Goal: Task Accomplishment & Management: Manage account settings

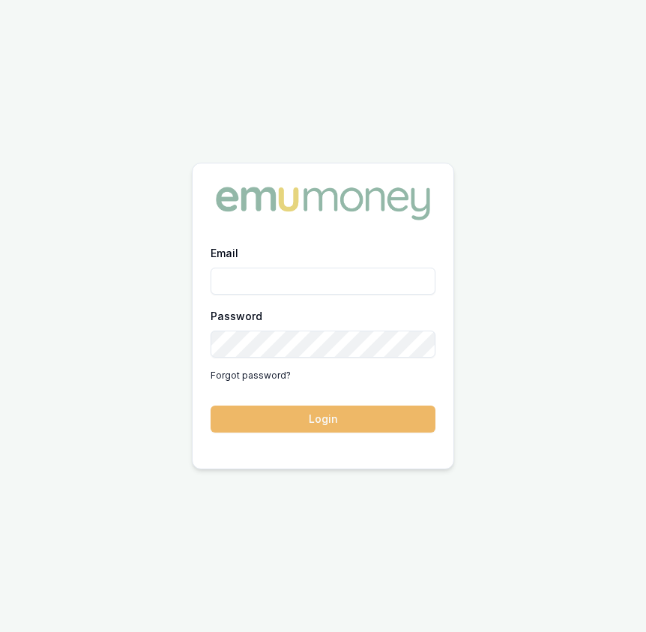
type input "Eujin.ooi@emumoney.com.au"
click at [249, 418] on button "Login" at bounding box center [323, 419] width 225 height 27
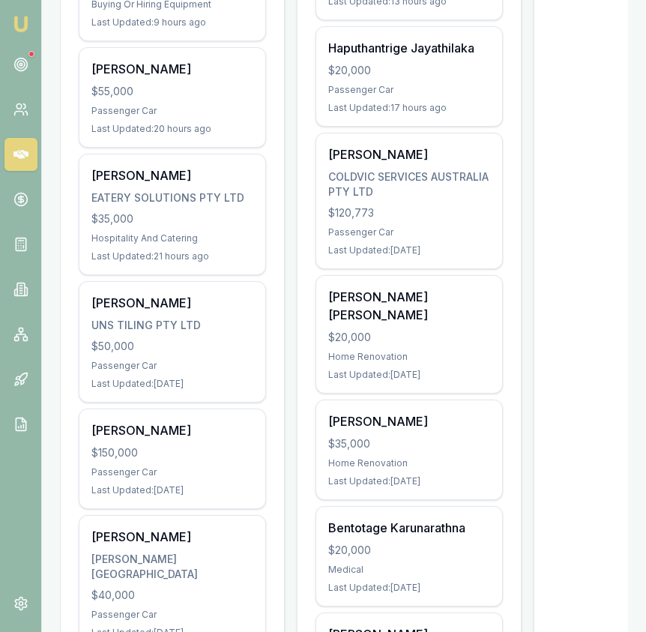
scroll to position [437, 0]
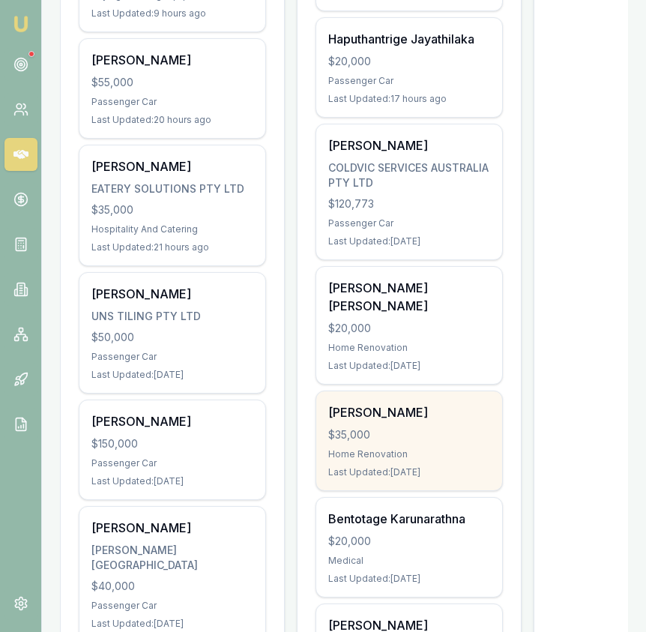
click at [360, 448] on div "Home Renovation" at bounding box center [409, 454] width 162 height 12
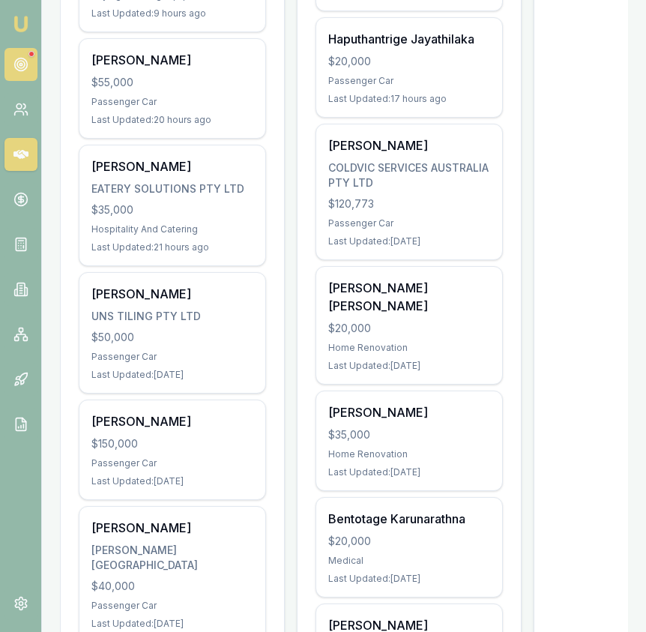
click at [34, 64] on link at bounding box center [20, 64] width 33 height 33
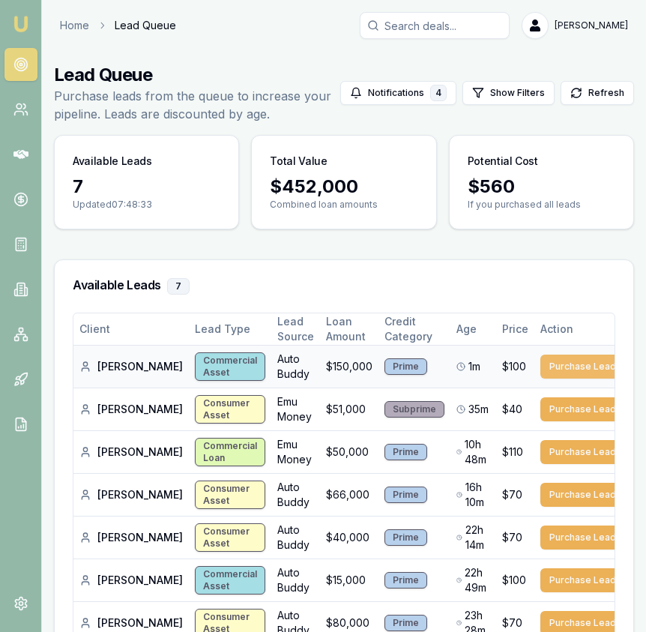
click at [540, 377] on button "Purchase Lead" at bounding box center [582, 367] width 85 height 24
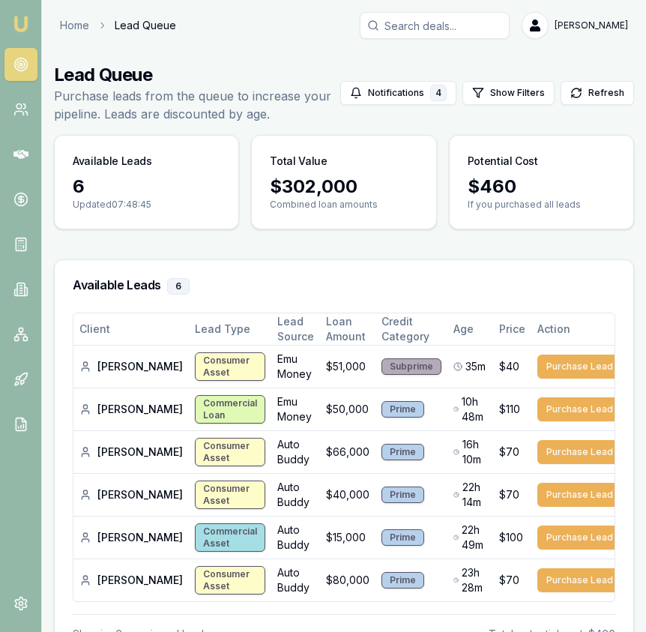
click at [19, 15] on img at bounding box center [21, 24] width 18 height 18
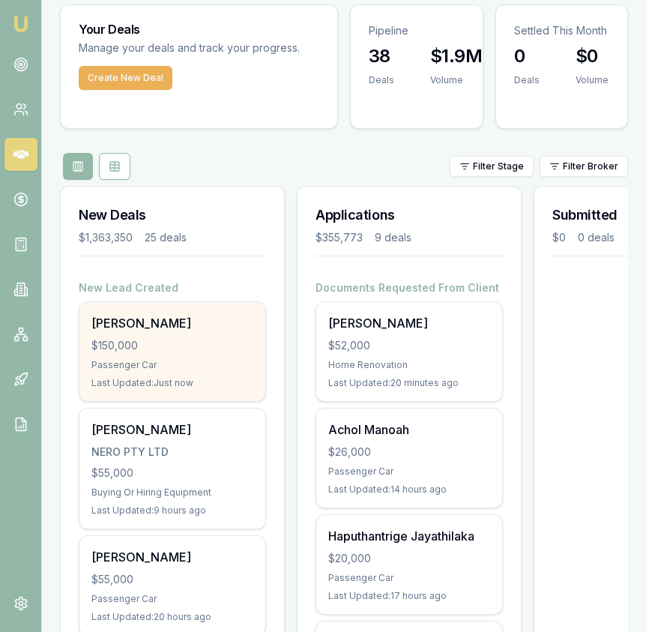
scroll to position [81, 0]
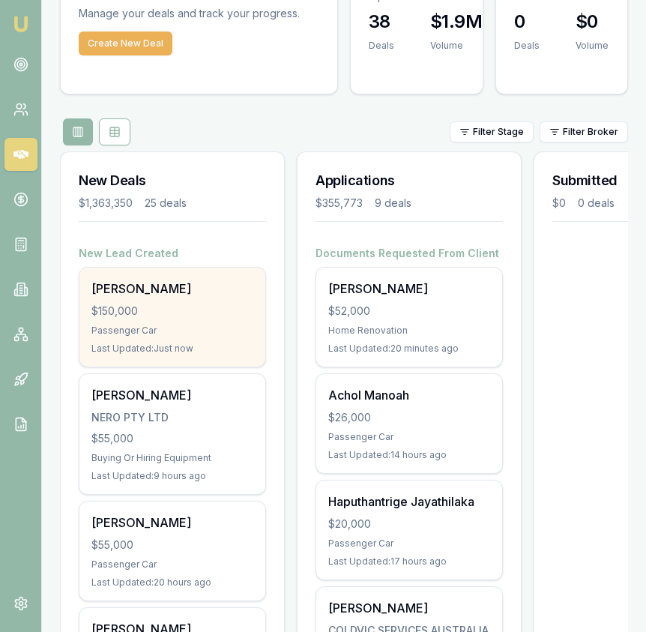
click at [208, 302] on div "Paul Fewings $150,000 Passenger Car Last Updated: Just now" at bounding box center [172, 317] width 186 height 99
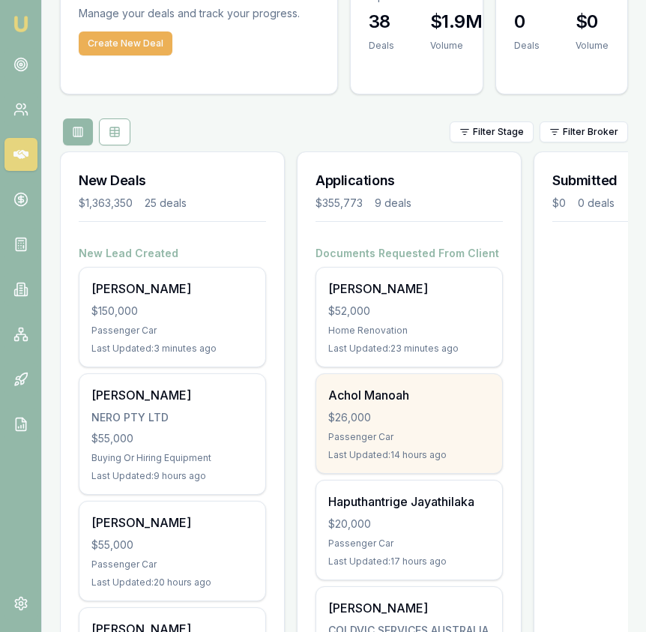
click at [369, 413] on div "$26,000" at bounding box center [409, 417] width 162 height 15
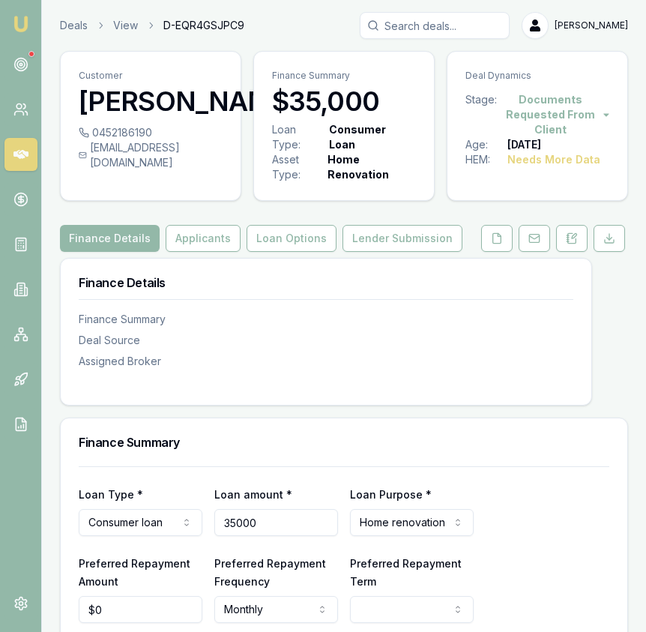
click at [292, 522] on input "35000" at bounding box center [276, 522] width 124 height 27
type input "$52,000"
click at [408, 437] on div "Finance Summary" at bounding box center [344, 442] width 567 height 48
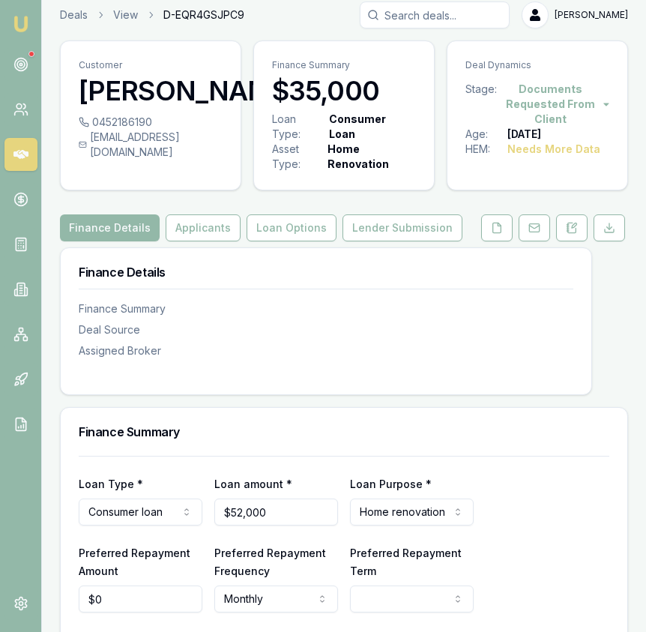
select select "60"
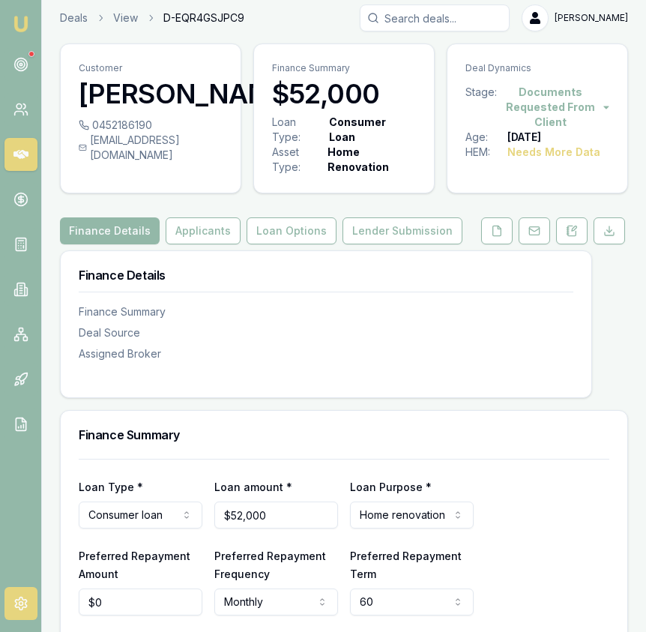
scroll to position [0, 0]
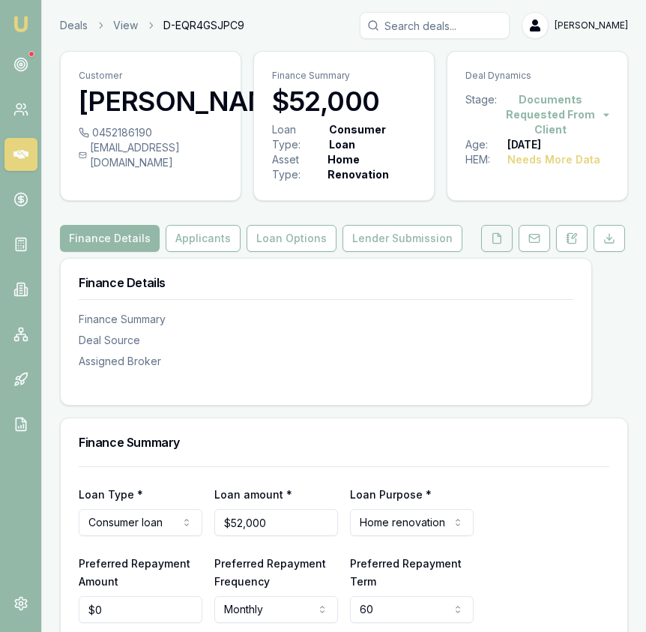
click at [492, 244] on icon at bounding box center [497, 238] width 12 height 12
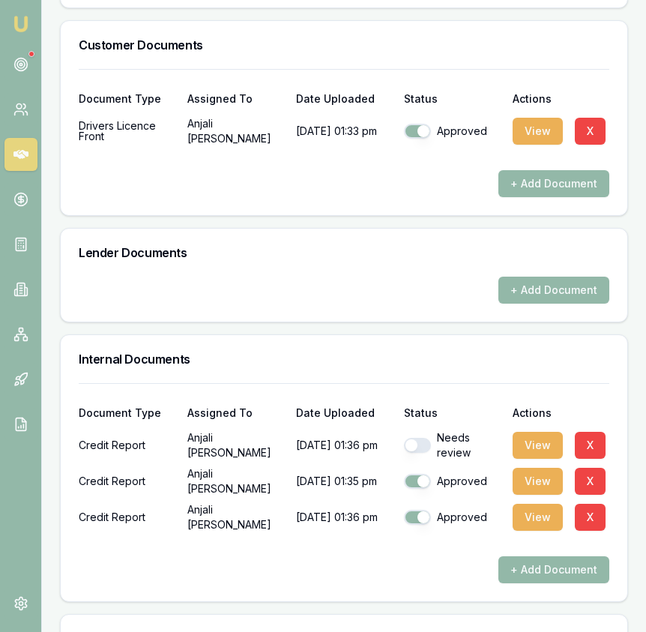
scroll to position [820, 0]
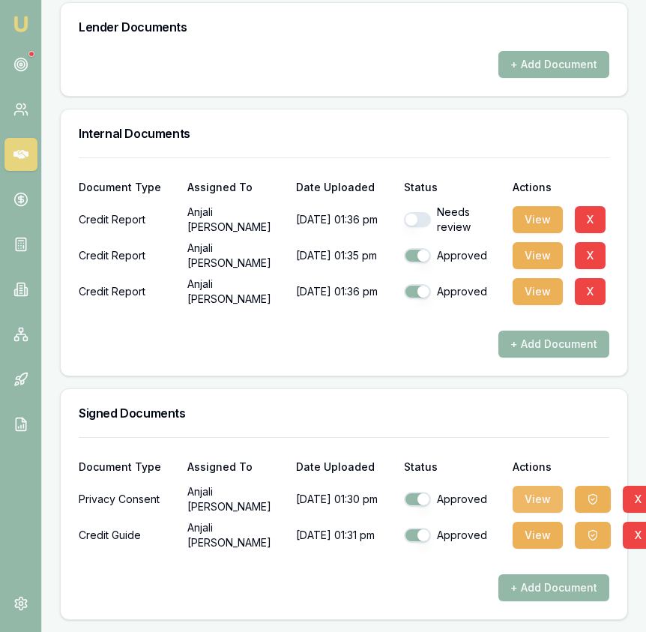
click at [527, 502] on button "View" at bounding box center [538, 499] width 50 height 27
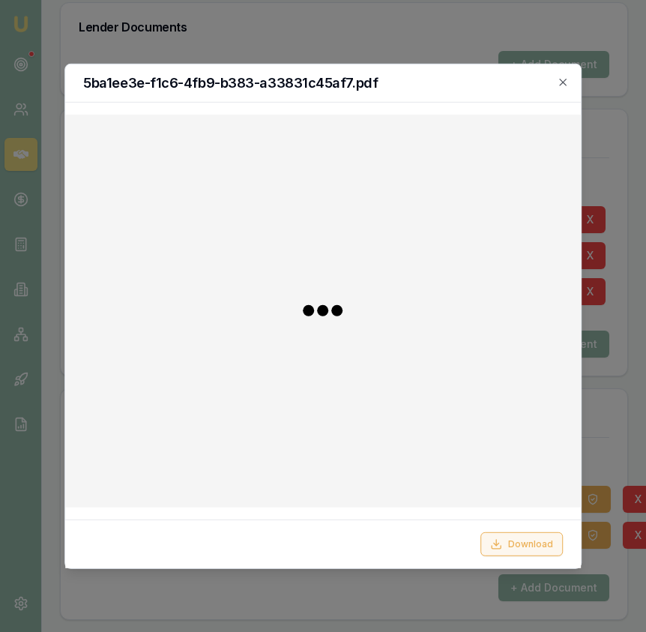
click at [539, 540] on button "Download" at bounding box center [522, 544] width 82 height 24
click at [597, 466] on div at bounding box center [323, 316] width 646 height 632
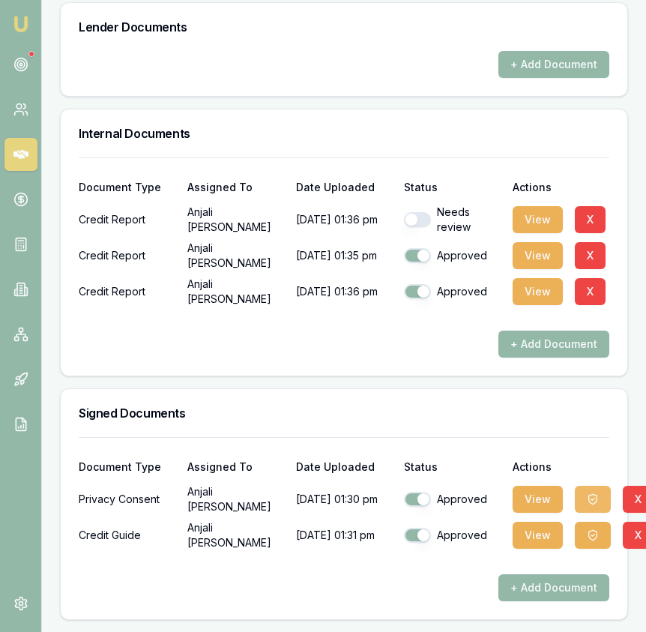
click at [591, 493] on icon "button" at bounding box center [593, 499] width 12 height 12
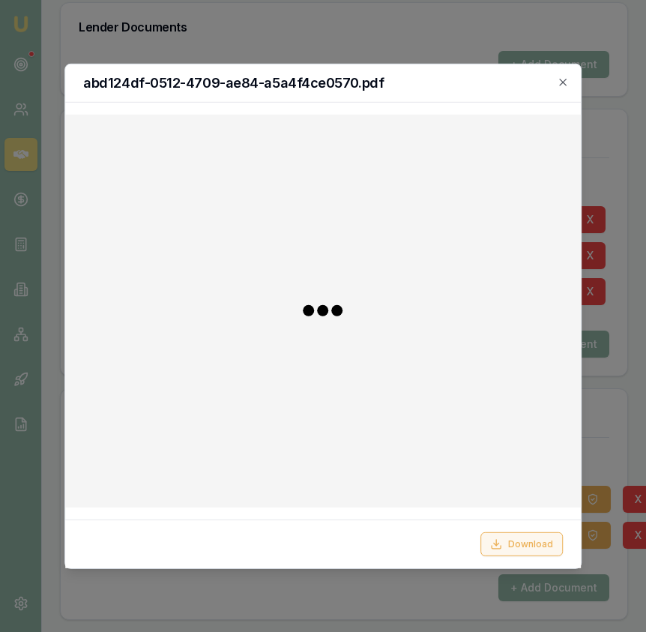
click at [546, 549] on button "Download" at bounding box center [522, 544] width 82 height 24
click at [616, 449] on div at bounding box center [323, 316] width 646 height 632
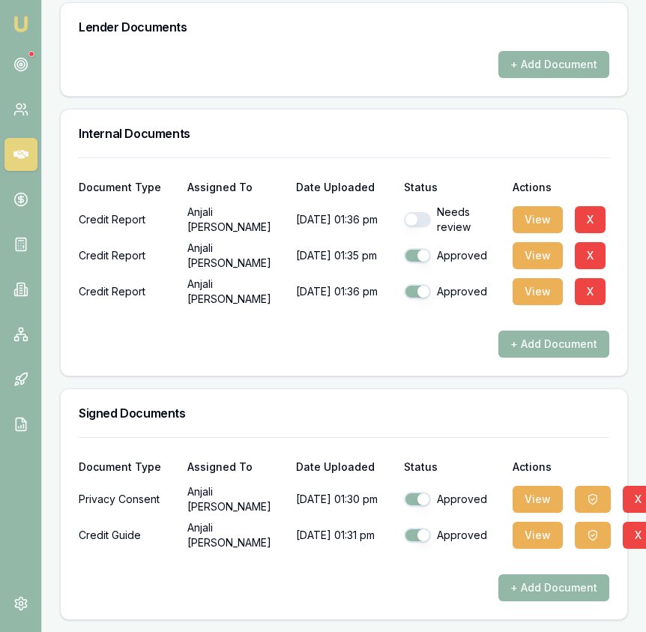
click at [417, 220] on button "button" at bounding box center [417, 219] width 27 height 15
checkbox input "true"
click at [537, 220] on button "View" at bounding box center [538, 219] width 50 height 27
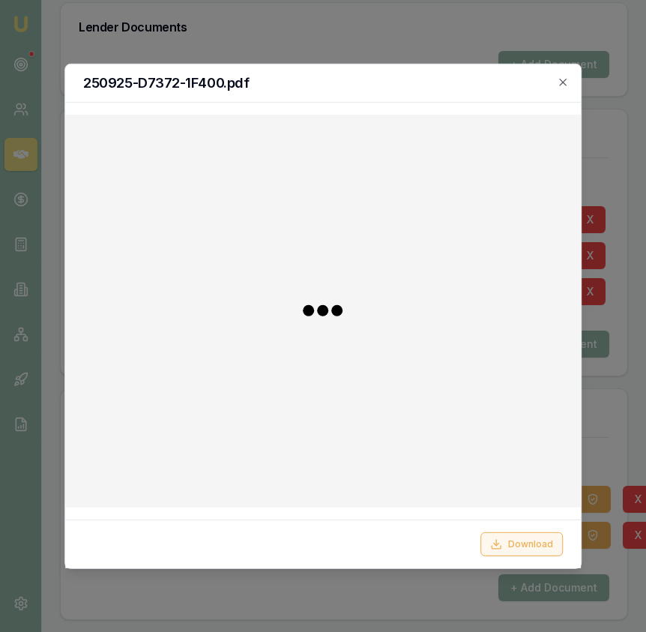
click at [525, 549] on button "Download" at bounding box center [522, 544] width 82 height 24
drag, startPoint x: 611, startPoint y: 435, endPoint x: 582, endPoint y: 394, distance: 50.1
click at [611, 435] on div at bounding box center [323, 316] width 646 height 632
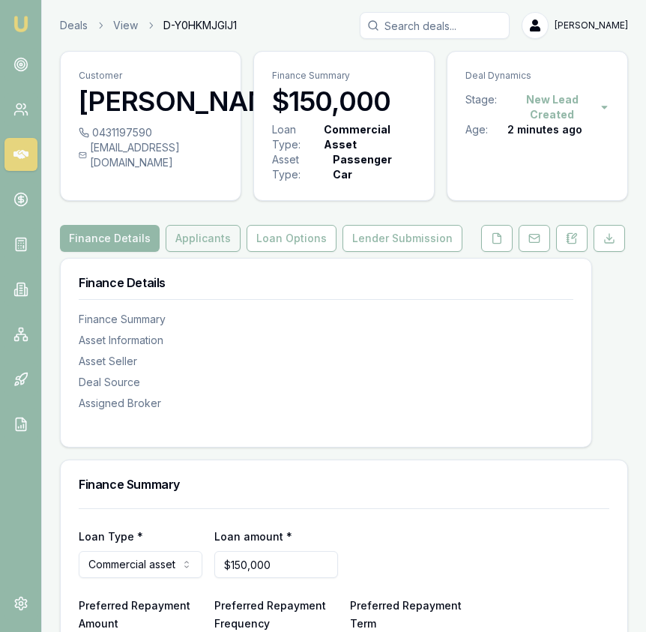
click at [210, 250] on button "Applicants" at bounding box center [203, 238] width 75 height 27
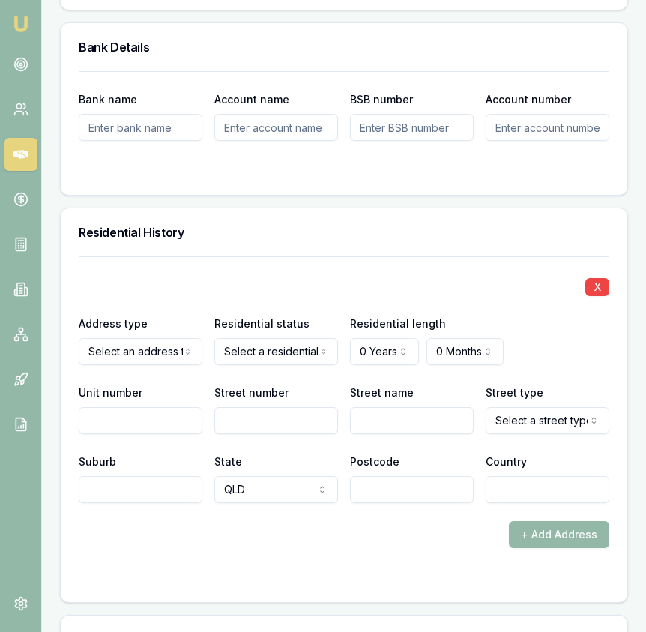
scroll to position [1730, 0]
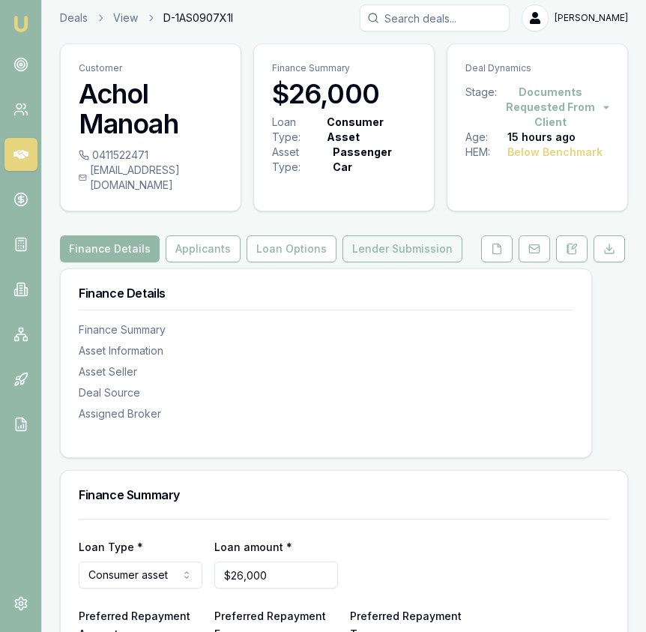
scroll to position [6, 0]
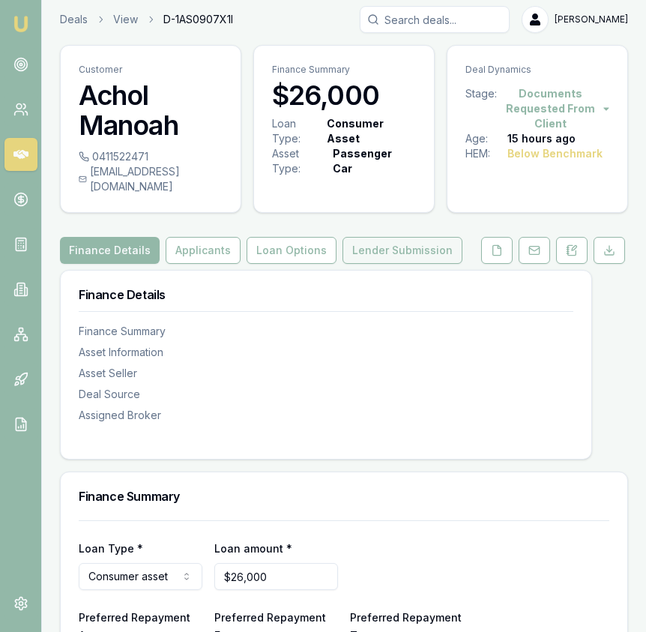
click at [395, 237] on button "Lender Submission" at bounding box center [403, 250] width 120 height 27
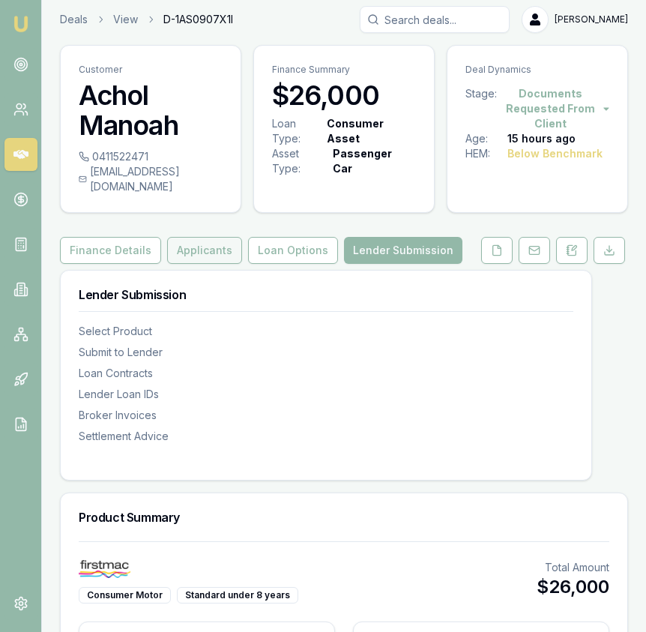
drag, startPoint x: 208, startPoint y: 231, endPoint x: 205, endPoint y: 223, distance: 8.8
click at [208, 237] on button "Applicants" at bounding box center [204, 250] width 75 height 27
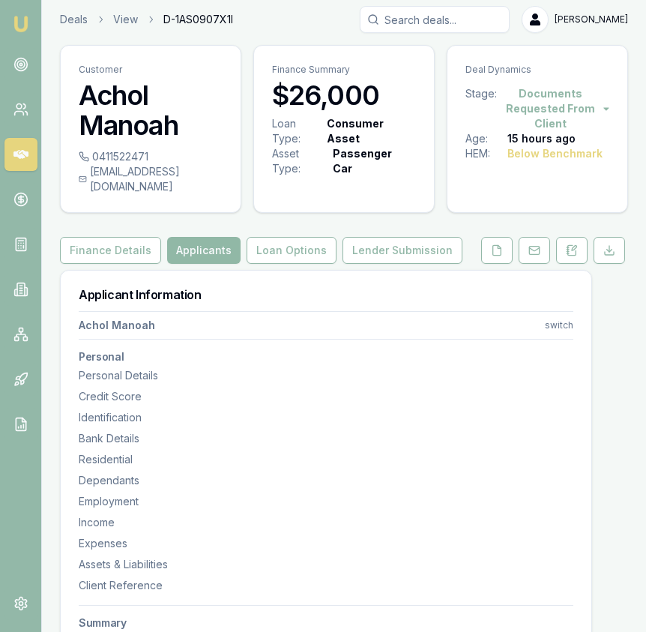
click at [202, 237] on button "Applicants" at bounding box center [203, 250] width 73 height 27
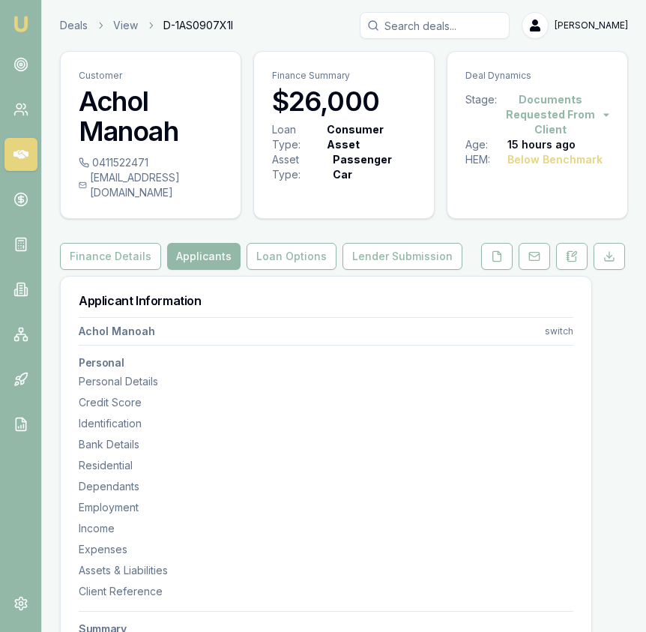
drag, startPoint x: 92, startPoint y: 178, endPoint x: 220, endPoint y: 181, distance: 127.5
click at [220, 181] on div "[EMAIL_ADDRESS][DOMAIN_NAME]" at bounding box center [151, 185] width 144 height 30
click at [217, 181] on div "[EMAIL_ADDRESS][DOMAIN_NAME]" at bounding box center [151, 185] width 144 height 30
copy div "[EMAIL_ADDRESS][DOMAIN_NAME]"
click at [148, 160] on div "0411522471" at bounding box center [151, 162] width 144 height 15
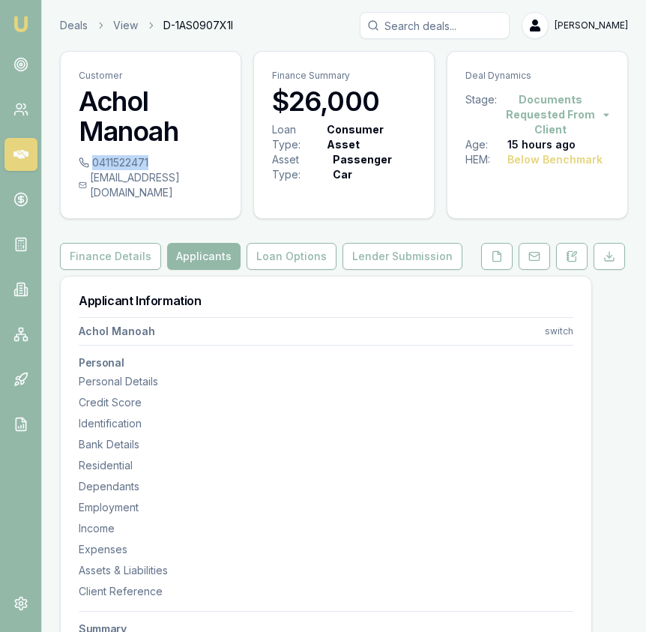
copy div "0411522471"
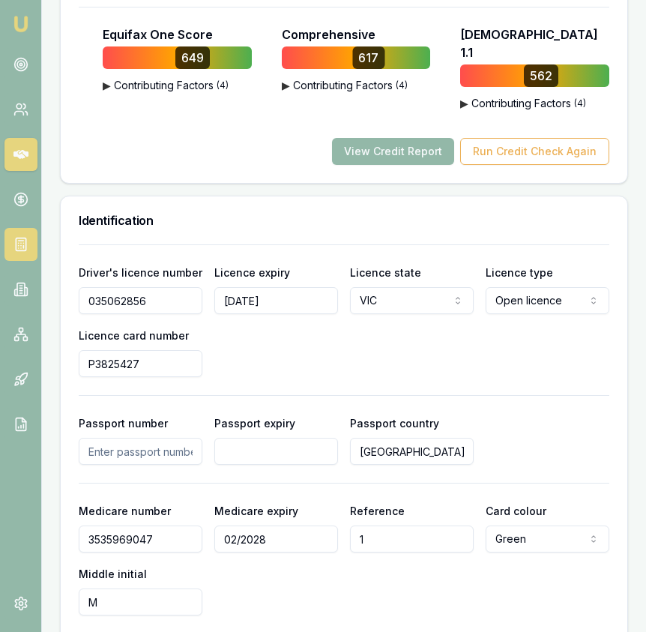
scroll to position [1114, 0]
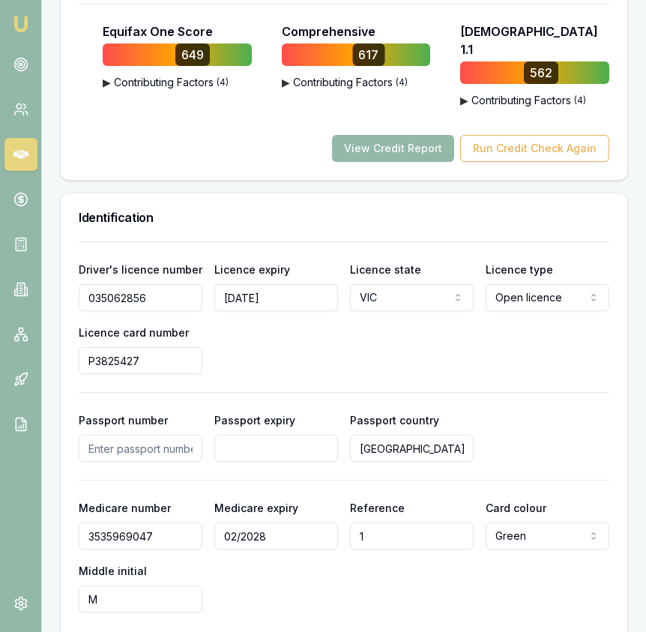
click at [157, 284] on input "035062856" at bounding box center [141, 297] width 124 height 27
click at [139, 347] on input "P3825427" at bounding box center [141, 360] width 124 height 27
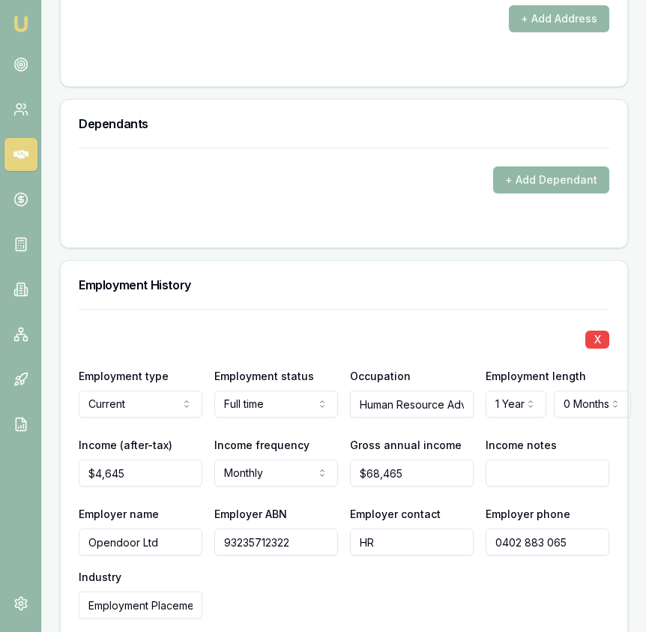
scroll to position [2568, 0]
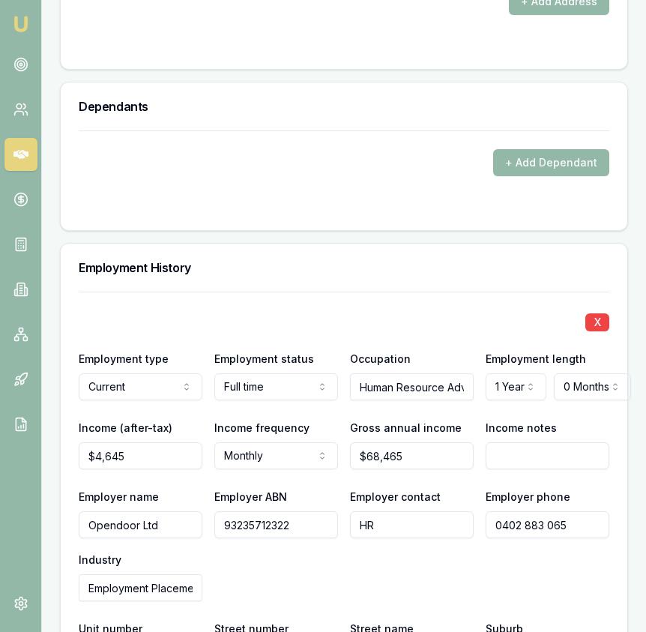
click at [139, 511] on input "Opendoor Ltd" at bounding box center [141, 524] width 124 height 27
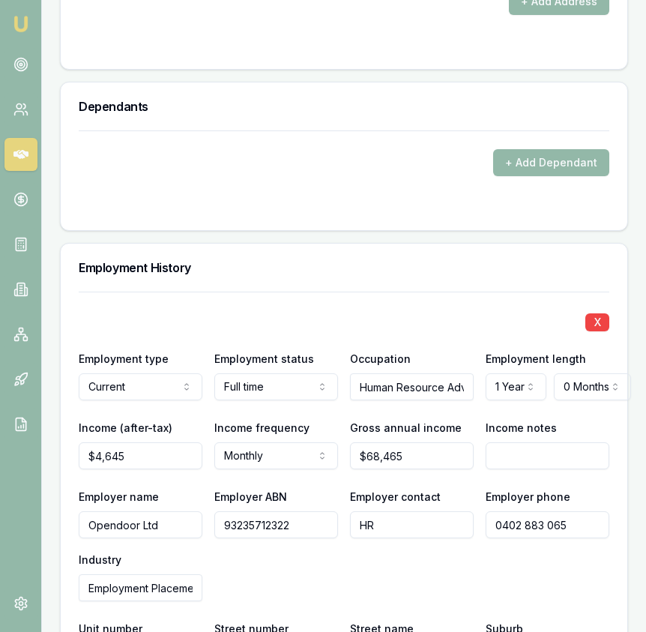
click at [139, 511] on input "Opendoor Ltd" at bounding box center [141, 524] width 124 height 27
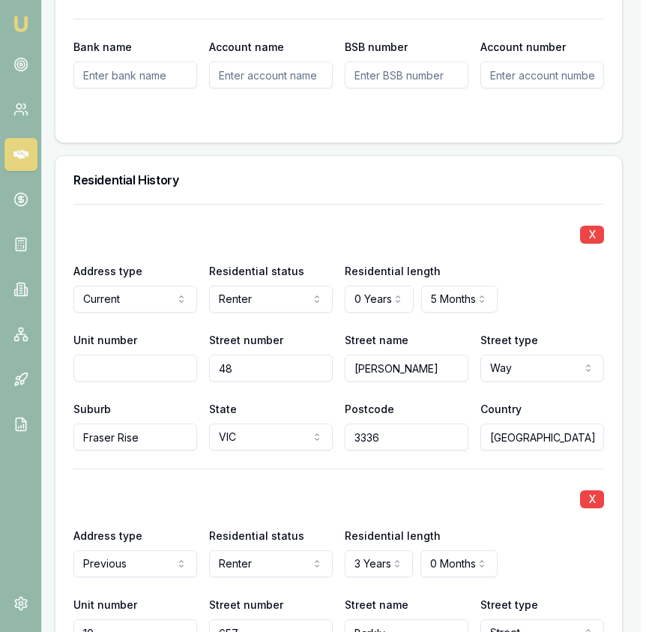
scroll to position [0, 5]
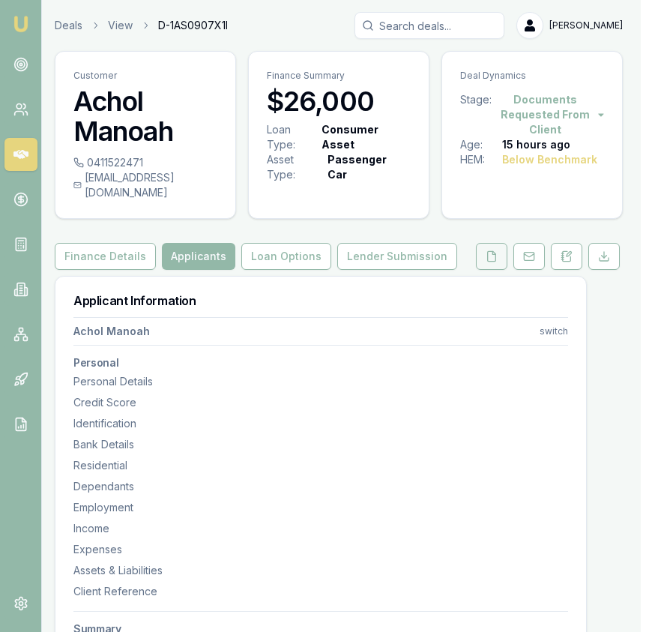
click at [505, 250] on button at bounding box center [491, 256] width 31 height 27
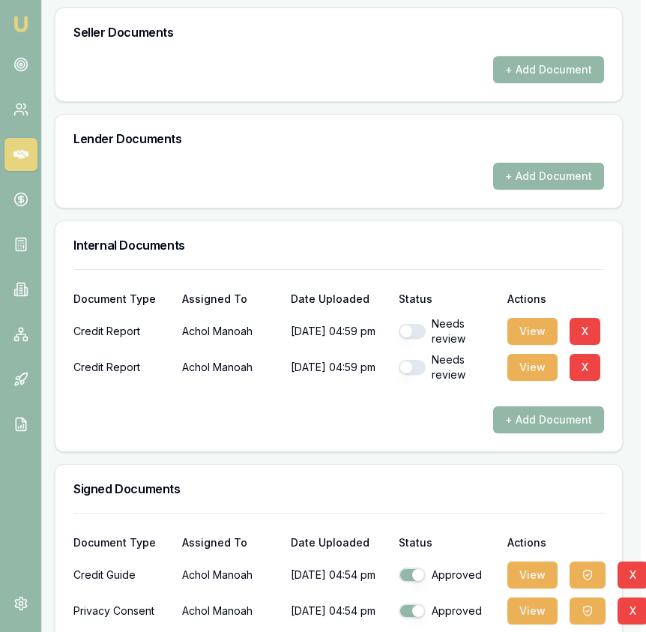
scroll to position [1070, 5]
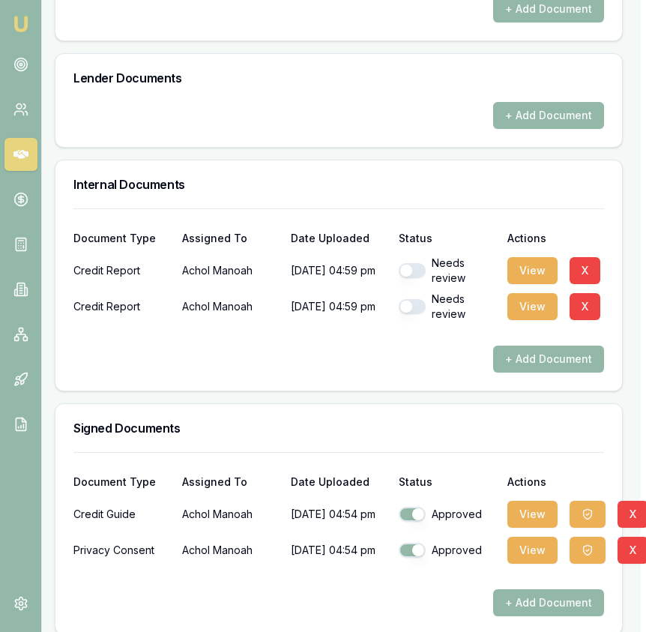
click at [420, 265] on div "Needs review" at bounding box center [447, 271] width 97 height 30
click at [420, 263] on button "button" at bounding box center [412, 270] width 27 height 15
checkbox input "true"
click at [414, 299] on button "button" at bounding box center [412, 306] width 27 height 15
checkbox input "true"
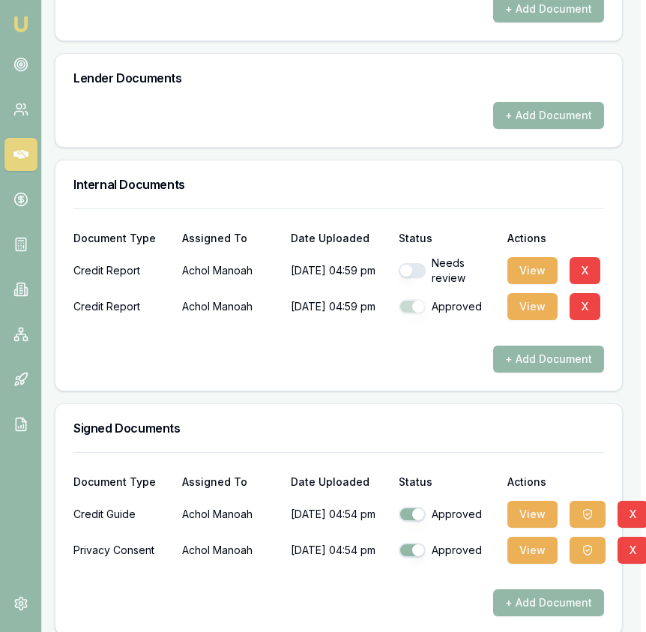
checkbox input "true"
click at [539, 543] on button "View" at bounding box center [533, 550] width 50 height 27
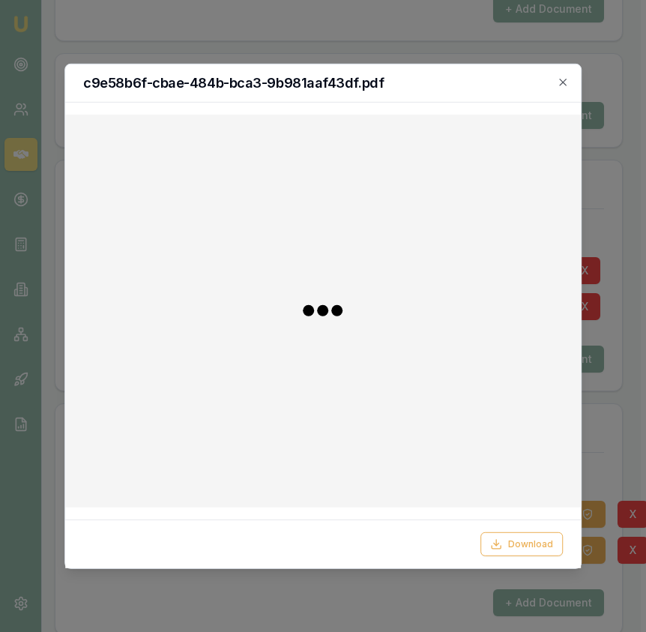
click at [539, 543] on button "Download" at bounding box center [522, 544] width 82 height 24
click at [591, 543] on div at bounding box center [323, 316] width 646 height 632
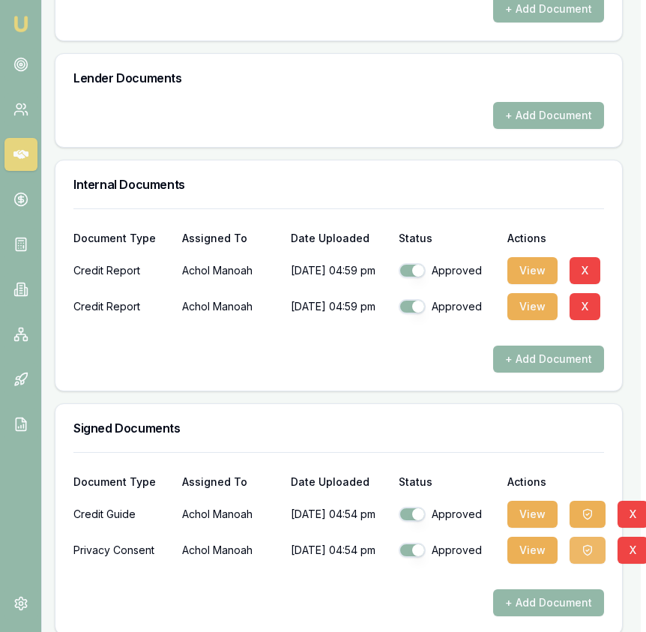
click at [591, 543] on button "button" at bounding box center [588, 550] width 36 height 27
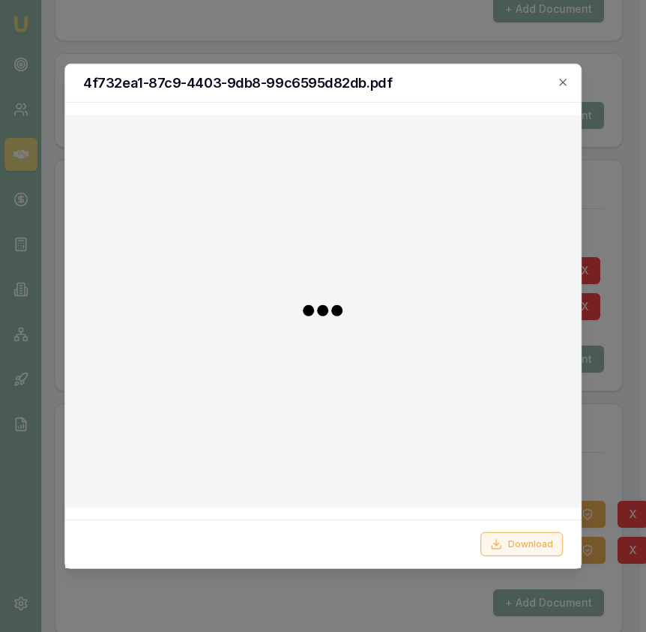
click at [542, 549] on button "Download" at bounding box center [522, 544] width 82 height 24
click at [561, 76] on icon "button" at bounding box center [563, 82] width 12 height 12
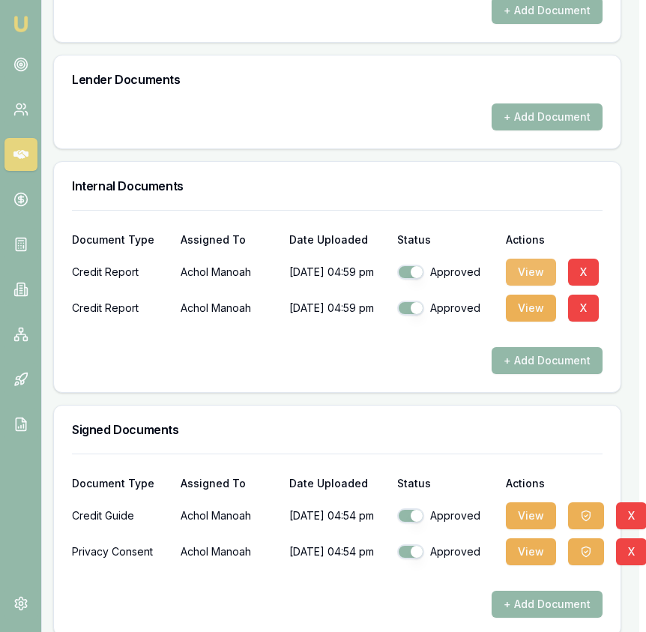
click at [523, 259] on button "View" at bounding box center [531, 272] width 50 height 27
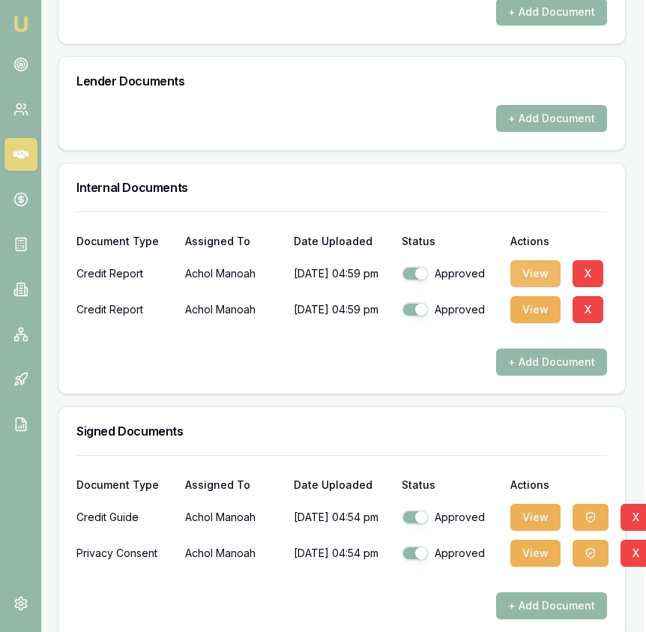
scroll to position [1067, 2]
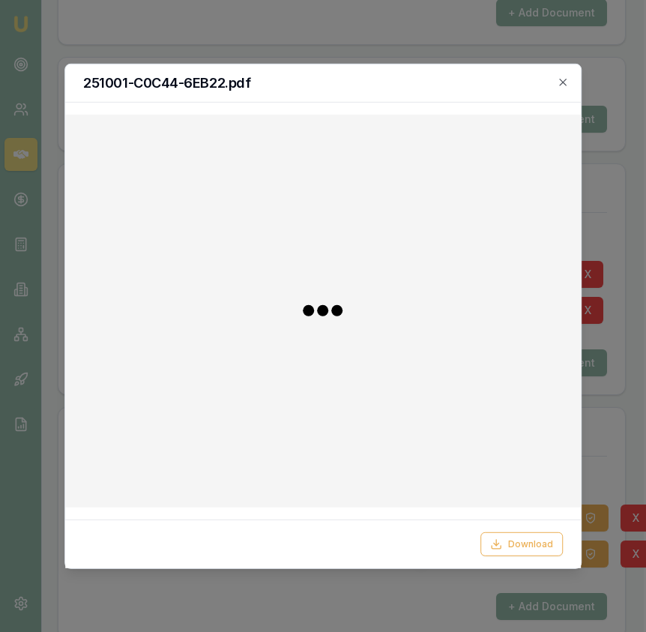
click at [522, 256] on div at bounding box center [323, 310] width 492 height 369
click at [562, 81] on icon "button" at bounding box center [562, 82] width 7 height 7
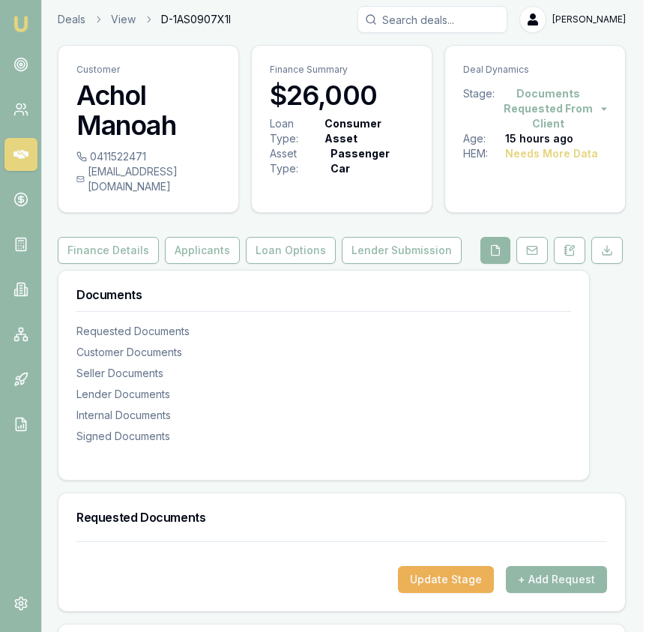
scroll to position [0, 2]
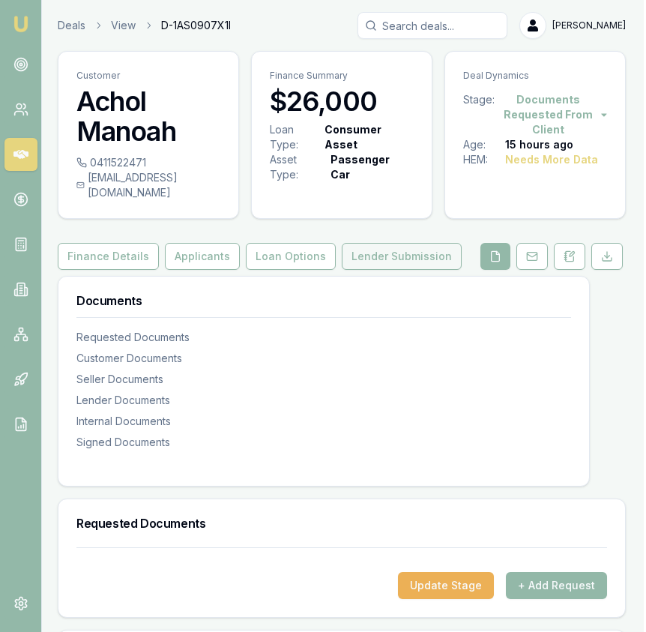
click at [397, 243] on button "Lender Submission" at bounding box center [402, 256] width 120 height 27
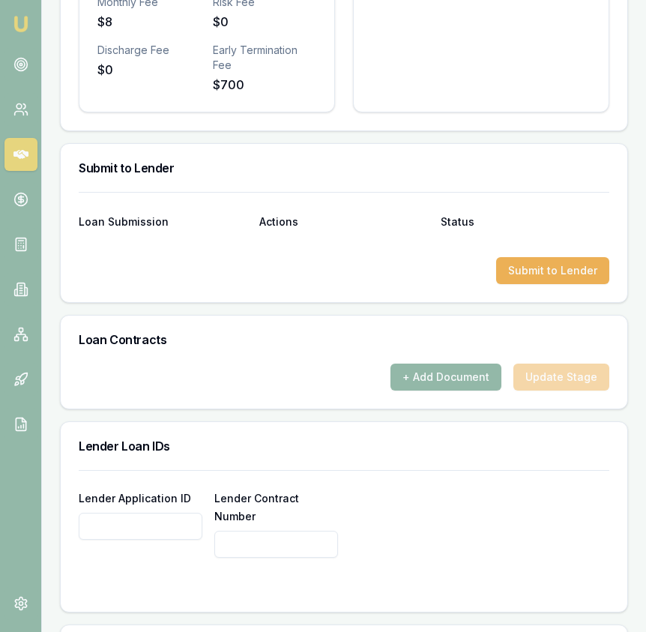
scroll to position [962, 0]
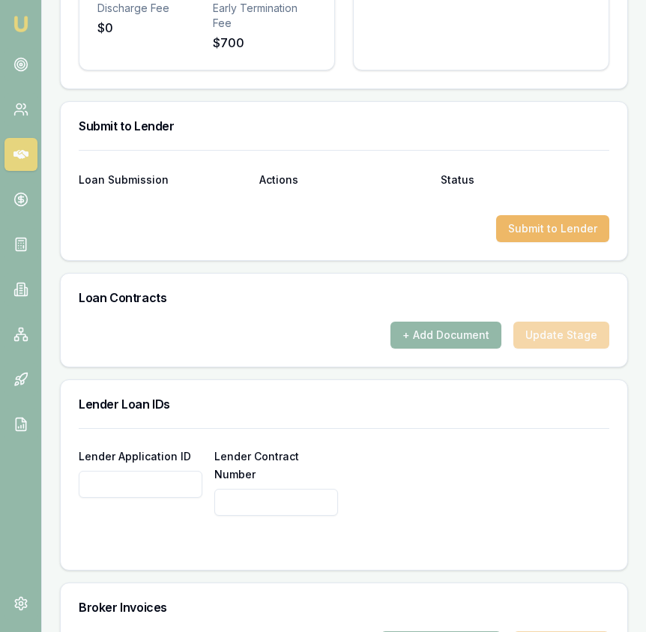
click at [529, 215] on button "Submit to Lender" at bounding box center [552, 228] width 113 height 27
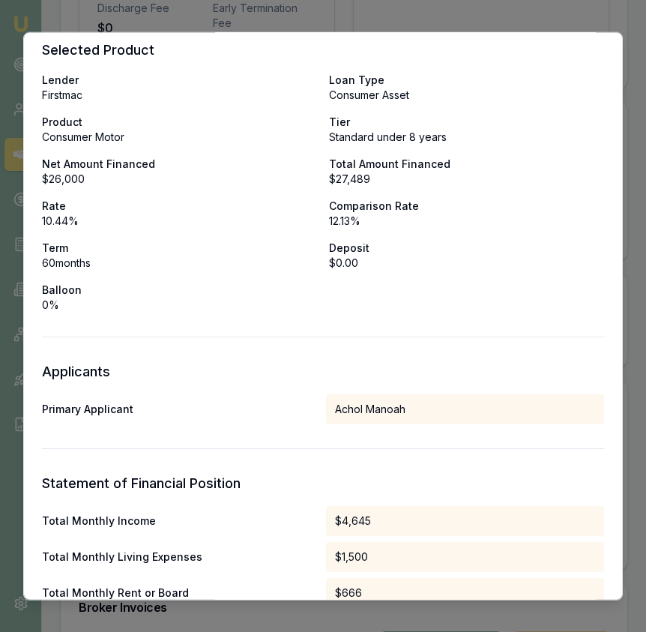
scroll to position [0, 0]
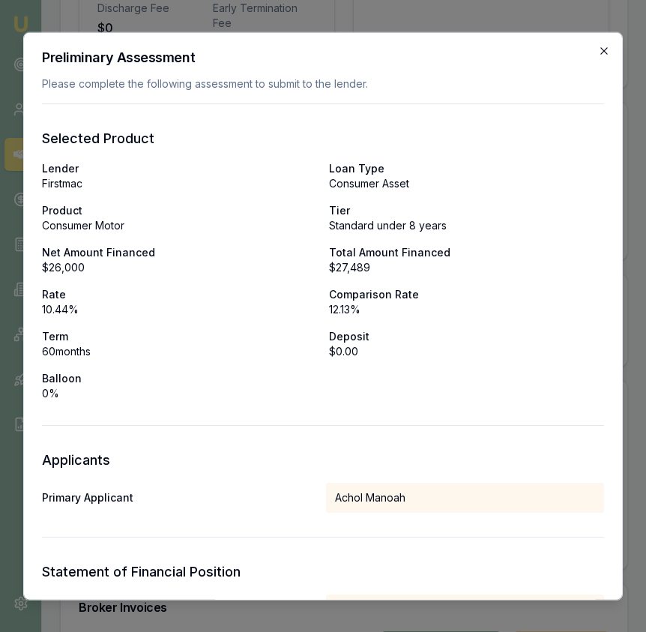
click at [600, 49] on icon "button" at bounding box center [604, 50] width 12 height 12
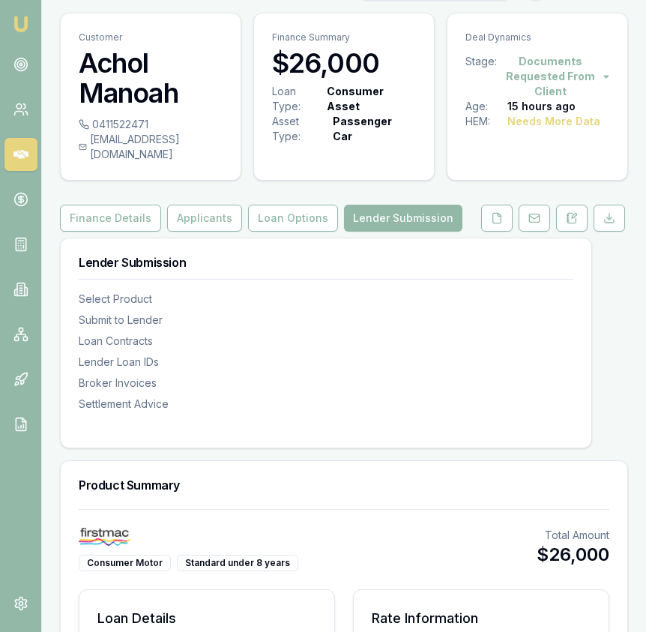
scroll to position [21, 0]
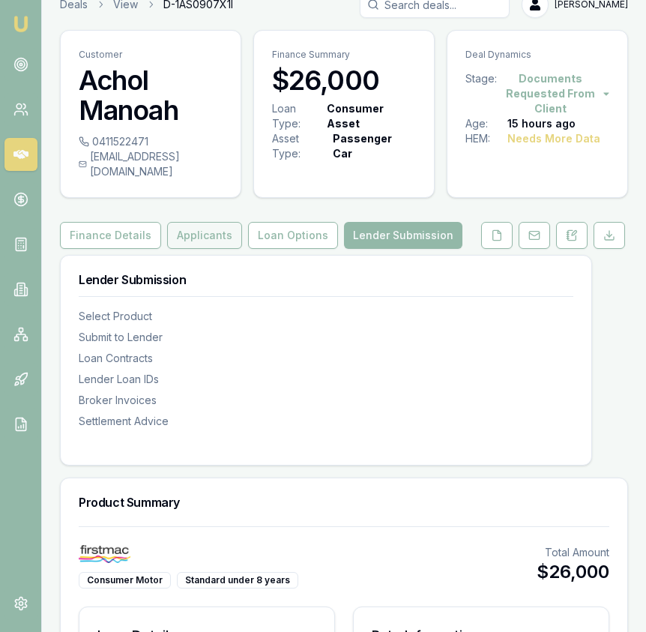
click at [216, 222] on button "Applicants" at bounding box center [204, 235] width 75 height 27
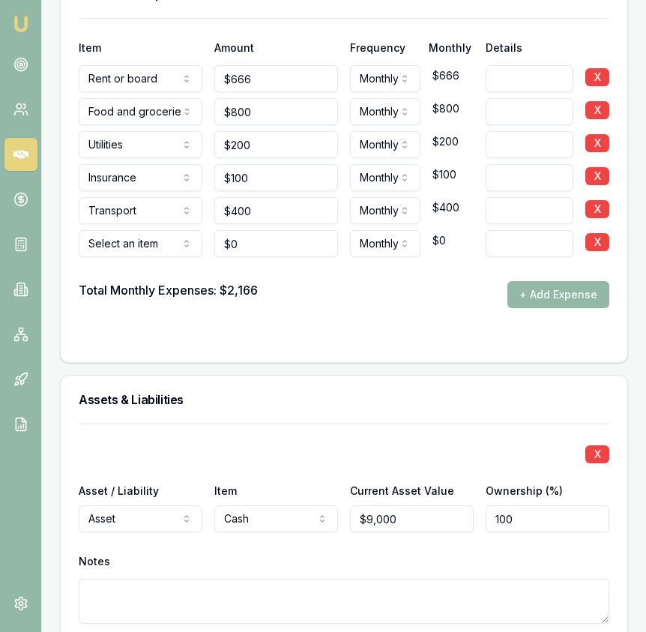
scroll to position [3696, 0]
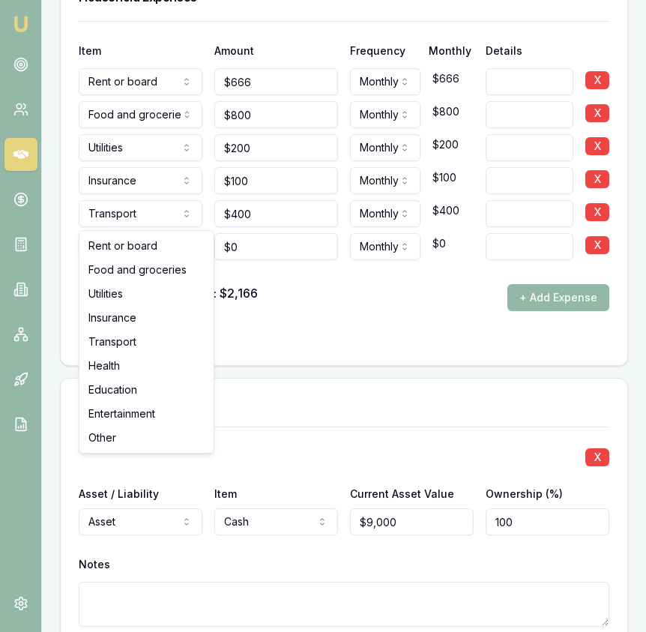
select select "HEALTH"
drag, startPoint x: 163, startPoint y: 366, endPoint x: 228, endPoint y: 293, distance: 97.7
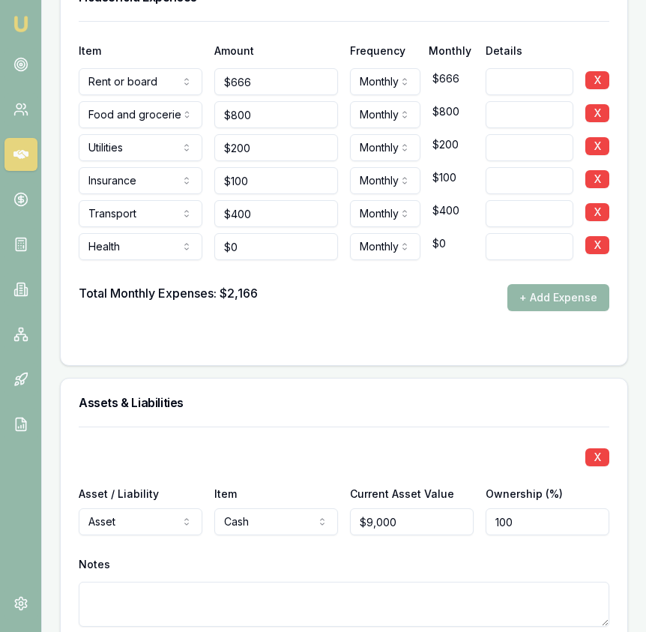
type input "0"
click at [273, 233] on input "0" at bounding box center [276, 246] width 124 height 27
type input "$200"
click at [413, 385] on div "Assets & Liabilities" at bounding box center [344, 403] width 567 height 48
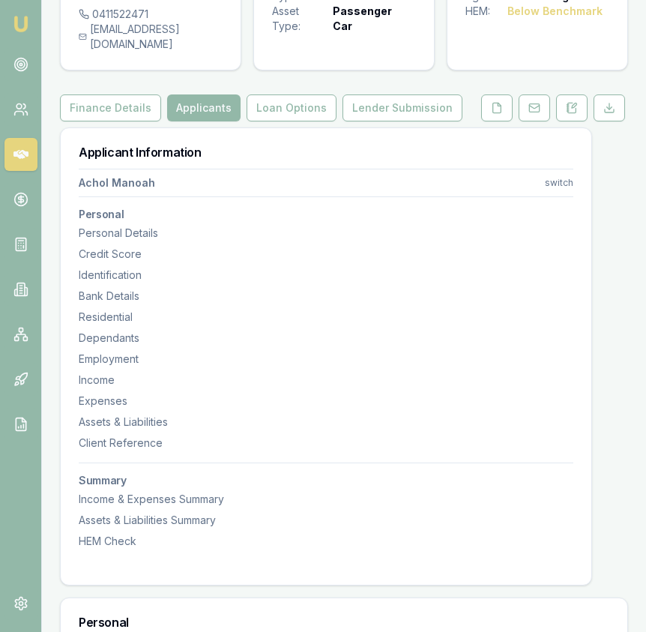
scroll to position [0, 0]
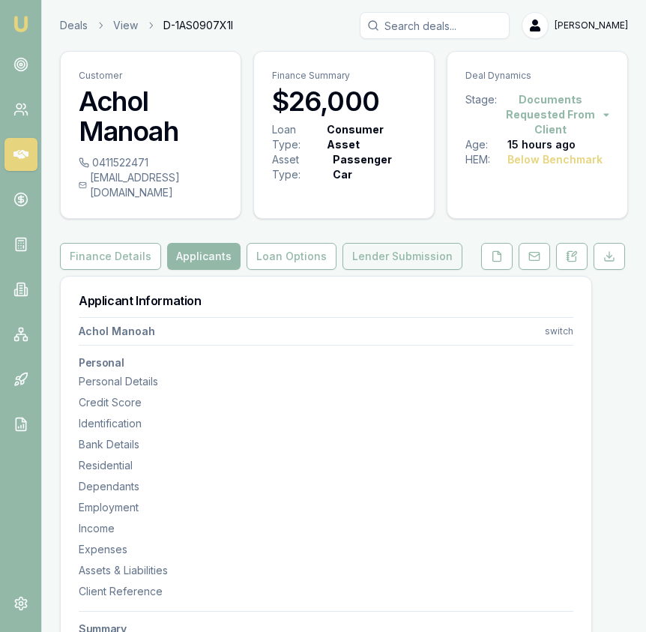
click at [406, 243] on button "Lender Submission" at bounding box center [403, 256] width 120 height 27
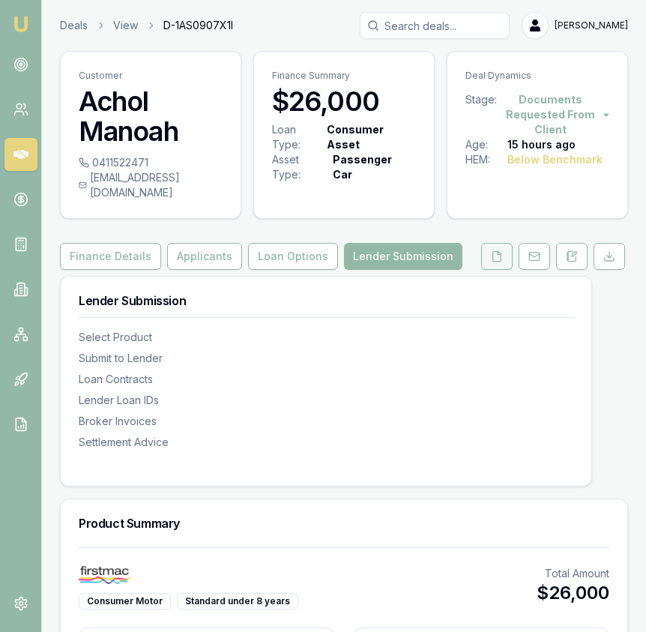
click at [490, 243] on button at bounding box center [496, 256] width 31 height 27
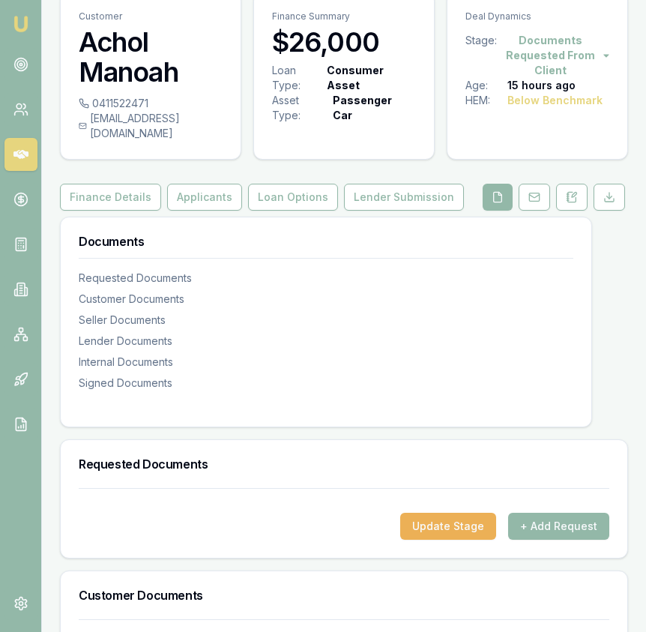
scroll to position [54, 0]
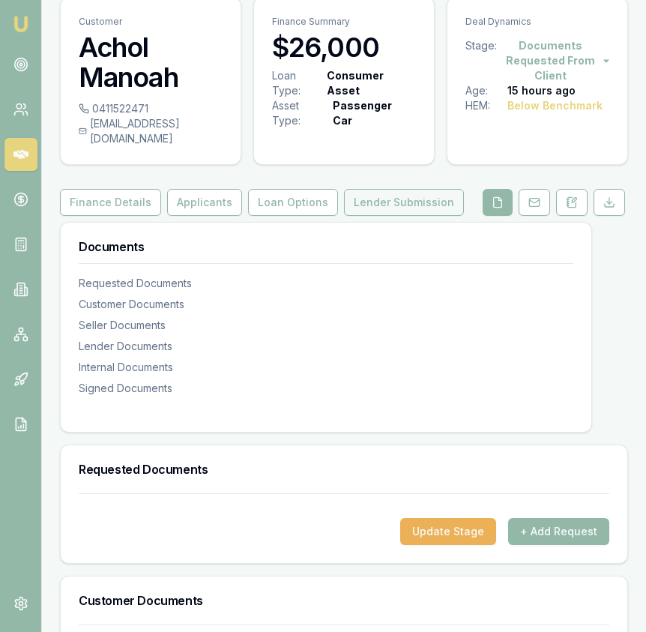
click at [357, 190] on button "Lender Submission" at bounding box center [404, 202] width 120 height 27
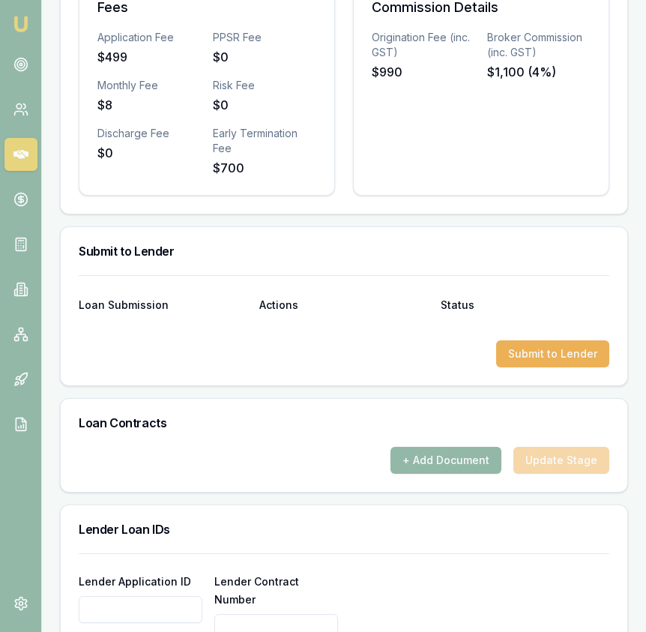
scroll to position [841, 0]
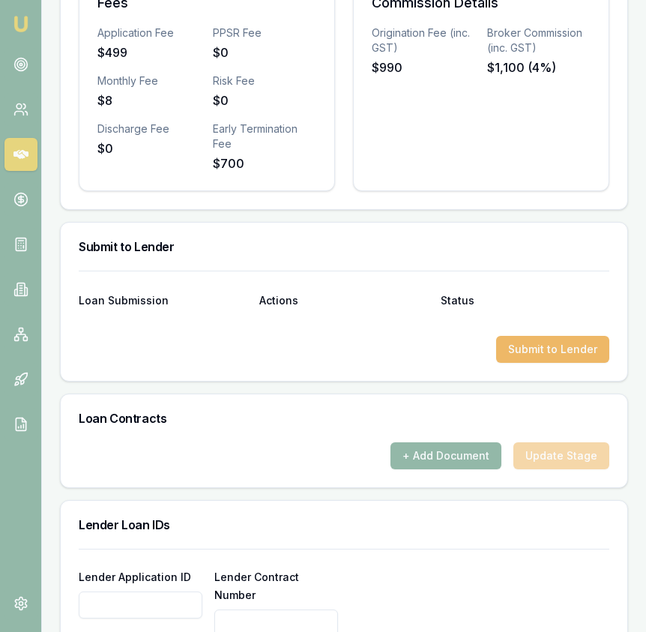
click at [550, 336] on button "Submit to Lender" at bounding box center [552, 349] width 113 height 27
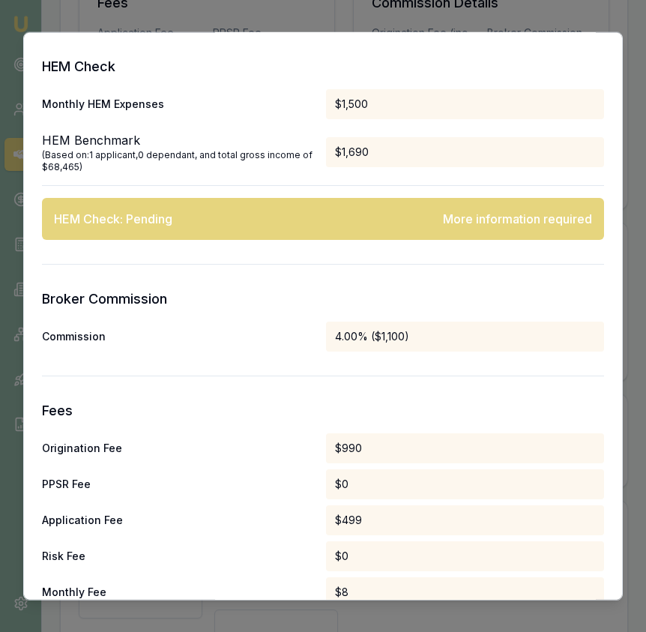
scroll to position [791, 0]
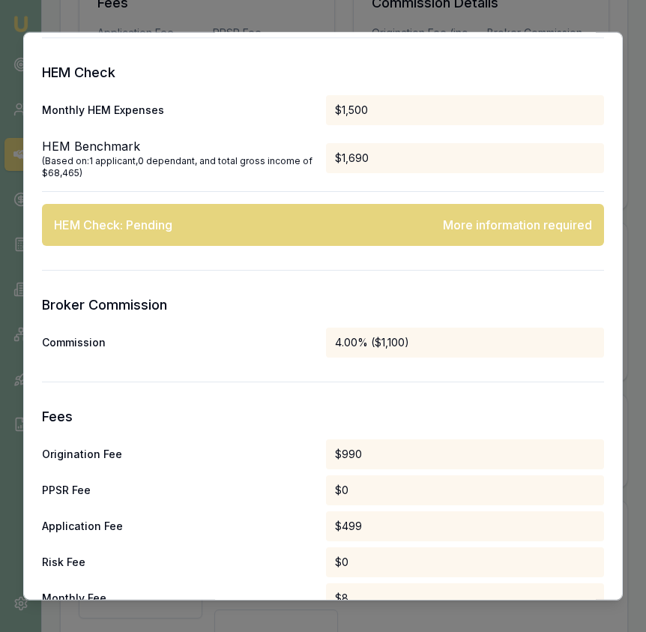
click at [606, 53] on div "Preliminary Assessment Please complete the following assessment to submit to th…" at bounding box center [323, 315] width 600 height 569
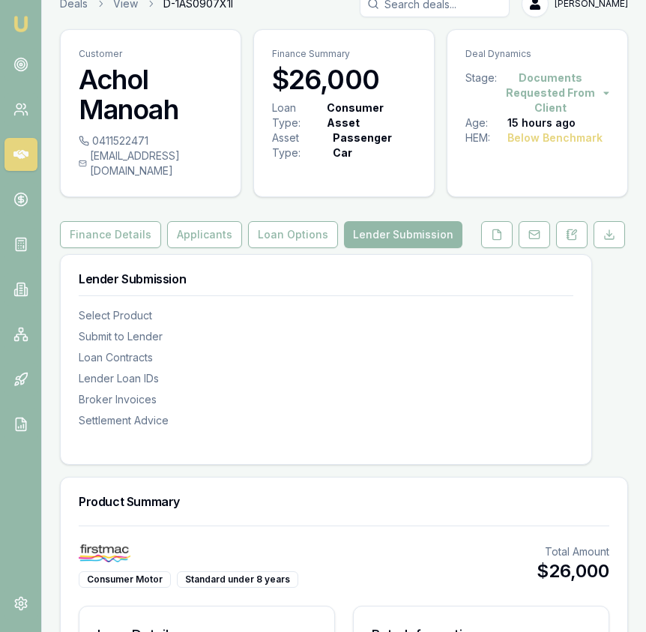
scroll to position [0, 0]
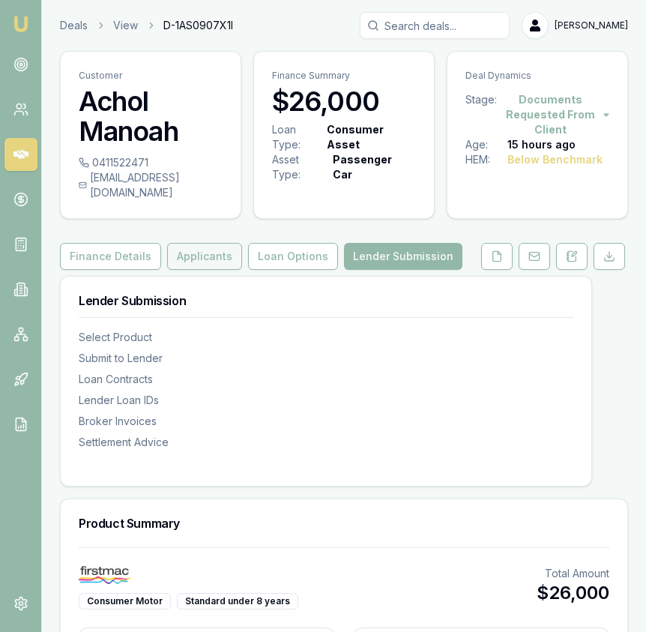
click at [200, 244] on button "Applicants" at bounding box center [204, 256] width 75 height 27
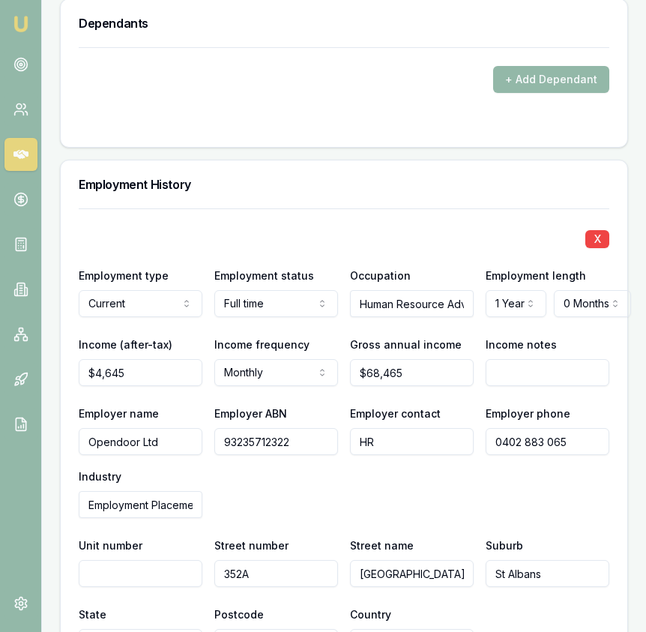
scroll to position [2649, 0]
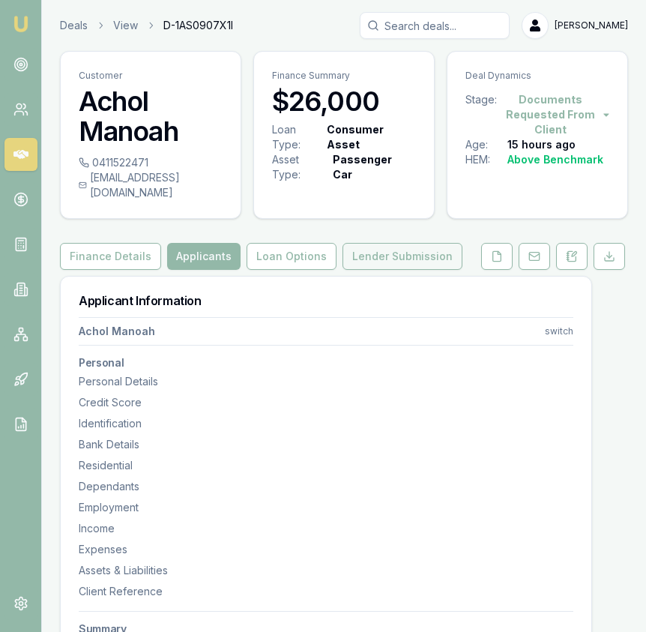
click at [370, 245] on button "Lender Submission" at bounding box center [403, 256] width 120 height 27
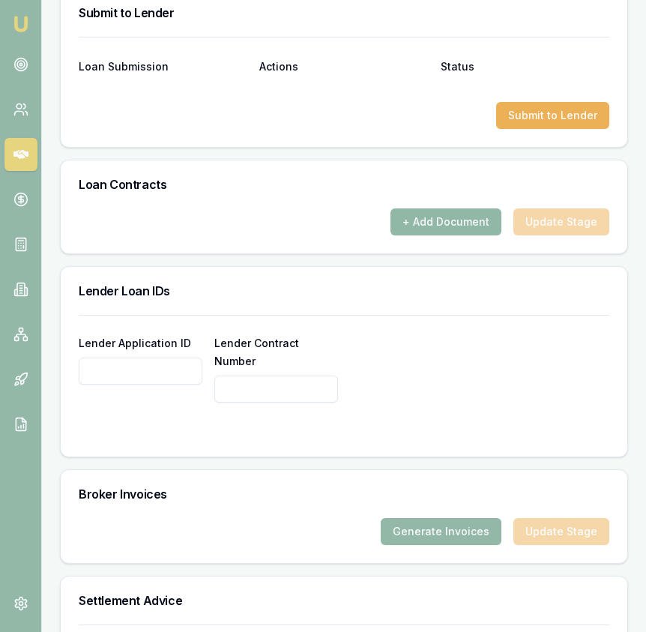
scroll to position [1058, 0]
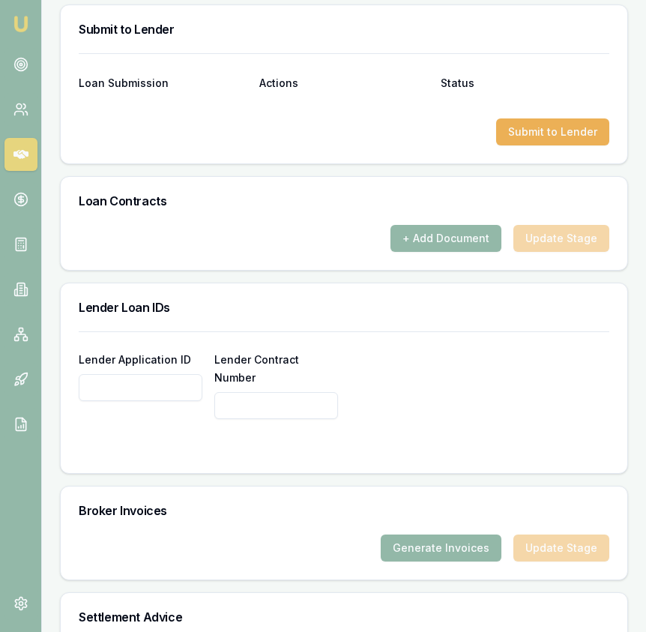
click at [576, 130] on div "Loan Submission Actions Status Submit to Lender" at bounding box center [344, 108] width 567 height 110
click at [573, 126] on button "Submit to Lender" at bounding box center [552, 131] width 113 height 27
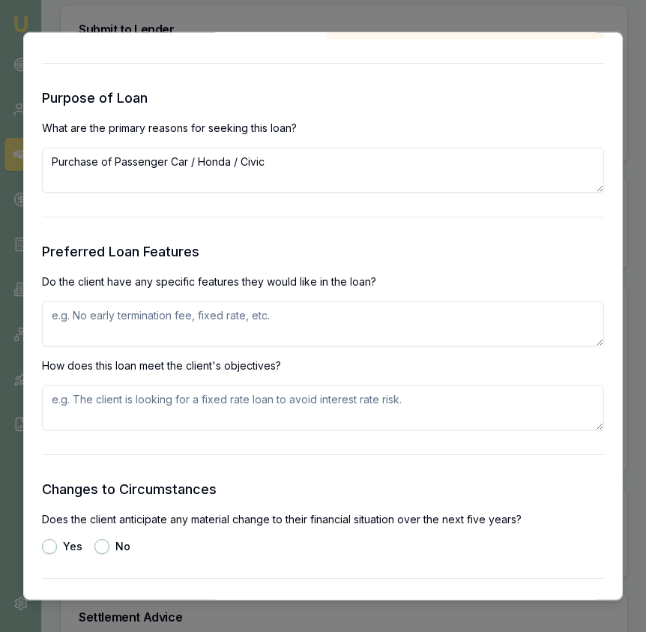
scroll to position [1461, 0]
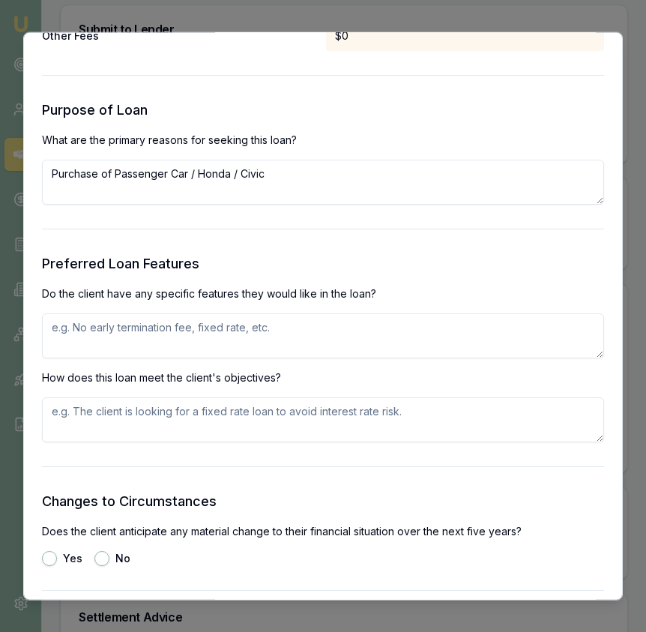
click at [286, 326] on textarea at bounding box center [323, 335] width 562 height 45
type textarea "client seeking low rate and no early repayment fee if they make additional repa…"
click at [289, 413] on textarea at bounding box center [323, 419] width 562 height 45
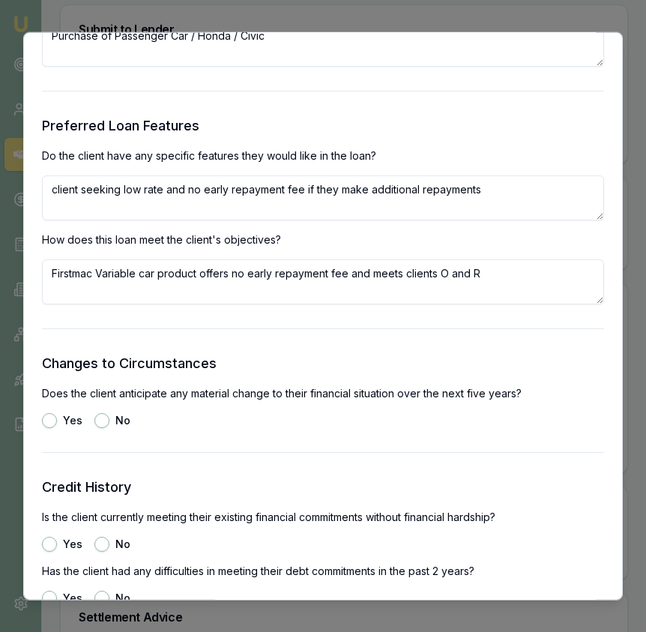
scroll to position [1605, 0]
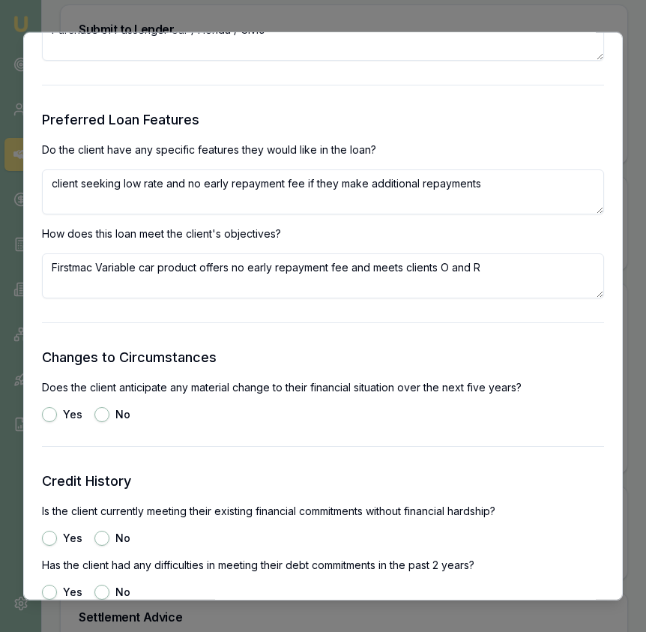
type textarea "Firstmac Variable car product offers no early repayment fee and meets clients O…"
click at [94, 406] on div "Changes to Circumstances Does the client anticipate any material change to thei…" at bounding box center [323, 383] width 562 height 75
click at [98, 419] on button "No" at bounding box center [101, 413] width 15 height 15
radio input "true"
click at [52, 540] on button "Yes" at bounding box center [49, 537] width 15 height 15
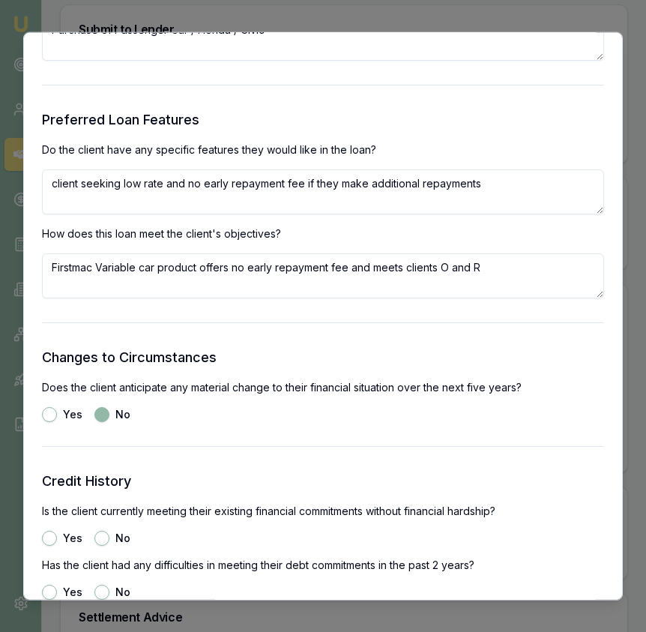
radio input "true"
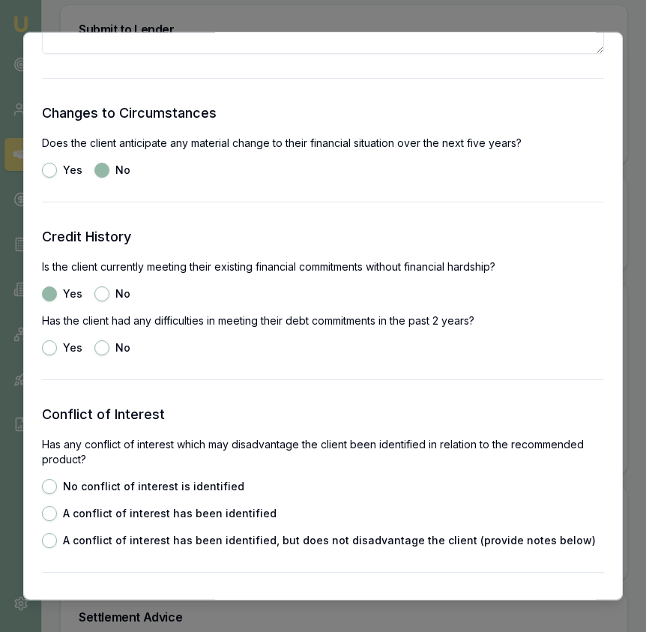
scroll to position [1855, 0]
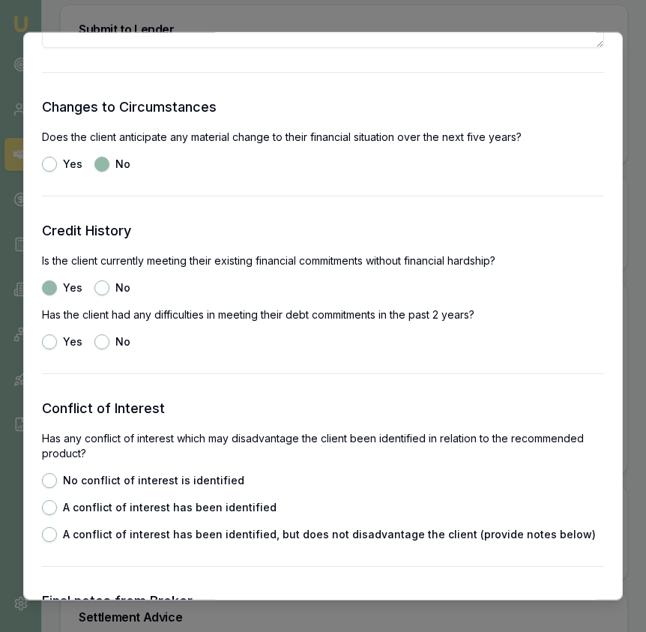
click at [102, 337] on button "No" at bounding box center [101, 341] width 15 height 15
radio input "true"
click at [48, 484] on button "No conflict of interest is identified" at bounding box center [49, 479] width 15 height 15
radio input "true"
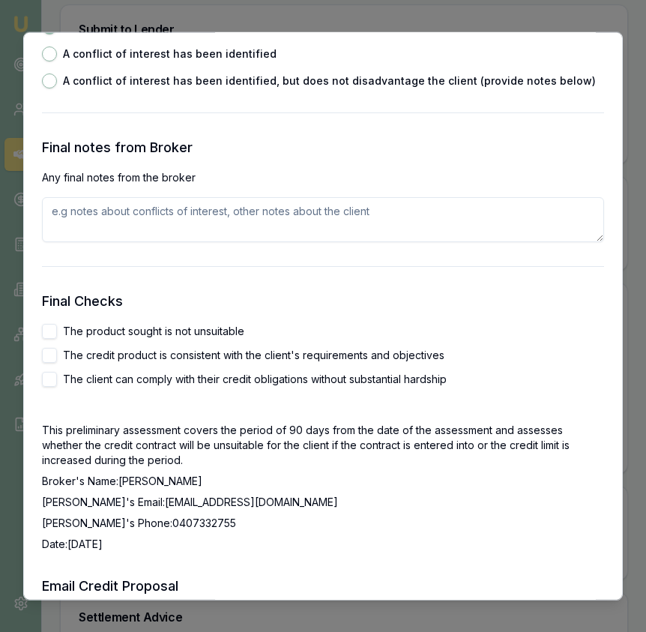
scroll to position [2310, 0]
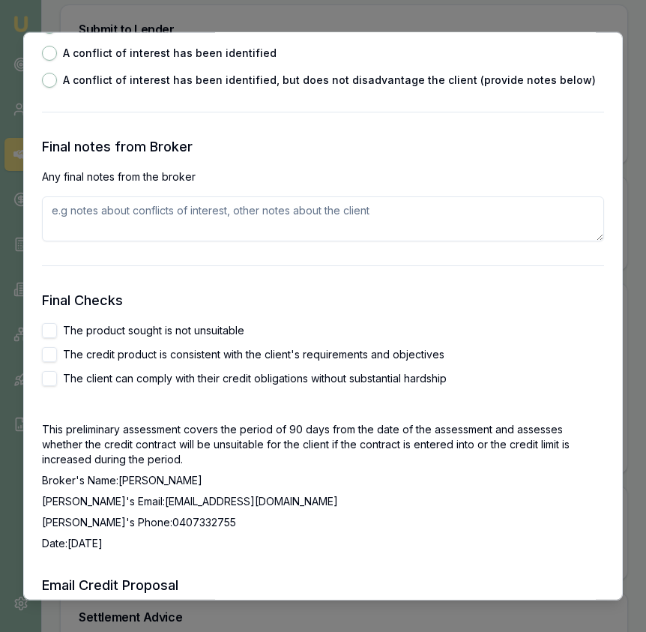
click at [54, 330] on button "The product sought is not unsuitable" at bounding box center [49, 329] width 15 height 15
checkbox input "true"
drag, startPoint x: 48, startPoint y: 355, endPoint x: 50, endPoint y: 363, distance: 8.5
click at [49, 355] on button "The credit product is consistent with the client's requirements and objectives" at bounding box center [49, 353] width 15 height 15
checkbox input "true"
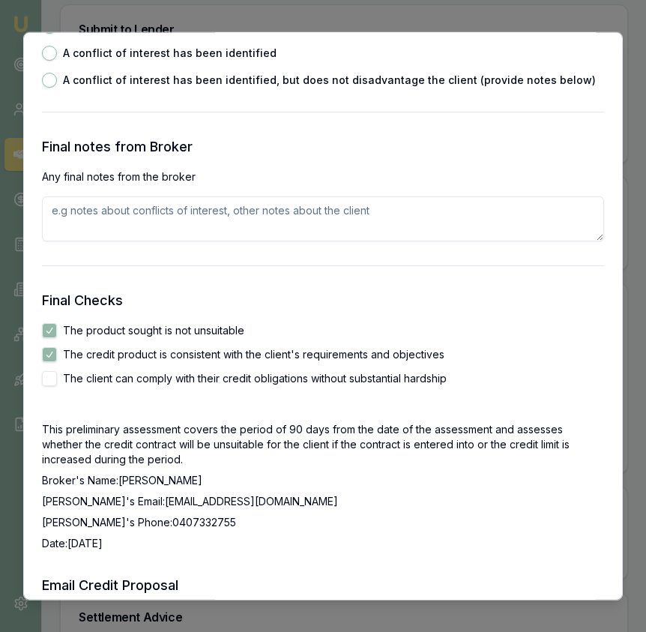
click at [51, 379] on button "The client can comply with their credit obligations without substantial hardship" at bounding box center [49, 377] width 15 height 15
checkbox input "true"
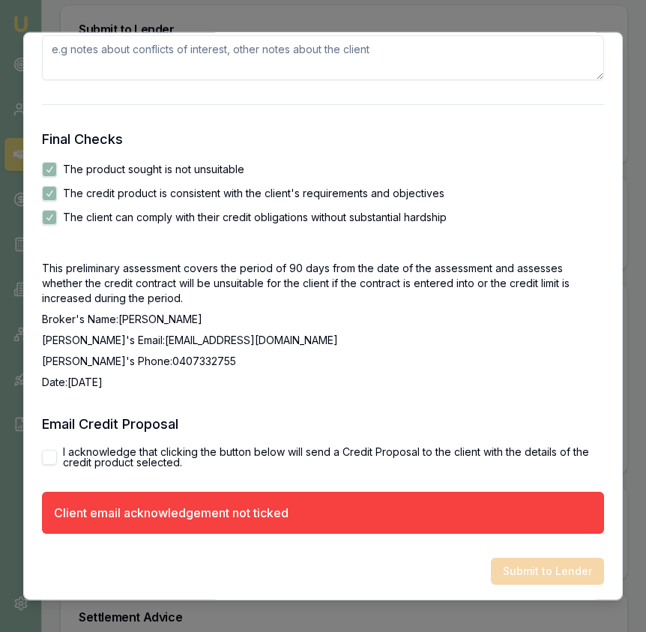
scroll to position [2473, 0]
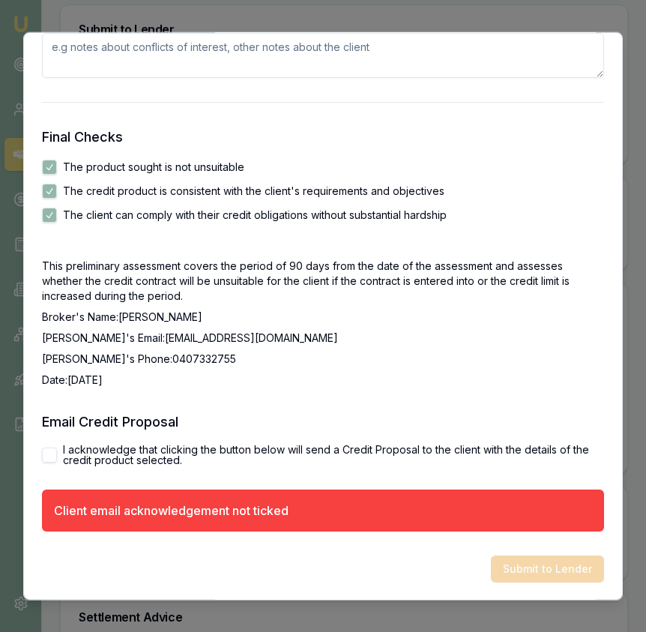
drag, startPoint x: 50, startPoint y: 456, endPoint x: 67, endPoint y: 451, distance: 17.1
click at [50, 456] on button "I acknowledge that clicking the button below will send a Credit Proposal to the…" at bounding box center [49, 454] width 15 height 15
checkbox input "true"
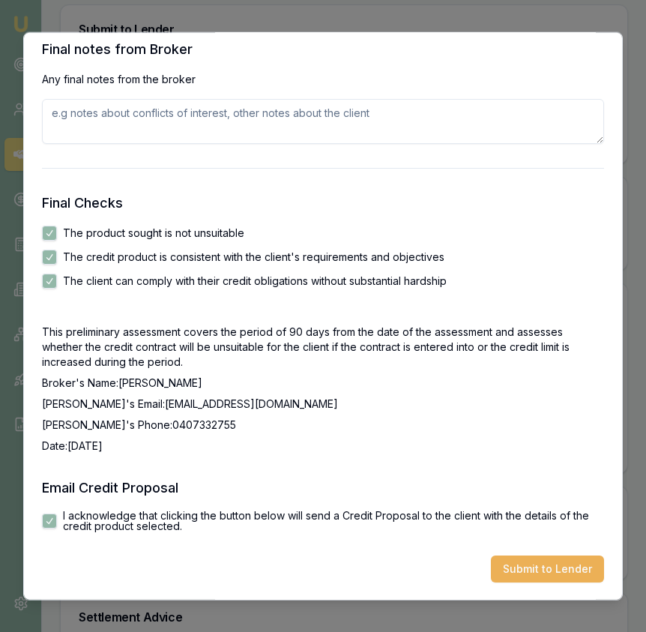
scroll to position [2407, 0]
click at [582, 561] on button "Submit to Lender" at bounding box center [547, 568] width 113 height 27
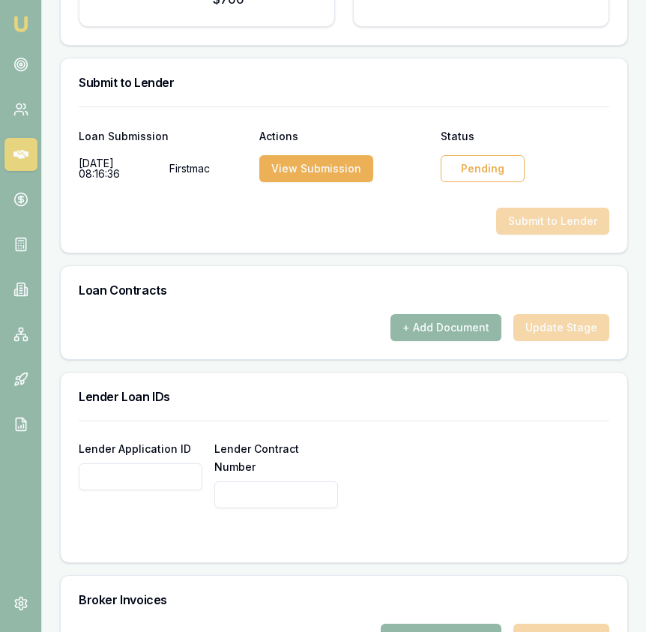
scroll to position [1007, 0]
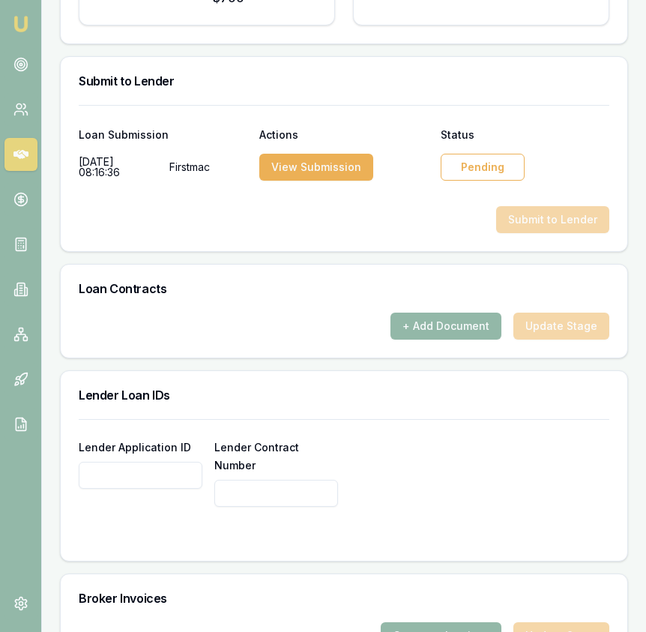
click at [131, 462] on input "Lender Application ID" at bounding box center [141, 475] width 124 height 27
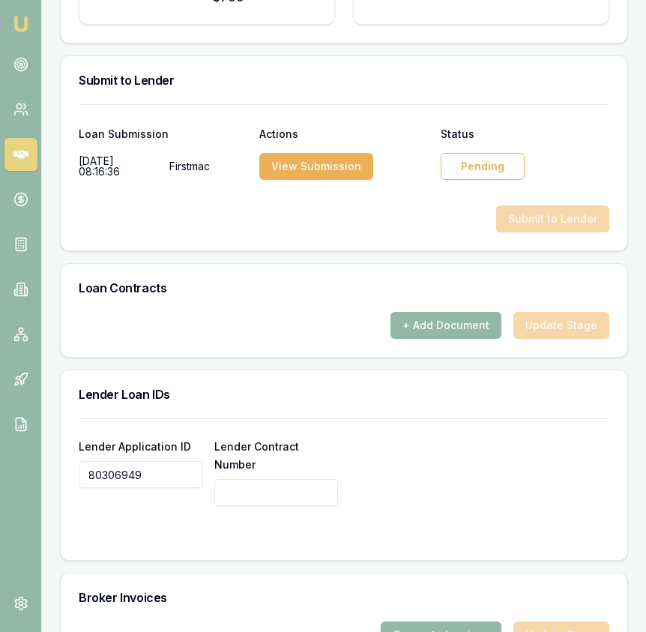
drag, startPoint x: 172, startPoint y: 457, endPoint x: 85, endPoint y: 456, distance: 87.0
click at [85, 461] on input "80306949" at bounding box center [141, 474] width 124 height 27
type input "80306949"
click at [253, 479] on input "Lender Contract Number" at bounding box center [276, 492] width 124 height 27
paste input "80306949"
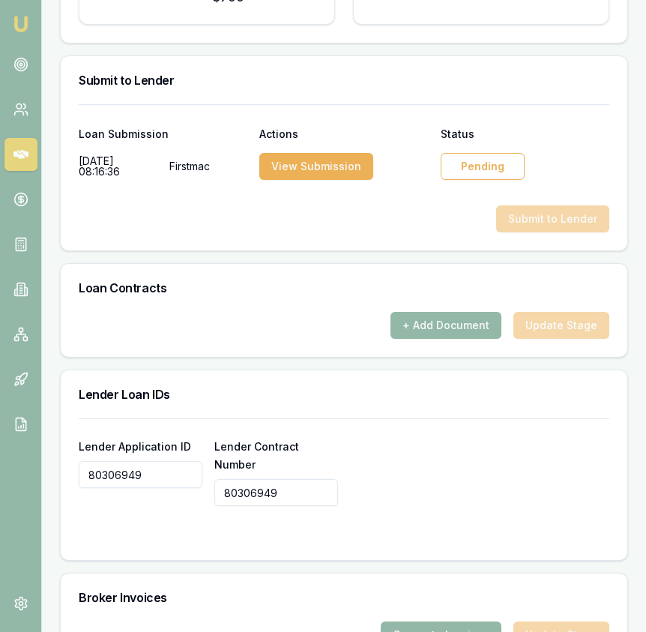
type input "80306949"
click at [234, 389] on div "Lender Loan IDs" at bounding box center [344, 394] width 567 height 48
type input "80306949"
click at [17, 25] on img at bounding box center [21, 24] width 18 height 18
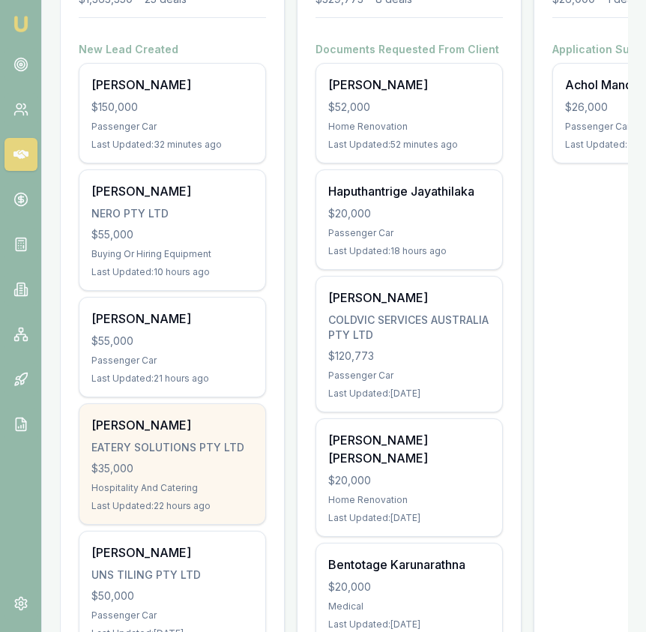
click at [229, 439] on div "RAHUL MAHESHWARI EATERY SOLUTIONS PTY LTD $35,000 Hospitality And Catering Last…" at bounding box center [172, 464] width 186 height 120
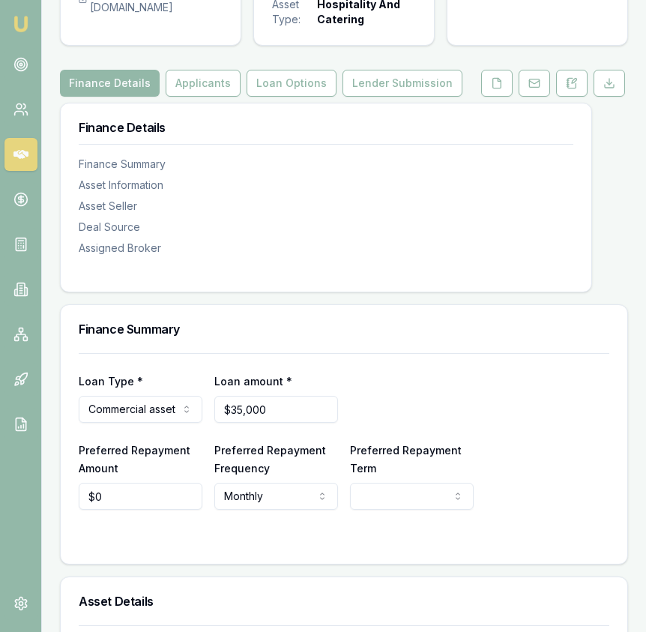
scroll to position [163, 0]
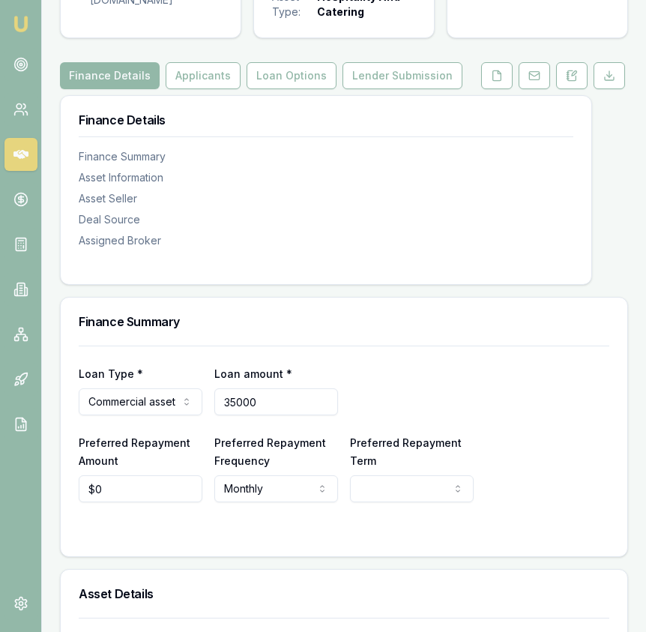
click at [265, 403] on input "35000" at bounding box center [276, 401] width 124 height 27
type input "$33,000"
click at [495, 346] on div "Finance Summary" at bounding box center [344, 322] width 567 height 48
select select "60"
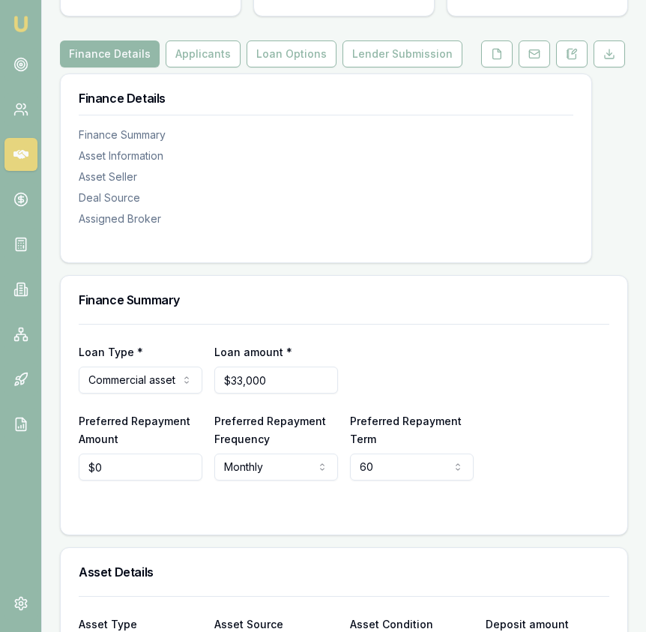
scroll to position [0, 0]
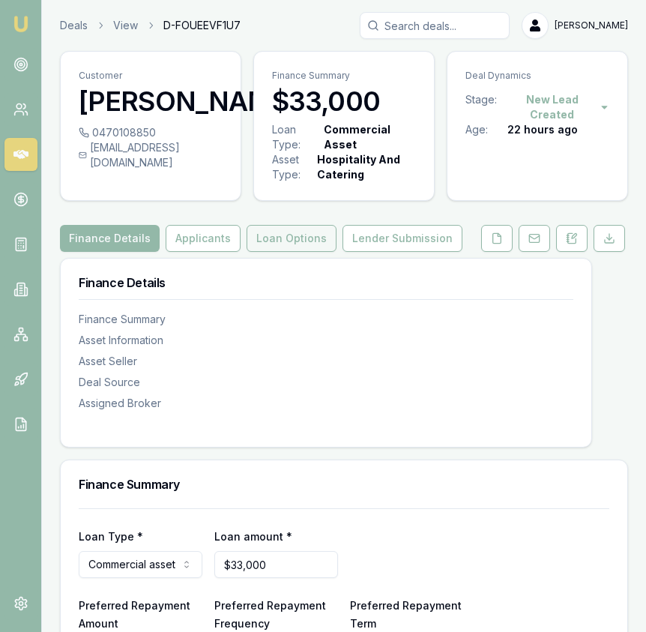
click at [296, 245] on button "Loan Options" at bounding box center [292, 238] width 90 height 27
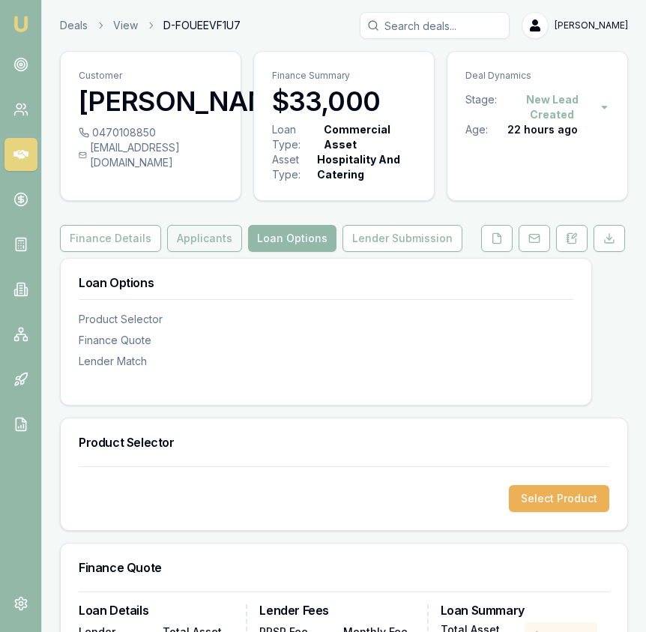
click at [192, 238] on button "Applicants" at bounding box center [204, 238] width 75 height 27
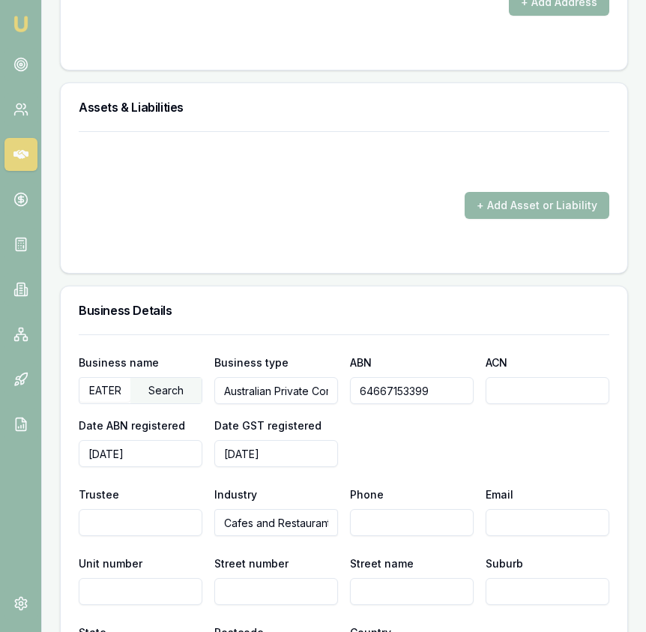
scroll to position [2048, 0]
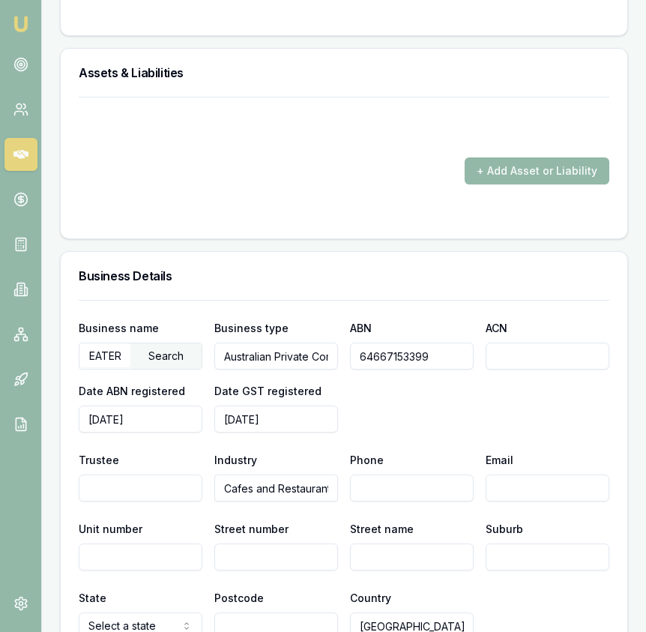
click at [397, 360] on input "64667153399" at bounding box center [412, 356] width 124 height 27
click at [397, 359] on input "64667153399" at bounding box center [412, 356] width 124 height 27
click at [397, 360] on input "64667153399" at bounding box center [412, 356] width 124 height 27
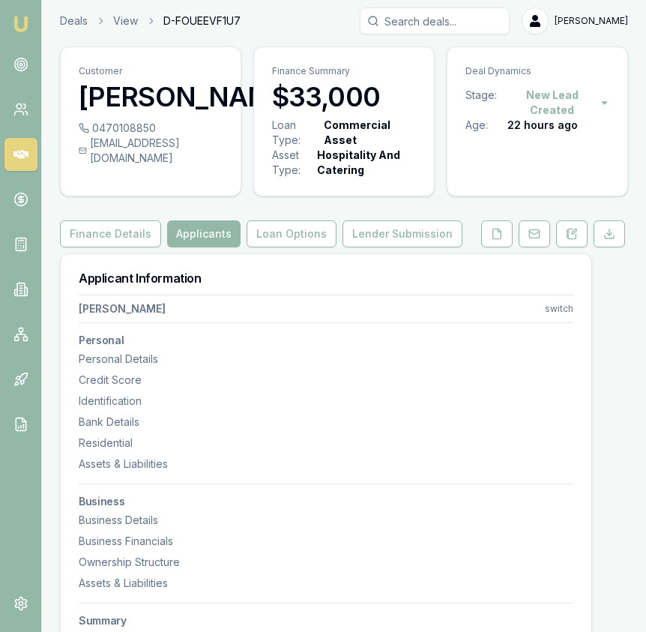
scroll to position [0, 0]
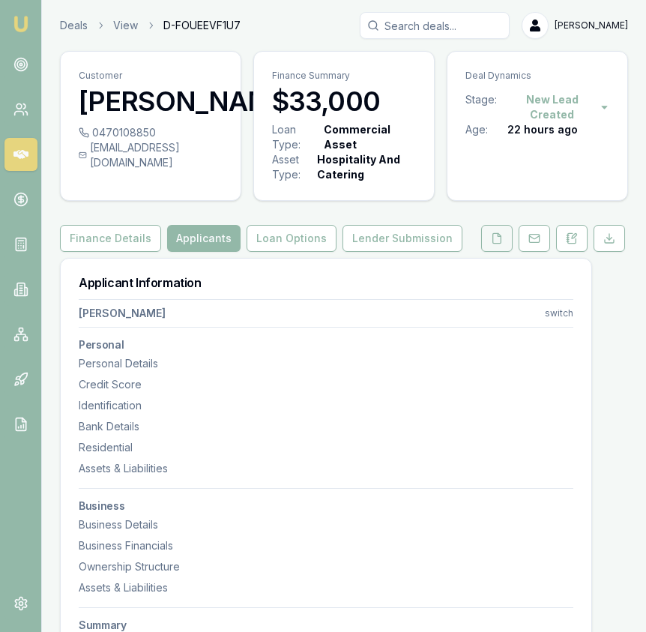
click at [501, 242] on icon at bounding box center [497, 238] width 8 height 10
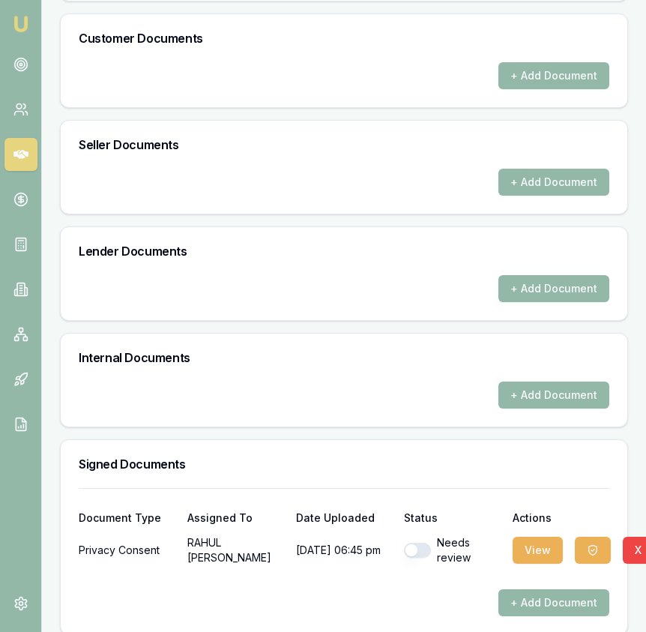
scroll to position [616, 0]
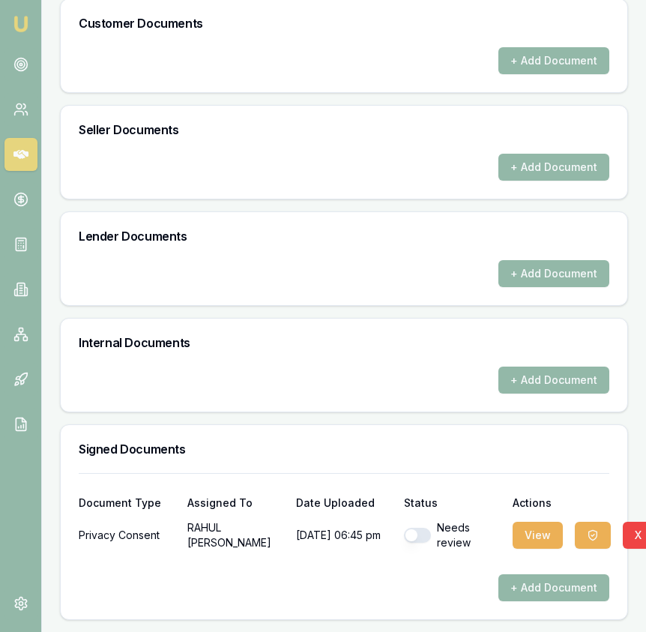
click at [434, 539] on div "Needs review" at bounding box center [452, 535] width 97 height 30
click at [418, 537] on button "button" at bounding box center [417, 535] width 27 height 15
checkbox input "true"
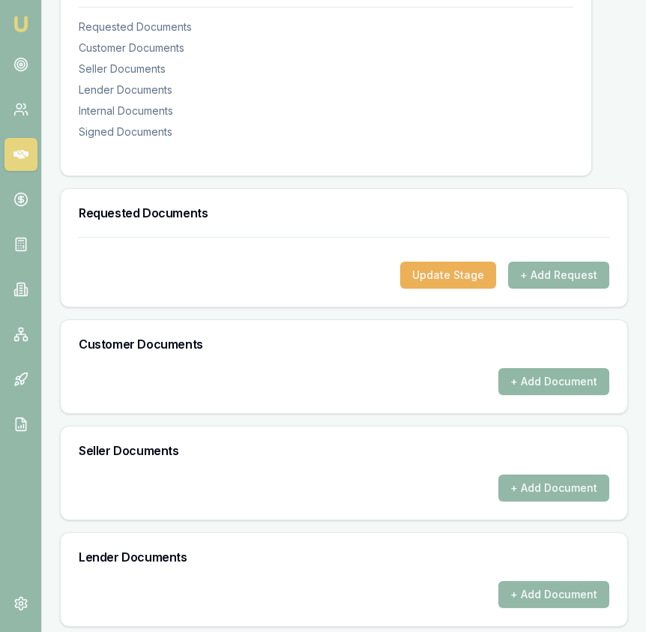
scroll to position [290, 0]
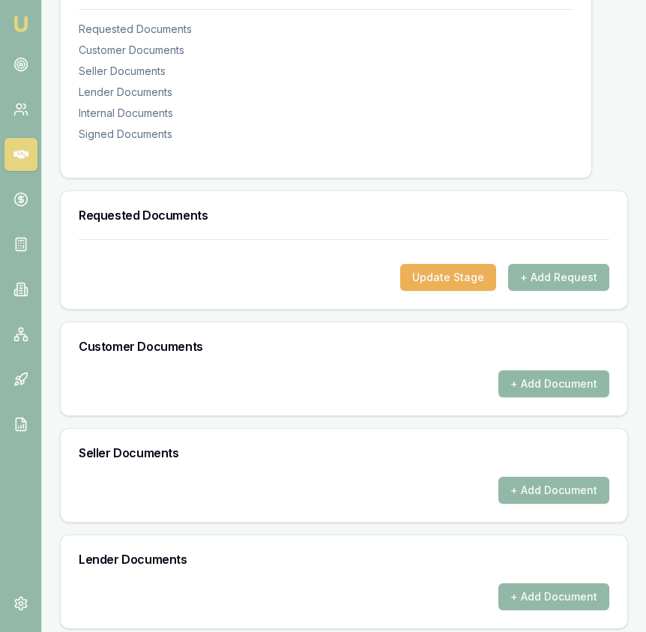
click at [564, 380] on button "+ Add Document" at bounding box center [554, 383] width 111 height 27
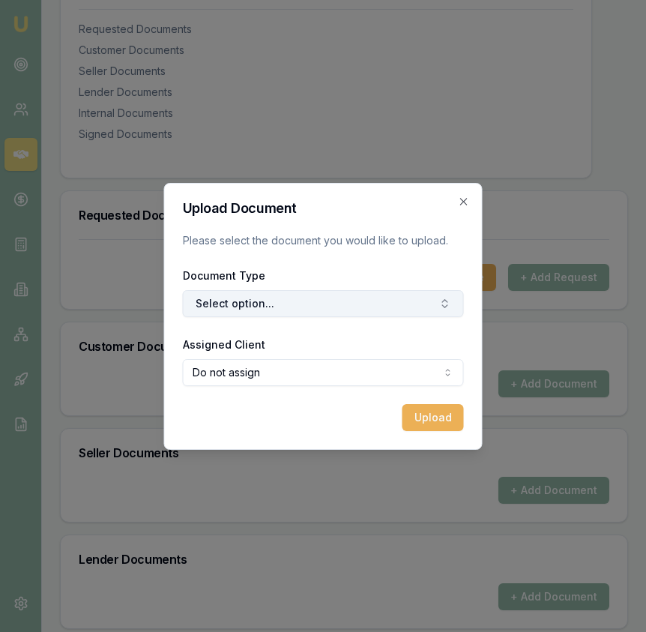
click at [354, 310] on button "Select option..." at bounding box center [323, 303] width 281 height 27
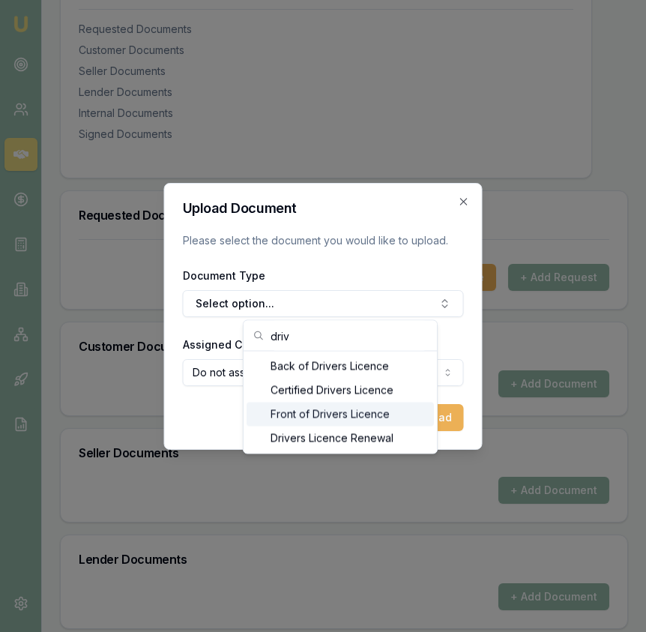
type input "driv"
click at [328, 412] on div "Front of Drivers Licence" at bounding box center [340, 415] width 187 height 24
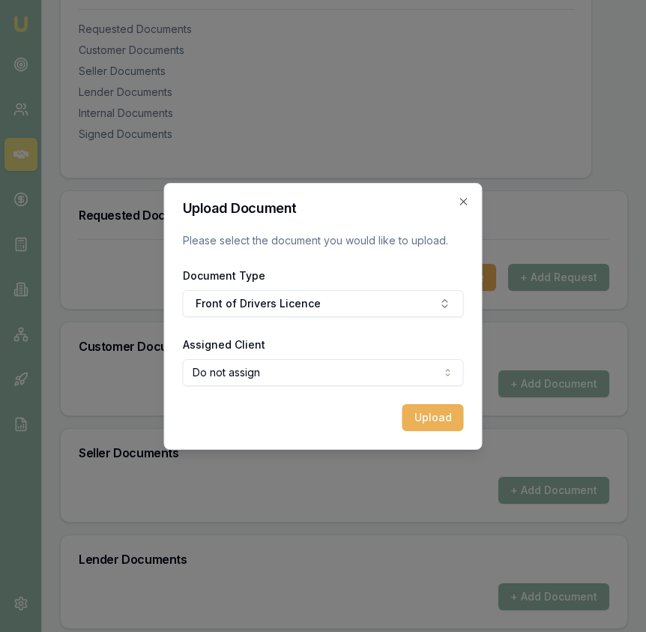
click at [319, 342] on body "Emu Broker Deals View D-FOUEEVF1U7 Eujin Ooi Toggle Menu Customer RAHUL MAHESHW…" at bounding box center [323, 26] width 646 height 632
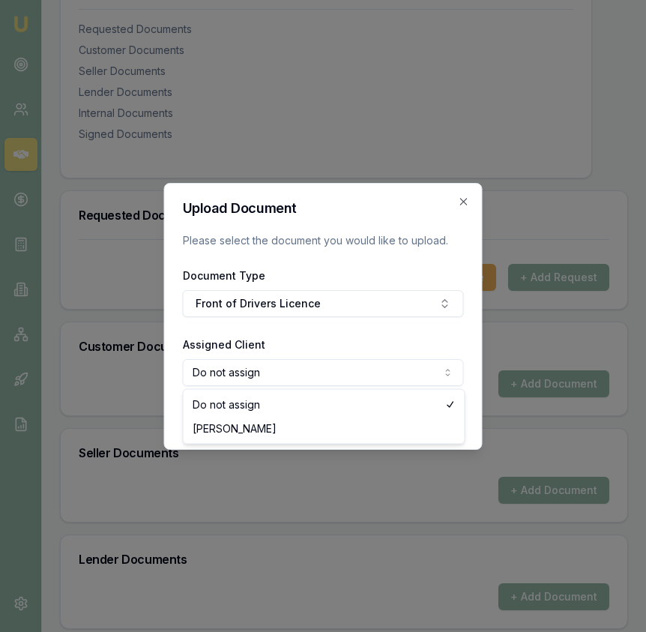
select select "U-8ZK1ZHB0PW"
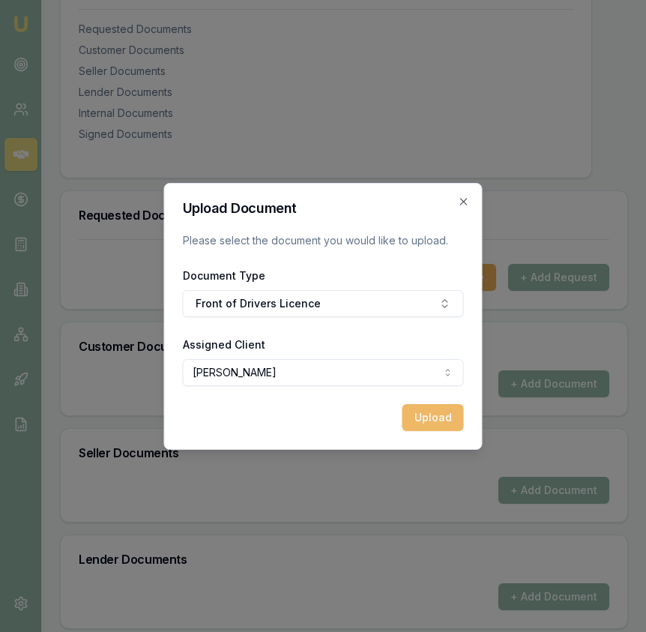
click at [436, 412] on button "Upload" at bounding box center [433, 417] width 61 height 27
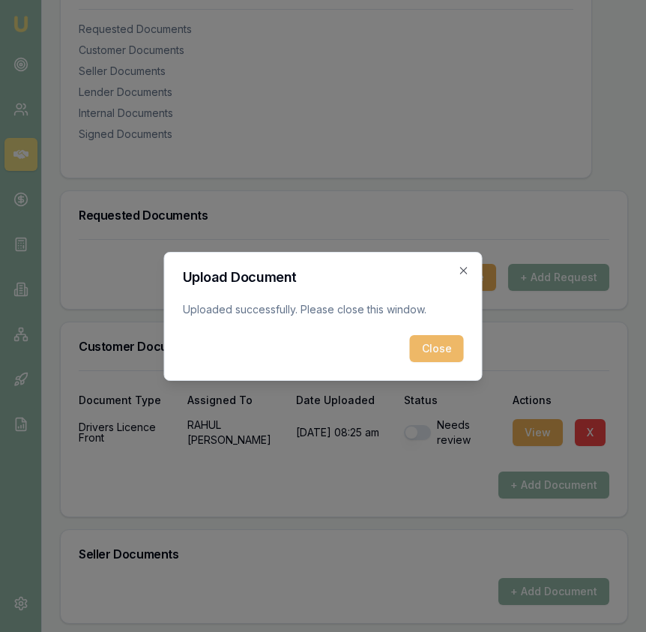
click at [441, 346] on button "Close" at bounding box center [437, 348] width 54 height 27
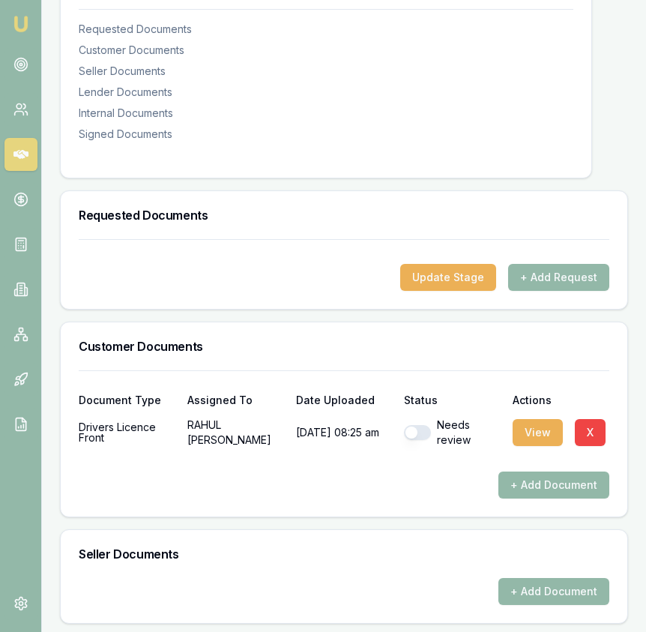
click at [418, 436] on button "button" at bounding box center [417, 432] width 27 height 15
checkbox input "true"
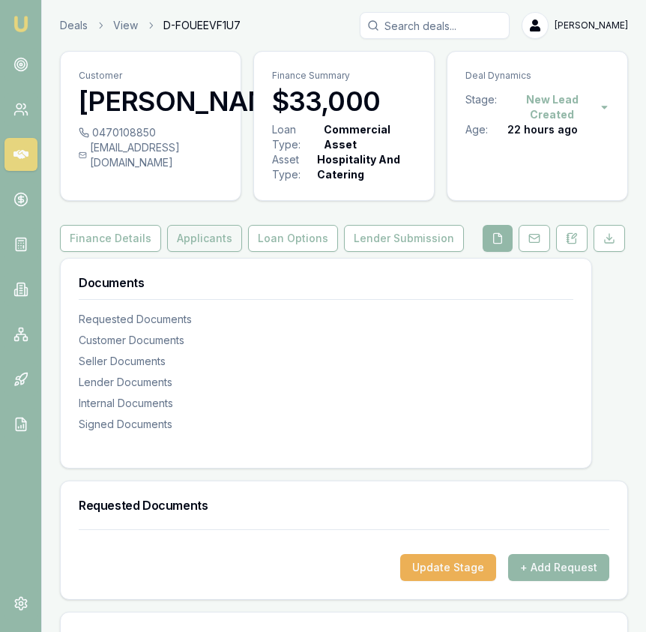
click at [208, 247] on button "Applicants" at bounding box center [204, 238] width 75 height 27
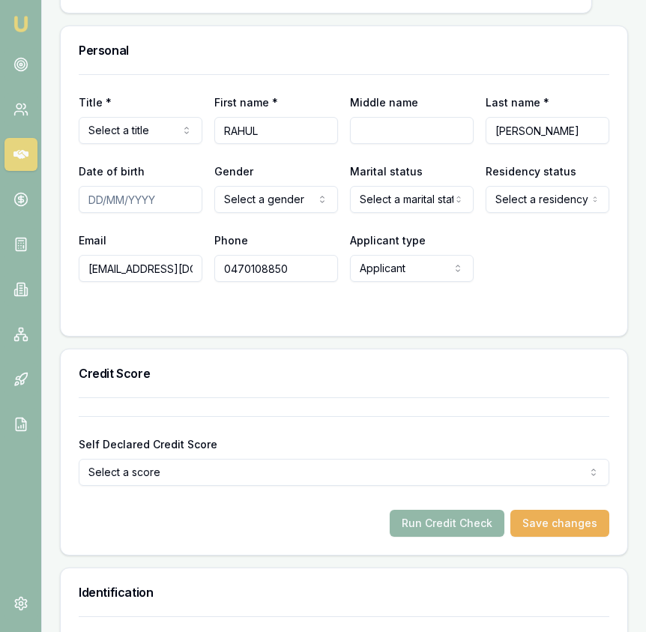
scroll to position [694, 0]
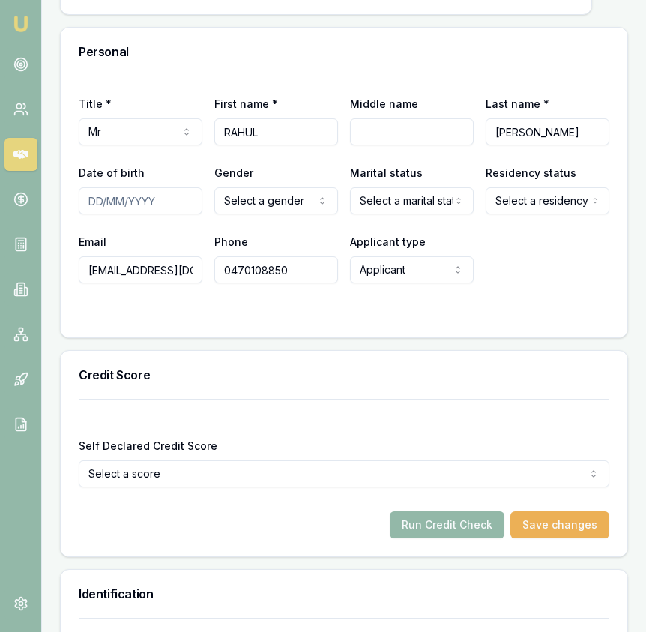
click at [94, 205] on input "Date of birth" at bounding box center [141, 200] width 124 height 27
type input "29/07/1986"
select select "MARRIED"
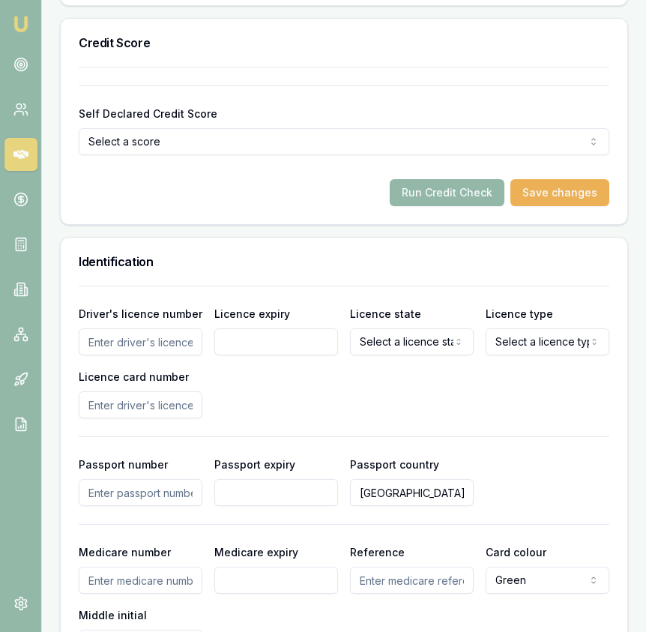
scroll to position [1055, 0]
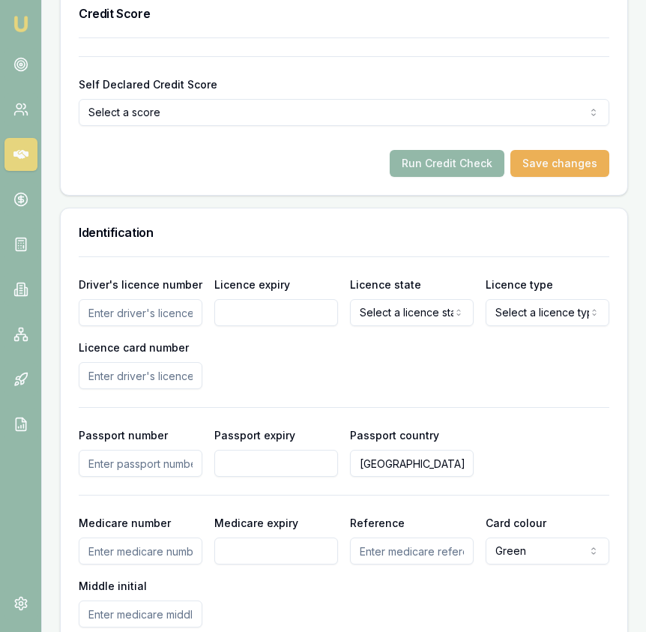
click at [179, 316] on input "Driver's licence number" at bounding box center [141, 312] width 124 height 27
type input "007127076"
click at [303, 317] on input "Licence expiry" at bounding box center [276, 312] width 124 height 27
type input "04/07/2026"
click at [303, 317] on input "04/07/2026" at bounding box center [276, 312] width 124 height 27
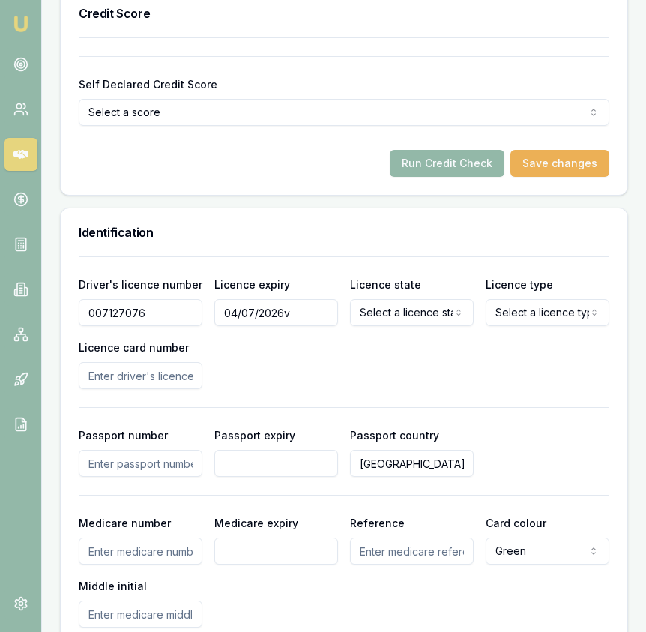
type input "04/07/2026"
select select "VIC"
select select "OPEN_LICENCE"
click at [151, 376] on input "Licence card number" at bounding box center [141, 375] width 124 height 27
type input "P0909772"
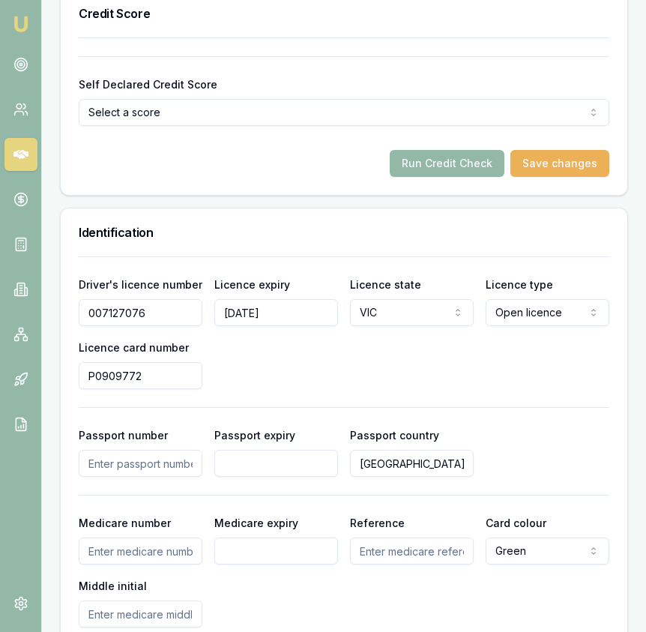
click at [441, 373] on div "Driver's licence number 007127076 Licence expiry 04/07/2026 Licence state VIC N…" at bounding box center [344, 332] width 531 height 114
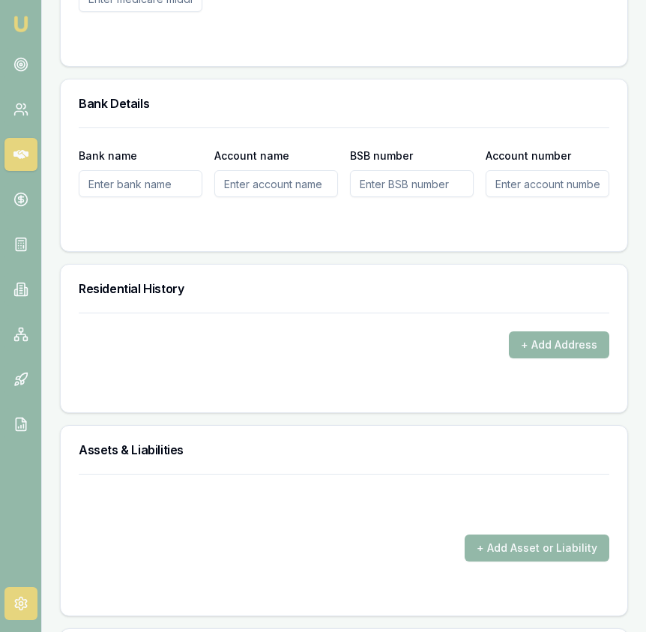
scroll to position [1670, 0]
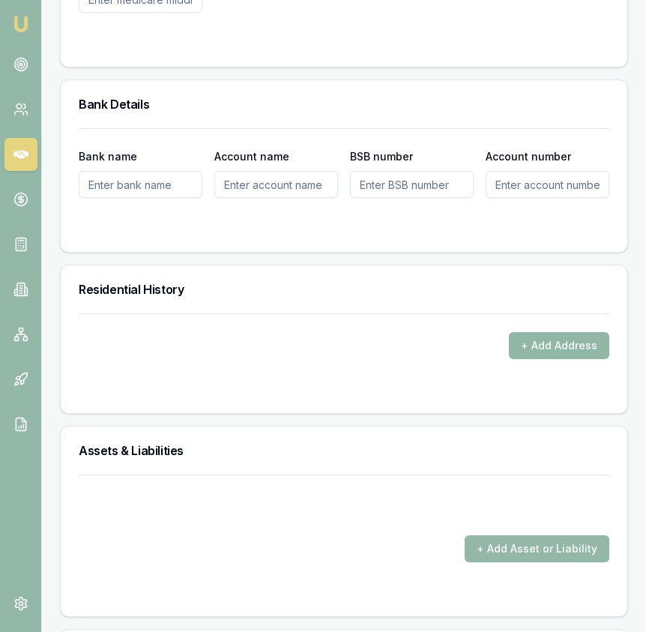
click at [565, 348] on button "+ Add Address" at bounding box center [559, 345] width 100 height 27
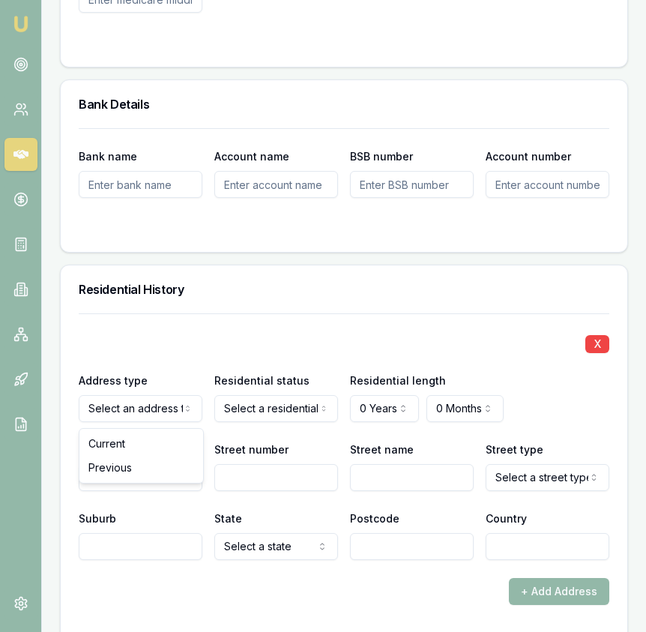
drag, startPoint x: 126, startPoint y: 447, endPoint x: 149, endPoint y: 439, distance: 24.7
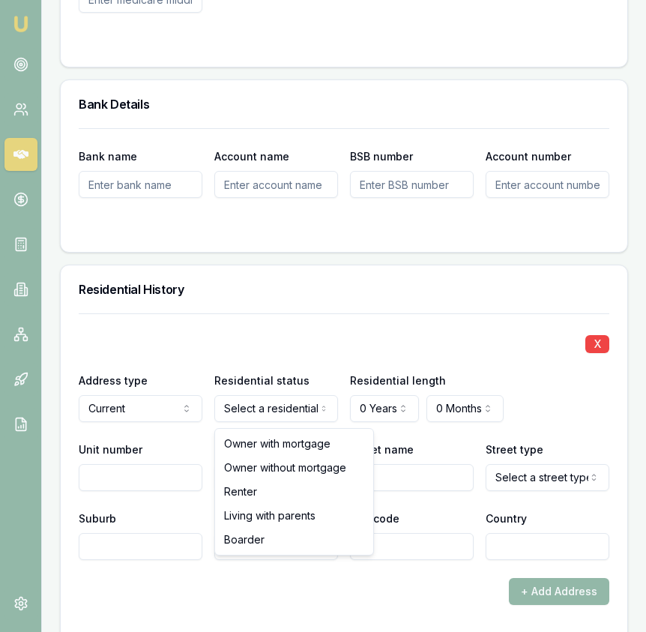
drag, startPoint x: 265, startPoint y: 442, endPoint x: 312, endPoint y: 432, distance: 47.6
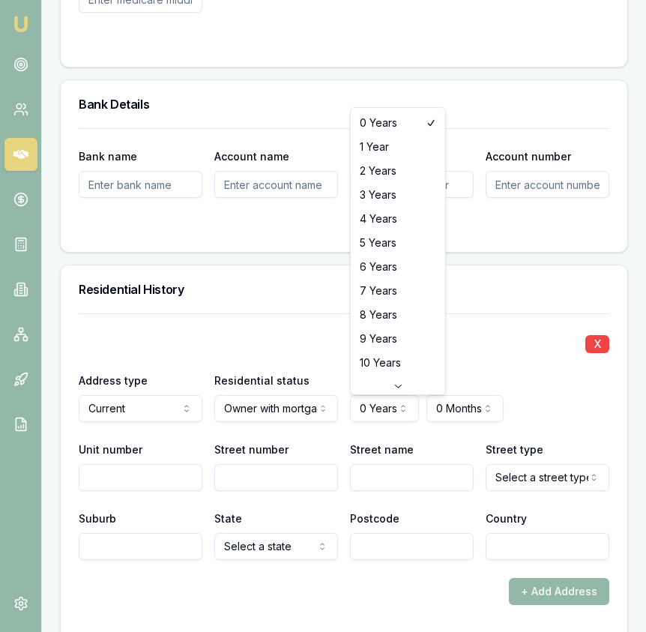
select select "3"
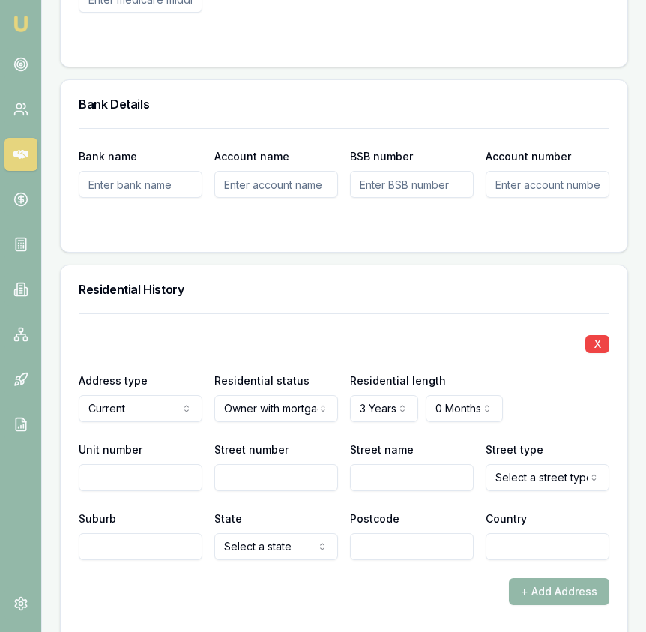
click at [267, 473] on input "Street number" at bounding box center [276, 477] width 124 height 27
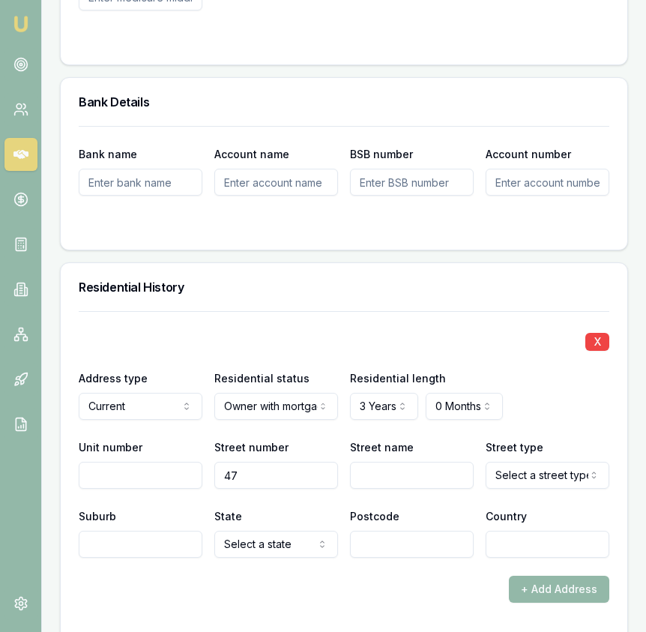
type input "47"
type input "Warangal"
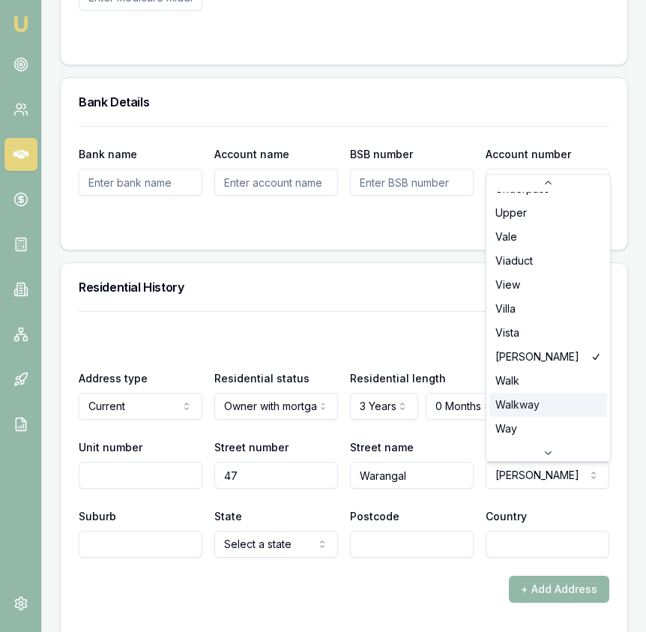
scroll to position [4507, 0]
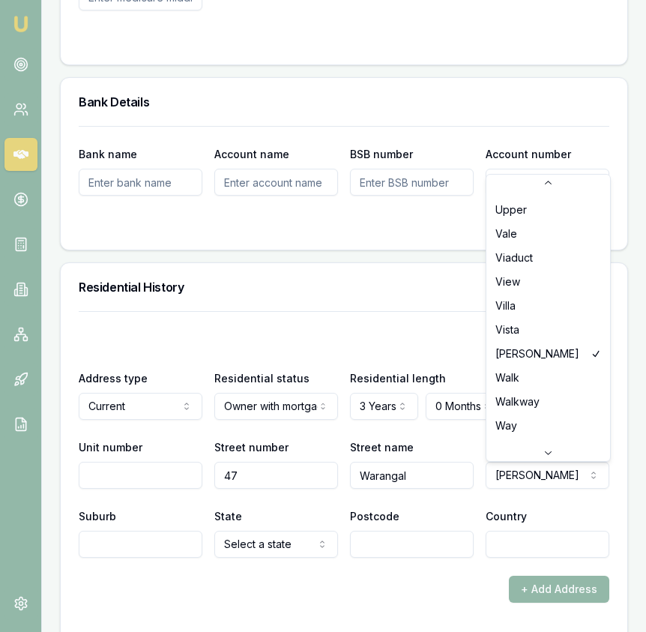
select select "Way"
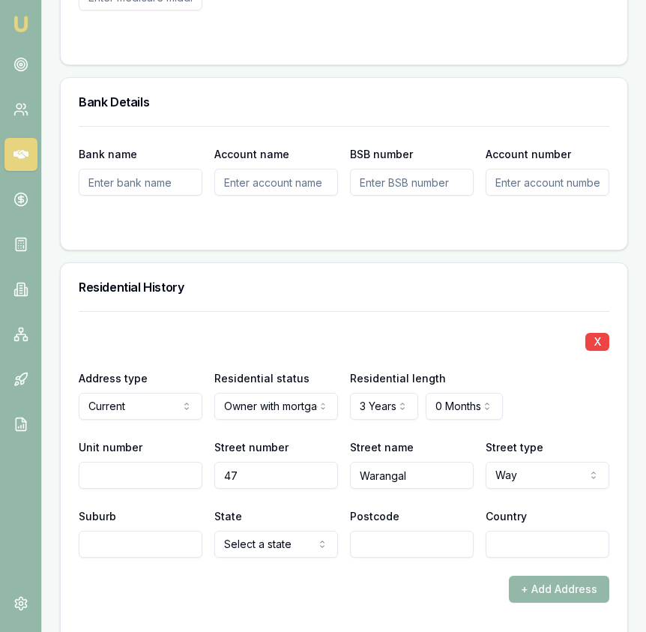
click at [171, 552] on input "Suburb" at bounding box center [141, 544] width 124 height 27
type input "Deanside"
select select "VIC"
type input "3336"
type input "[GEOGRAPHIC_DATA]"
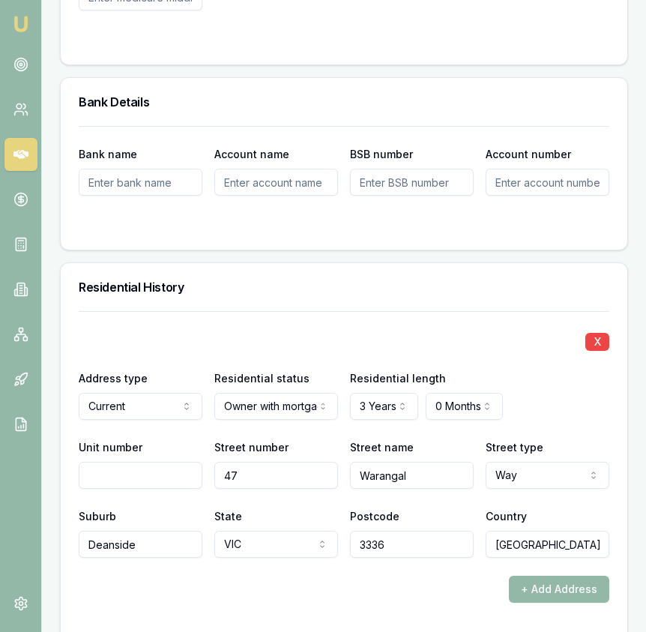
click at [329, 361] on div "X Address type Current Current Previous Residential status Owner with mortgage …" at bounding box center [344, 434] width 531 height 247
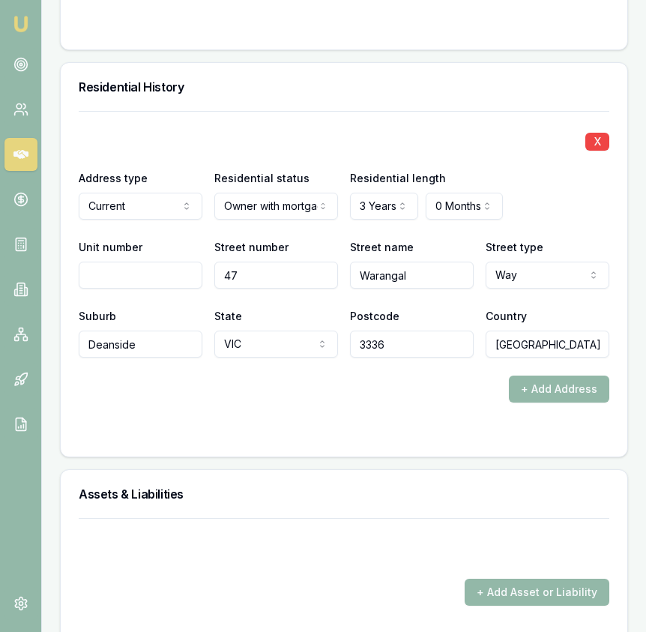
scroll to position [1874, 0]
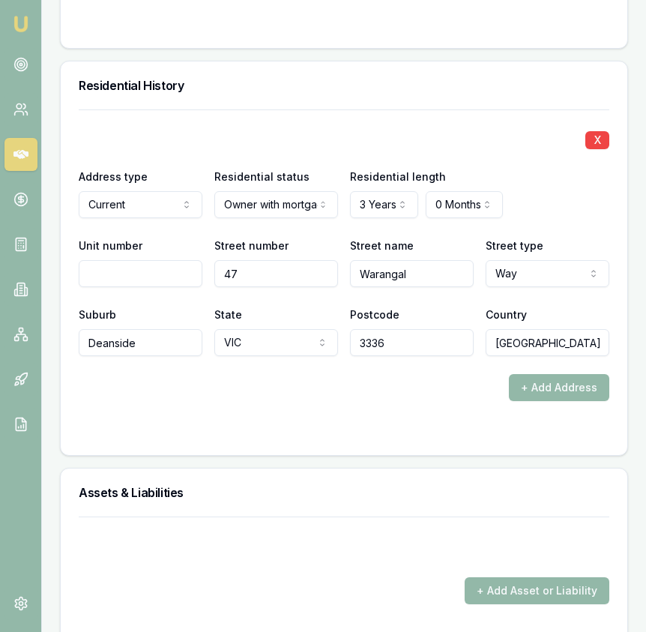
click at [329, 399] on div "+ Add Address" at bounding box center [344, 387] width 531 height 27
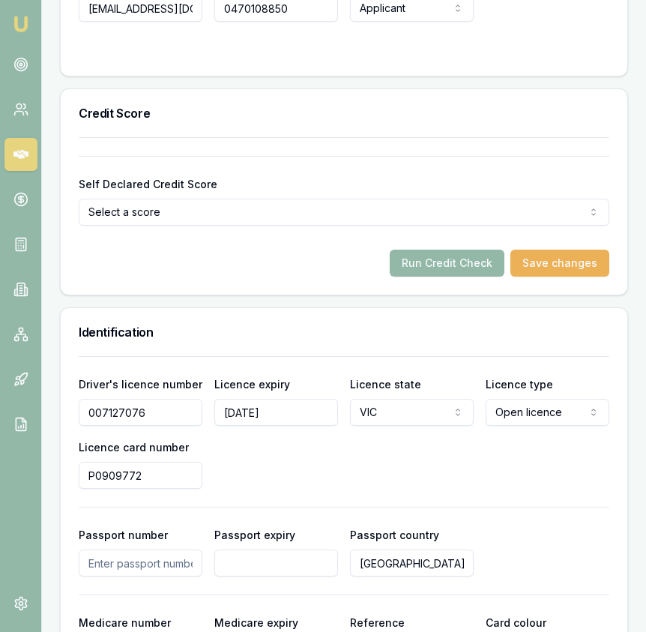
scroll to position [954, 0]
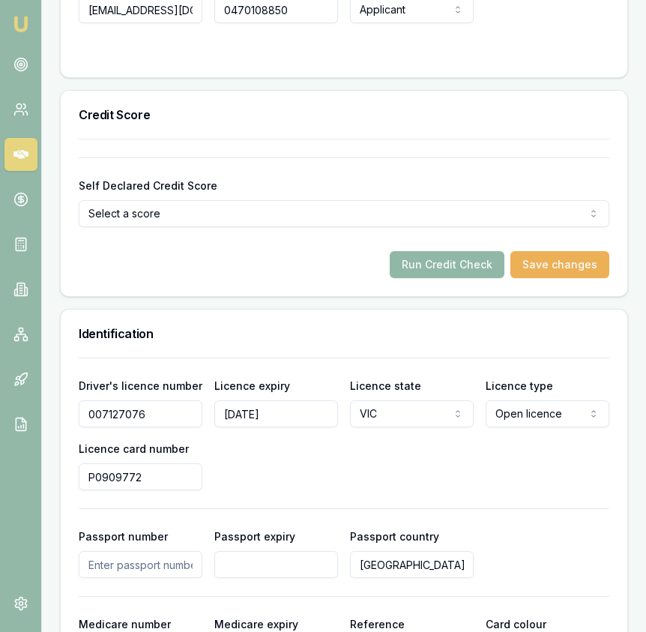
click at [428, 277] on button "Run Credit Check" at bounding box center [447, 264] width 115 height 27
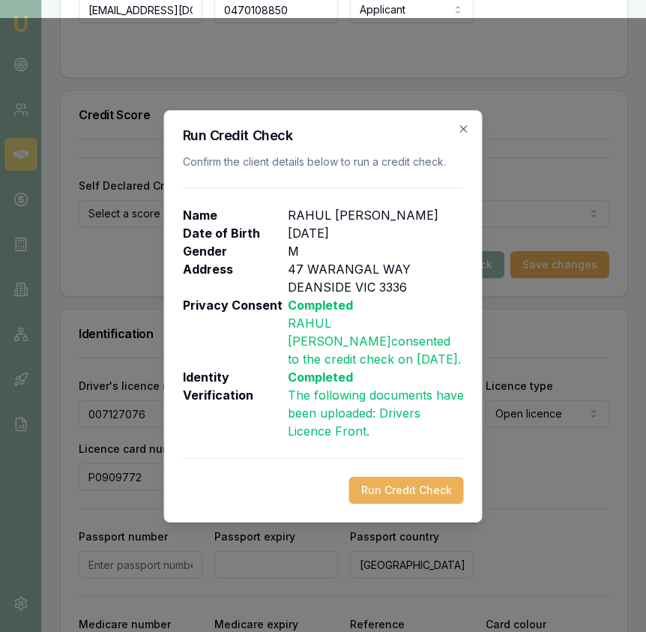
click at [427, 482] on button "Run Credit Check" at bounding box center [406, 490] width 115 height 27
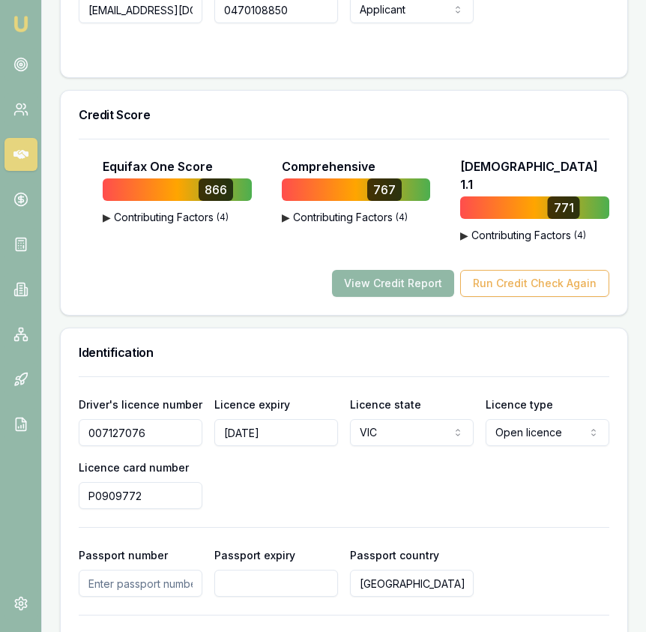
click at [389, 274] on button "View Credit Report" at bounding box center [393, 283] width 122 height 27
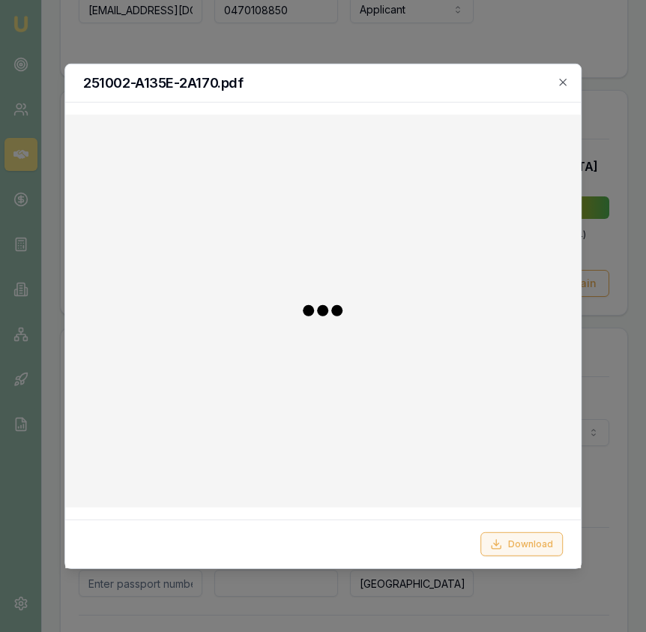
click at [531, 535] on button "Download" at bounding box center [522, 544] width 82 height 24
click at [560, 82] on icon "button" at bounding box center [563, 82] width 12 height 12
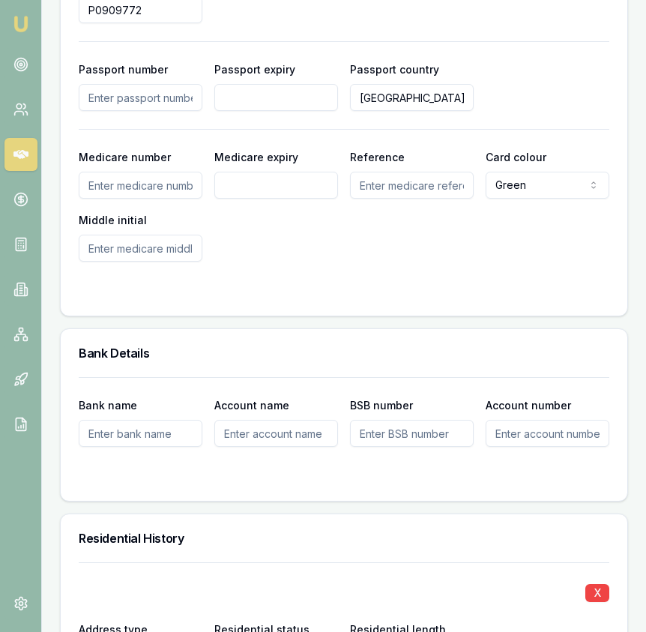
scroll to position [1460, 0]
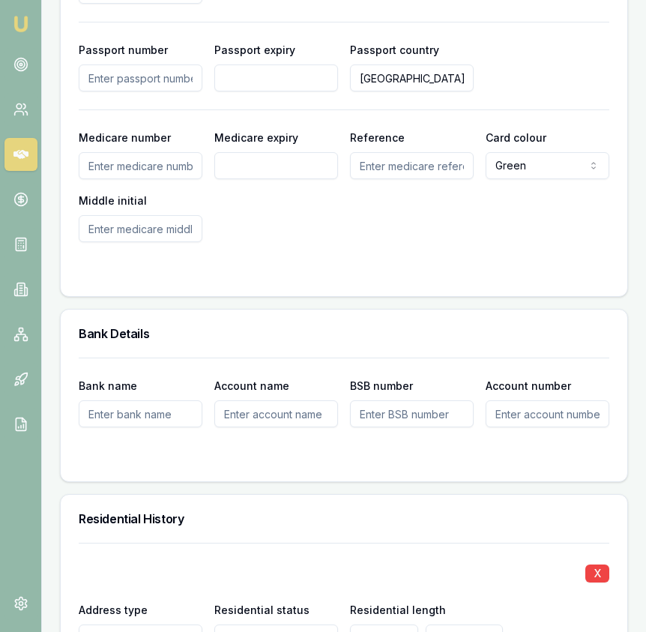
click at [167, 157] on input "Medicare number" at bounding box center [141, 165] width 124 height 27
type input "2883346334"
type input "05/2030"
type input "2"
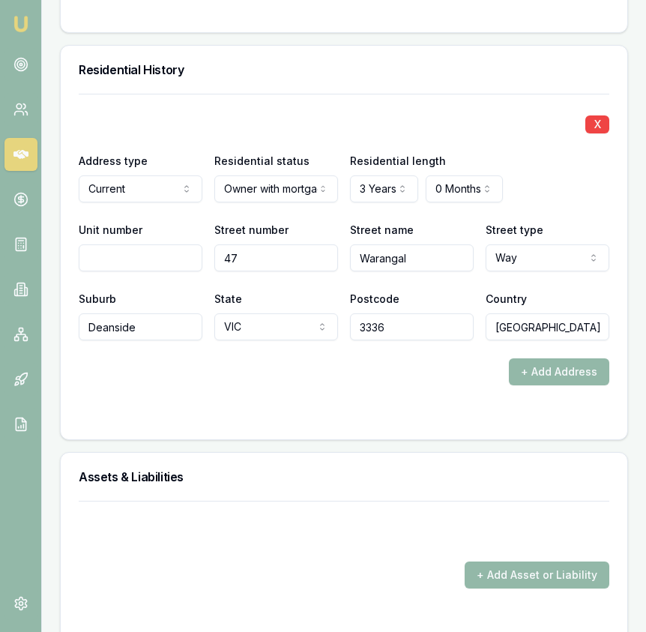
scroll to position [1915, 0]
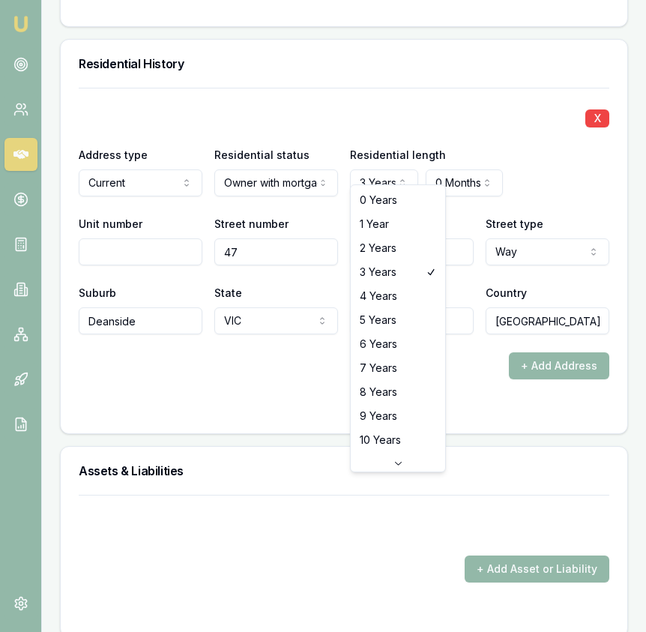
select select "1"
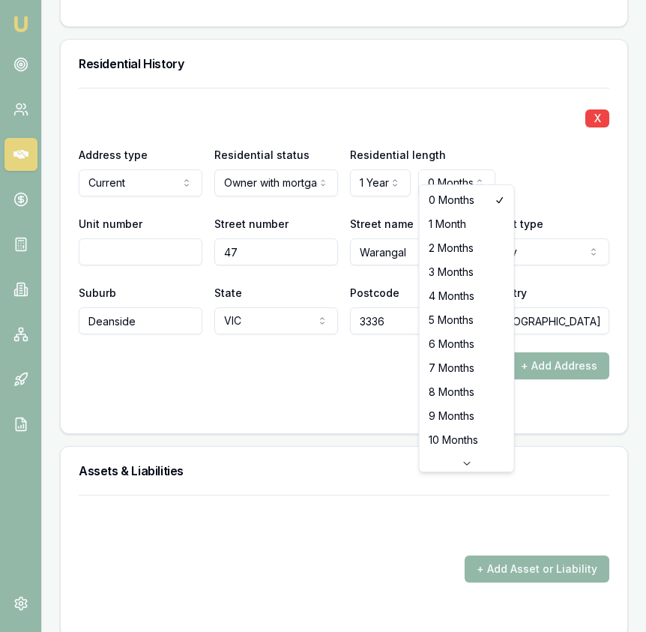
select select "7"
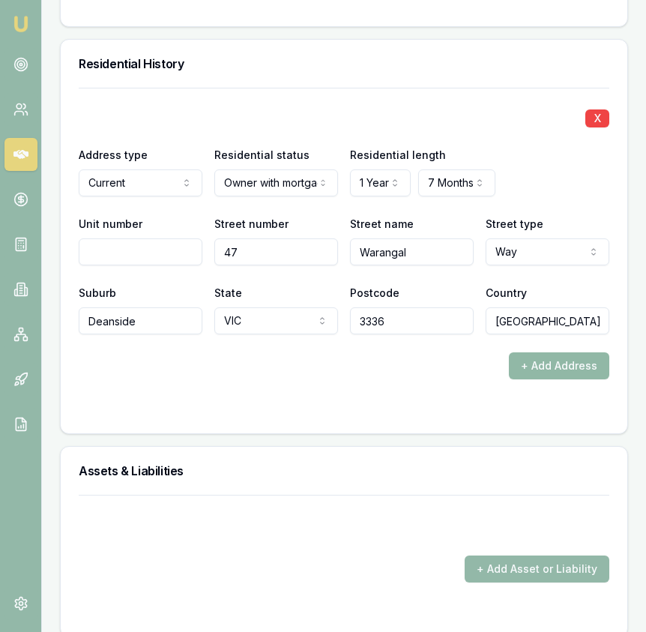
click at [522, 353] on button "+ Add Address" at bounding box center [559, 365] width 100 height 27
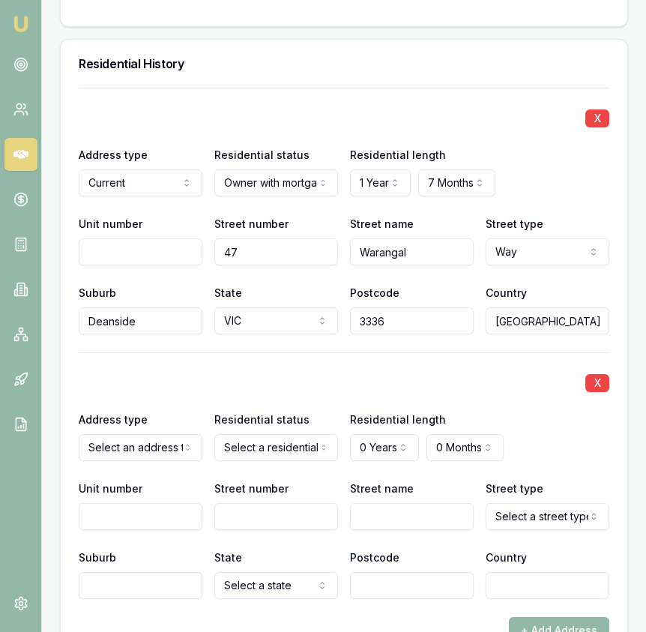
select select "PREVIOUS"
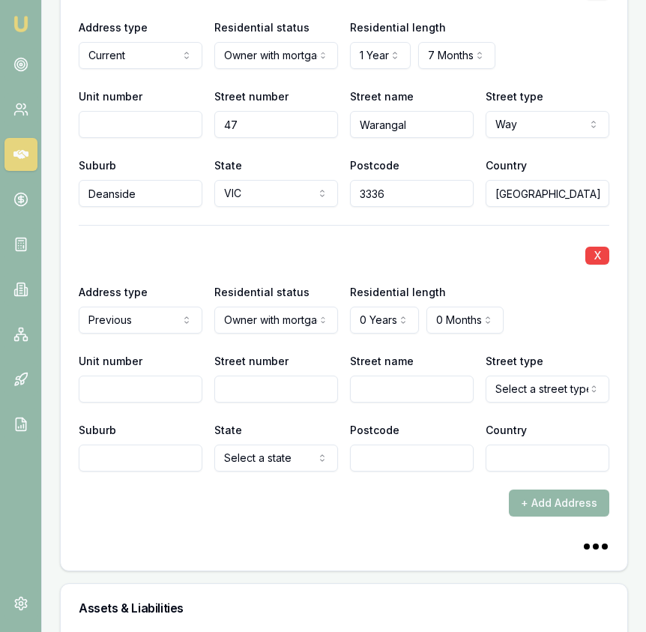
scroll to position [2307, 0]
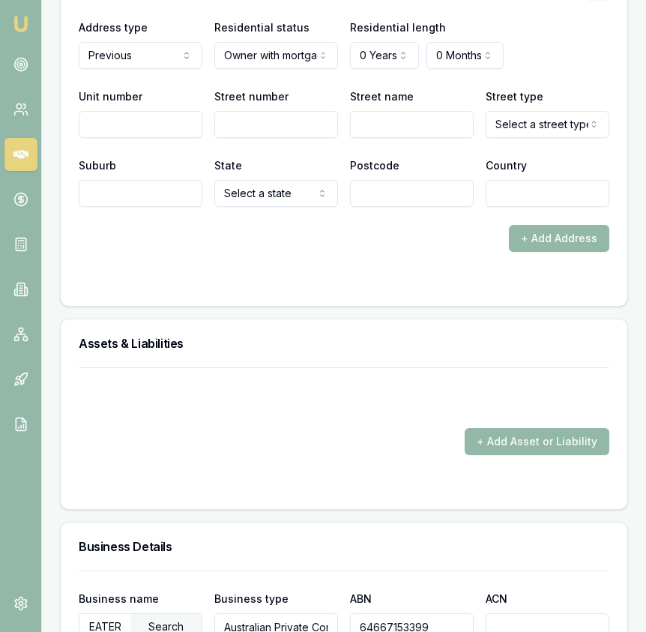
click at [250, 111] on input "Street number" at bounding box center [276, 124] width 124 height 27
type input "4"
click at [380, 119] on input "Street name" at bounding box center [412, 124] width 124 height 27
type input "strathvea"
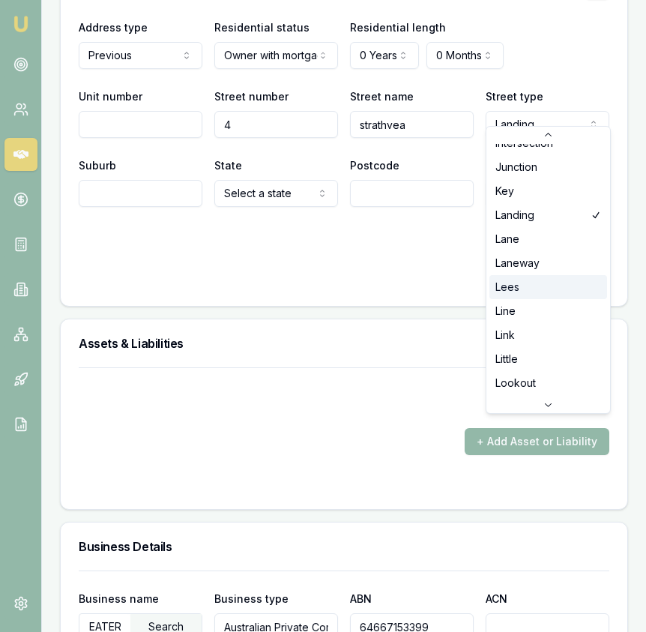
scroll to position [2203, 0]
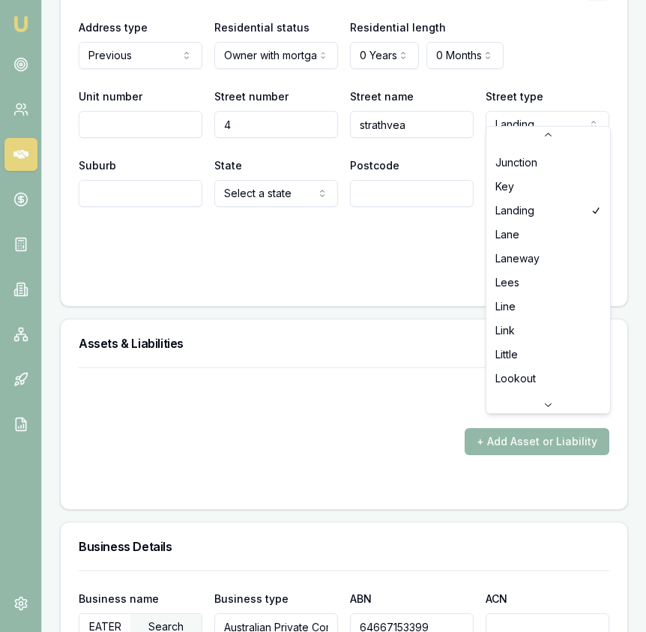
select select "Lane"
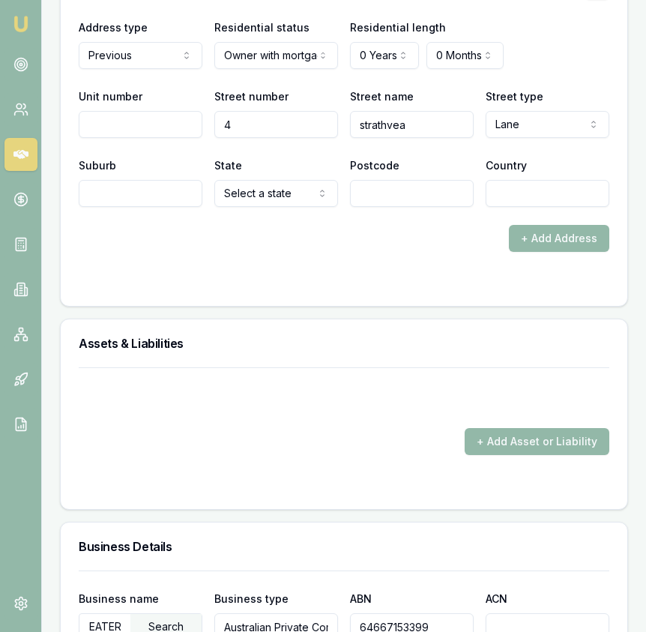
click at [174, 180] on input "Suburb" at bounding box center [141, 193] width 124 height 27
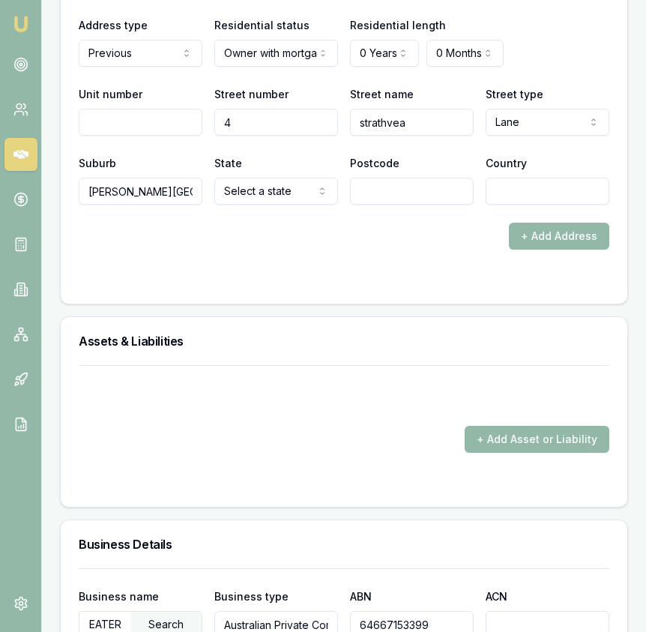
type input "Caroline Springs"
select select "VIC"
type input "3023"
type input "Australia"
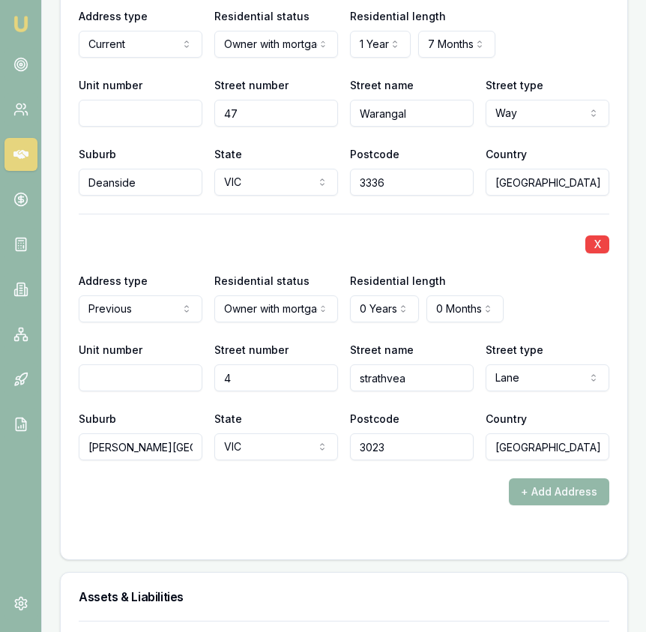
scroll to position [2026, 0]
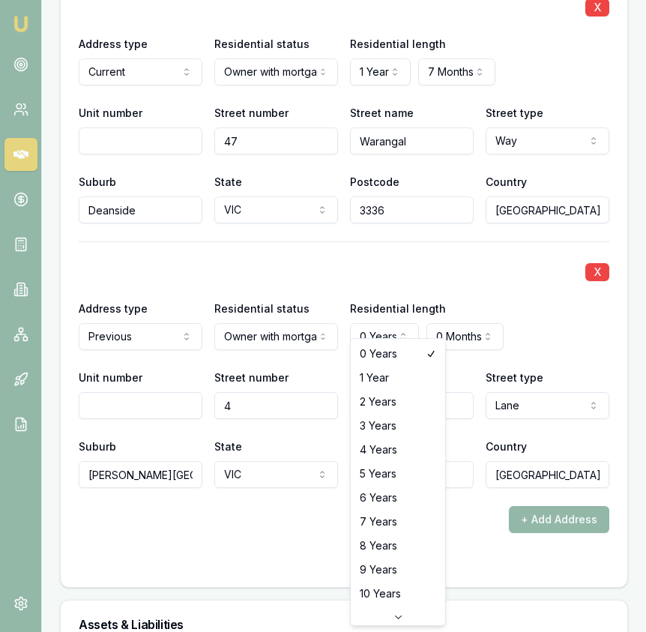
select select "4"
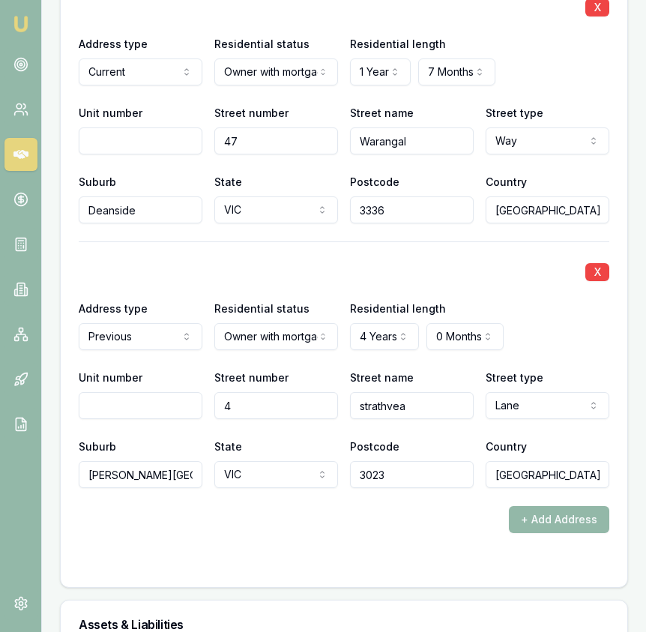
click at [460, 393] on input "strathvea" at bounding box center [412, 405] width 124 height 27
click at [385, 516] on div "+ Add Address" at bounding box center [344, 519] width 531 height 27
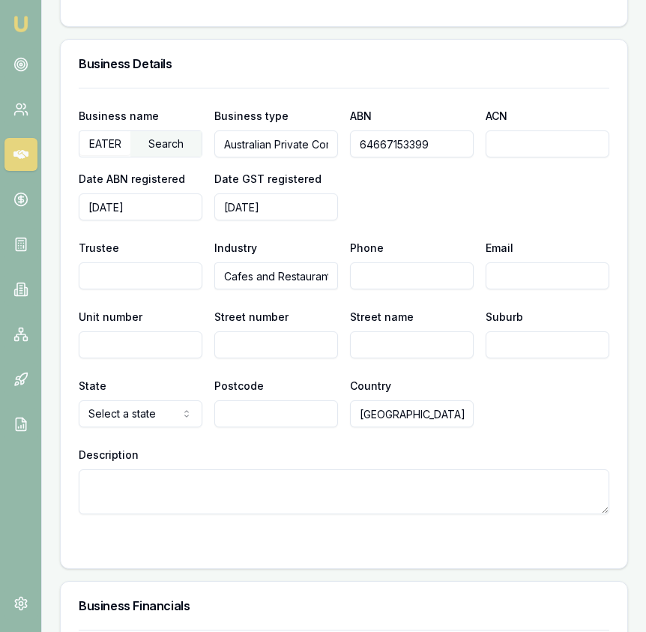
scroll to position [2792, 0]
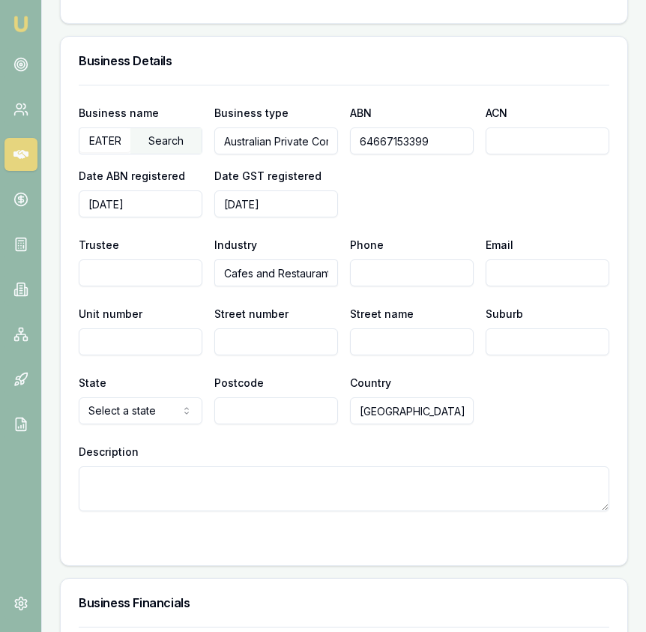
click at [160, 261] on input "Trustee" at bounding box center [141, 272] width 124 height 27
type input "h"
type input "r"
click at [434, 259] on input "Phone" at bounding box center [412, 272] width 124 height 27
paste input "0390 015 600"
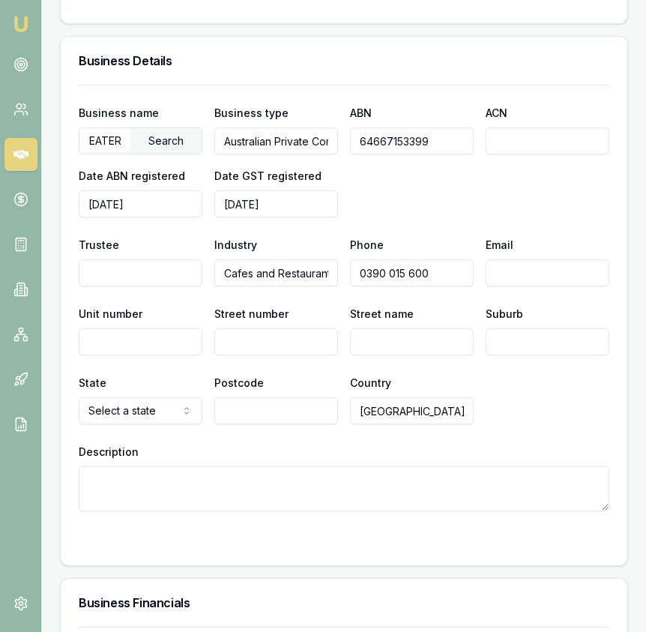
type input "0390 015 600"
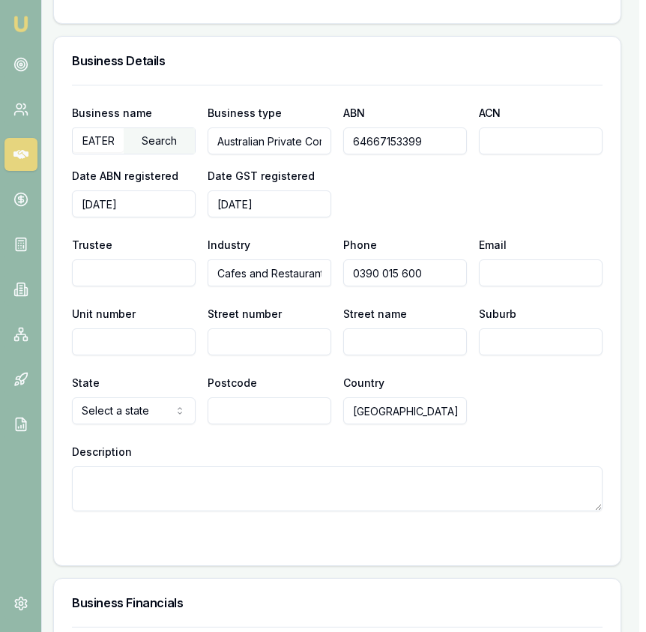
paste input "pizzastudio76@gmail.com"
type input "pizzastudio76@gmail.com"
click at [148, 334] on input "Unit number" at bounding box center [134, 341] width 124 height 27
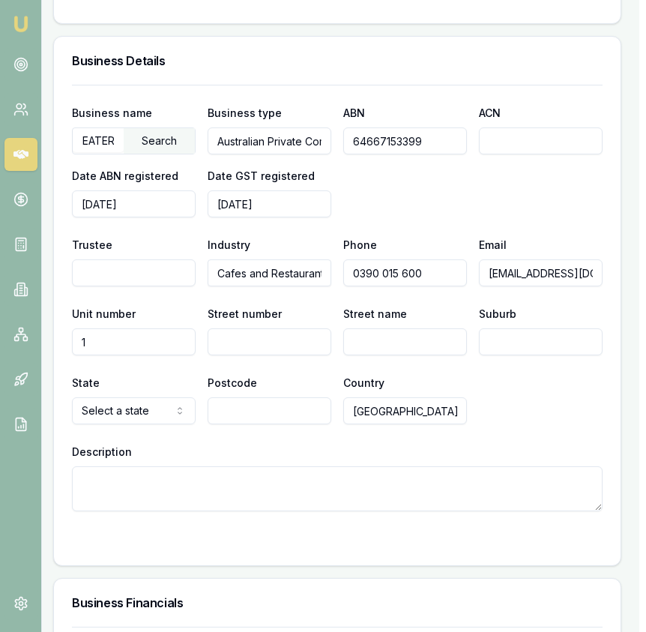
type input "1"
click at [269, 328] on input "Street number" at bounding box center [270, 341] width 124 height 27
type input "145"
type input "Gateway Blvd"
type input "Epping"
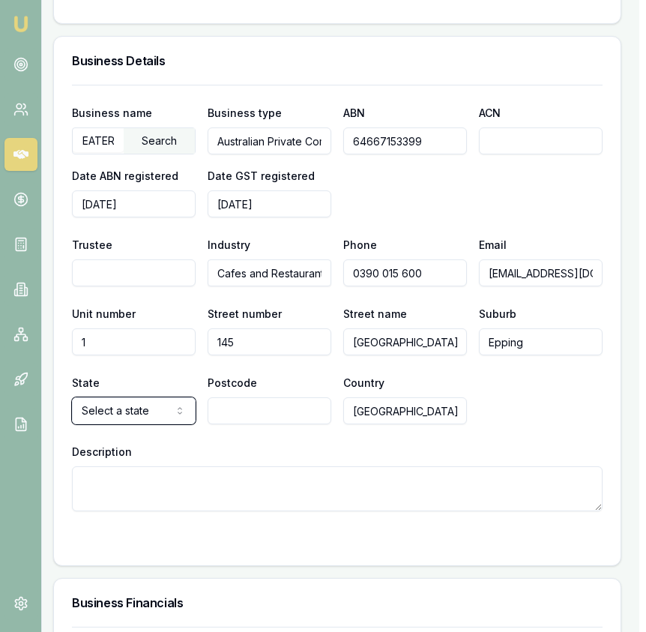
select select "VIC"
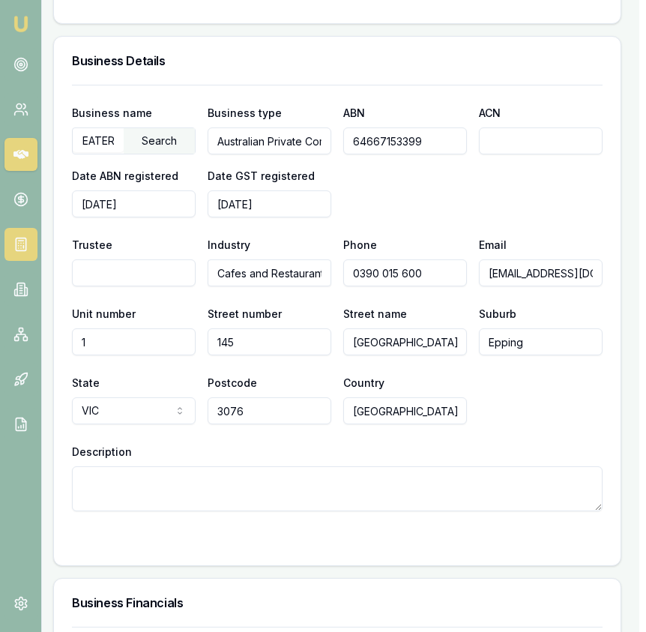
type input "3076"
drag, startPoint x: 240, startPoint y: 487, endPoint x: 241, endPoint y: 478, distance: 9.0
click at [241, 480] on textarea "Description" at bounding box center [337, 488] width 531 height 45
paste textarea "https://www.thepizzastudio.com.au/menu"
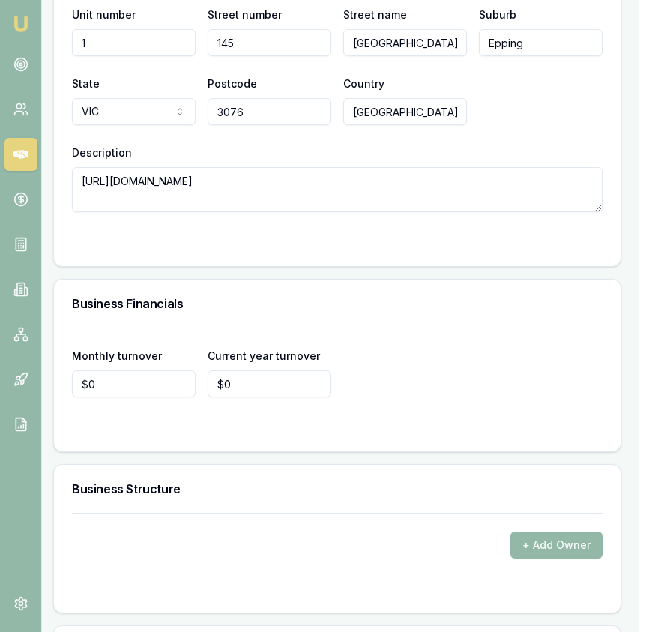
scroll to position [3093, 7]
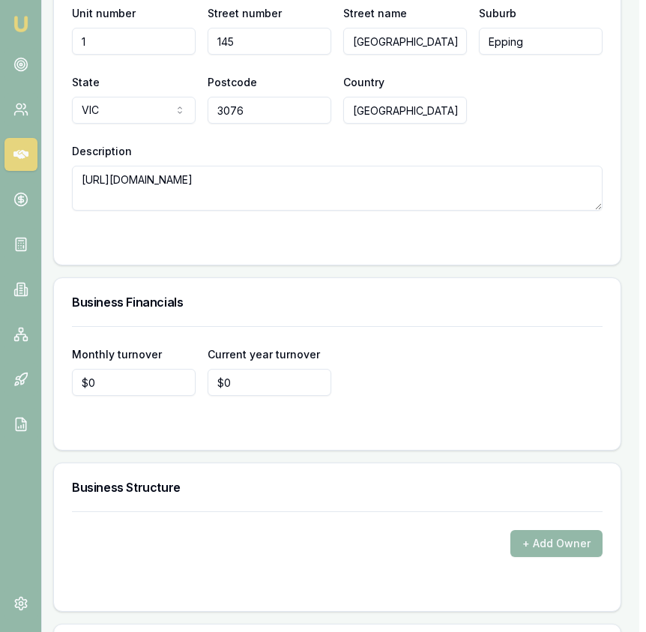
type textarea "https://www.thepizzastudio.com.au/menu"
click at [151, 370] on input "0" at bounding box center [134, 382] width 124 height 27
type input "$28,000"
type input "$320,000"
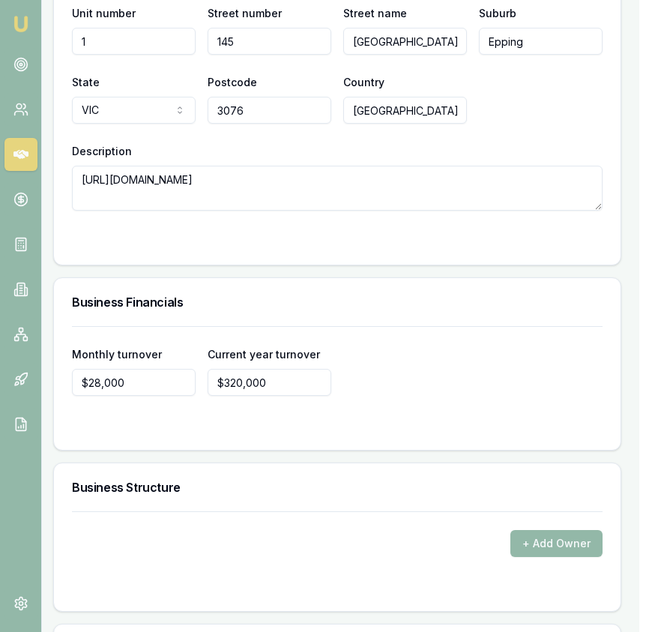
click at [406, 530] on div "+ Add Owner" at bounding box center [337, 543] width 531 height 27
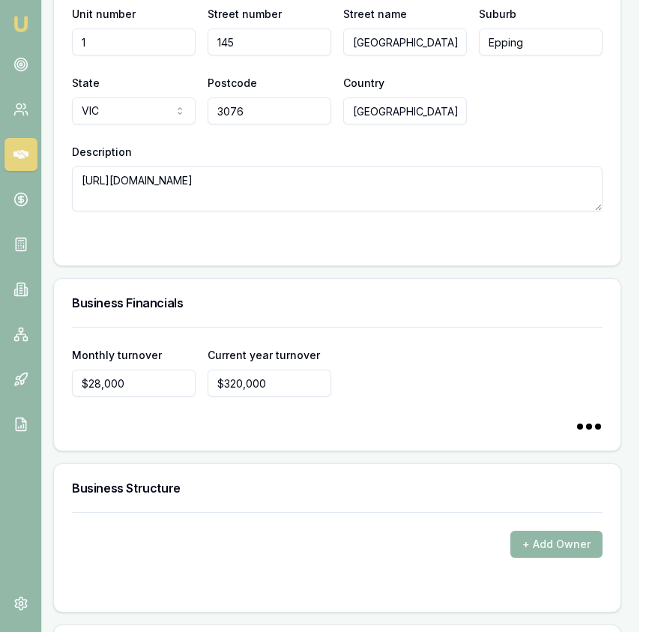
click at [547, 536] on button "+ Add Owner" at bounding box center [557, 544] width 92 height 27
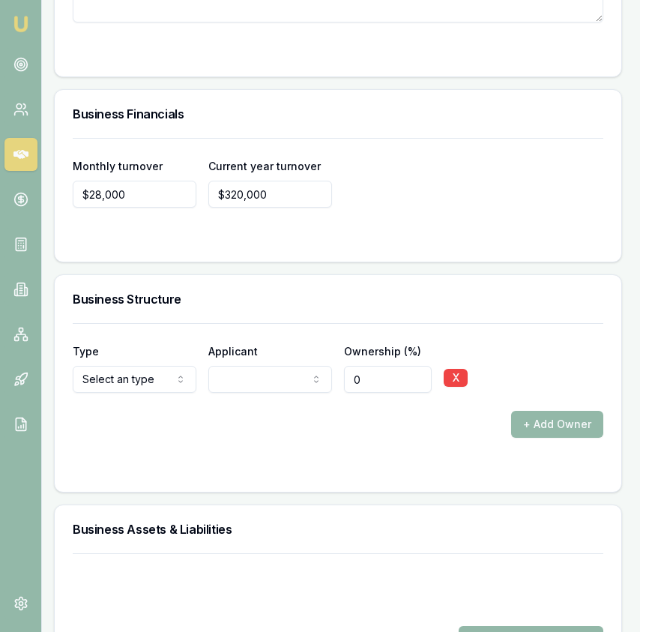
scroll to position [3300, 6]
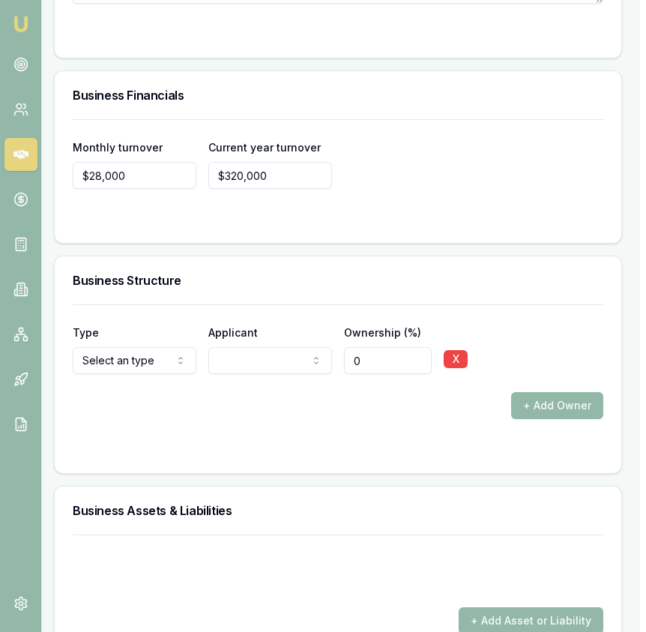
click at [274, 374] on div "Type Director Director Shareholder Company Trust Other Applicant RAHUL MAHESHWA…" at bounding box center [338, 361] width 531 height 115
click at [527, 392] on button "+ Add Owner" at bounding box center [557, 405] width 92 height 27
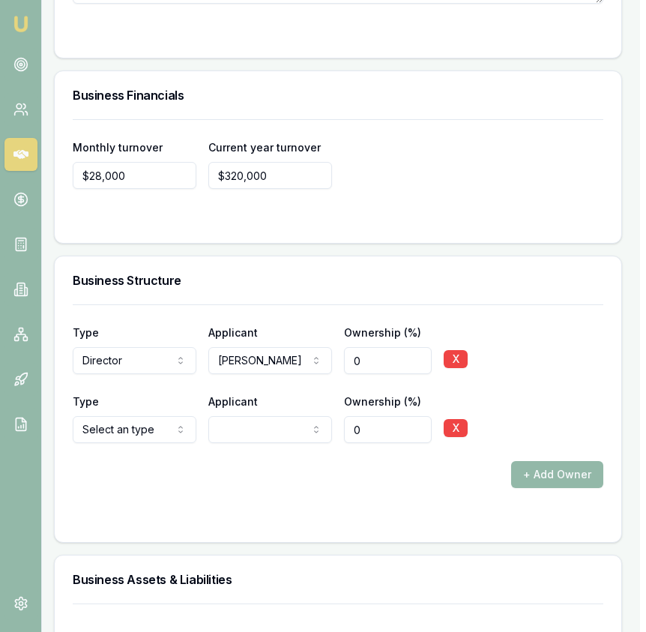
select select "SHAREHOLDER"
drag, startPoint x: 283, startPoint y: 447, endPoint x: 322, endPoint y: 438, distance: 40.0
click at [283, 461] on div "+ Add Owner" at bounding box center [338, 474] width 531 height 27
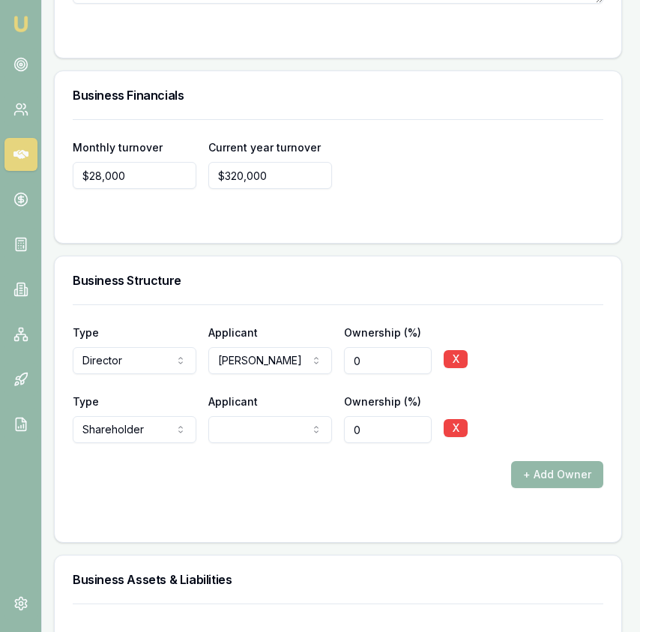
click at [377, 420] on input "0" at bounding box center [388, 429] width 88 height 27
type input "0100"
click at [370, 487] on form "Type Director Director Shareholder Company Trust Other Applicant RAHUL MAHESHWA…" at bounding box center [338, 414] width 531 height 220
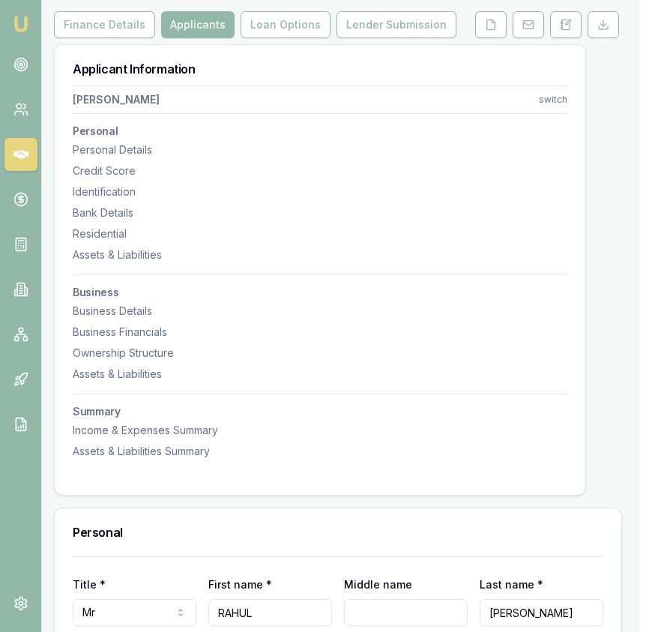
scroll to position [0, 6]
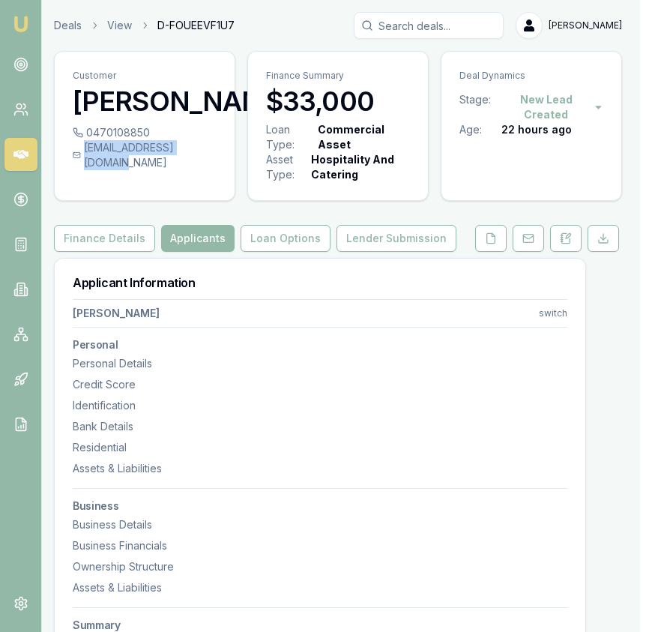
drag, startPoint x: 219, startPoint y: 177, endPoint x: 205, endPoint y: 176, distance: 13.5
click at [208, 178] on div "0470108850 pizzastudio76@gmail.com" at bounding box center [145, 156] width 180 height 63
drag, startPoint x: 245, startPoint y: 25, endPoint x: 165, endPoint y: 25, distance: 80.2
click at [151, 25] on div "Deals View D-FOUEEVF1U7 Eujin Ooi" at bounding box center [338, 25] width 568 height 27
copy span "D-FOUEEVF1U7"
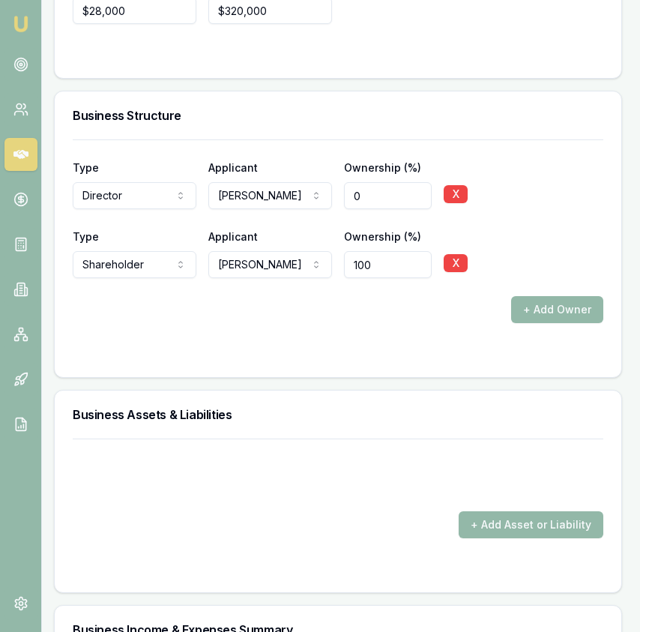
scroll to position [3470, 6]
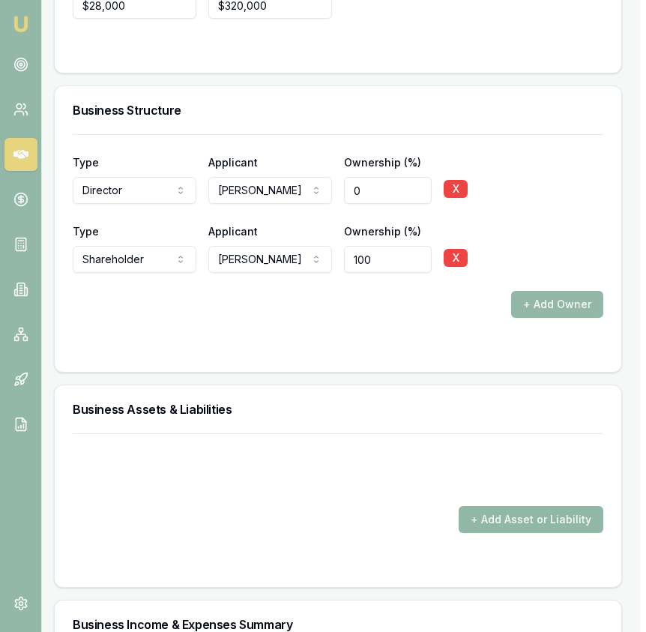
click at [564, 511] on button "+ Add Asset or Liability" at bounding box center [531, 519] width 145 height 27
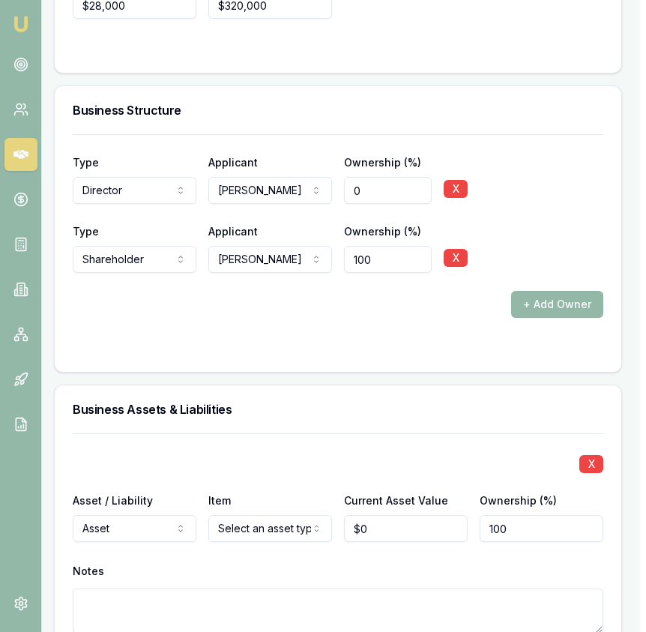
click at [380, 517] on input "0" at bounding box center [406, 528] width 124 height 27
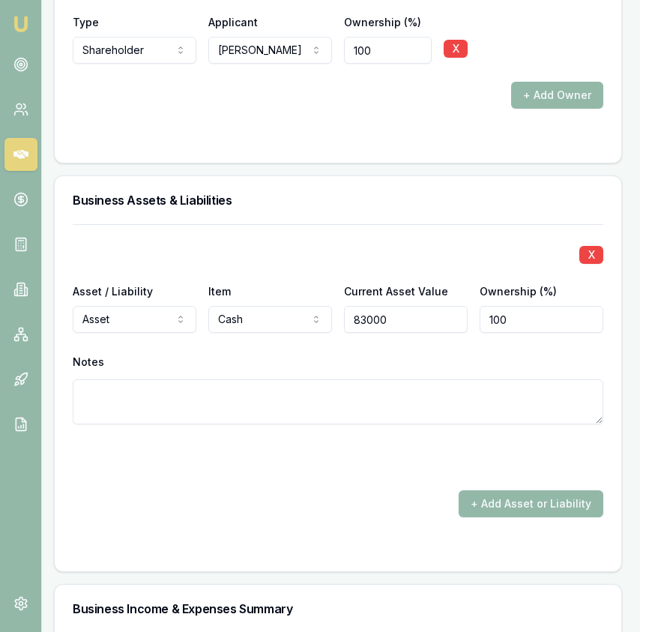
scroll to position [3690, 6]
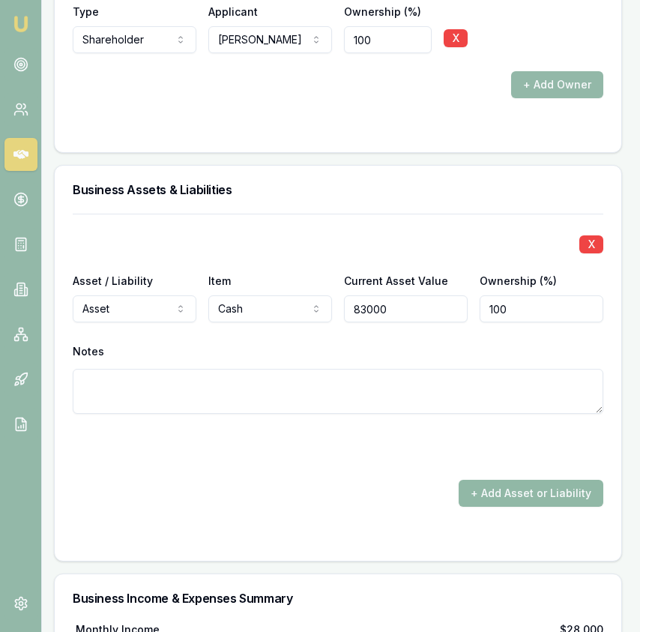
type input "$83,000"
click at [537, 480] on button "+ Add Asset or Liability" at bounding box center [531, 493] width 145 height 27
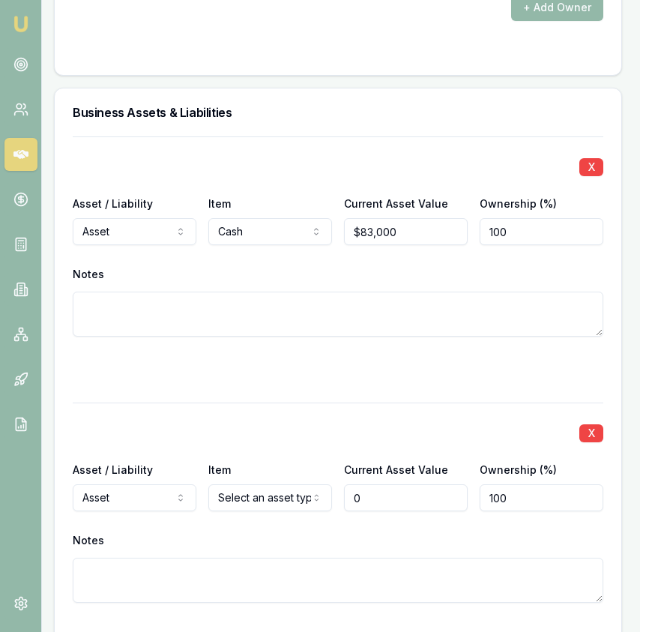
scroll to position [3767, 1]
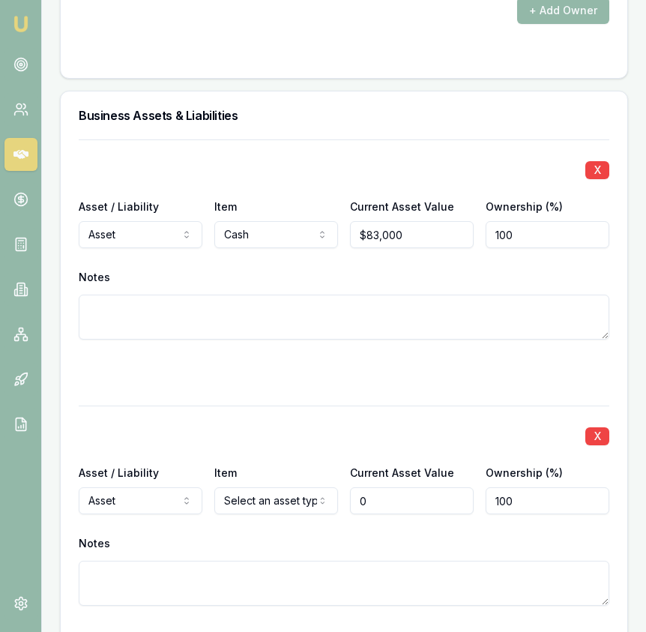
type input "$0"
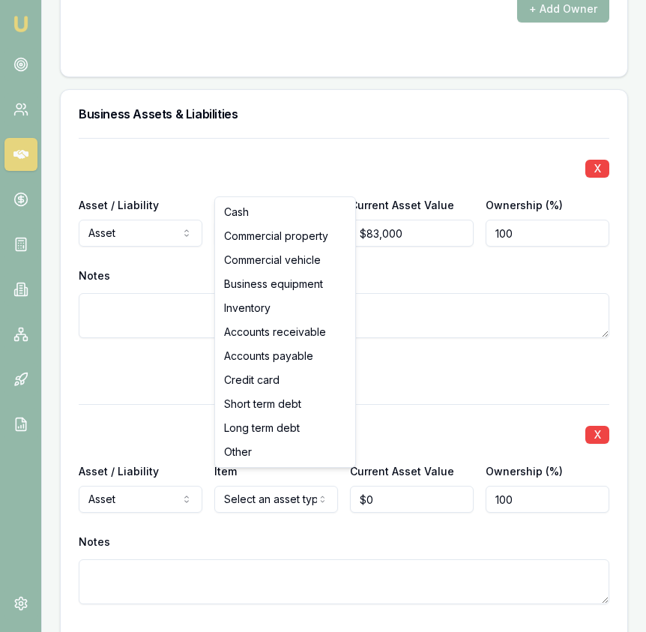
select select "BUSINESS_EQUIPMENT"
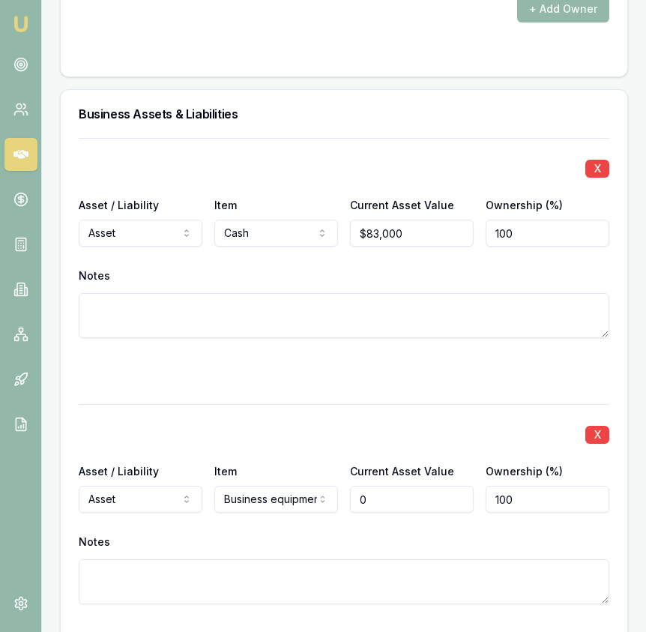
click at [389, 486] on input "0" at bounding box center [412, 499] width 124 height 27
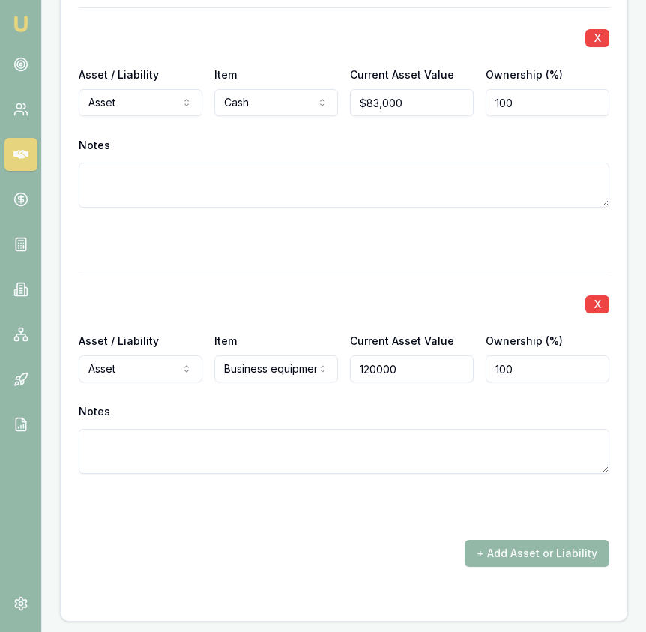
scroll to position [3914, 0]
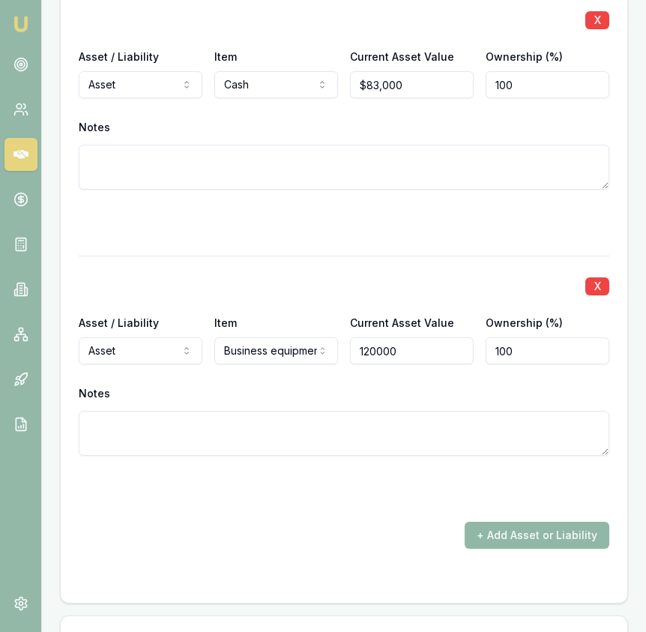
type input "$120,000"
click at [532, 522] on button "+ Add Asset or Liability" at bounding box center [537, 535] width 145 height 27
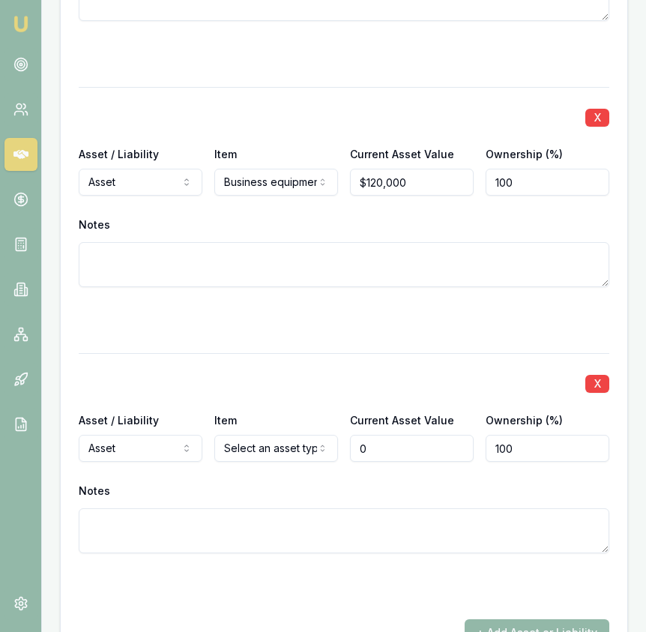
scroll to position [4089, 0]
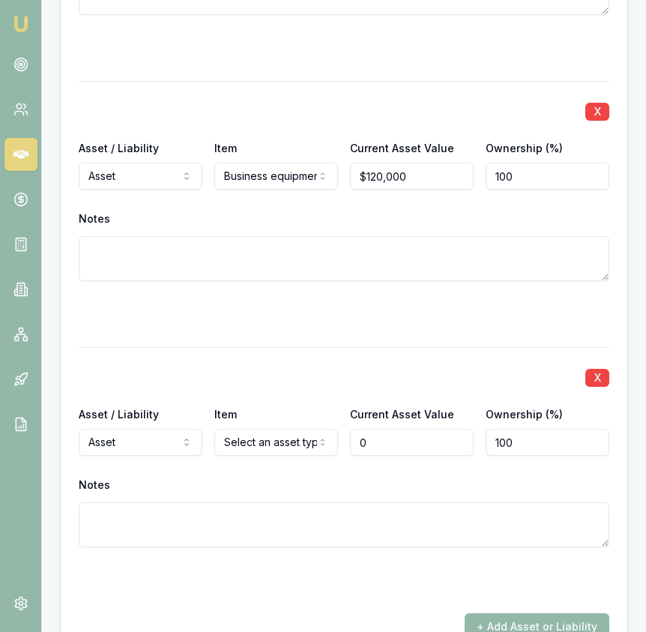
type input "$0"
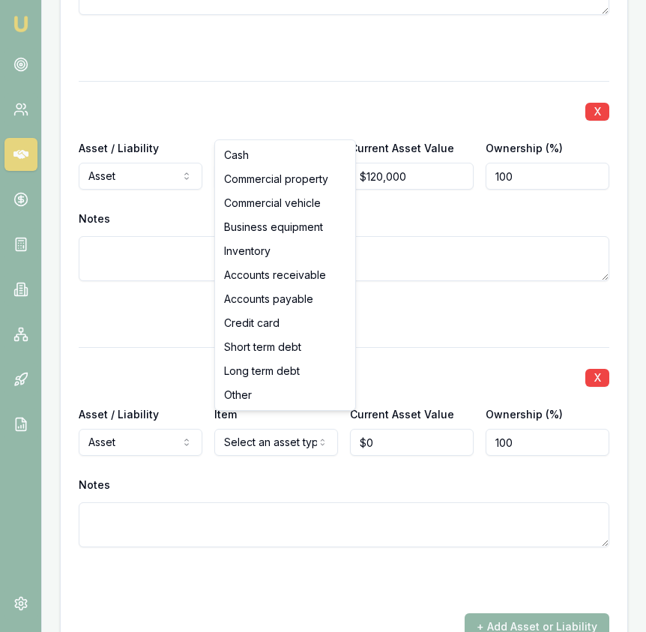
select select "INVENTORY"
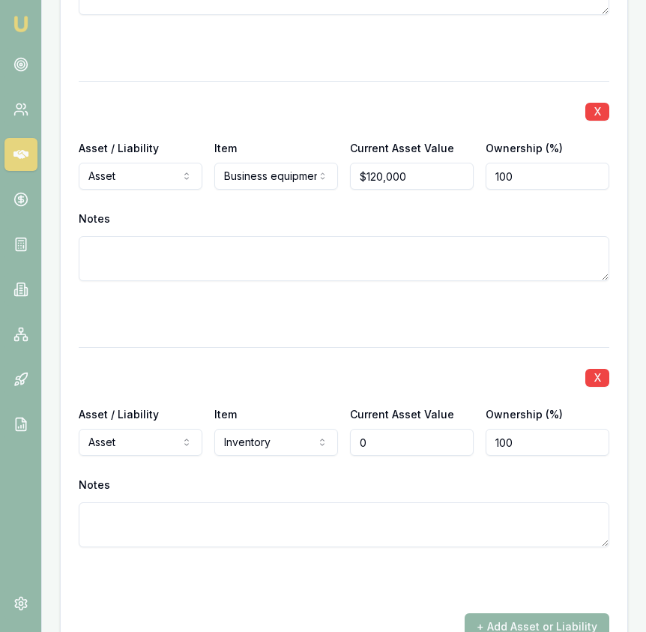
click at [375, 437] on input "0" at bounding box center [412, 442] width 124 height 27
type input "$50,000"
click at [396, 570] on div at bounding box center [344, 577] width 531 height 24
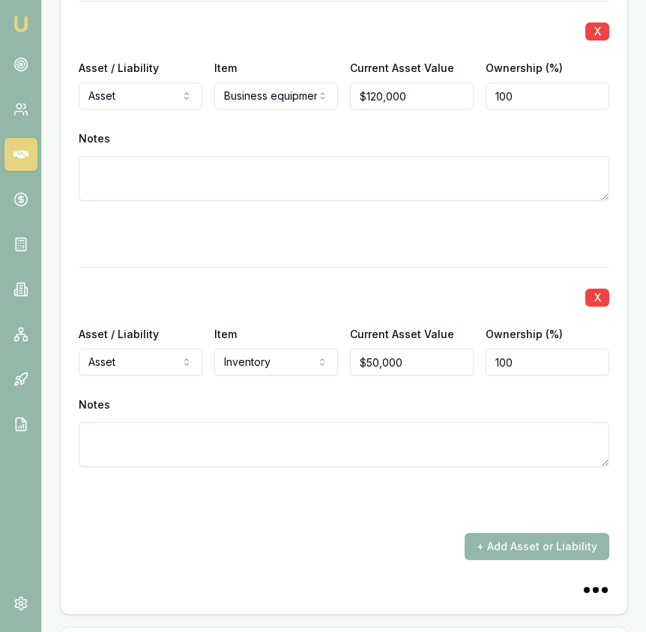
scroll to position [4267, 0]
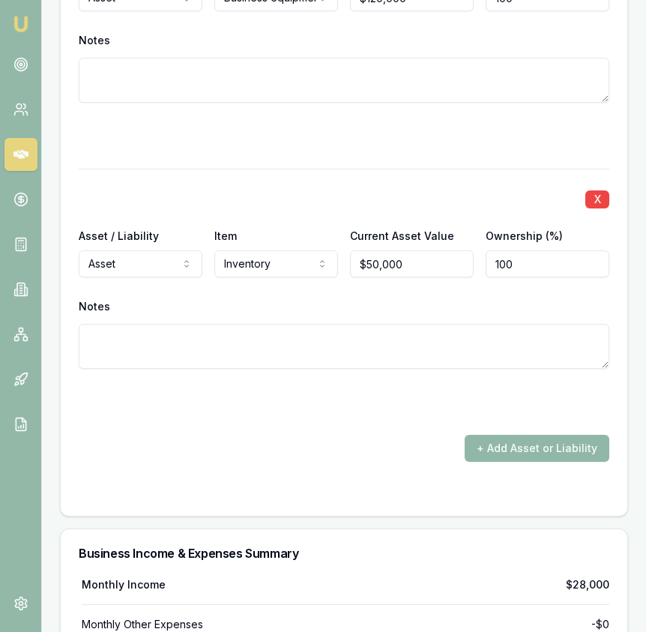
click at [504, 440] on button "+ Add Asset or Liability" at bounding box center [537, 448] width 145 height 27
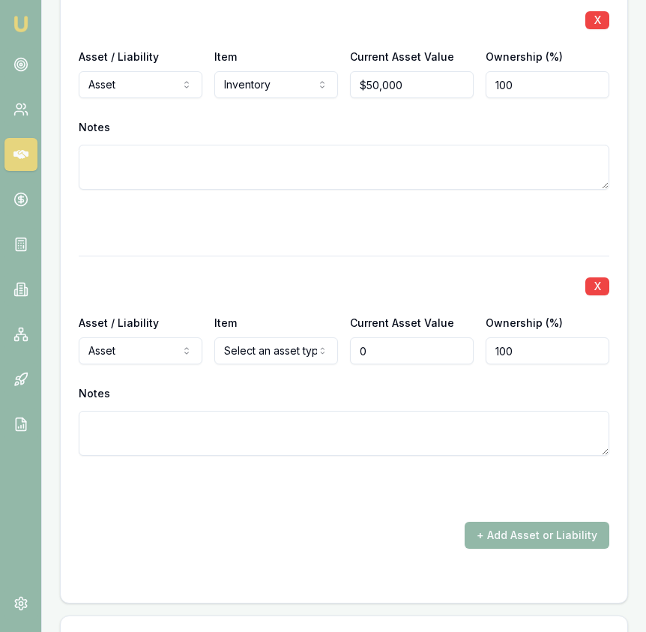
scroll to position [4458, 0]
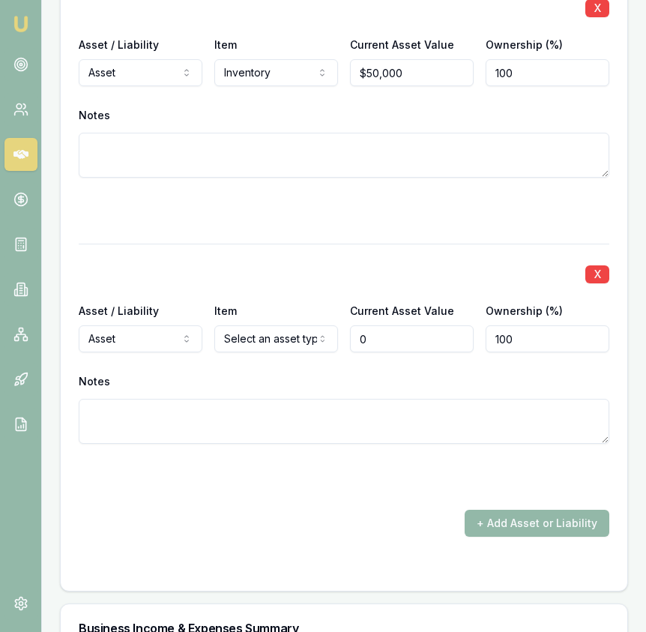
type input "$0"
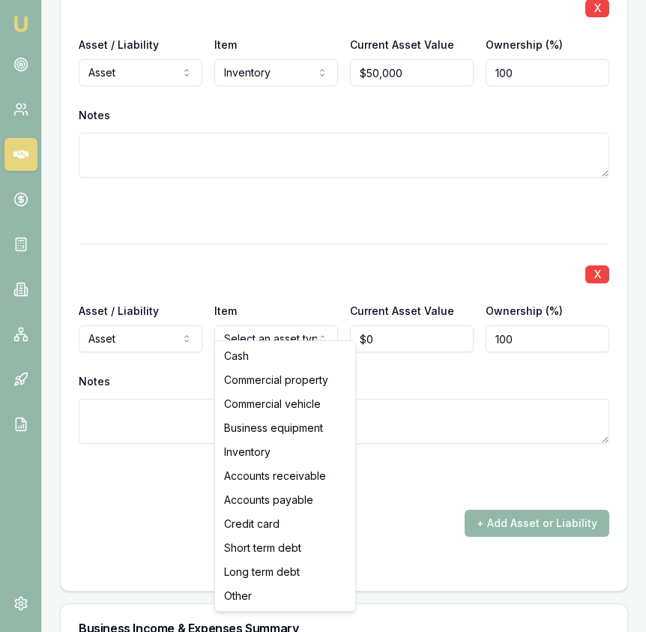
select select "OTHER"
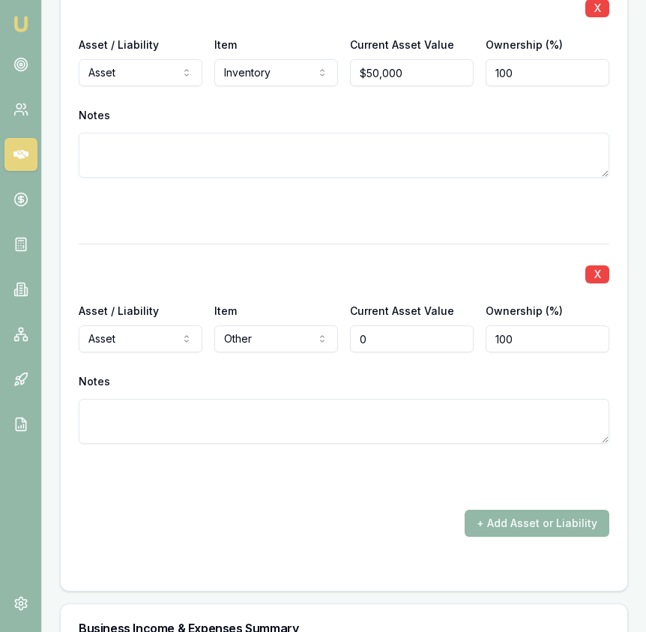
click at [388, 325] on input "0" at bounding box center [412, 338] width 124 height 27
type input "$35,000"
click at [296, 399] on textarea at bounding box center [344, 421] width 531 height 45
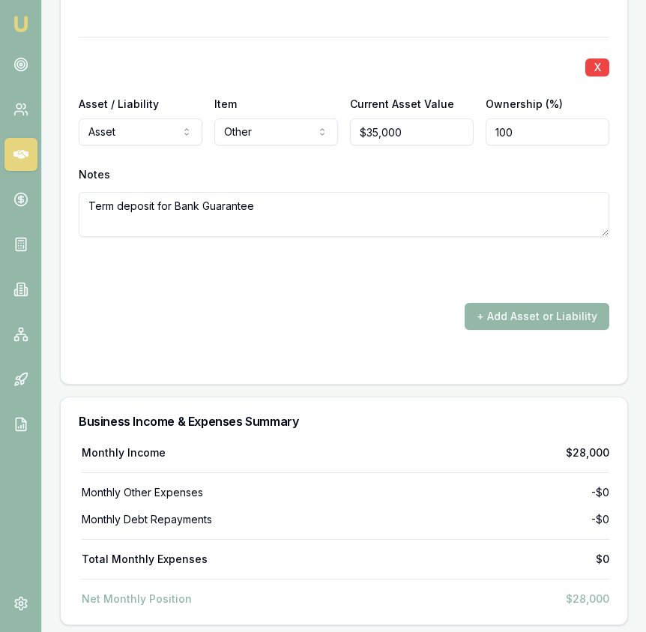
scroll to position [4672, 0]
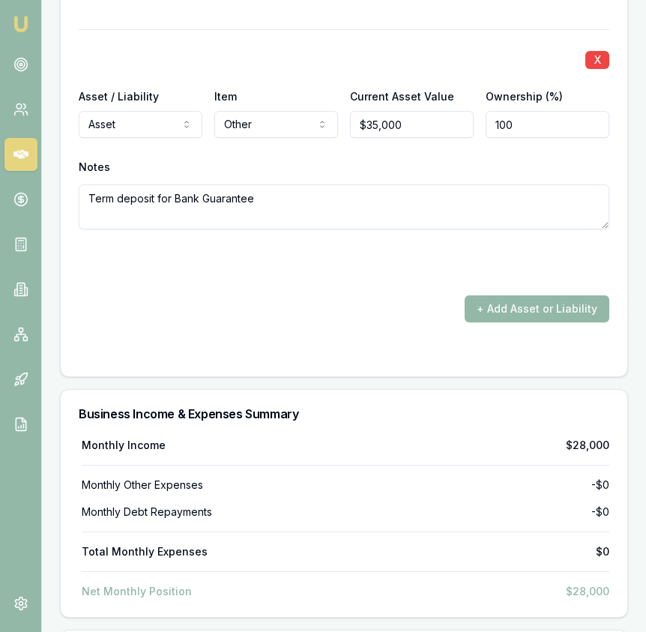
type textarea "Term deposit for Bank Guarantee"
click at [306, 295] on div "+ Add Asset or Liability" at bounding box center [344, 308] width 531 height 27
click at [490, 295] on button "+ Add Asset or Liability" at bounding box center [537, 308] width 145 height 27
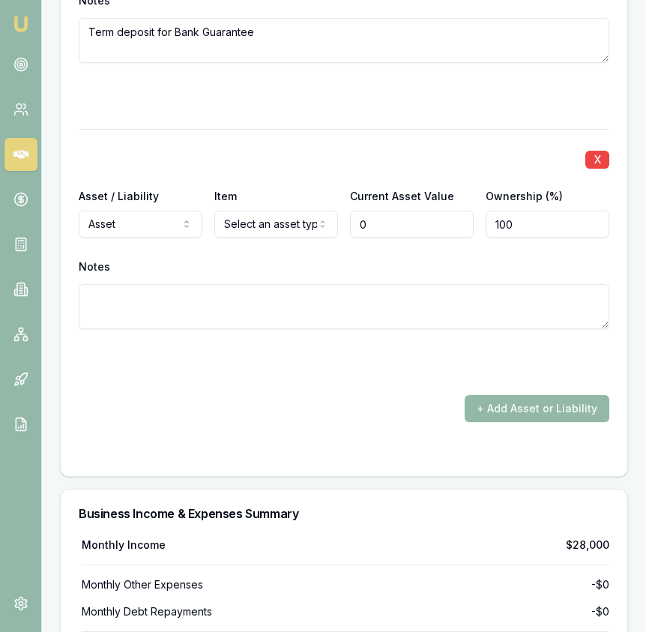
scroll to position [4859, 0]
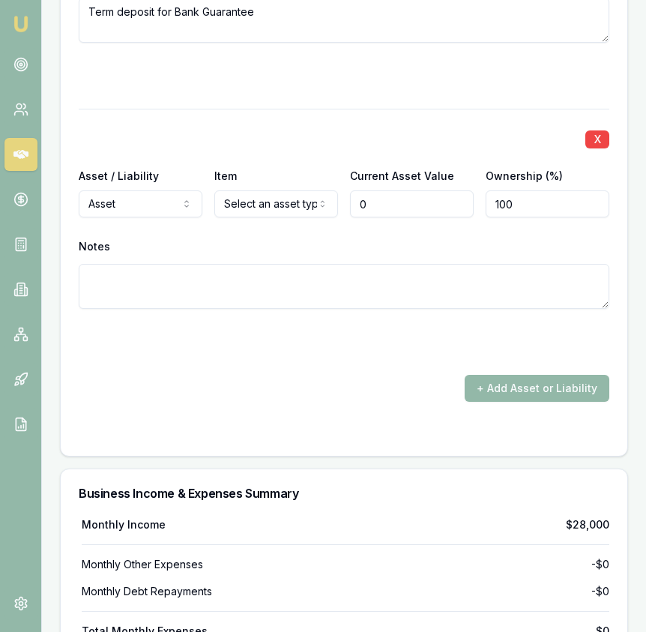
type input "$0"
select select "LIABILITY"
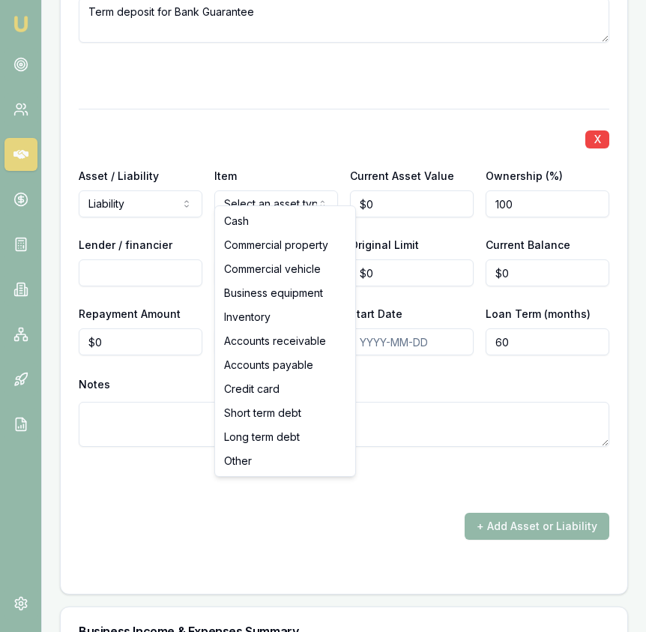
select select "COMMERCIAL_VEHICLE"
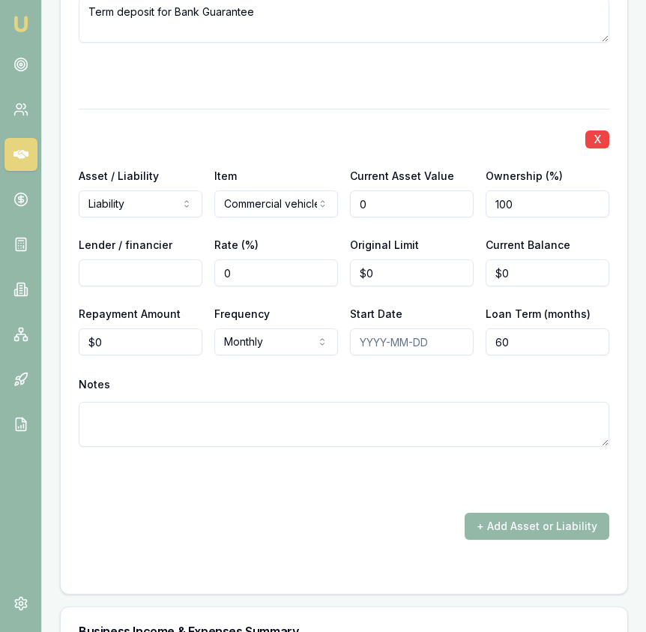
click at [402, 194] on input "0" at bounding box center [412, 203] width 124 height 27
type input "$95,000"
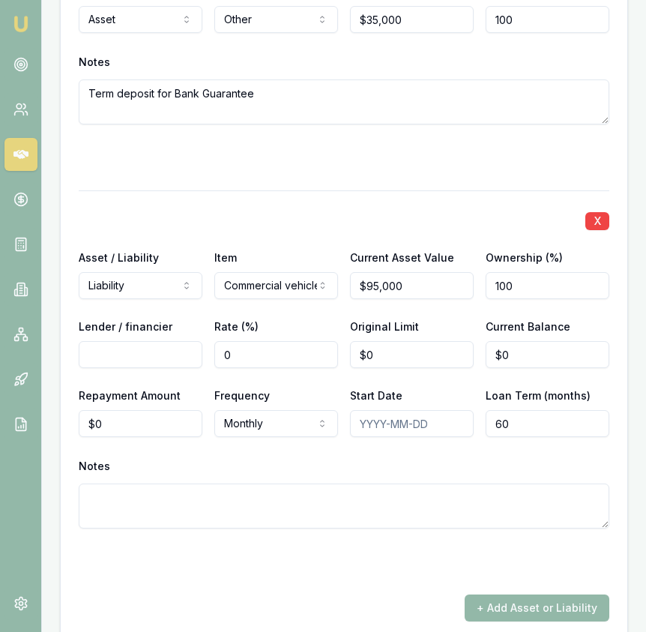
scroll to position [4773, 0]
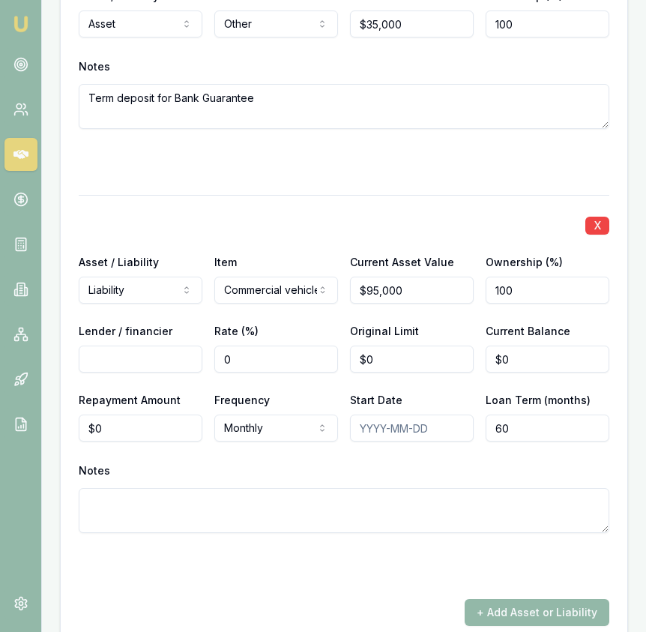
click at [139, 351] on input "Lender / financier" at bounding box center [141, 359] width 124 height 27
type input "ANZ"
click at [373, 346] on input "0" at bounding box center [412, 359] width 124 height 27
type input "$66,000"
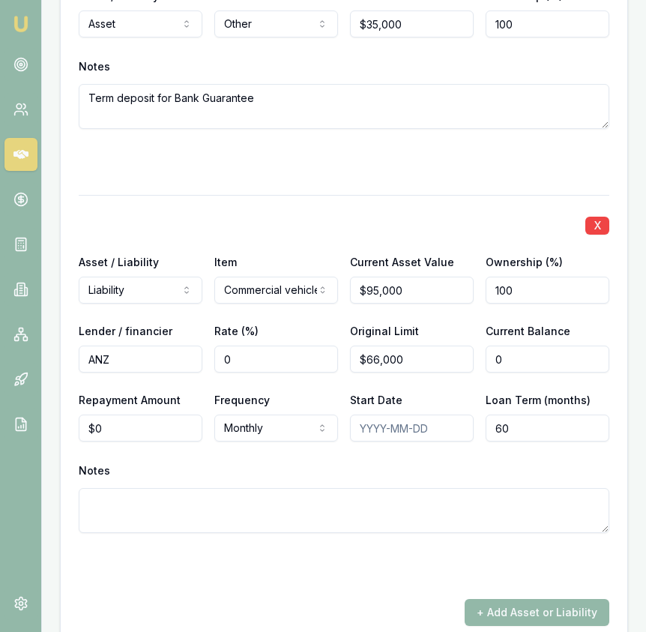
click at [524, 351] on input "0" at bounding box center [548, 359] width 124 height 27
click at [523, 352] on input "0" at bounding box center [548, 359] width 124 height 27
type input "$62,000"
type input "0"
type input "$1,110"
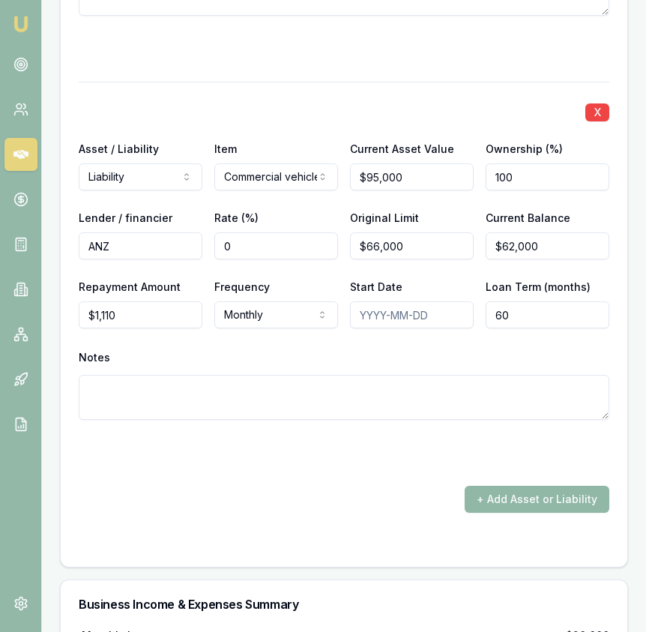
click at [529, 497] on button "+ Add Asset or Liability" at bounding box center [537, 499] width 145 height 27
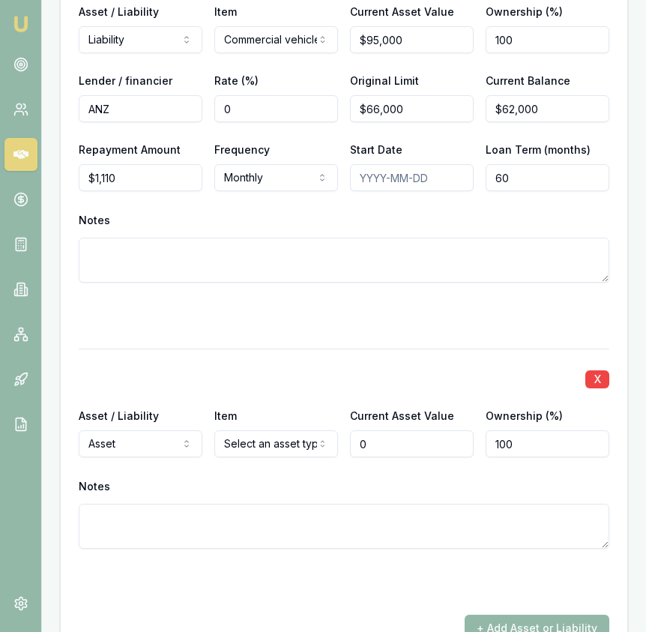
scroll to position [5026, 0]
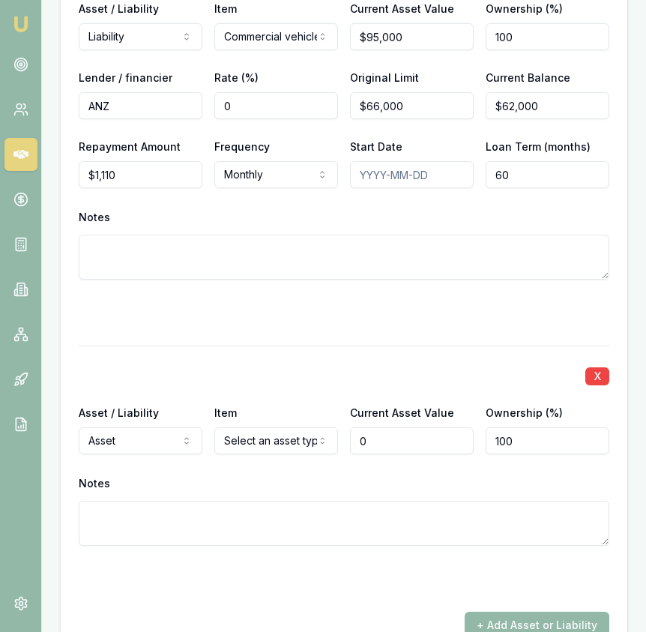
type input "$0"
select select "LIABILITY"
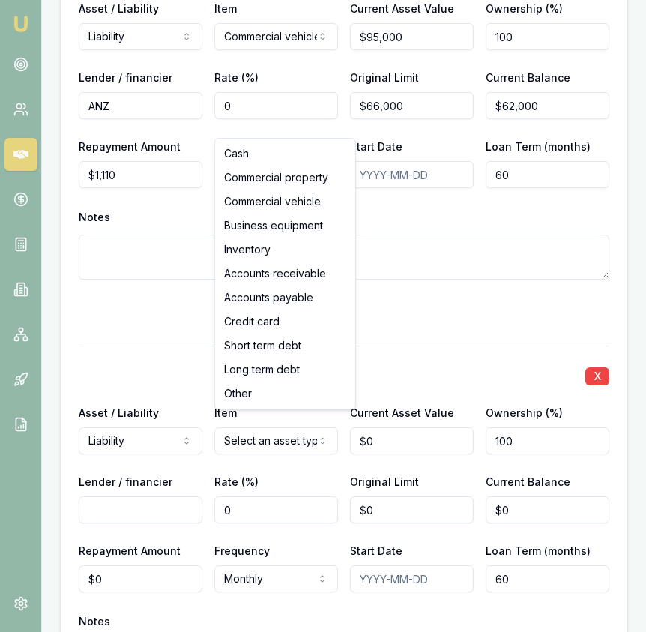
select select "SHORT_TERM_DEBT"
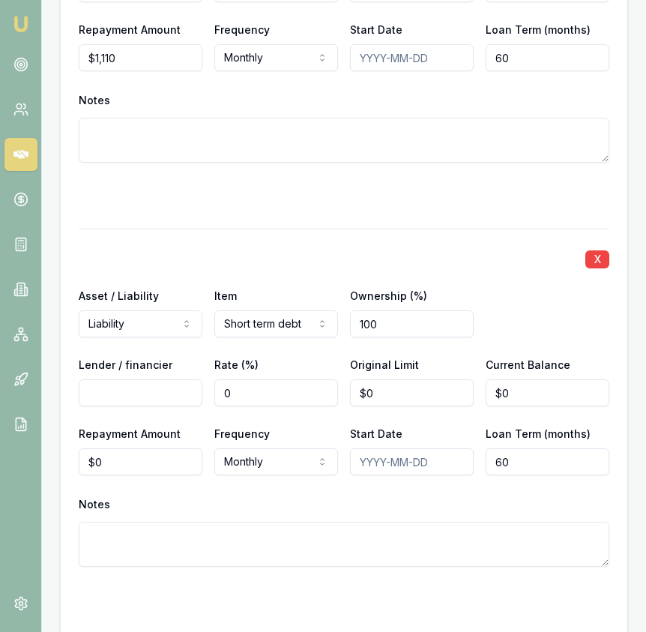
click at [173, 383] on input "Lender / financier" at bounding box center [141, 392] width 124 height 27
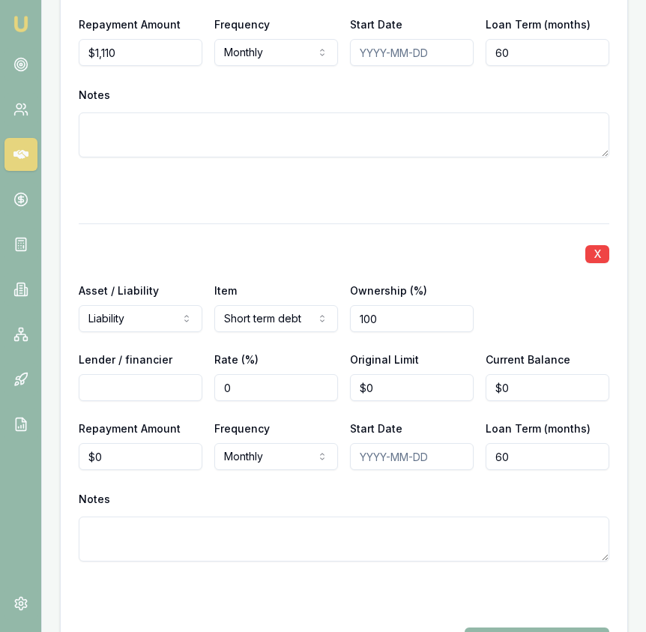
scroll to position [5150, 0]
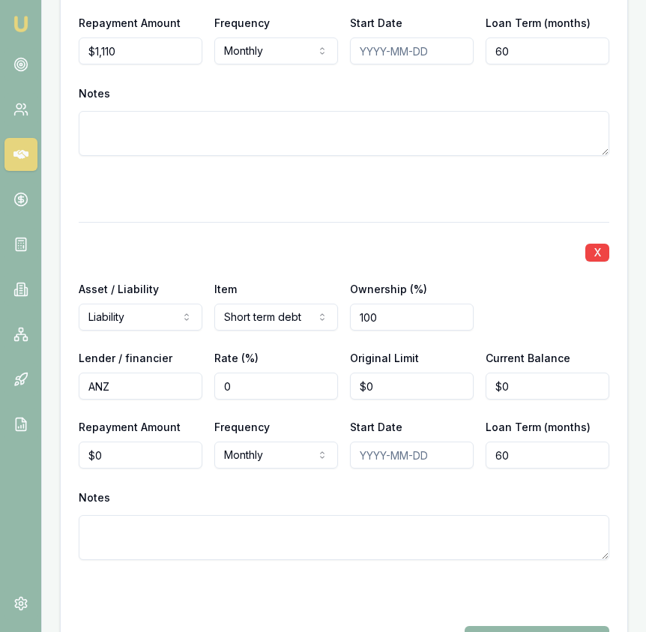
type input "ANZ"
click at [403, 375] on input "0" at bounding box center [412, 386] width 124 height 27
click at [403, 376] on input "0" at bounding box center [412, 386] width 124 height 27
click at [403, 375] on input "0" at bounding box center [412, 386] width 124 height 27
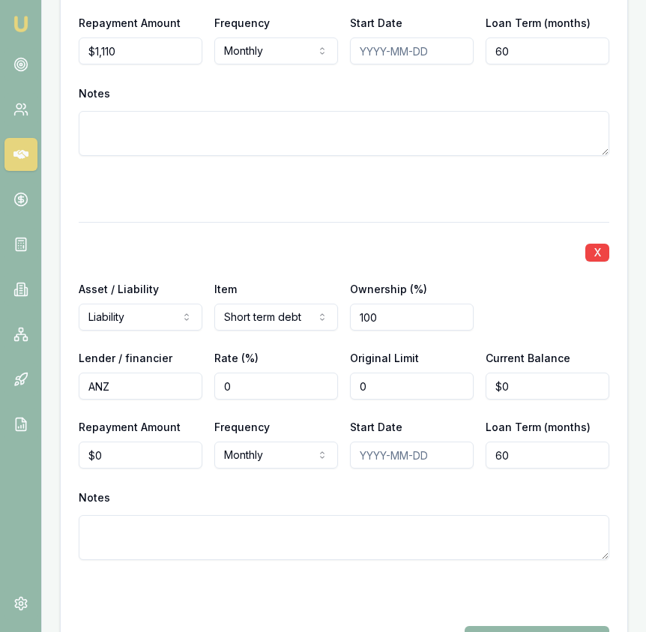
click at [403, 376] on input "0" at bounding box center [412, 386] width 124 height 27
type input "$15,000"
type input "0"
type input "$15,000"
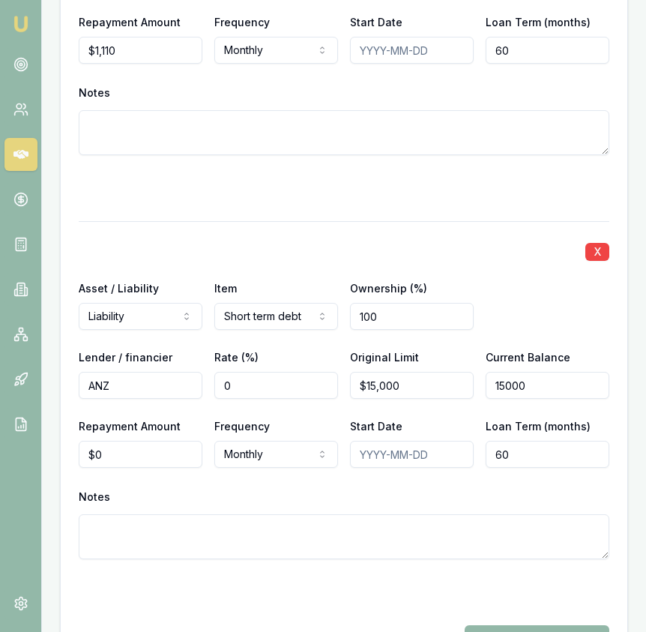
type input "0"
type input "$340"
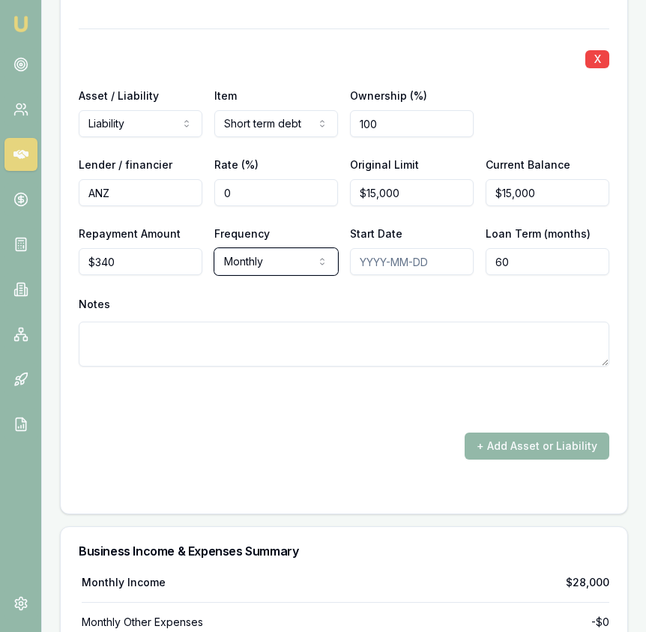
scroll to position [5351, 0]
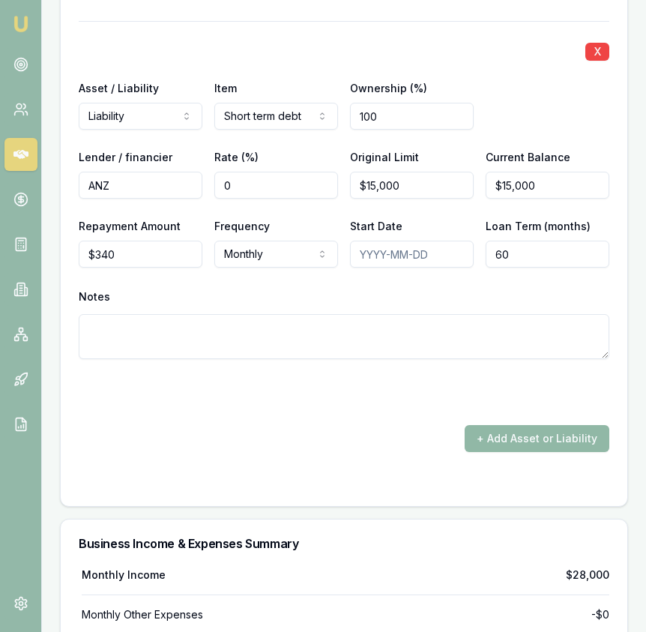
click at [569, 425] on button "+ Add Asset or Liability" at bounding box center [537, 438] width 145 height 27
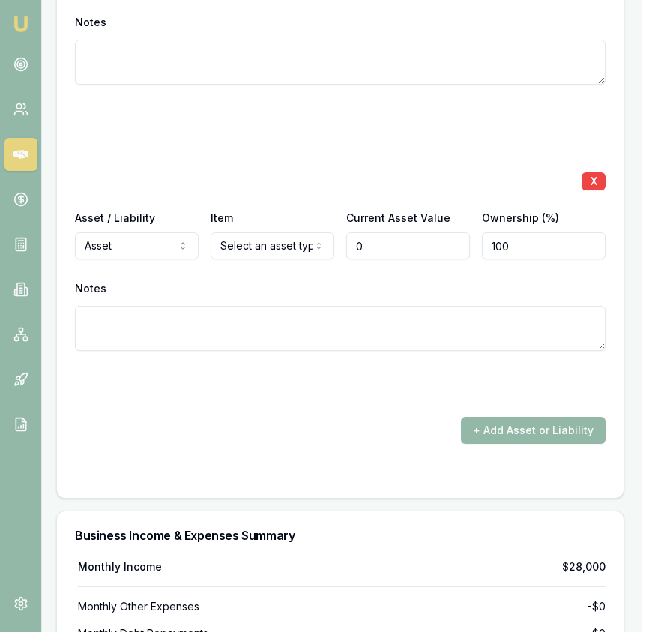
scroll to position [5664, 4]
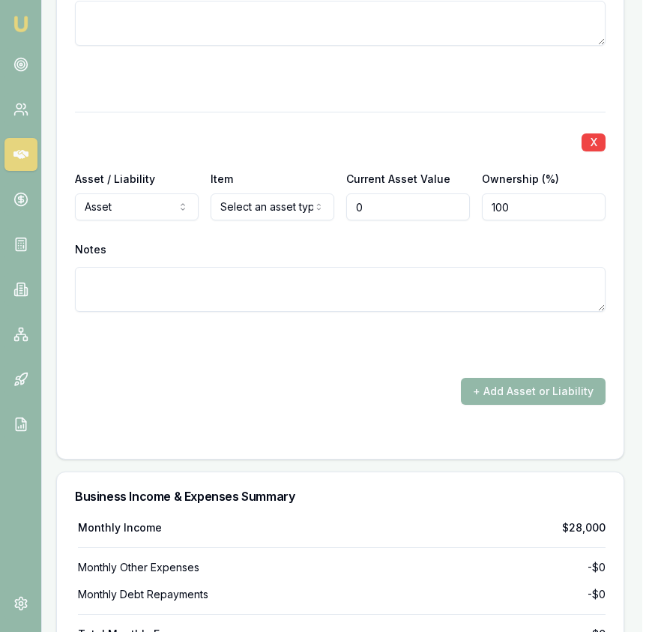
type input "$0"
select select "LIABILITY"
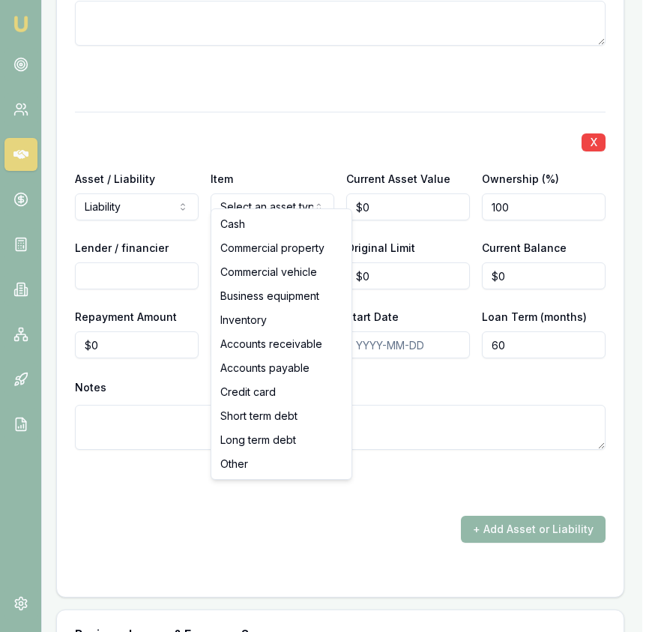
select select "CREDIT_CARD"
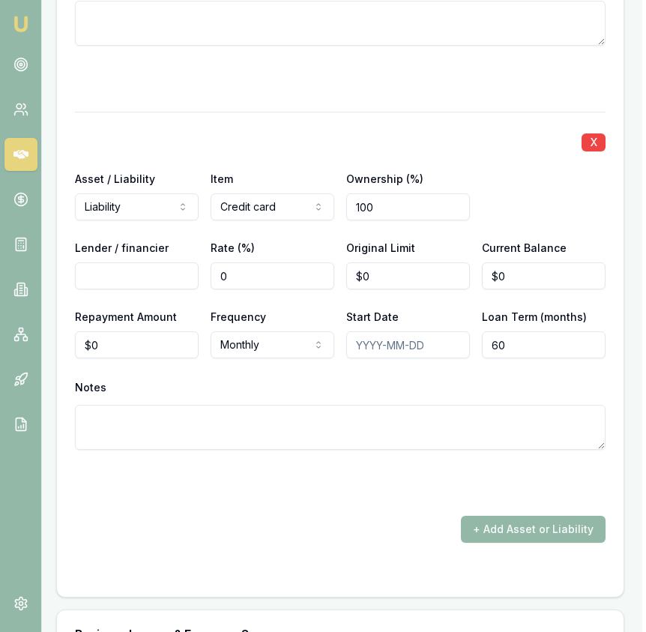
click at [178, 262] on input "Lender / financier" at bounding box center [137, 275] width 124 height 27
type input "M"
type input "AMEX"
type input "0"
type input "$10,000"
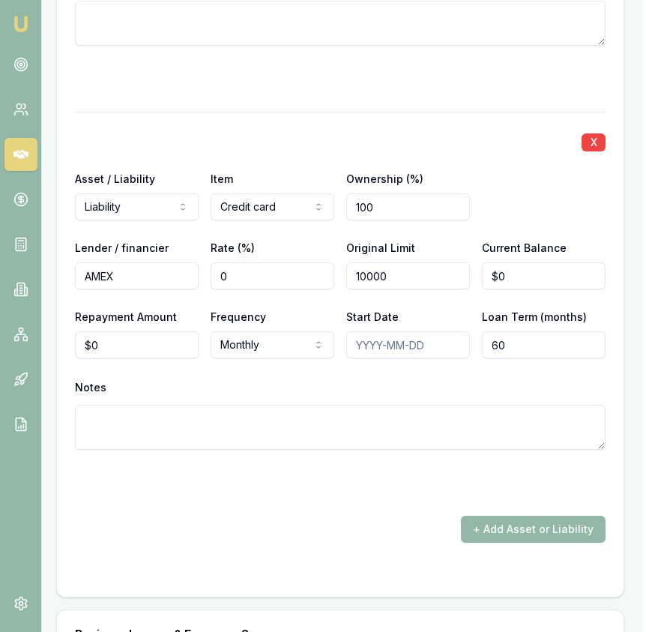
type input "0"
type input "$5,000"
type input "0"
type input "$360"
click at [278, 130] on div "X" at bounding box center [340, 140] width 531 height 21
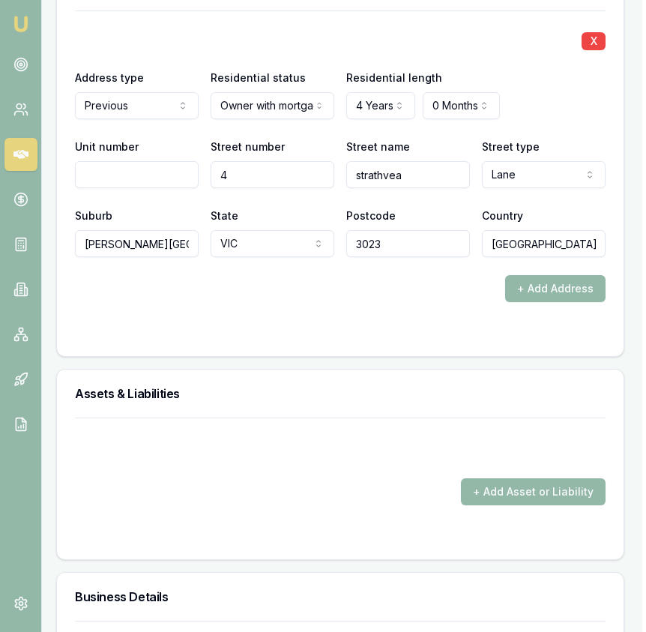
scroll to position [2254, 4]
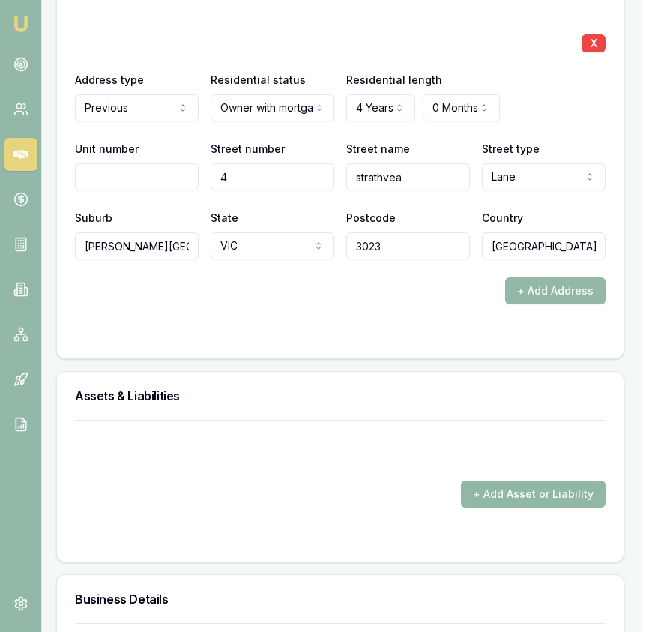
click at [519, 481] on button "+ Add Asset or Liability" at bounding box center [533, 494] width 145 height 27
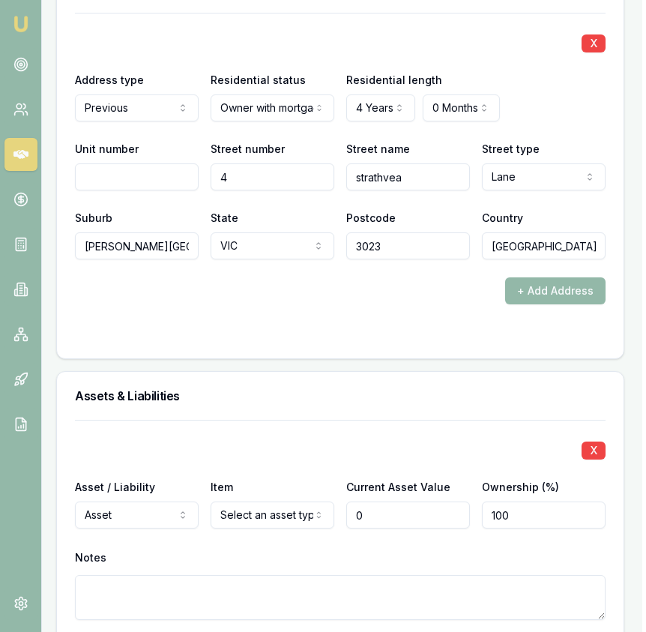
type input "$0"
click at [282, 518] on div "X Asset / Liability Asset Asset Liability Item Select an asset type Home Car Bo…" at bounding box center [340, 538] width 531 height 236
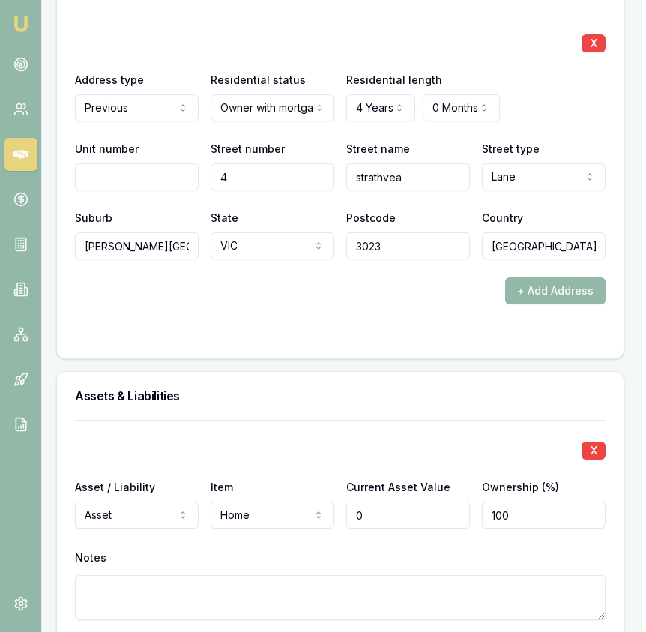
click at [408, 502] on input "0" at bounding box center [408, 515] width 124 height 27
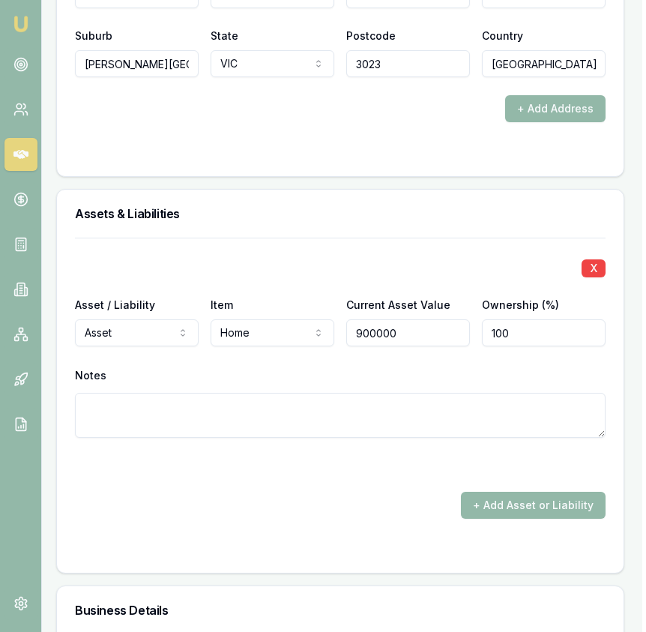
scroll to position [2449, 4]
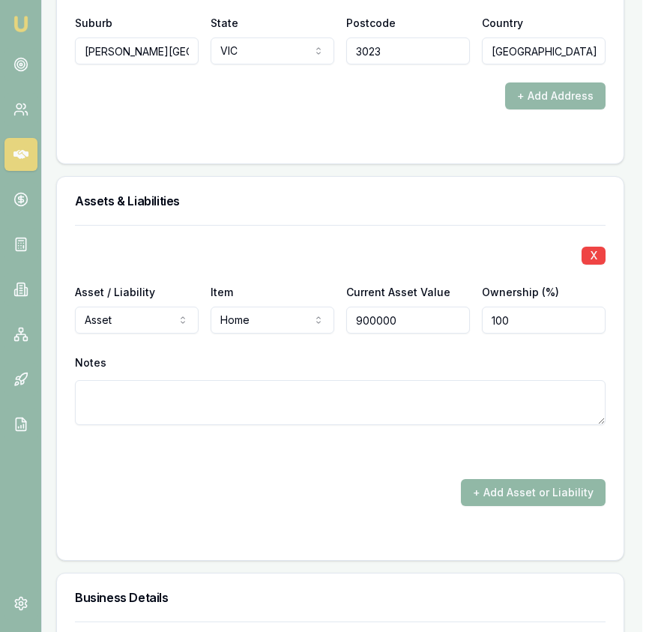
type input "$900,000"
click at [538, 479] on button "+ Add Asset or Liability" at bounding box center [533, 492] width 145 height 27
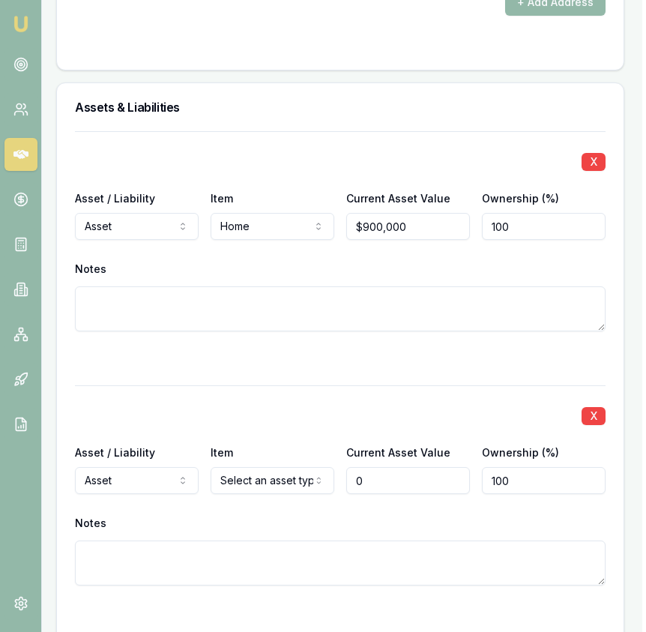
scroll to position [2564, 4]
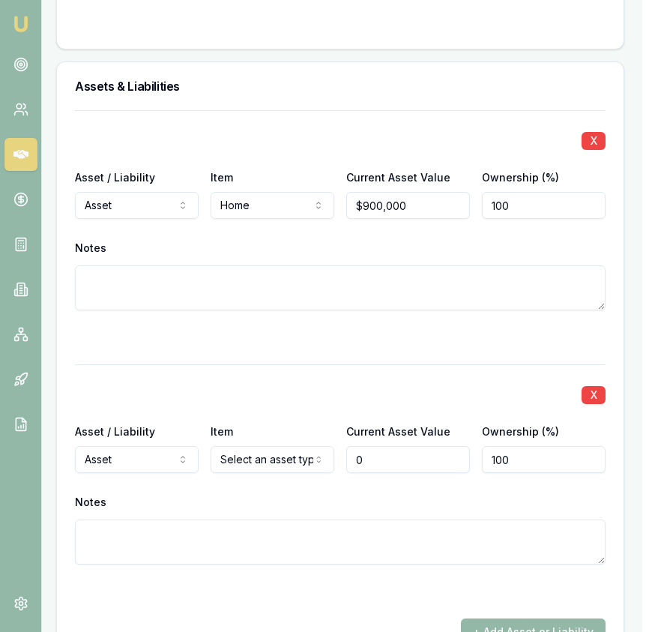
type input "$0"
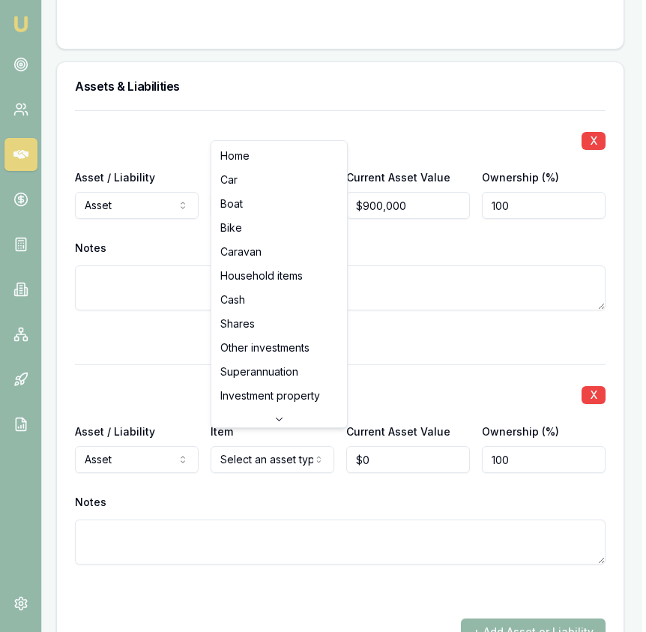
select select "HOUSEHOLD_ITEMS"
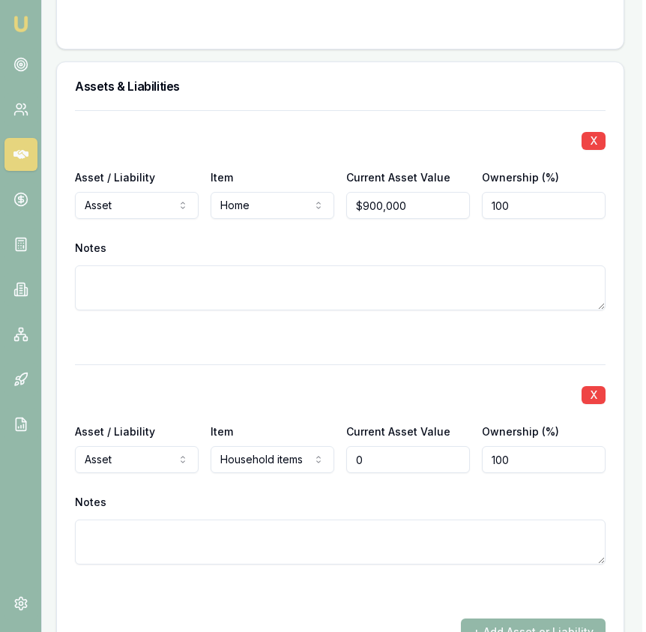
click at [401, 446] on input "0" at bounding box center [408, 459] width 124 height 27
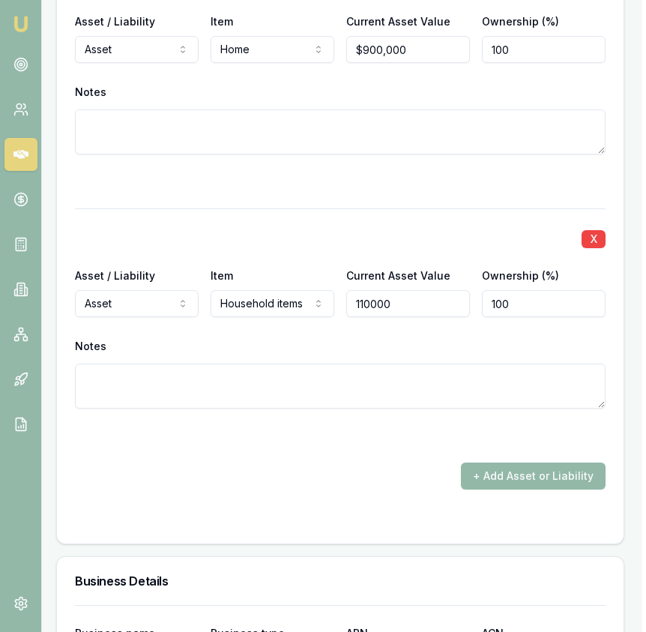
scroll to position [2729, 4]
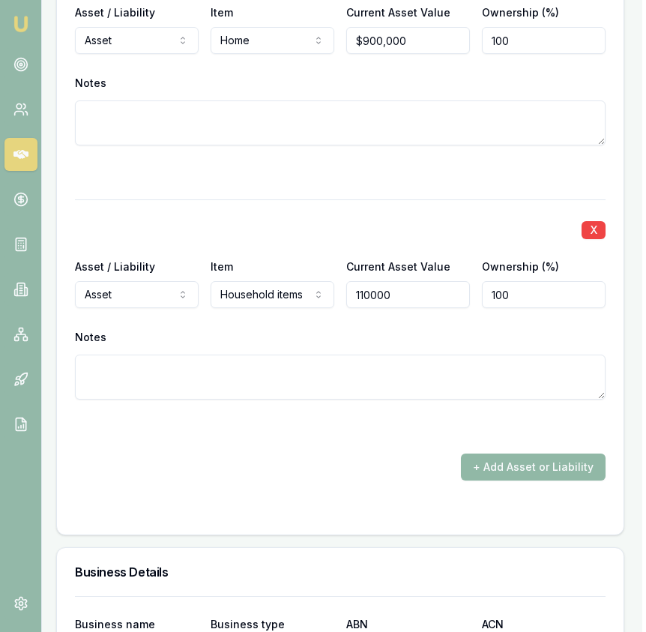
type input "$110,000"
click at [496, 457] on button "+ Add Asset or Liability" at bounding box center [533, 467] width 145 height 27
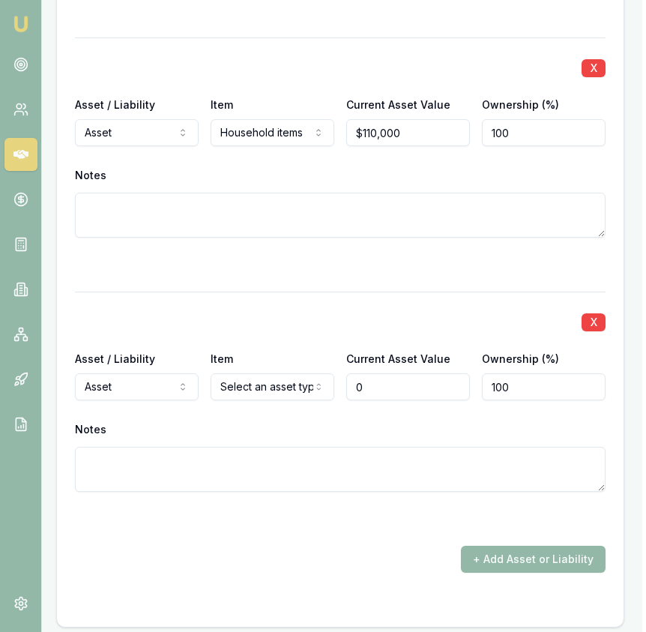
scroll to position [2899, 4]
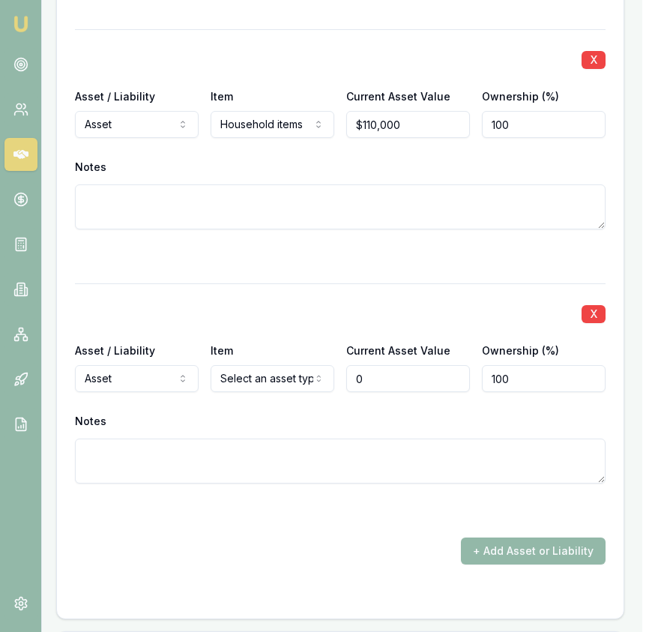
type input "$0"
select select "LIABILITY"
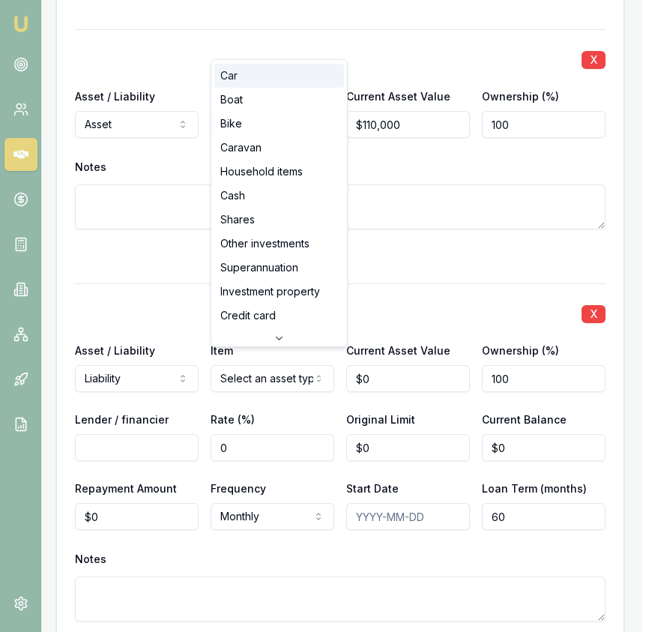
scroll to position [0, 0]
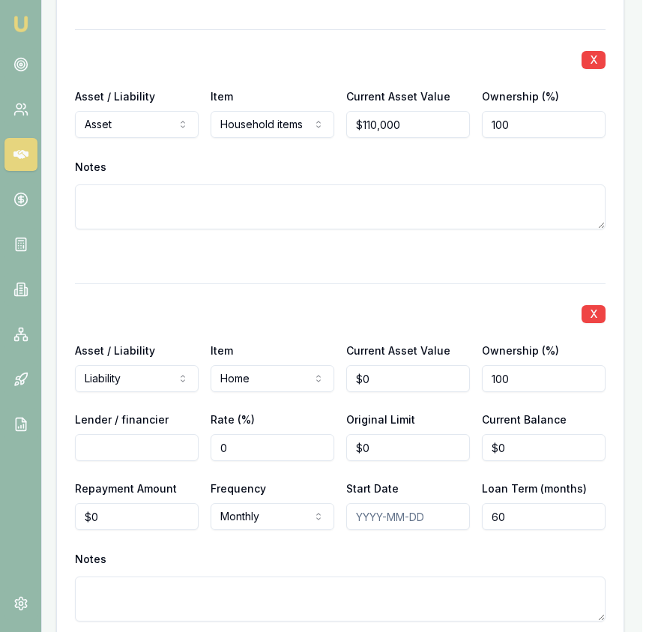
click at [163, 437] on input "Lender / financier" at bounding box center [137, 447] width 124 height 27
type input "NAB"
type input "0"
type input "$702,000"
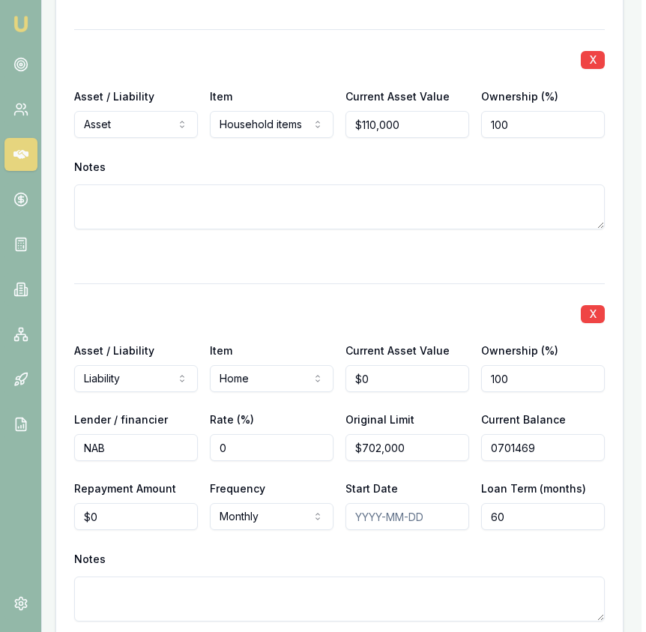
type input "$701,469"
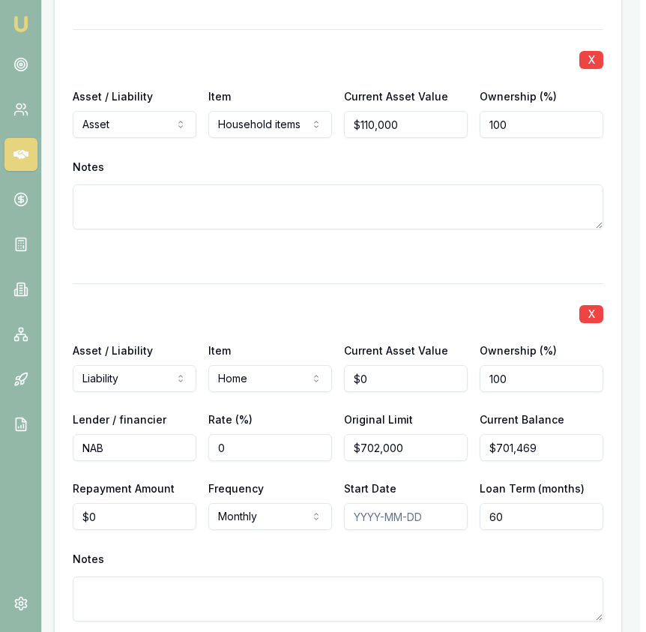
click at [493, 507] on input "60" at bounding box center [542, 516] width 124 height 27
type input "360"
click at [125, 509] on input "0" at bounding box center [135, 516] width 124 height 27
click at [125, 508] on input "0" at bounding box center [135, 516] width 124 height 27
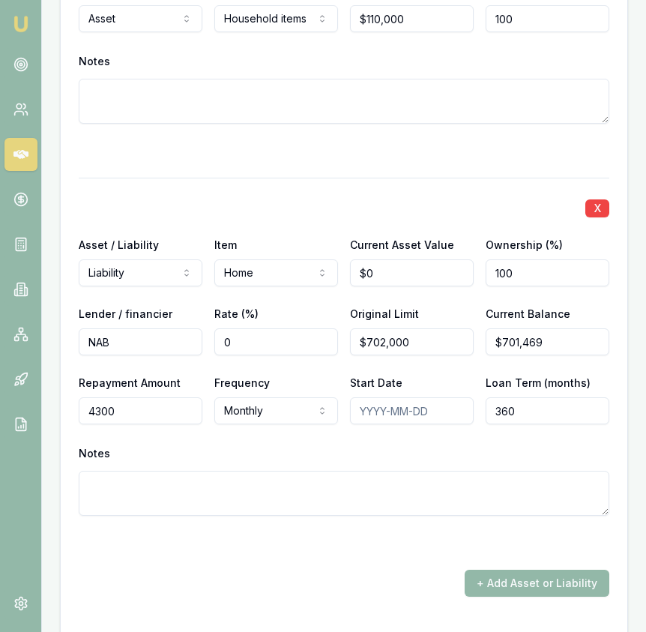
scroll to position [3009, 0]
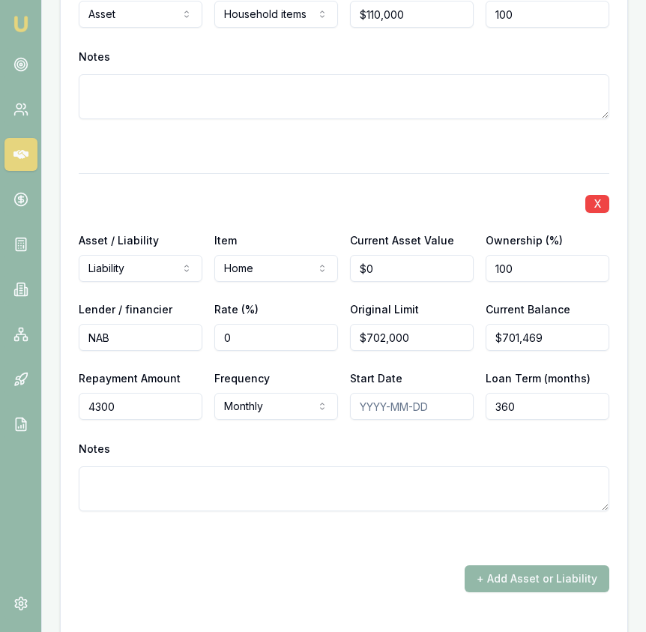
type input "$4,300"
click at [330, 192] on div "X" at bounding box center [344, 202] width 531 height 21
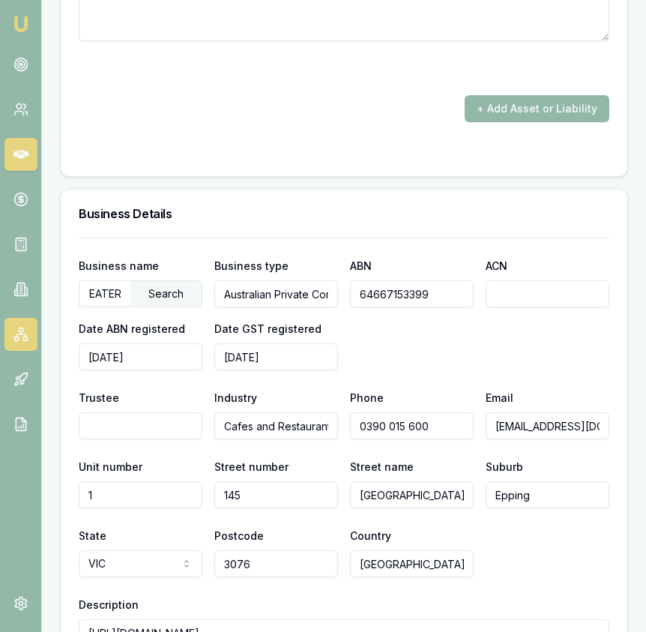
scroll to position [3474, 0]
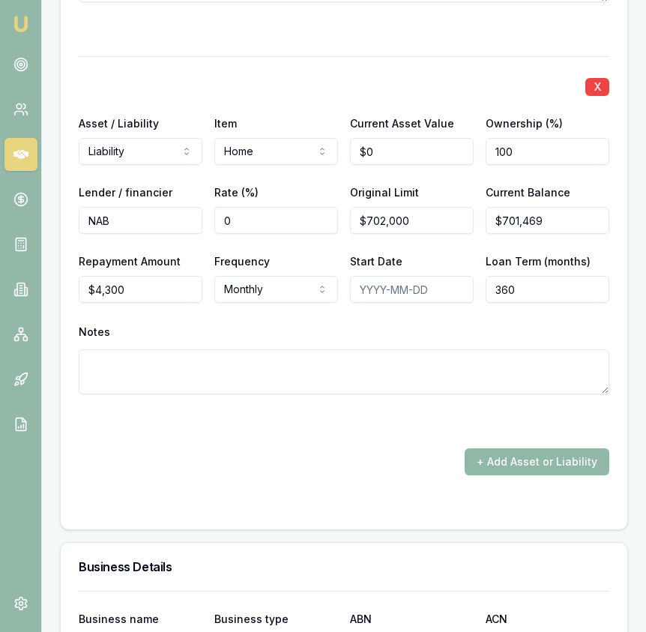
click at [539, 451] on button "+ Add Asset or Liability" at bounding box center [537, 461] width 145 height 27
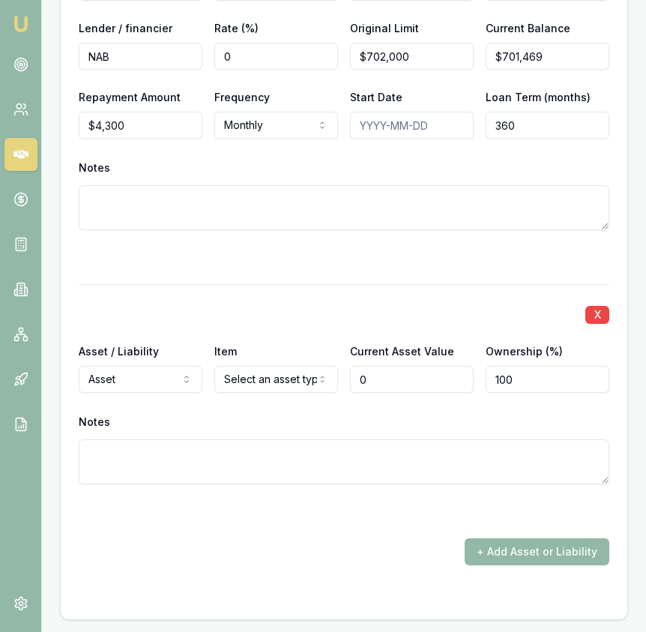
scroll to position [3315, 0]
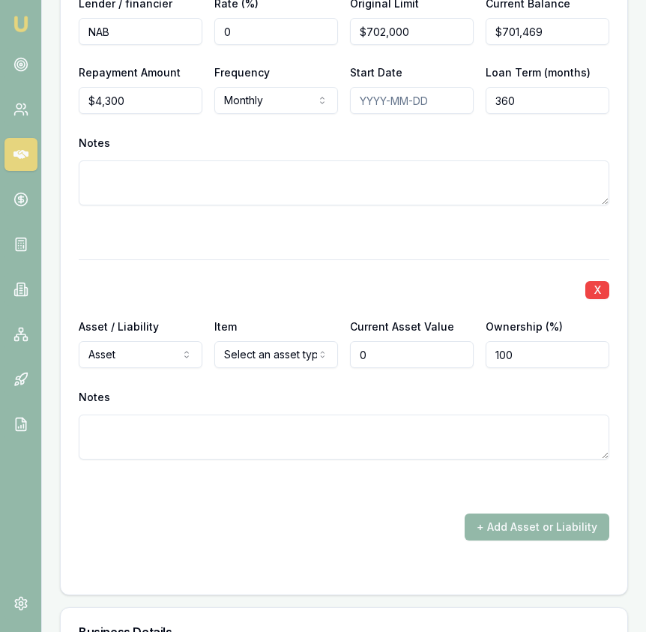
type input "$0"
click at [166, 353] on div "X Asset / Liability Asset Asset Liability Item Select an asset type Home Car Bo…" at bounding box center [344, 377] width 531 height 236
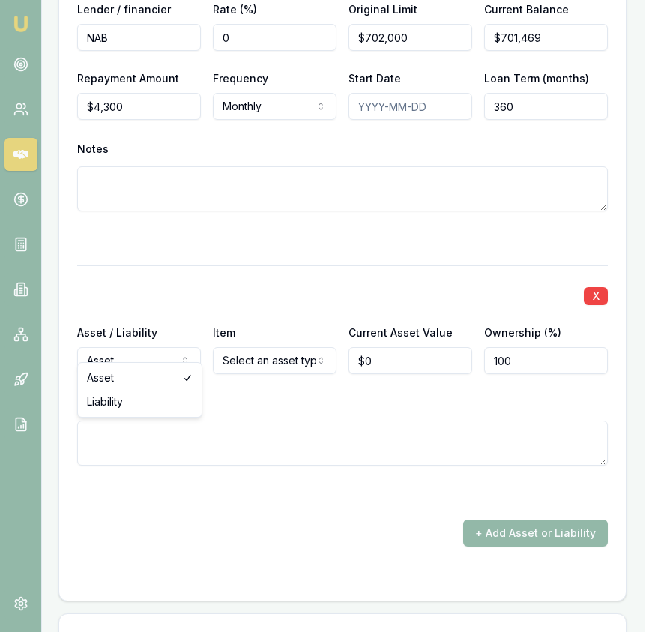
select select "LIABILITY"
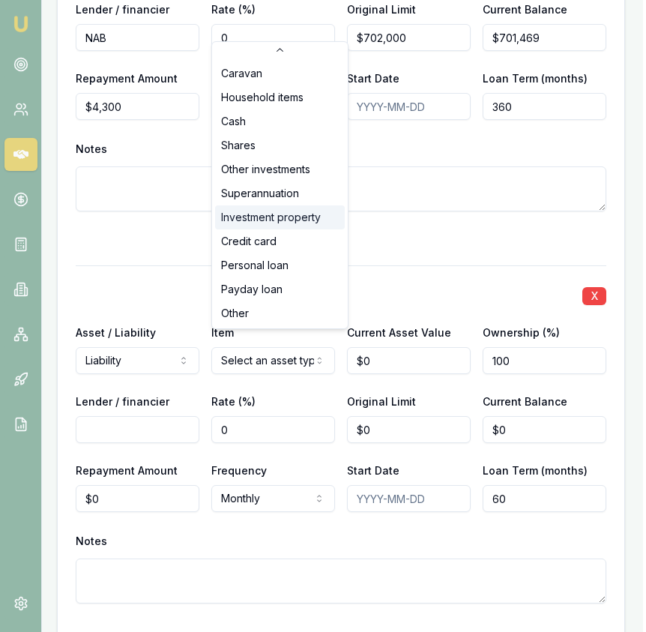
scroll to position [97, 0]
select select "PERSONAL_LOAN"
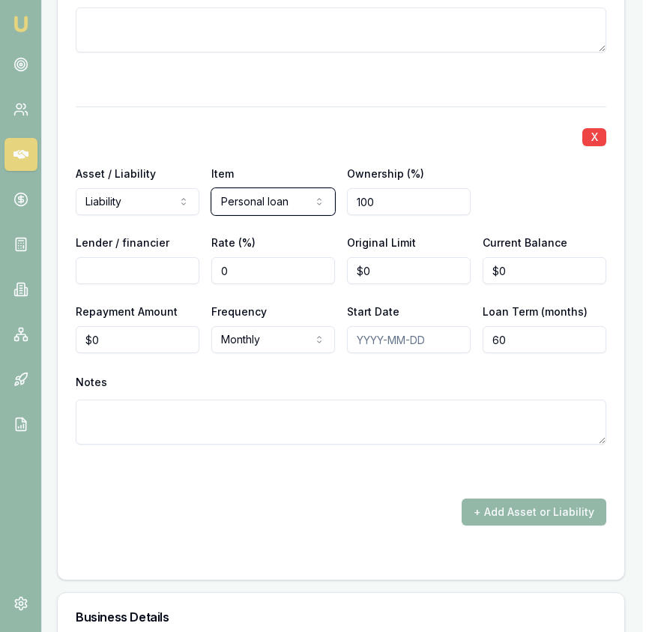
scroll to position [3473, 3]
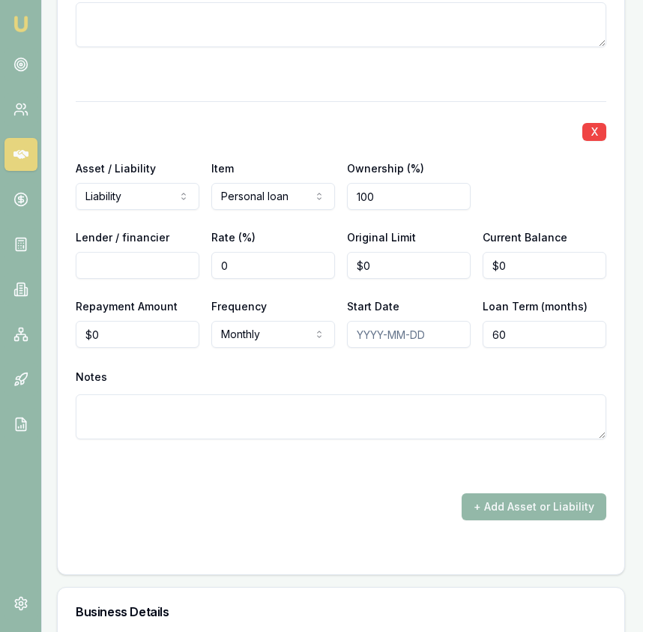
click at [181, 252] on input "Lender / financier" at bounding box center [138, 265] width 124 height 27
type input "Westpac"
click at [370, 252] on input "0" at bounding box center [409, 265] width 124 height 27
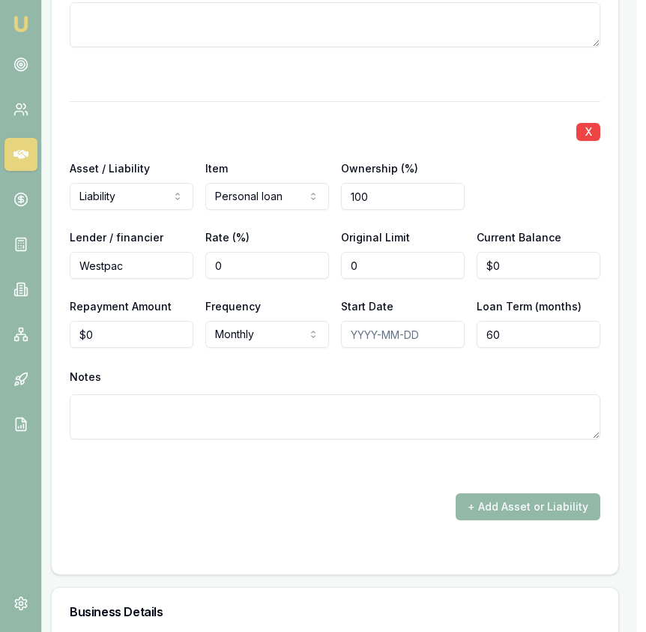
click at [359, 258] on input "0" at bounding box center [403, 265] width 124 height 27
type input "$40,000"
type input "$32,600"
type input "0"
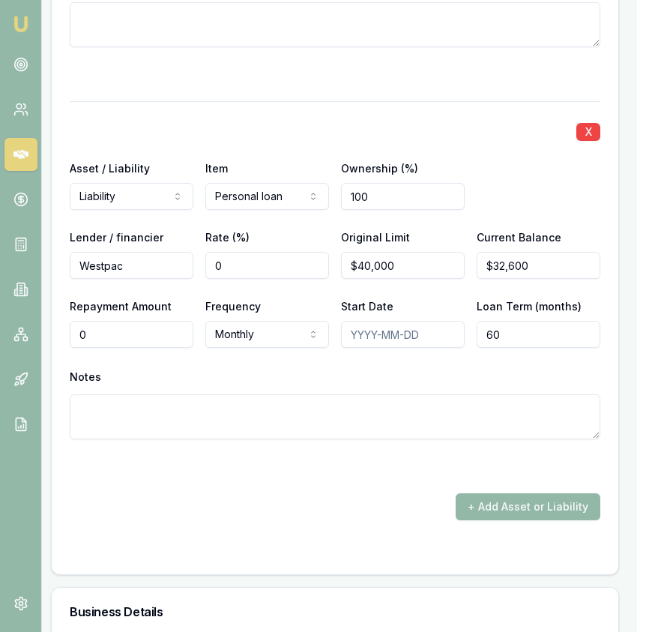
click at [166, 323] on input "0" at bounding box center [132, 334] width 124 height 27
click at [166, 325] on input "0" at bounding box center [132, 334] width 124 height 27
type input "$765"
click at [345, 504] on div "+ Add Asset or Liability" at bounding box center [335, 506] width 531 height 27
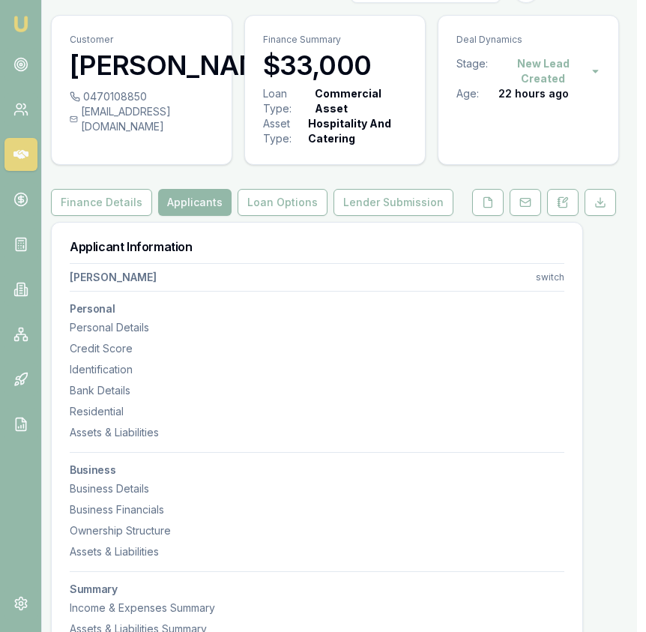
scroll to position [0, 9]
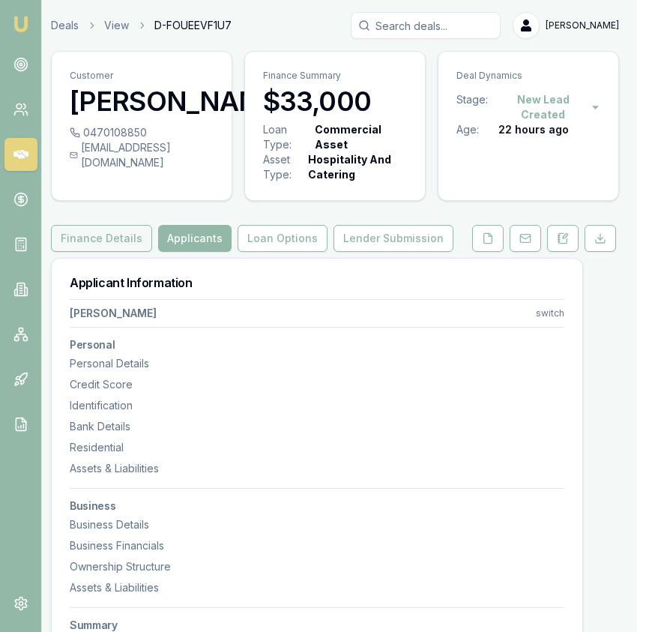
click at [116, 244] on button "Finance Details" at bounding box center [101, 238] width 101 height 27
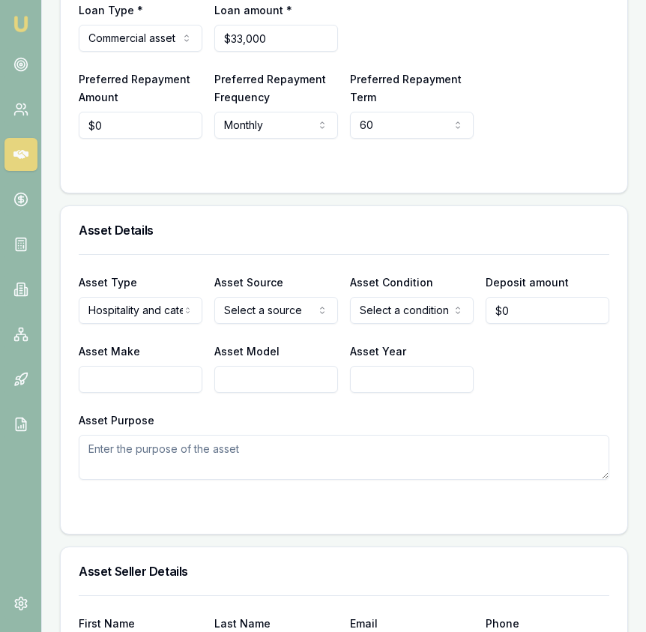
scroll to position [527, 0]
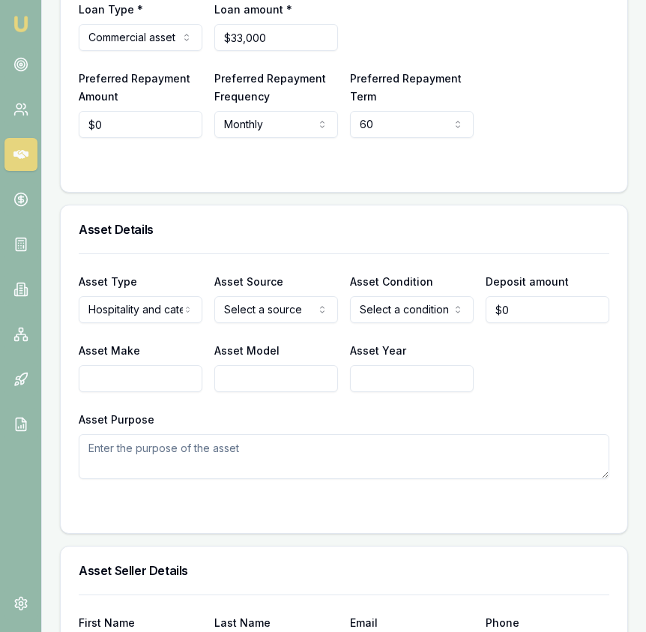
click at [280, 328] on div "Asset Type Hospitality and catering Passenger car Electric vehicle Light commer…" at bounding box center [344, 366] width 531 height 226
click at [170, 381] on input "Asset Make" at bounding box center [141, 378] width 124 height 27
type input "DMO NAT"
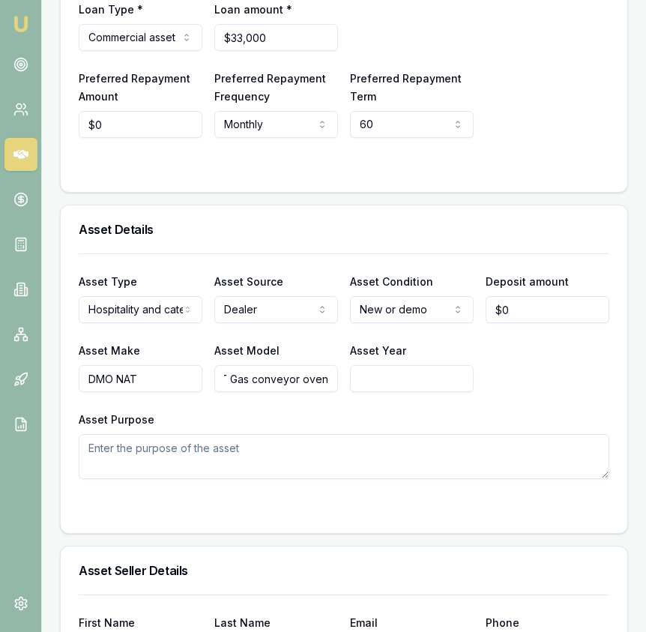
scroll to position [0, 18]
type input "NAT Gas conveyor oven"
type input "2025"
click at [259, 458] on textarea "Asset Purpose" at bounding box center [344, 456] width 531 height 45
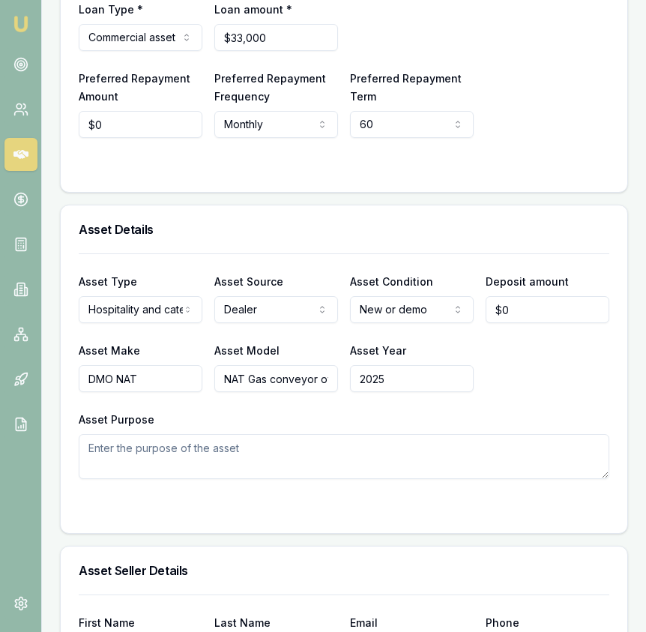
paste textarea "New 2025 DMP Nat Gas conveyor oven Model No: PR3848 pocket rocket Serial No: 00…"
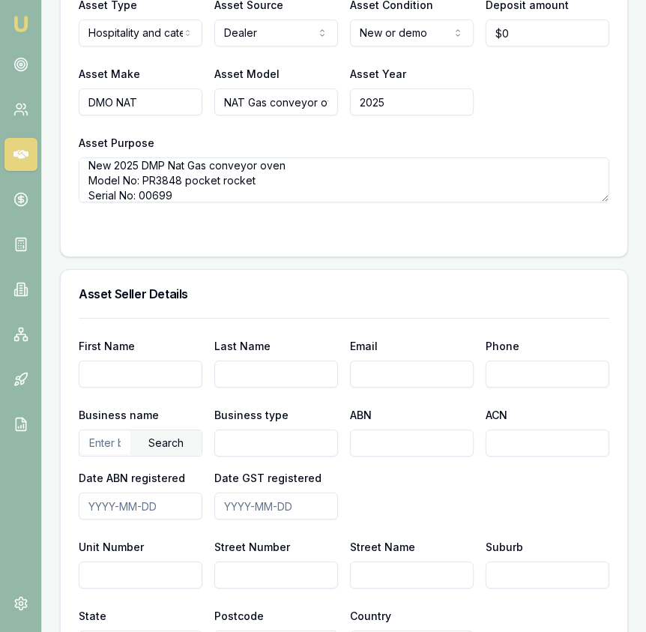
scroll to position [805, 0]
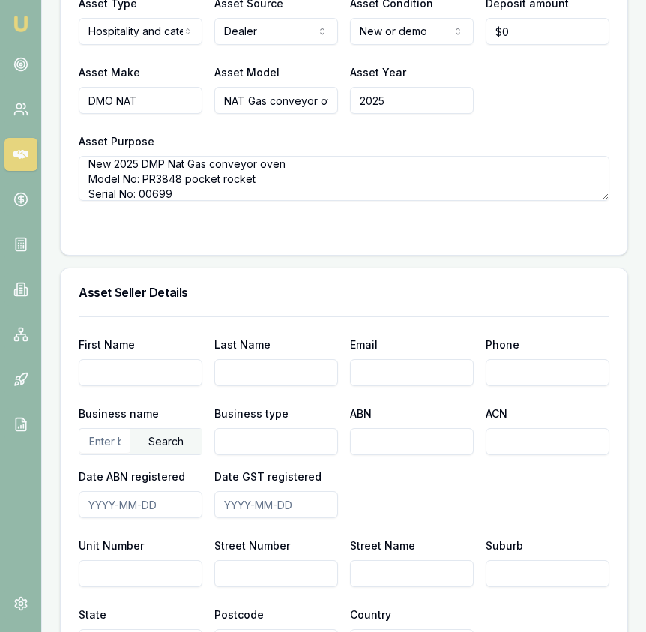
type textarea "New 2025 DMP Nat Gas conveyor oven Model No: PR3848 pocket rocket Serial No: 00…"
click at [104, 445] on input "text" at bounding box center [104, 441] width 51 height 24
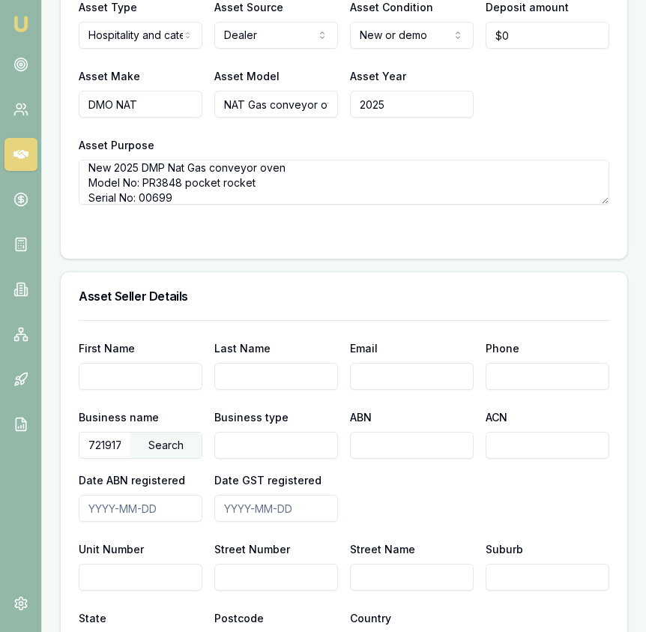
click at [167, 448] on div "Search" at bounding box center [165, 445] width 71 height 25
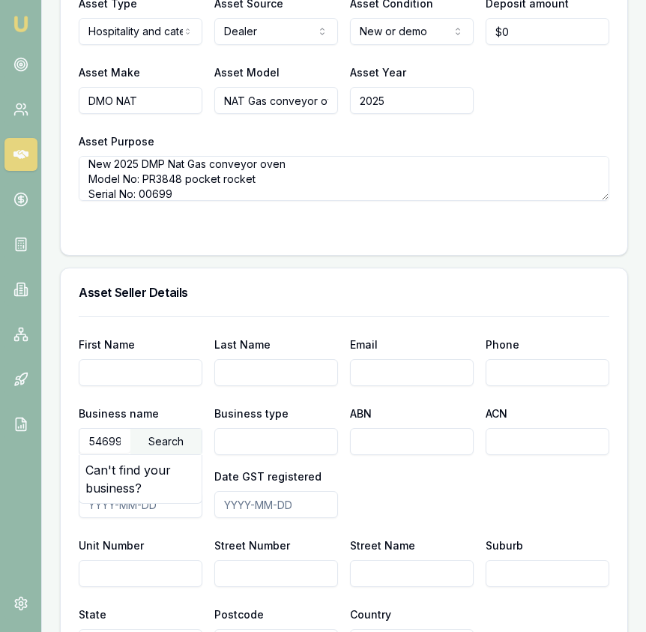
scroll to position [0, 34]
drag, startPoint x: 89, startPoint y: 445, endPoint x: 150, endPoint y: 446, distance: 60.7
click at [150, 446] on div "54699721917 Search" at bounding box center [141, 441] width 124 height 27
click at [121, 443] on input "54699721917" at bounding box center [104, 441] width 51 height 24
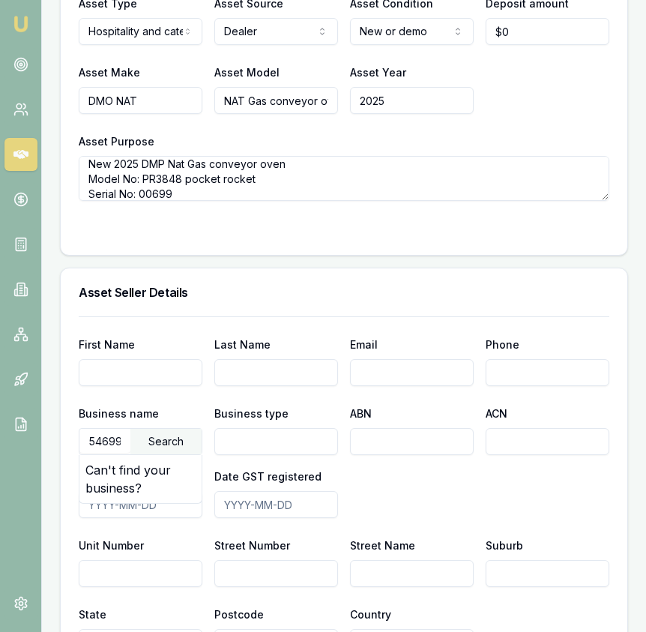
scroll to position [0, 34]
click at [121, 443] on input "54699721917" at bounding box center [104, 441] width 51 height 24
click at [119, 445] on input "54699721917" at bounding box center [104, 441] width 51 height 24
click at [148, 442] on div "Search" at bounding box center [165, 441] width 71 height 25
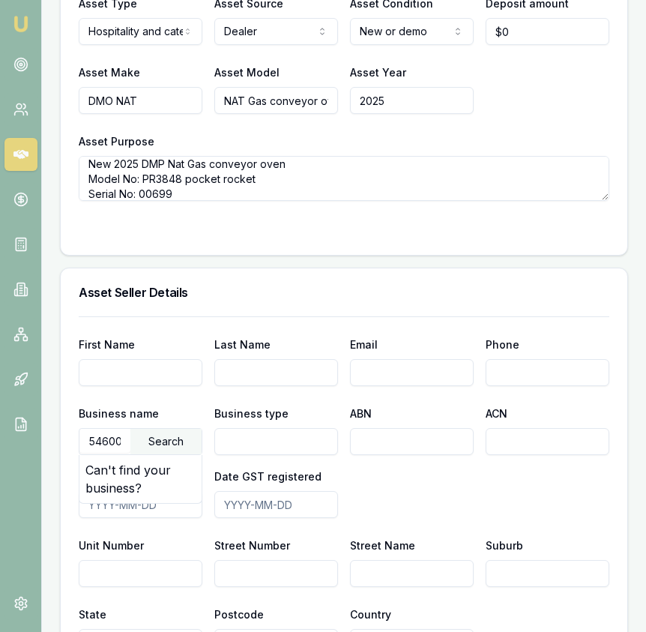
scroll to position [0, 34]
drag, startPoint x: 83, startPoint y: 442, endPoint x: 193, endPoint y: 445, distance: 109.5
click at [193, 445] on div "54600721917 Search" at bounding box center [141, 441] width 124 height 27
type input "54600721917"
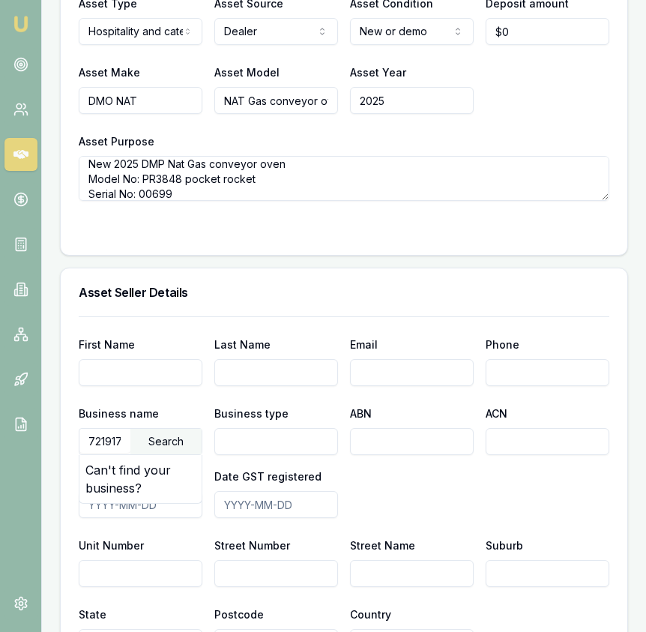
scroll to position [0, 0]
click at [159, 439] on div "Search" at bounding box center [165, 441] width 71 height 25
drag, startPoint x: 85, startPoint y: 442, endPoint x: 272, endPoint y: 445, distance: 186.7
click at [272, 445] on div "Business name 54600721917 Search Can't find your business? Business type ABN AC…" at bounding box center [344, 461] width 531 height 114
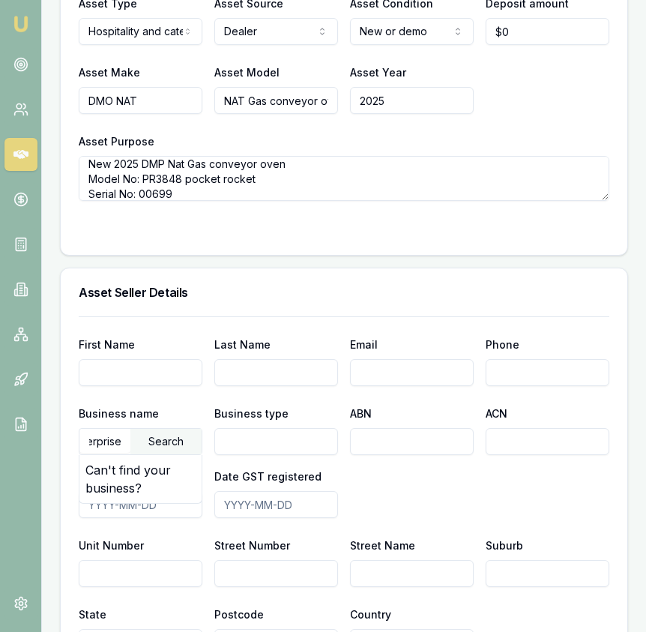
scroll to position [0, 49]
type input "dmp enterprises"
click at [158, 445] on div "Search" at bounding box center [165, 441] width 71 height 25
click at [159, 445] on div "Search" at bounding box center [165, 441] width 71 height 25
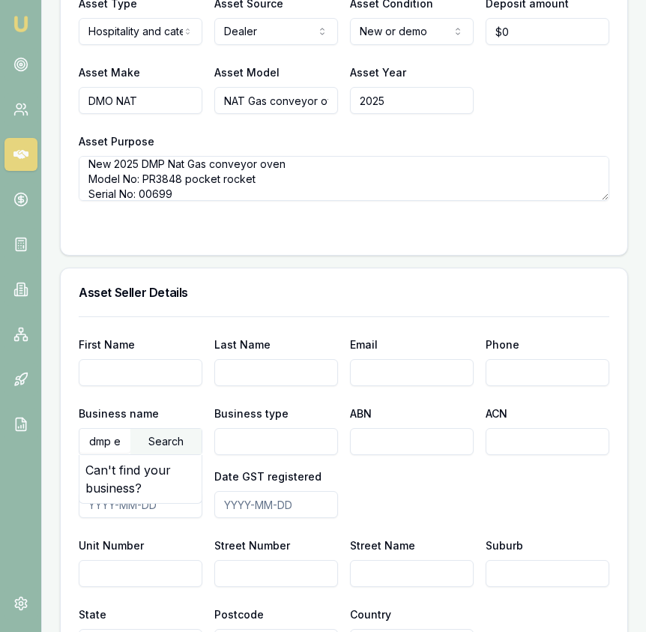
scroll to position [0, 49]
drag, startPoint x: 86, startPoint y: 442, endPoint x: 230, endPoint y: 441, distance: 143.9
click at [230, 441] on div "Business name dmp enterprises Search Can't find your business? Business type AB…" at bounding box center [344, 461] width 531 height 114
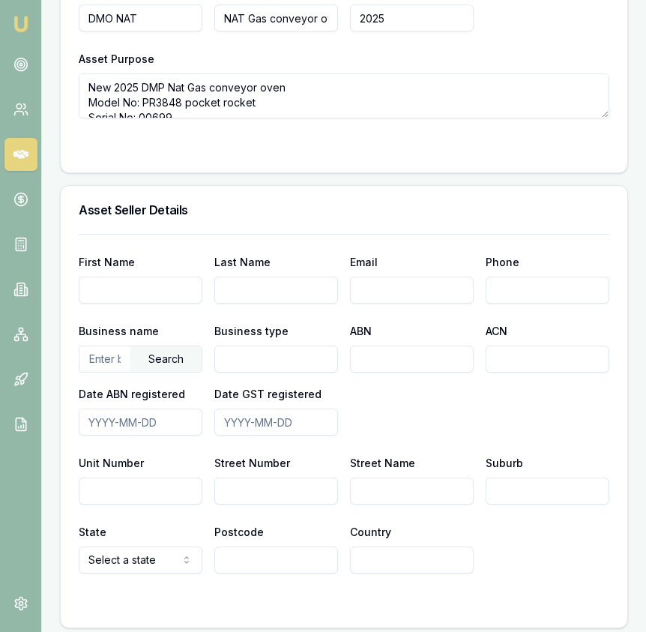
scroll to position [881, 0]
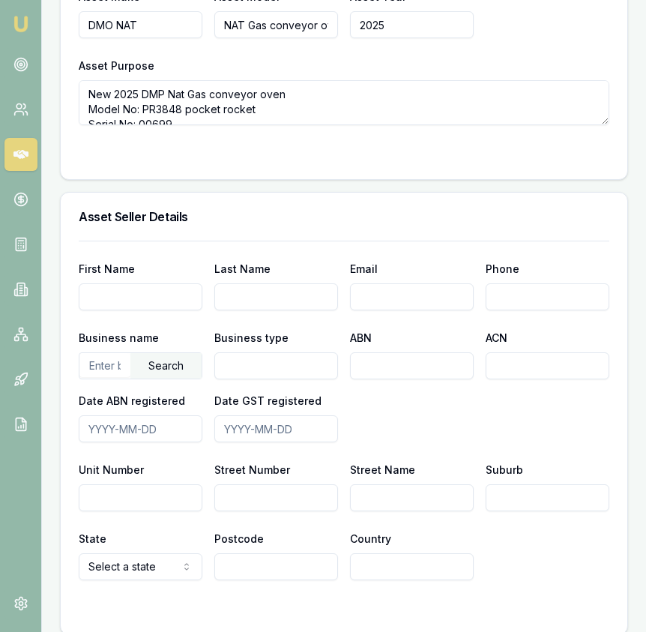
click at [89, 368] on input "text" at bounding box center [104, 365] width 51 height 24
click at [165, 366] on div "Search" at bounding box center [165, 365] width 71 height 25
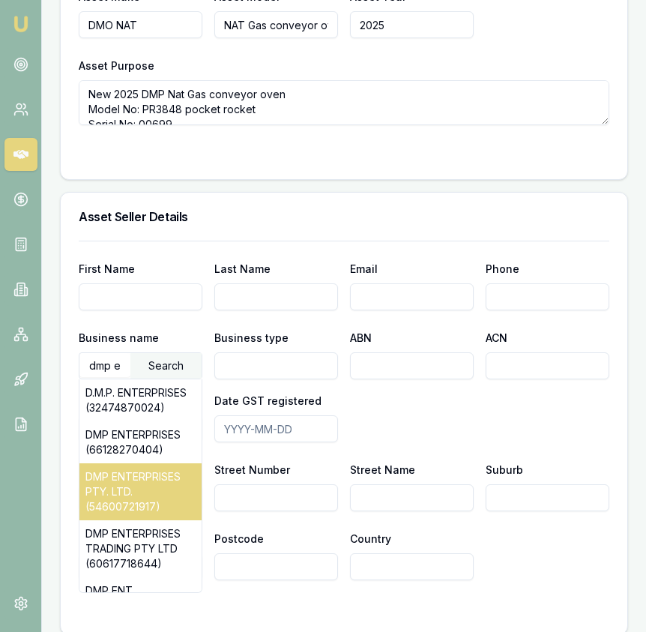
click at [162, 492] on div "DMP ENTERPRISES PTY. LTD. (54600721917)" at bounding box center [140, 491] width 122 height 57
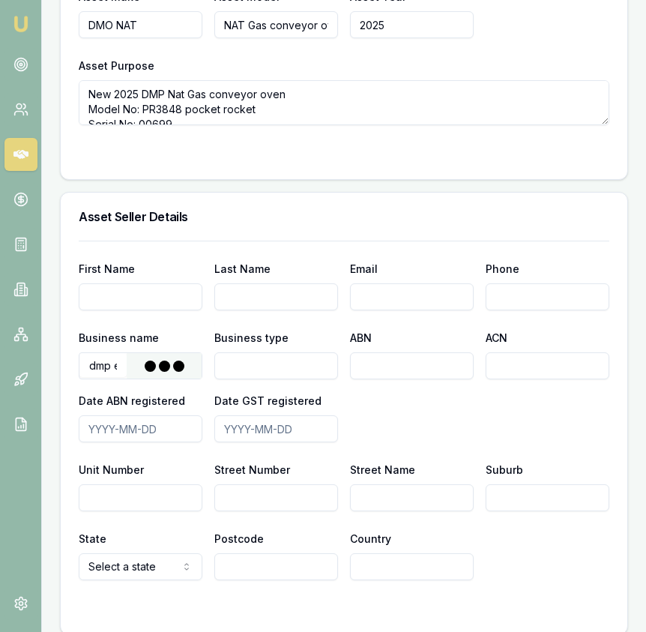
type input "DMP ENTERPRISES PTY. LTD."
type input "Australian Private Company"
type input "54600721917"
type input "600721917"
type input "[DATE]"
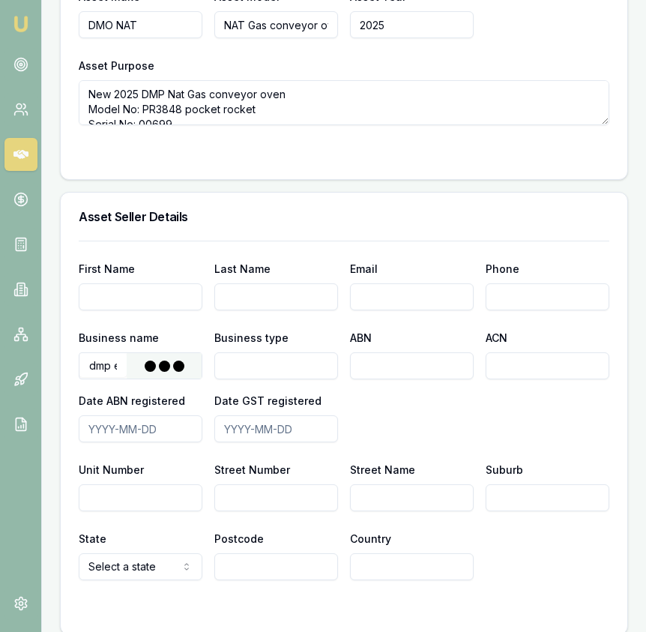
type input "[DATE]"
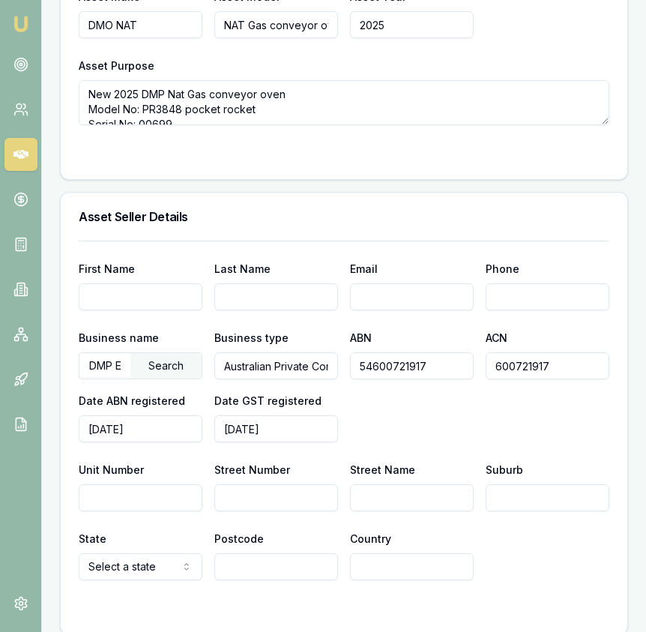
click at [373, 295] on input "Email" at bounding box center [412, 296] width 124 height 27
type input "[EMAIL_ADDRESS][DOMAIN_NAME]"
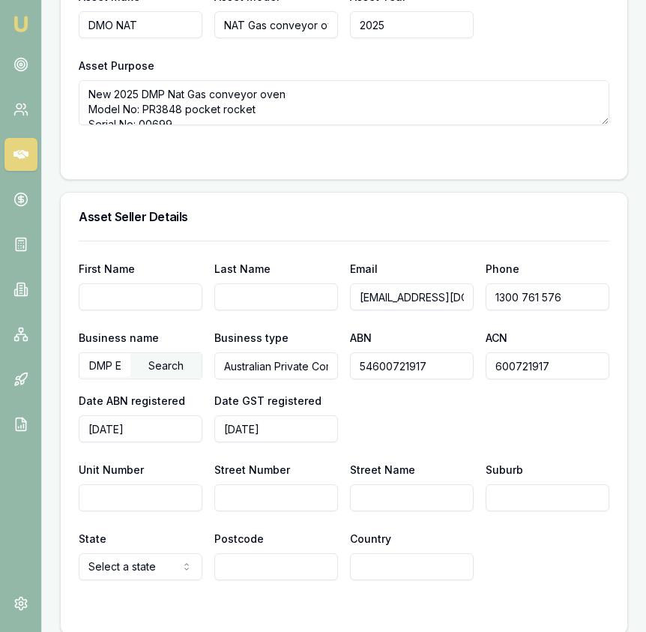
type input "1300 761 576"
click at [313, 498] on input "Street Number" at bounding box center [276, 497] width 124 height 27
type input "14"
click at [378, 503] on input "Street Name" at bounding box center [412, 497] width 124 height 27
type input "Pilgrim Court"
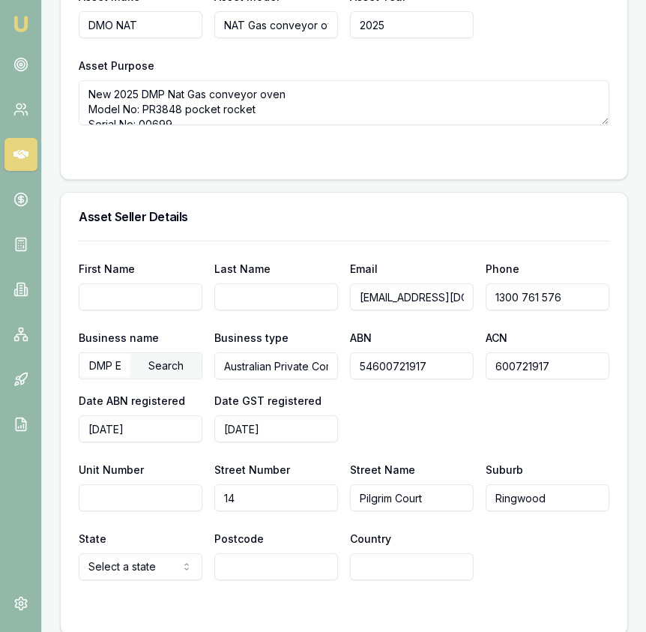
type input "Ringwood"
select select "VIC"
type input "3134"
type input "S"
type input "[GEOGRAPHIC_DATA]"
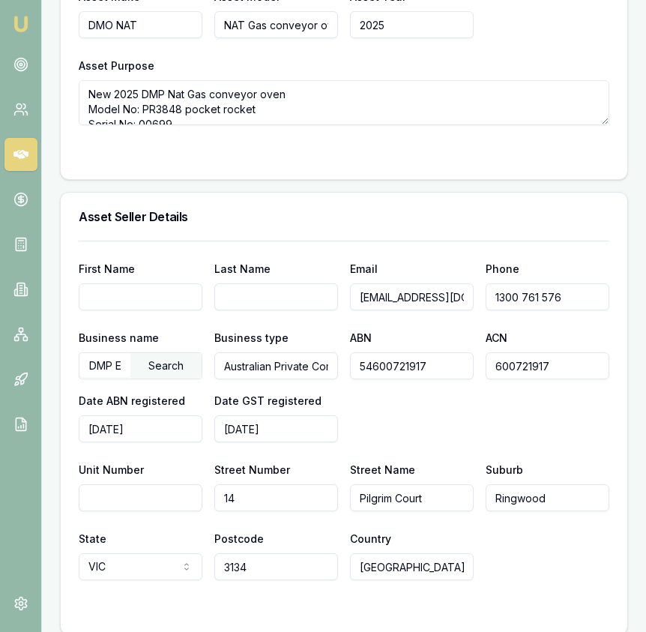
click at [604, 573] on div "State [GEOGRAPHIC_DATA] [GEOGRAPHIC_DATA] [GEOGRAPHIC_DATA] [GEOGRAPHIC_DATA] […" at bounding box center [344, 554] width 531 height 51
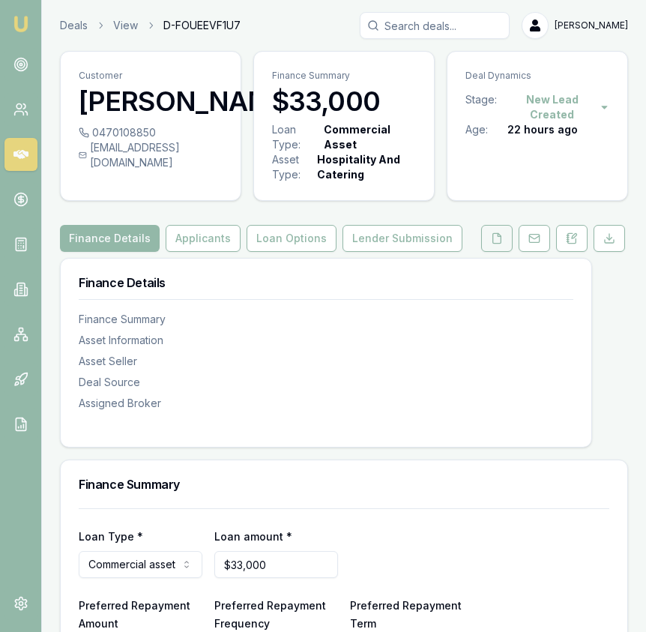
click at [496, 247] on button at bounding box center [496, 238] width 31 height 27
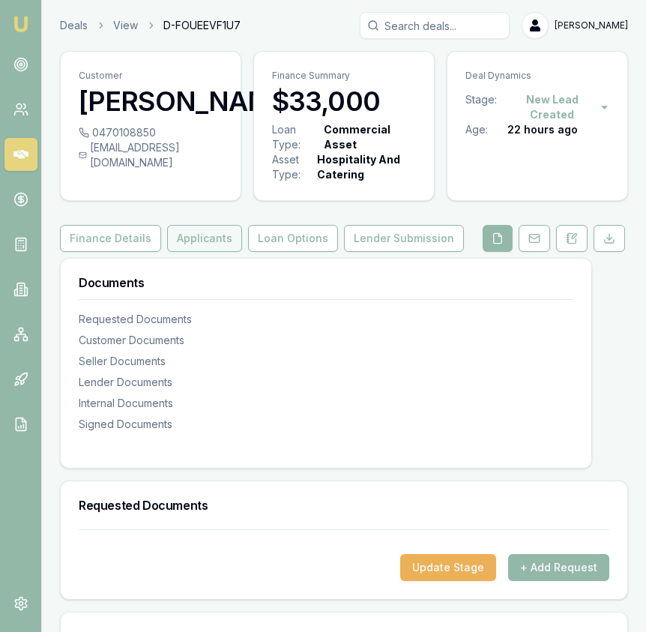
click at [219, 243] on button "Applicants" at bounding box center [204, 238] width 75 height 27
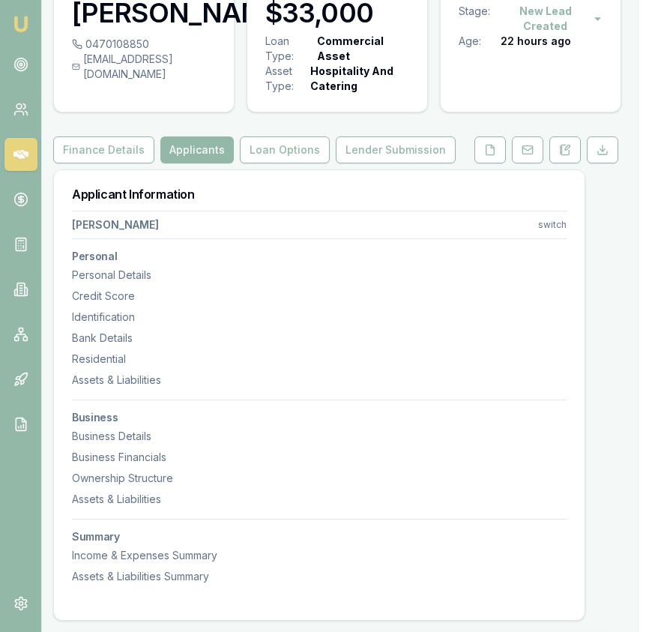
scroll to position [0, 7]
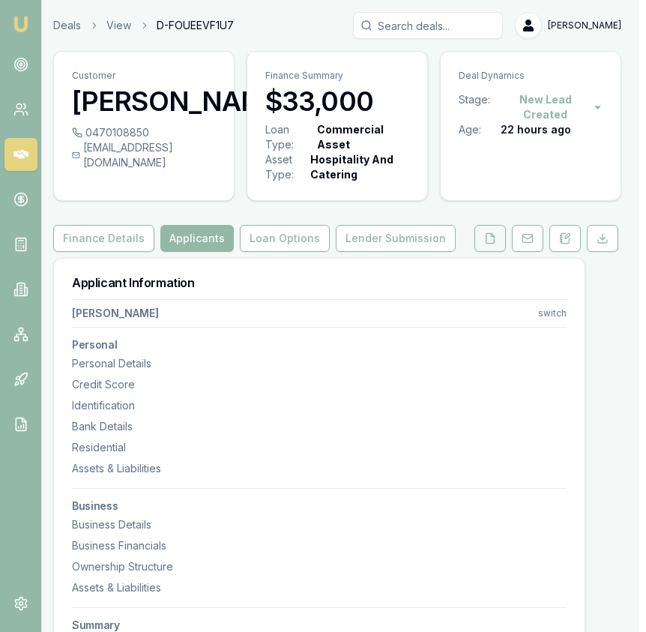
click at [491, 236] on polyline at bounding box center [492, 234] width 3 height 3
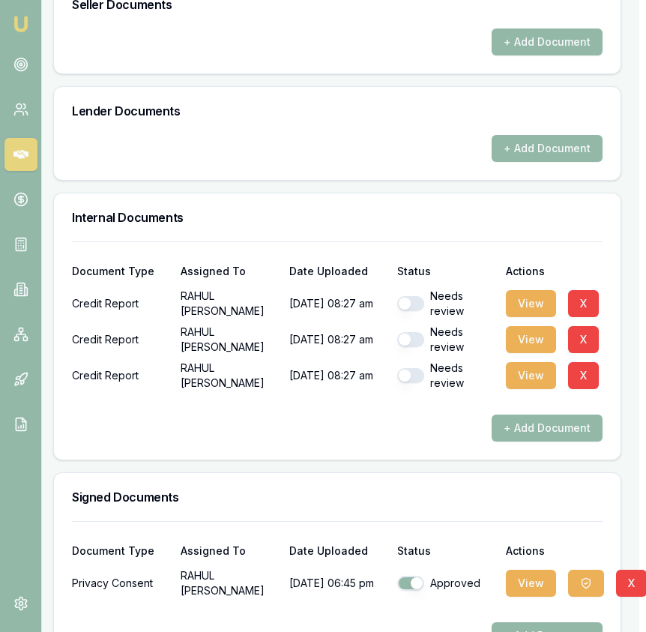
scroll to position [844, 7]
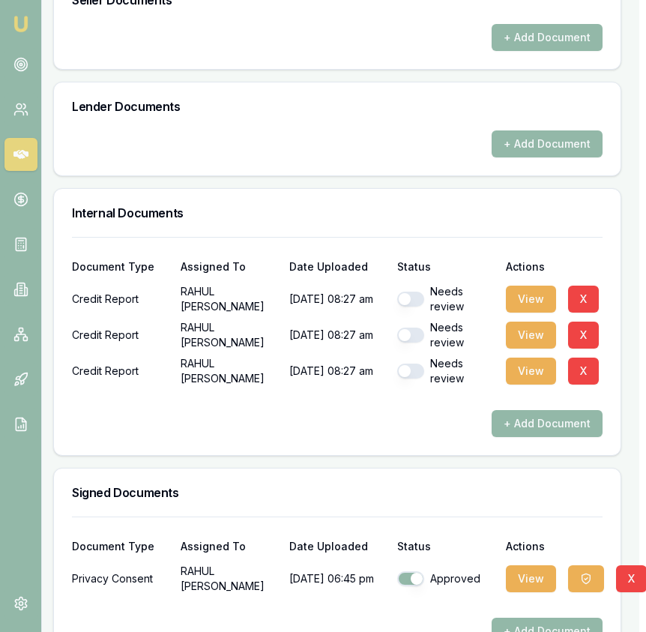
click at [415, 301] on button "button" at bounding box center [410, 299] width 27 height 15
checkbox input "true"
drag, startPoint x: 412, startPoint y: 337, endPoint x: 413, endPoint y: 350, distance: 13.5
click at [412, 337] on button "button" at bounding box center [410, 335] width 27 height 15
checkbox input "true"
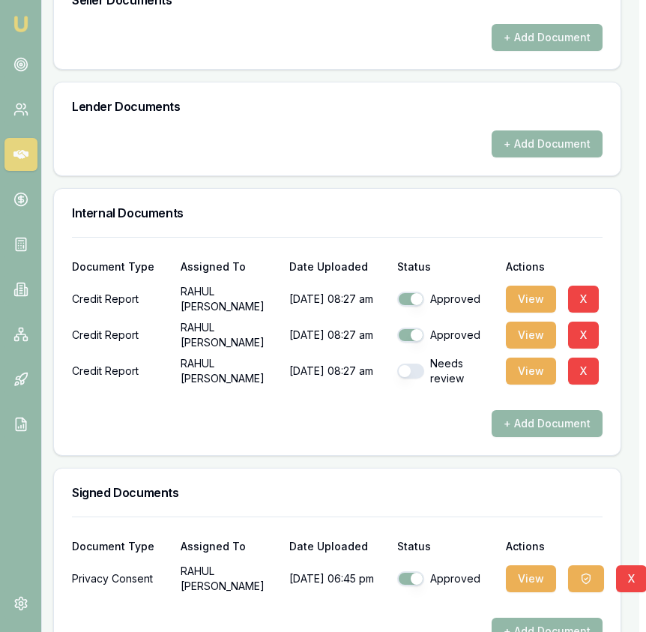
click at [414, 377] on button "button" at bounding box center [410, 371] width 27 height 15
checkbox input "true"
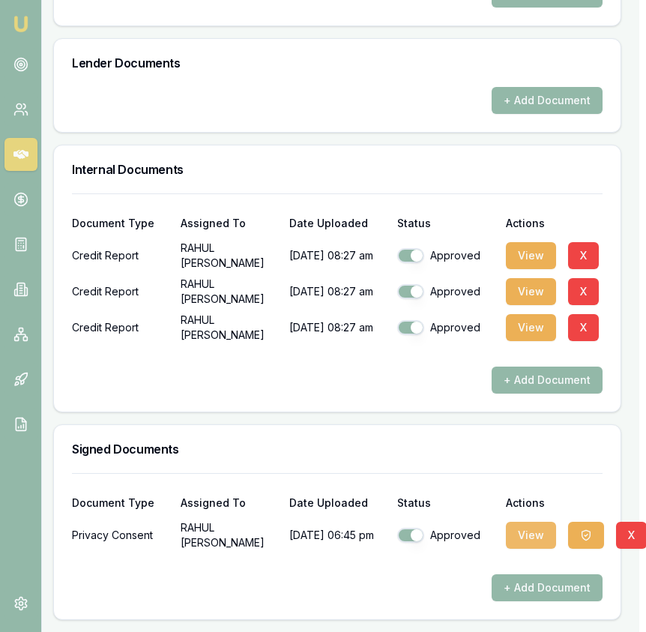
click at [531, 534] on button "View" at bounding box center [531, 535] width 50 height 27
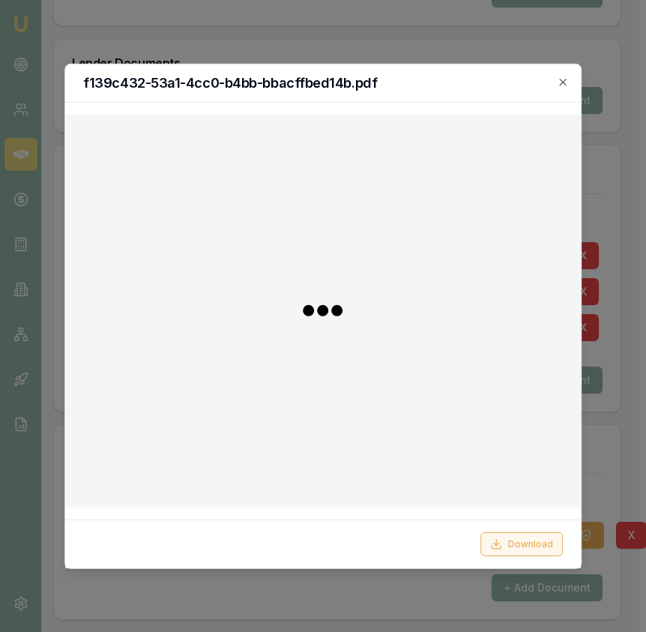
click at [552, 542] on button "Download" at bounding box center [522, 544] width 82 height 24
click at [633, 496] on div at bounding box center [323, 316] width 646 height 632
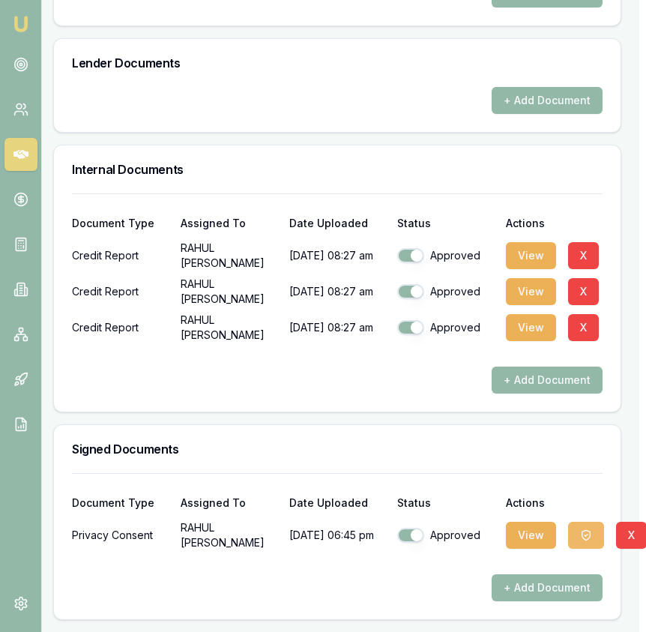
click at [573, 531] on button "button" at bounding box center [586, 535] width 36 height 27
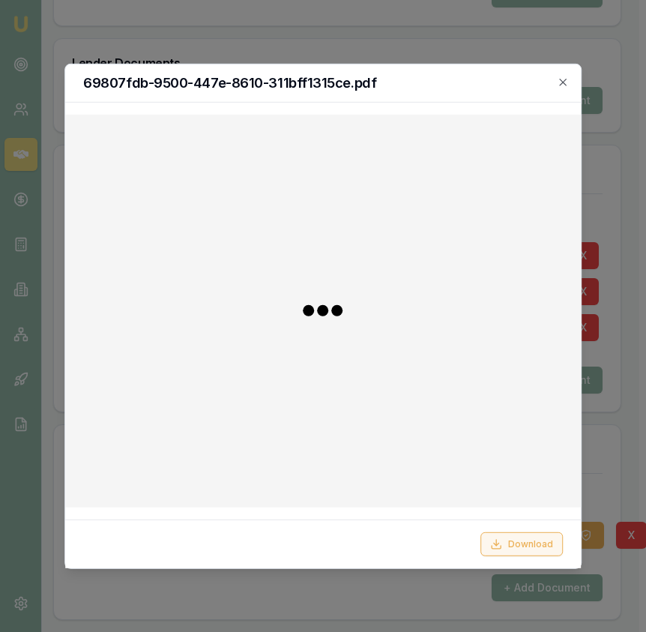
click at [555, 541] on button "Download" at bounding box center [522, 544] width 82 height 24
click at [631, 504] on div at bounding box center [323, 316] width 646 height 632
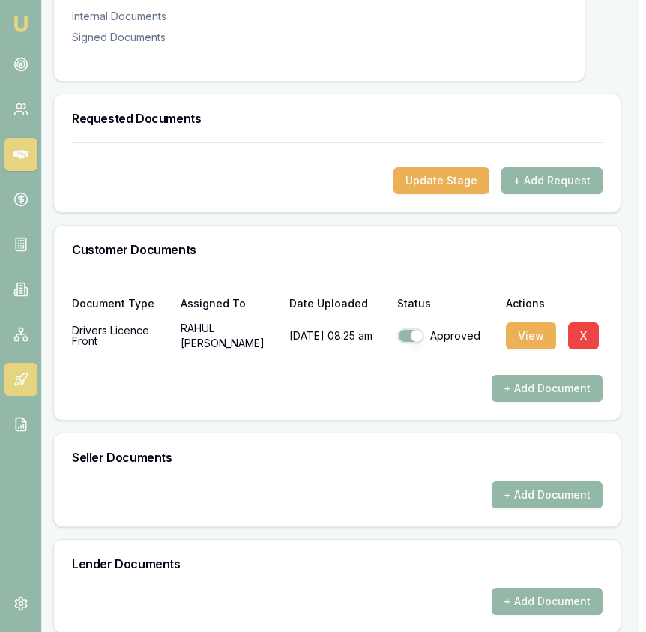
scroll to position [0, 7]
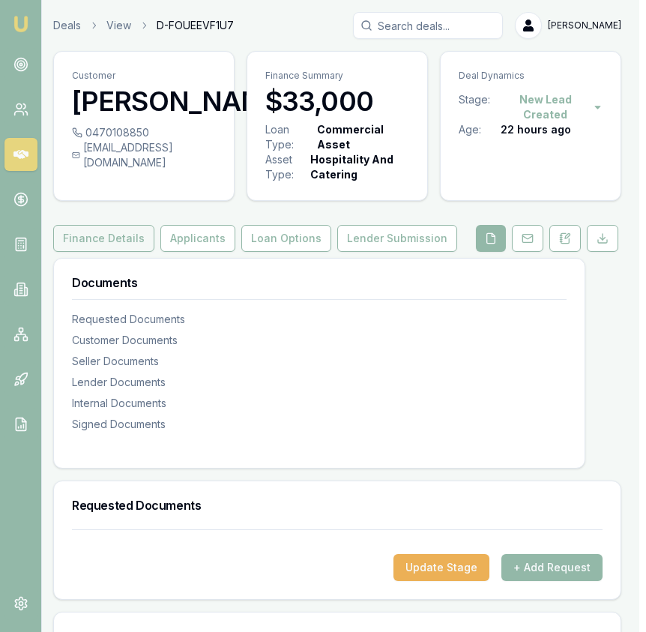
click at [131, 233] on button "Finance Details" at bounding box center [103, 238] width 101 height 27
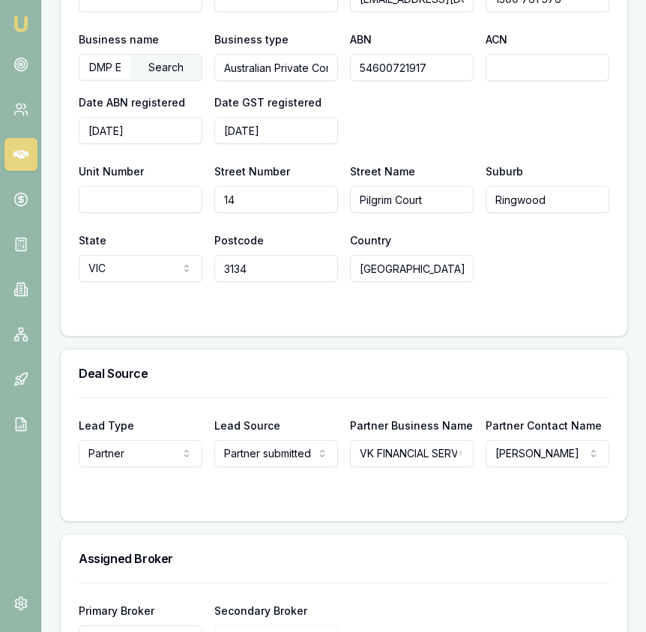
scroll to position [1173, 0]
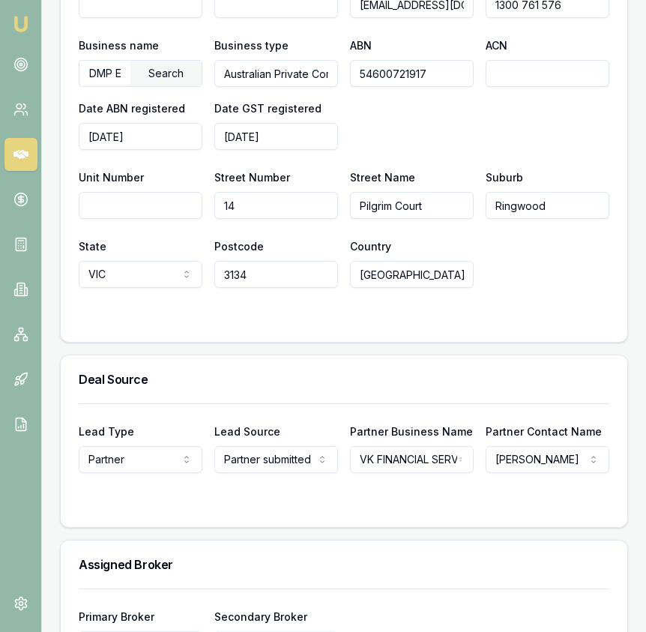
click at [107, 79] on input "DMP ENTERPRISES PTY. LTD." at bounding box center [104, 73] width 51 height 24
click at [382, 80] on input "54600721917" at bounding box center [412, 73] width 124 height 27
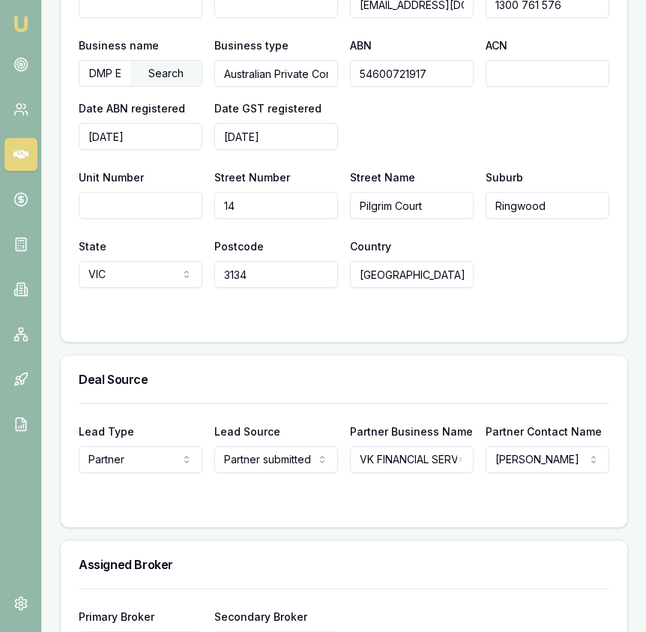
click at [382, 80] on input "54600721917" at bounding box center [412, 73] width 124 height 27
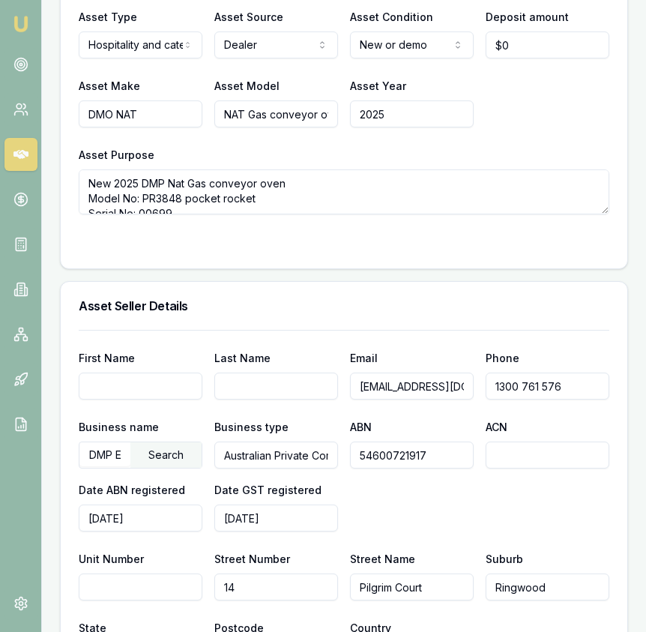
scroll to position [788, 0]
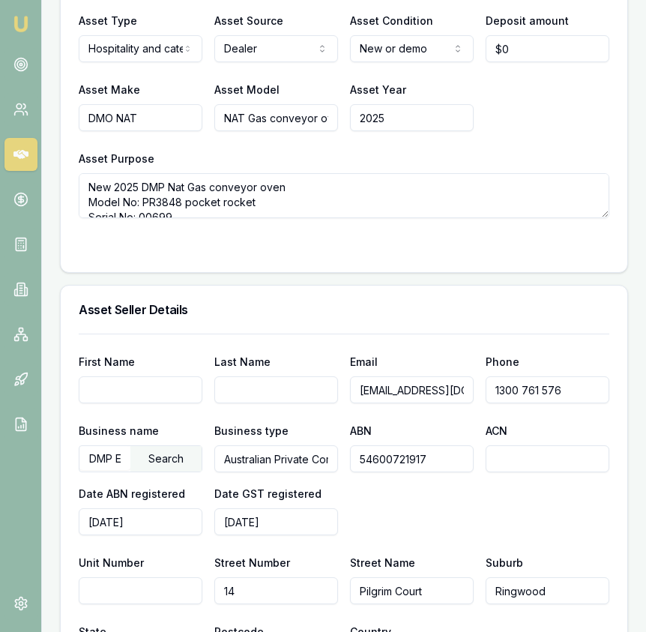
drag, startPoint x: 184, startPoint y: 217, endPoint x: 128, endPoint y: 168, distance: 74.9
click at [128, 168] on div "Asset Purpose New 2025 DMP Nat Gas conveyor oven Model No: PR3848 pocket rocket…" at bounding box center [344, 183] width 531 height 69
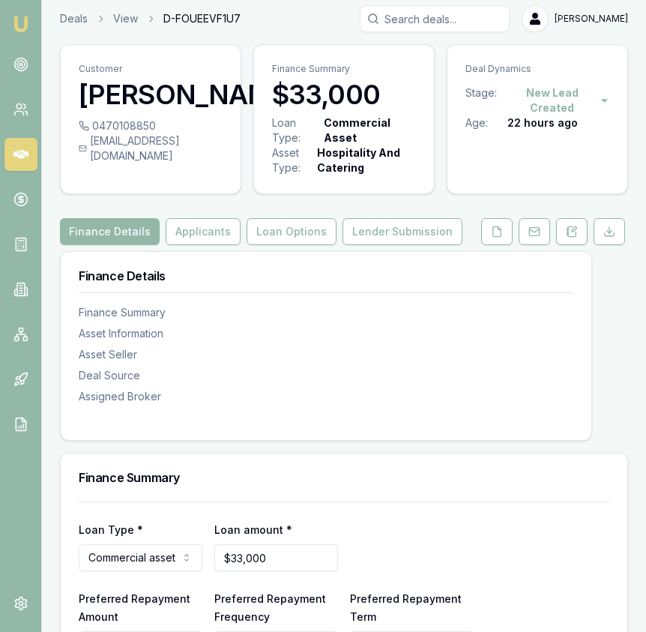
scroll to position [0, 0]
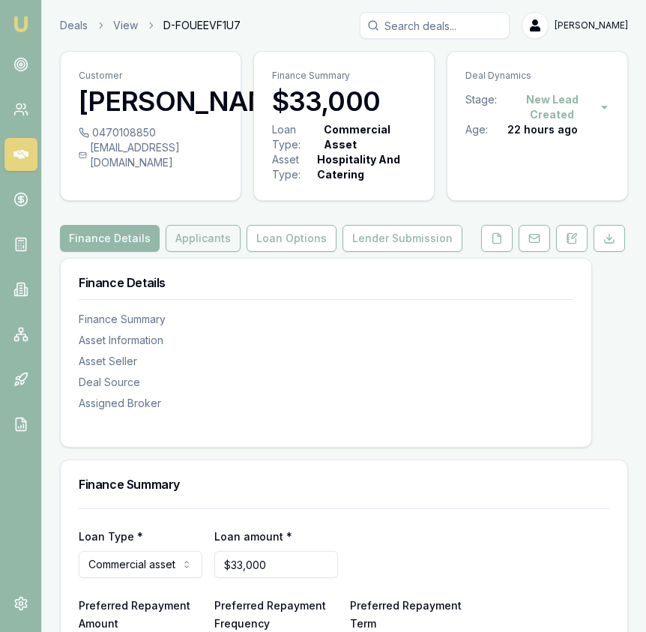
click at [198, 241] on button "Applicants" at bounding box center [203, 238] width 75 height 27
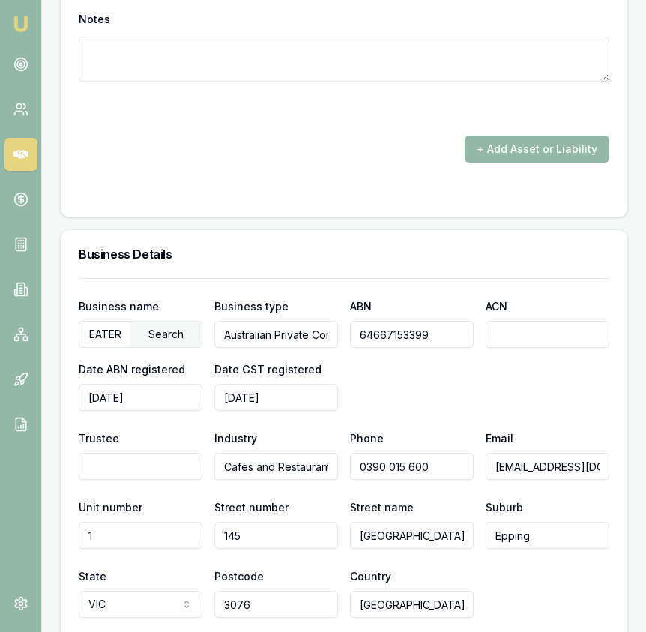
scroll to position [2822, 0]
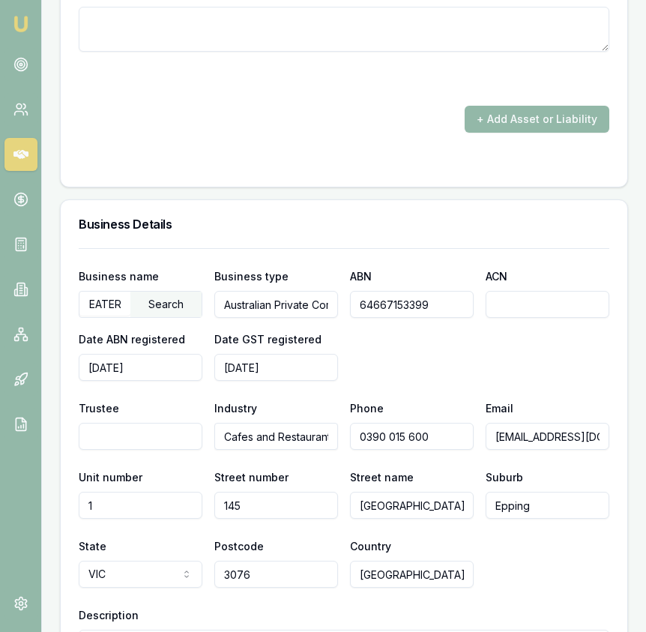
click at [380, 298] on input "64667153399" at bounding box center [412, 304] width 124 height 27
click at [379, 299] on input "64667153399" at bounding box center [412, 304] width 124 height 27
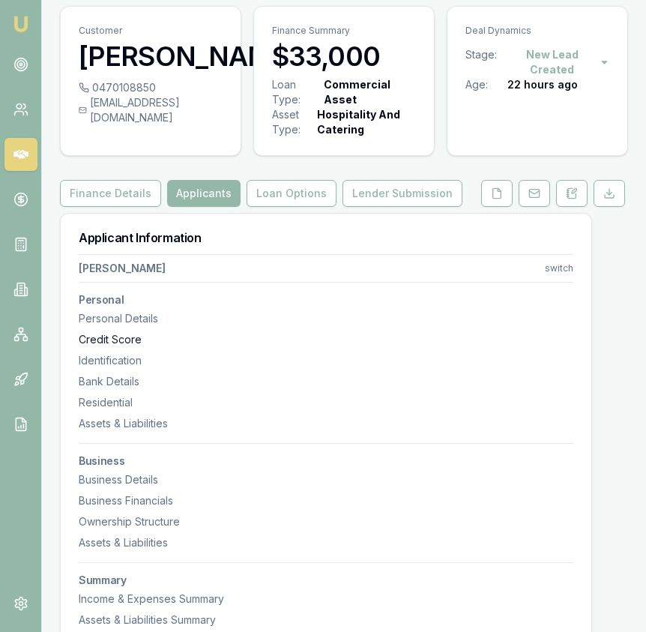
scroll to position [0, 0]
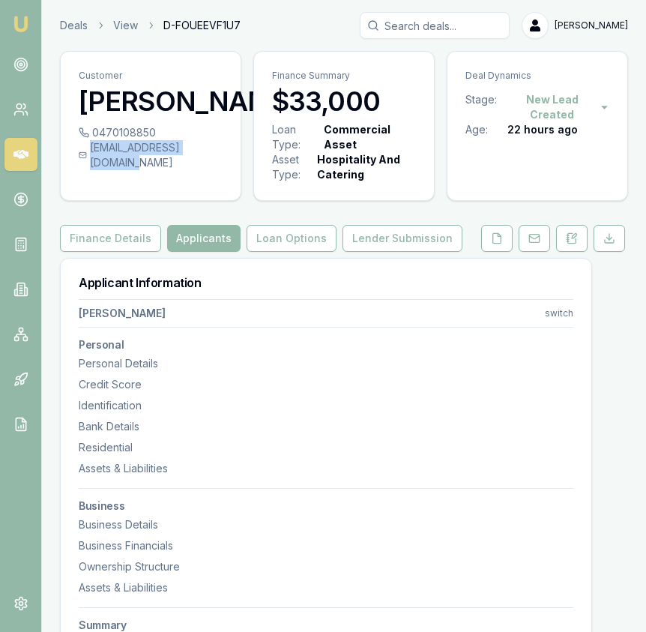
drag, startPoint x: 93, startPoint y: 177, endPoint x: 219, endPoint y: 182, distance: 126.0
click at [219, 170] on div "pizzastudio76@gmail.com" at bounding box center [151, 155] width 144 height 30
copy div "pizzastudio76@gmail.com"
click at [153, 140] on div "0470108850" at bounding box center [151, 132] width 144 height 15
copy div "0470108850"
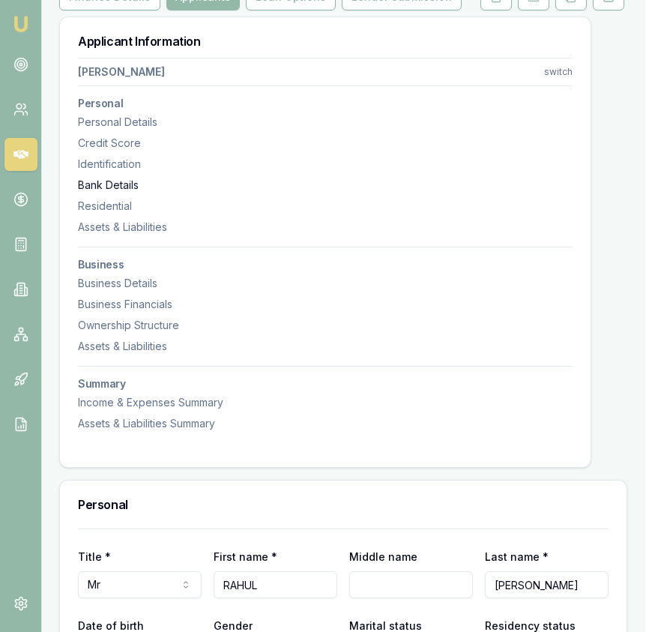
scroll to position [0, 1]
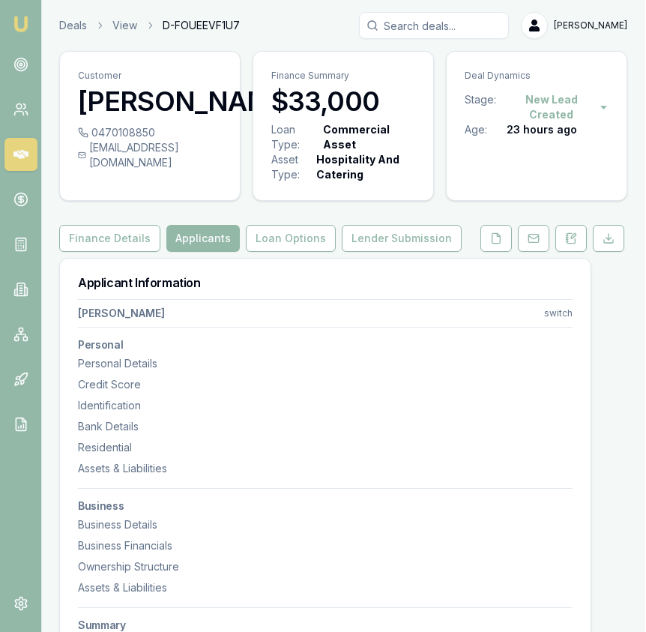
click at [120, 234] on button "Finance Details" at bounding box center [109, 238] width 101 height 27
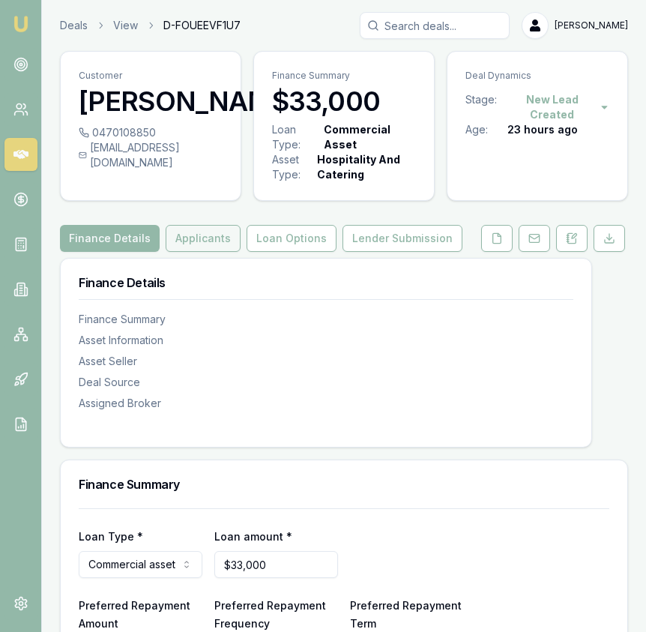
click at [204, 244] on button "Applicants" at bounding box center [203, 238] width 75 height 27
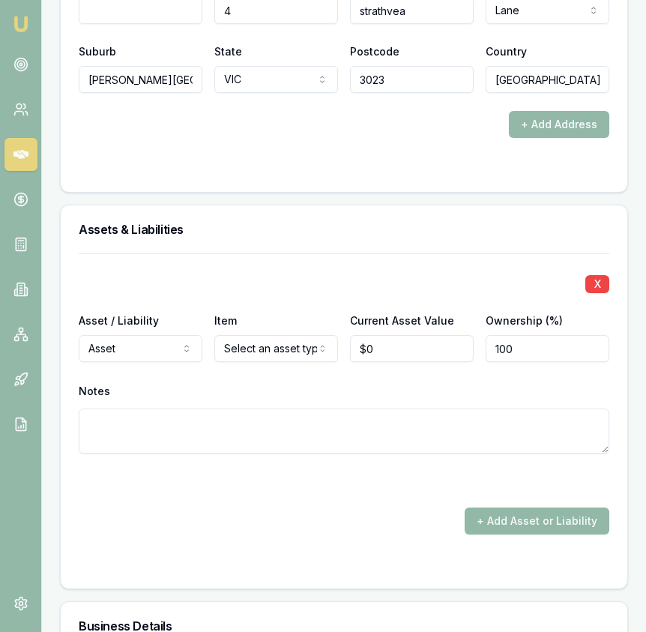
scroll to position [2418, 0]
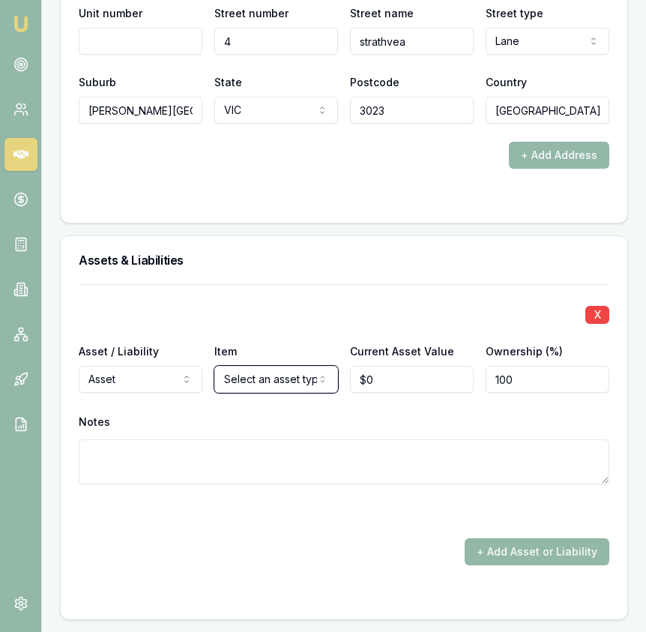
scroll to position [2391, 0]
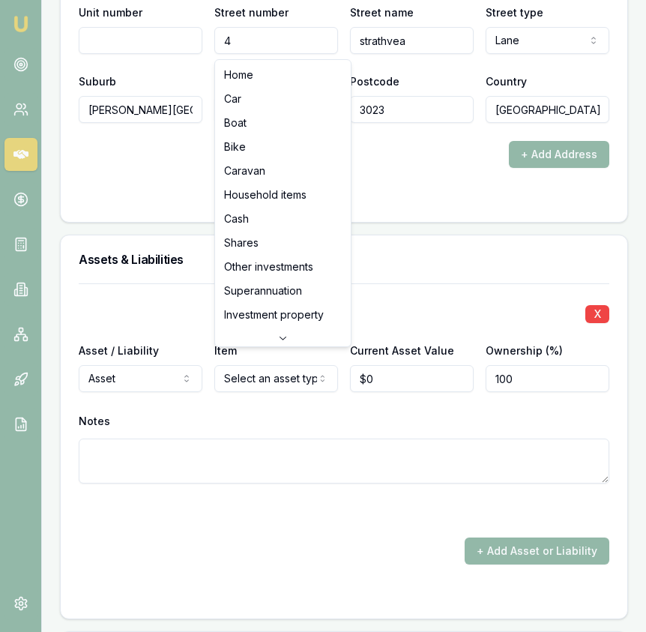
drag, startPoint x: 290, startPoint y: 78, endPoint x: 313, endPoint y: 123, distance: 50.6
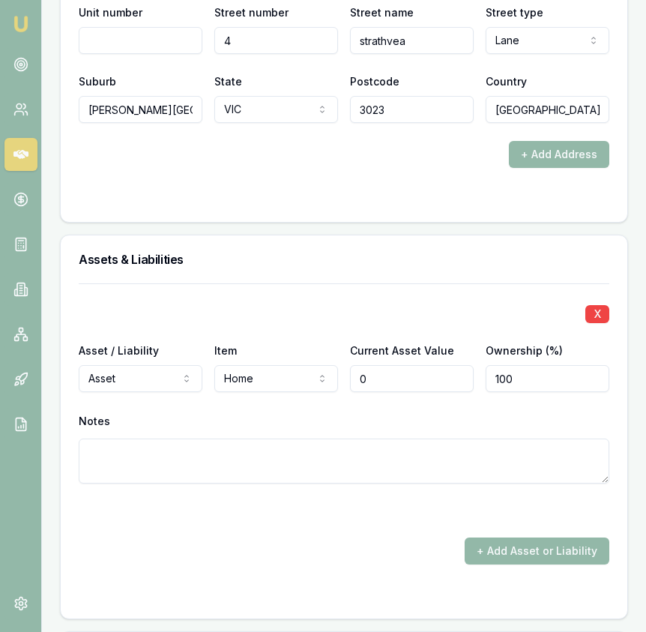
click at [400, 368] on input "0" at bounding box center [412, 378] width 124 height 27
type input "$950,000"
click at [369, 537] on div "+ Add Asset or Liability" at bounding box center [344, 550] width 531 height 27
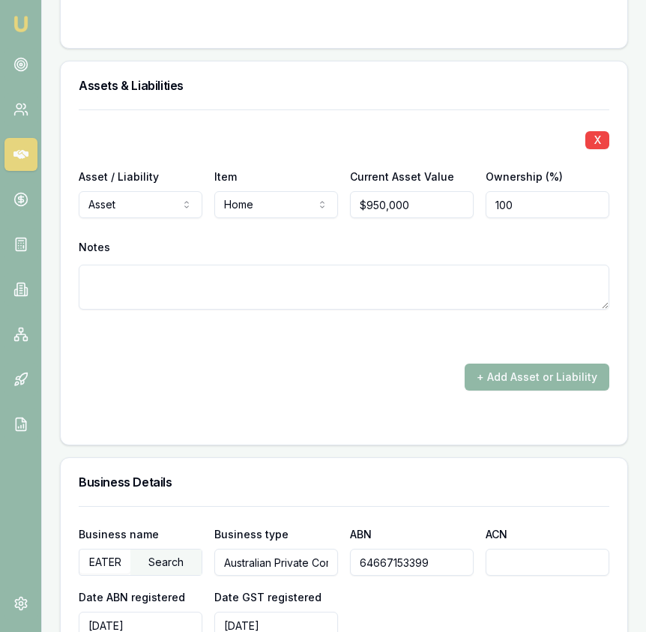
click at [523, 372] on button "+ Add Asset or Liability" at bounding box center [537, 377] width 145 height 27
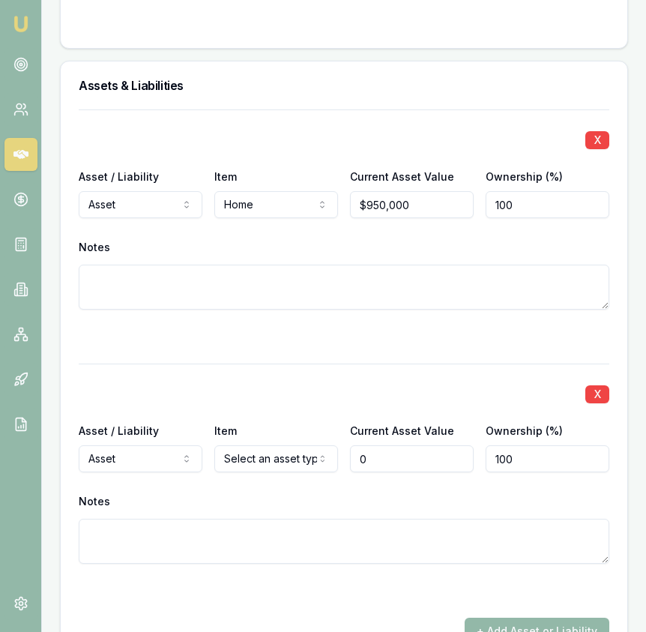
type input "$0"
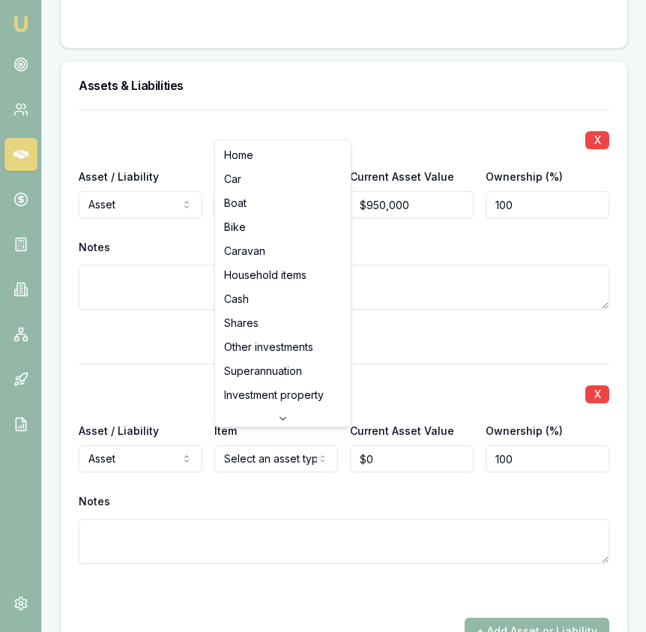
select select "HOUSEHOLD_ITEMS"
drag, startPoint x: 277, startPoint y: 277, endPoint x: 310, endPoint y: 337, distance: 68.7
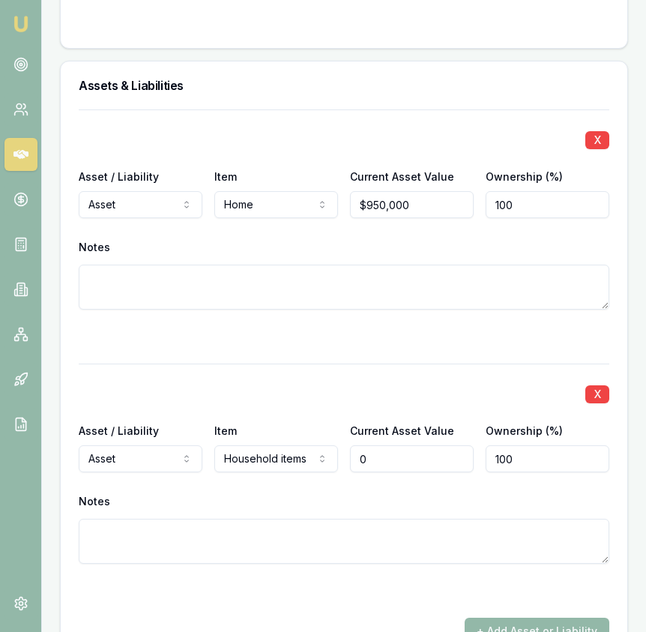
click at [379, 445] on input "0" at bounding box center [412, 458] width 124 height 27
click at [378, 445] on input "0" at bounding box center [412, 458] width 124 height 27
type input "$110,000"
click at [229, 343] on div "X Asset / Liability Asset Asset Liability Item Home Home Car Boat Bike Caravan …" at bounding box center [344, 376] width 531 height 535
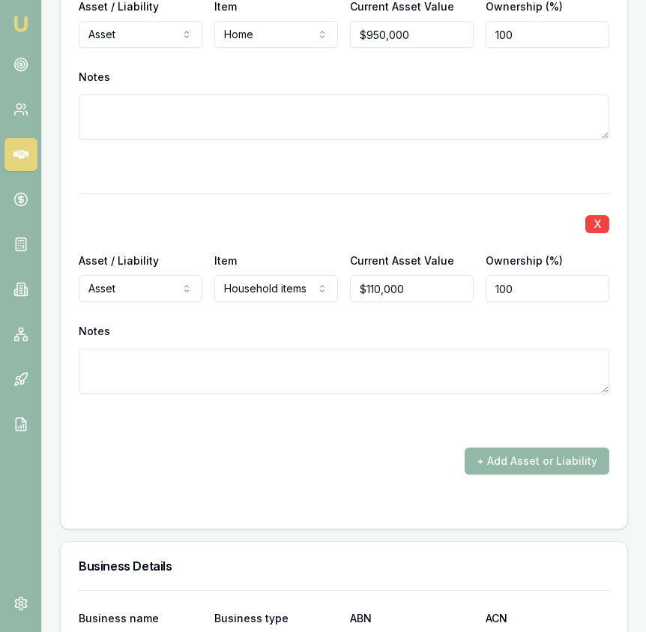
scroll to position [2945, 0]
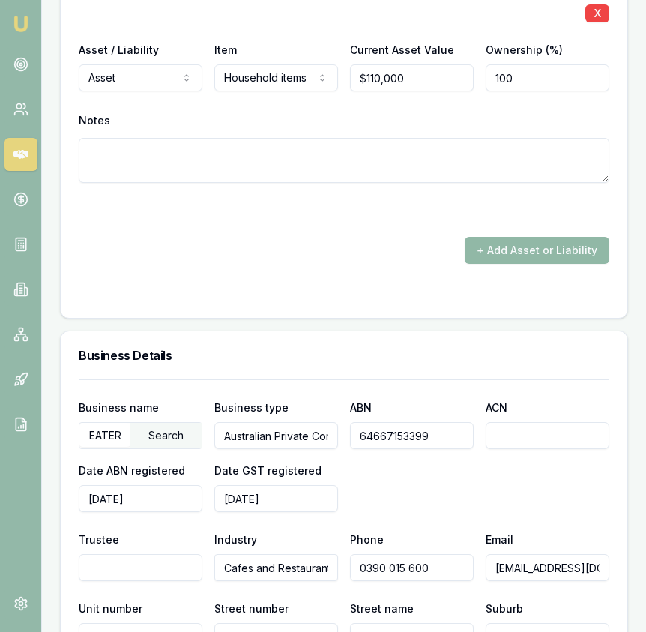
click at [533, 241] on button "+ Add Asset or Liability" at bounding box center [537, 250] width 145 height 27
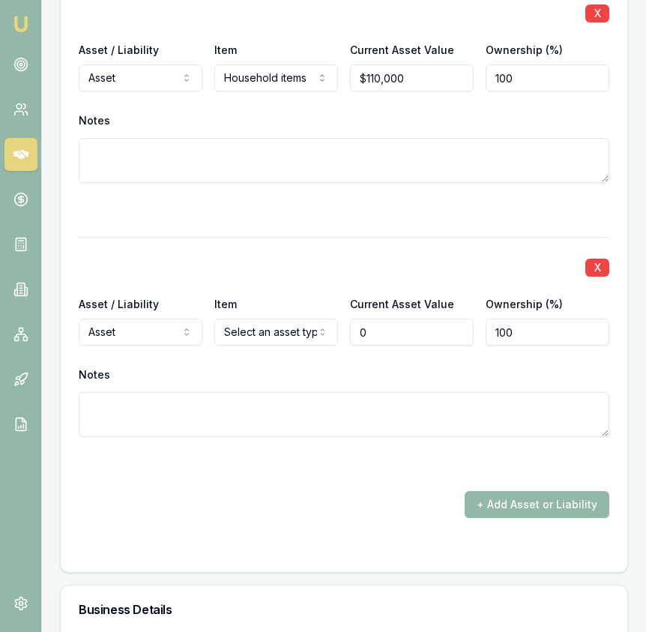
type input "$0"
click at [293, 343] on div "X Asset / Liability Asset Asset Liability Item Select an asset type Home Car Bo…" at bounding box center [344, 355] width 531 height 236
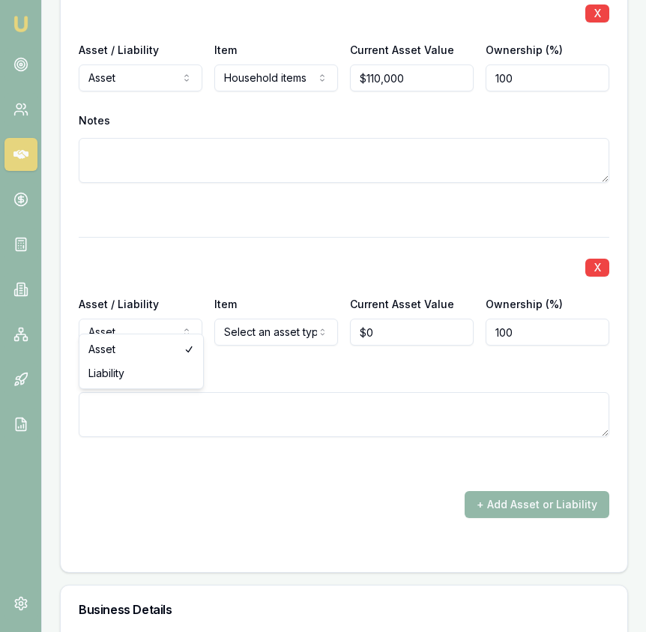
select select "LIABILITY"
drag, startPoint x: 142, startPoint y: 367, endPoint x: 213, endPoint y: 335, distance: 77.5
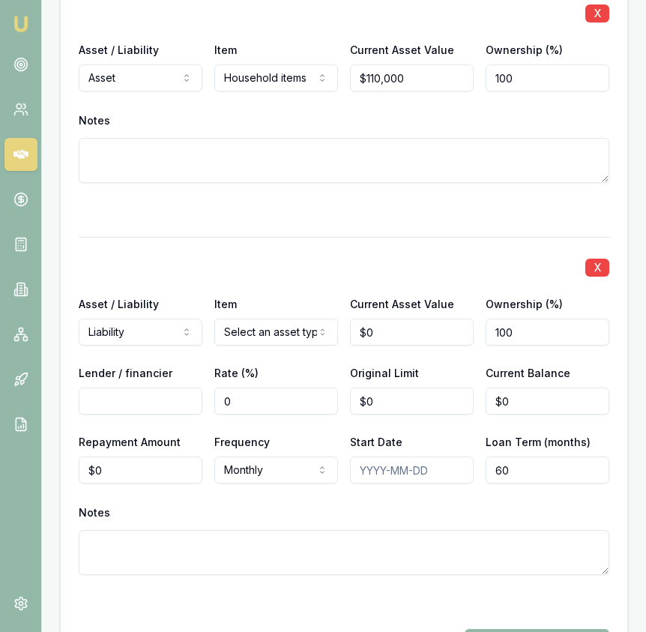
click at [386, 325] on input "0" at bounding box center [412, 332] width 124 height 27
type input "$950,000"
type input "NAB"
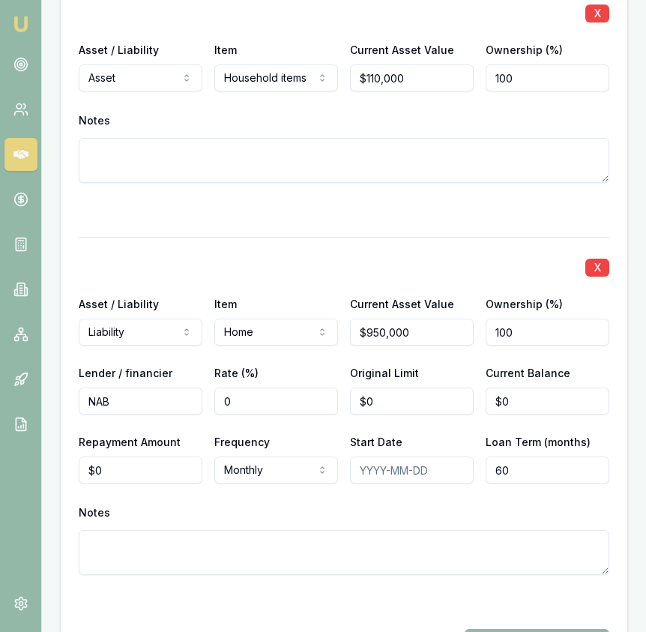
type input "0"
type input "696"
type input "0"
type input "$696"
type input "0"
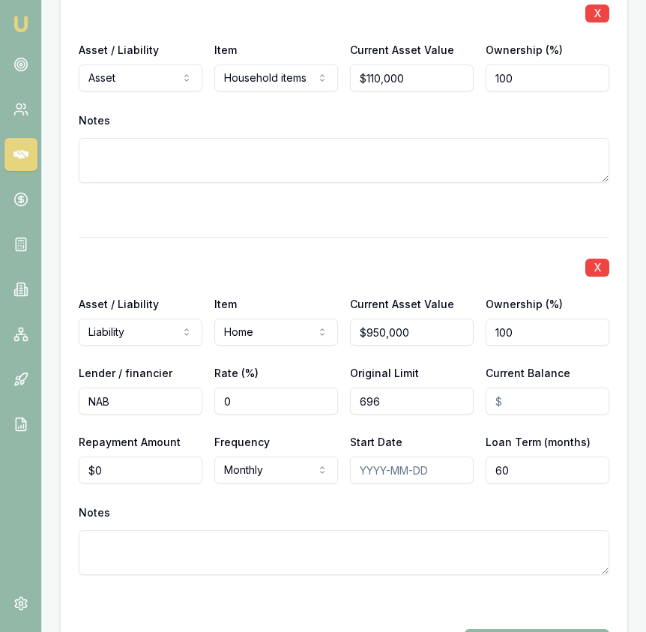
click at [409, 400] on div "X Asset / Liability Liability Asset Liability Item Home Home Car Boat Bike Cara…" at bounding box center [344, 424] width 531 height 374
click at [418, 388] on input "69600" at bounding box center [412, 401] width 124 height 27
type input "$696,000"
type input "0"
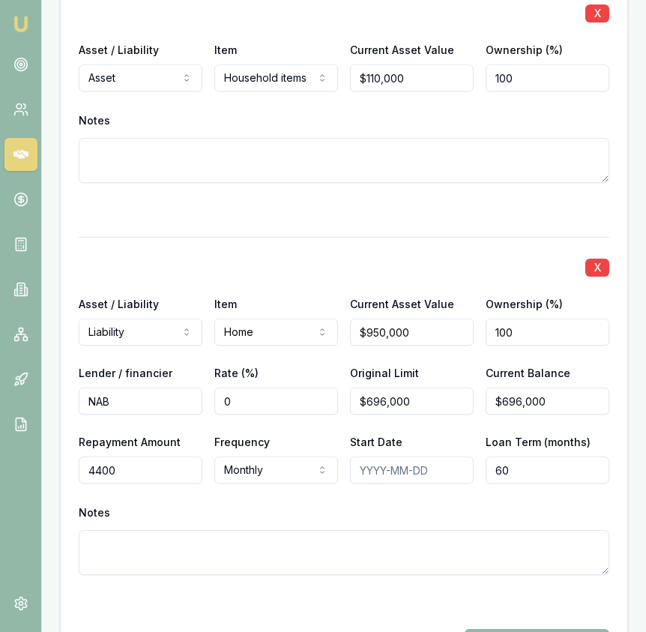
type input "$4,400"
click at [367, 214] on div "X Asset / Liability Asset Asset Liability Item Home Home Car Boat Bike Caravan …" at bounding box center [344, 192] width 531 height 927
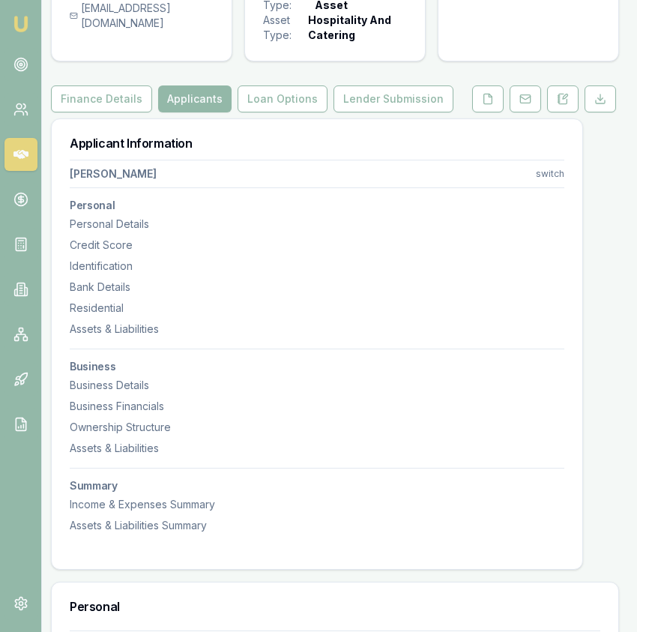
scroll to position [0, 9]
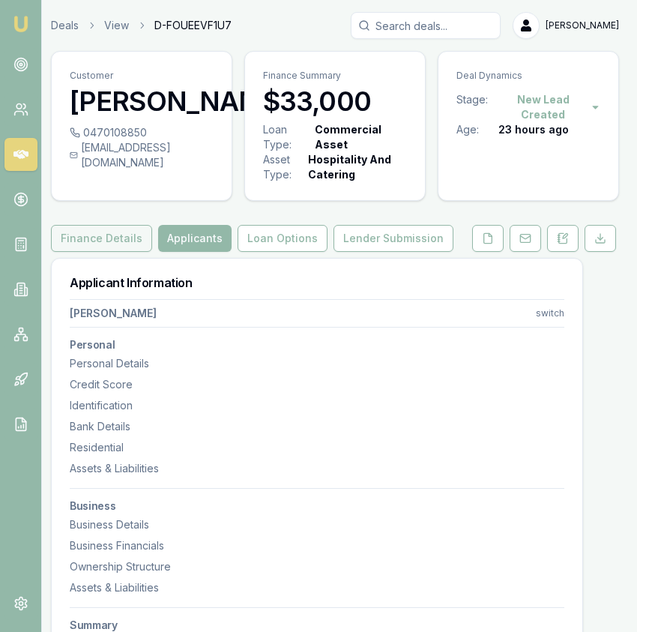
click at [106, 244] on button "Finance Details" at bounding box center [101, 238] width 101 height 27
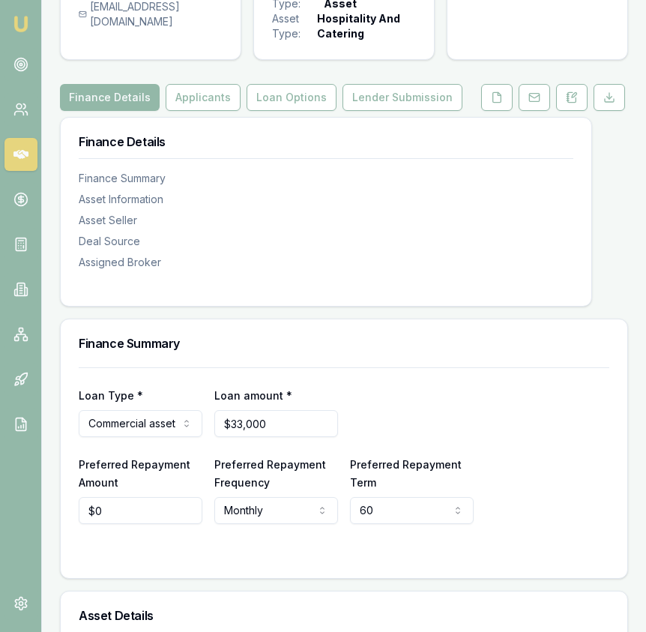
scroll to position [147, 0]
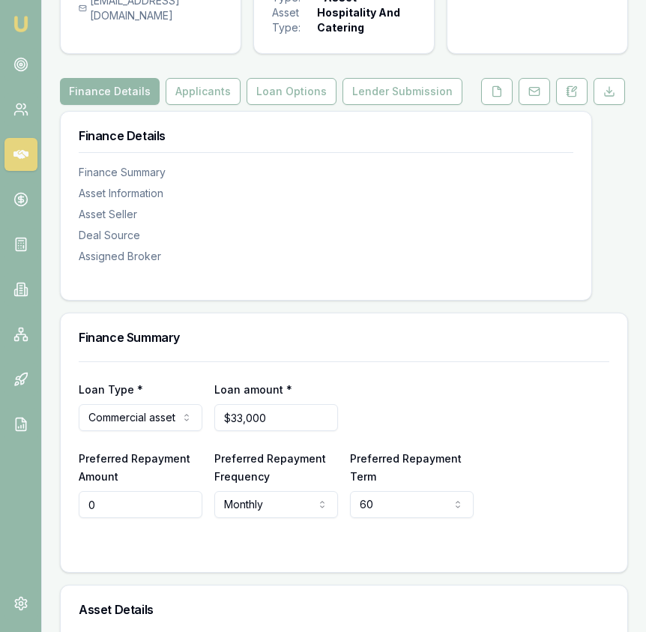
click at [171, 502] on input "0" at bounding box center [141, 504] width 124 height 27
type input "$799"
click at [530, 377] on div "Loan Type * Commercial asset Consumer loan Consumer asset Commercial loan Comme…" at bounding box center [344, 439] width 531 height 157
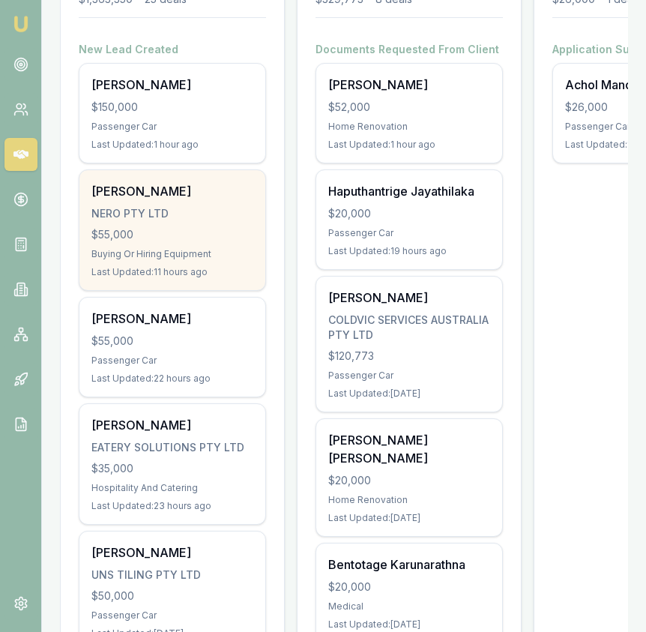
click at [229, 213] on div "NERO PTY LTD" at bounding box center [172, 213] width 162 height 15
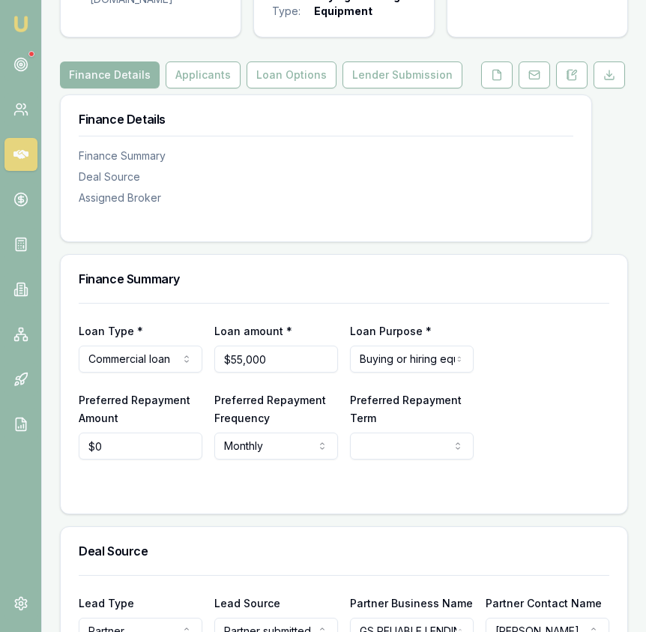
scroll to position [161, 0]
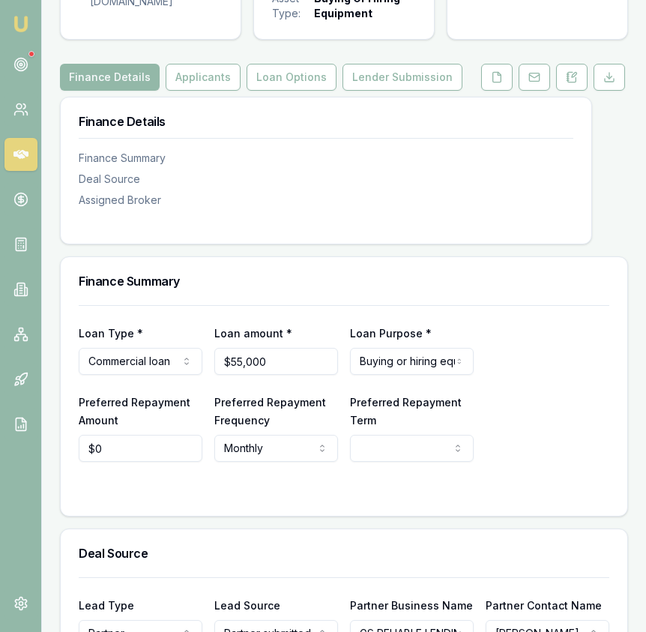
click at [263, 365] on input "$55,000" at bounding box center [276, 361] width 124 height 27
click at [263, 365] on input "55000" at bounding box center [276, 361] width 124 height 27
type input "$56,000"
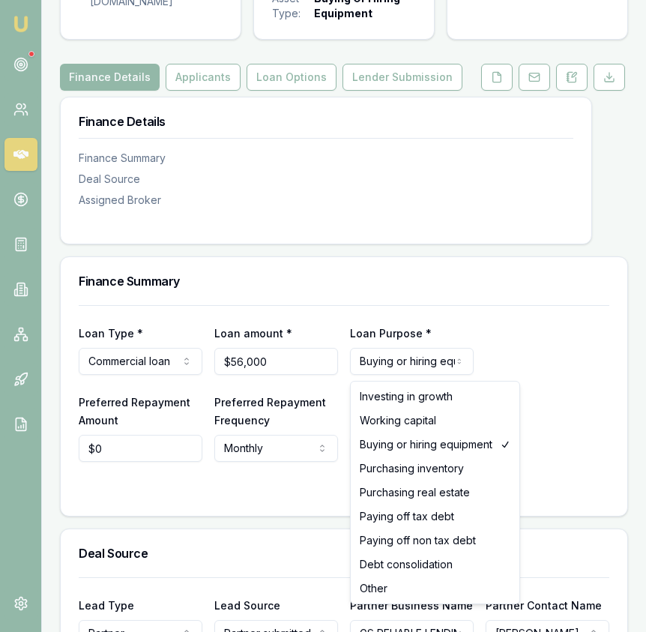
click at [458, 373] on html "Emu Broker Deals View D-AZT1Z2OGVC [PERSON_NAME] Toggle Menu Customer [PERSON_N…" at bounding box center [323, 155] width 646 height 632
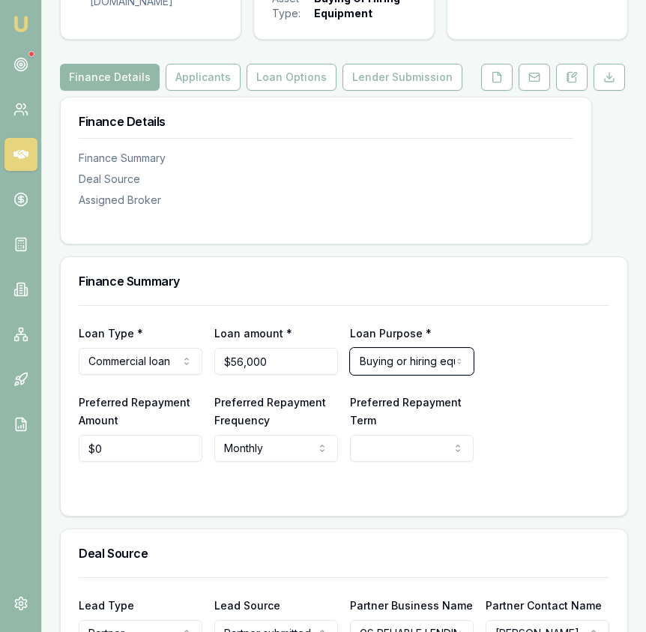
click at [164, 364] on html "Emu Broker Deals View D-AZT1Z2OGVC Eujin Ooi Toggle Menu Customer AVTAR SINGH 0…" at bounding box center [323, 155] width 646 height 632
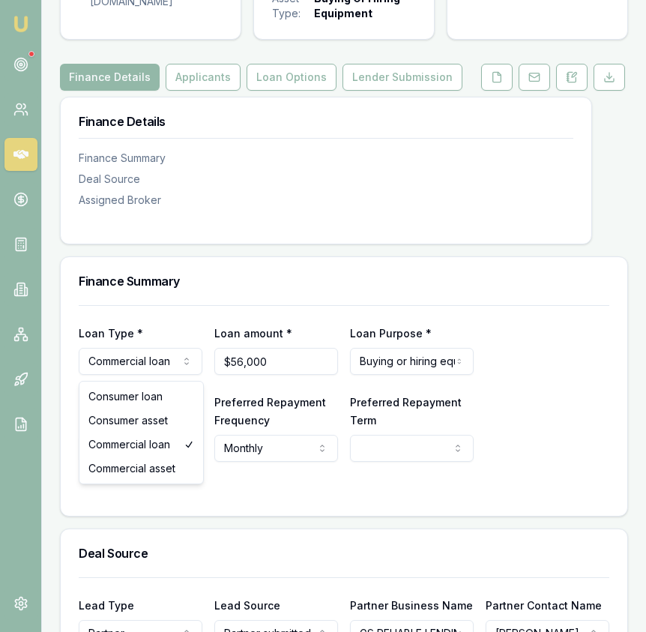
select select "COMMERCIAL_ASSET"
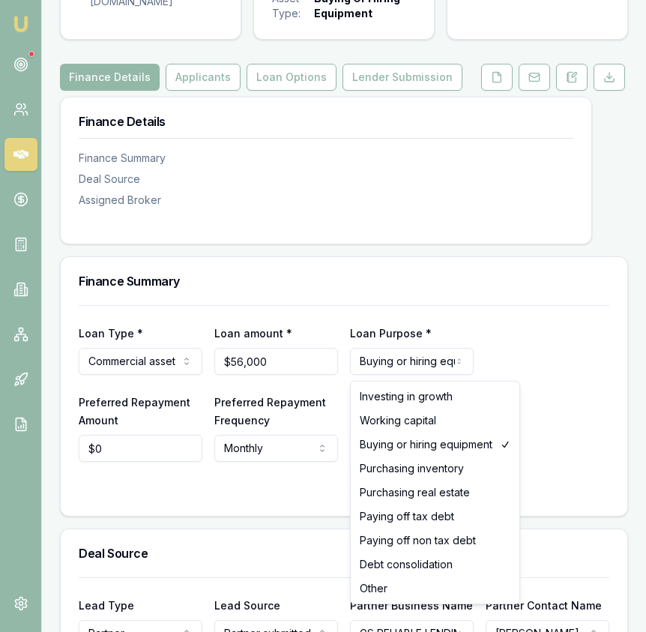
click at [386, 373] on html "Emu Broker Deals View D-AZT1Z2OGVC Eujin Ooi Toggle Menu Customer AVTAR SINGH 0…" at bounding box center [323, 155] width 646 height 632
click at [402, 326] on html "Emu Broker Deals View D-AZT1Z2OGVC Eujin Ooi Toggle Menu Customer AVTAR SINGH 0…" at bounding box center [323, 155] width 646 height 632
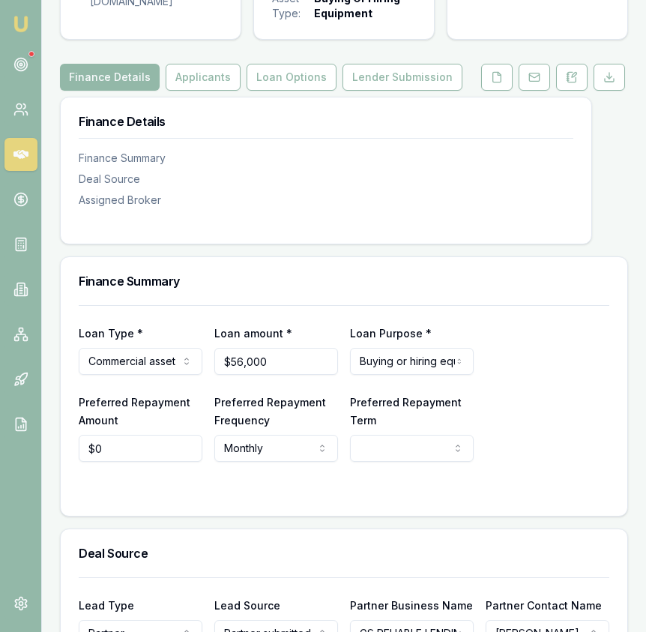
click at [436, 533] on div "Deal Source" at bounding box center [344, 553] width 567 height 48
click at [435, 533] on div "Deal Source" at bounding box center [344, 553] width 567 height 48
select select "60"
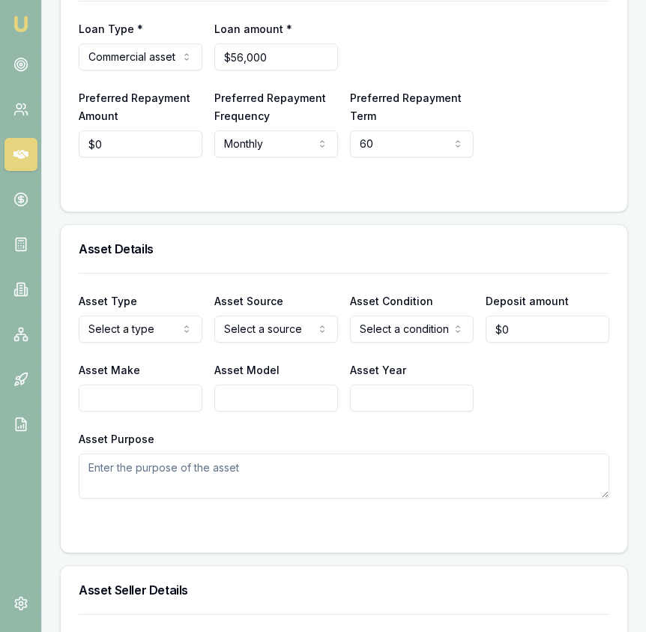
scroll to position [0, 0]
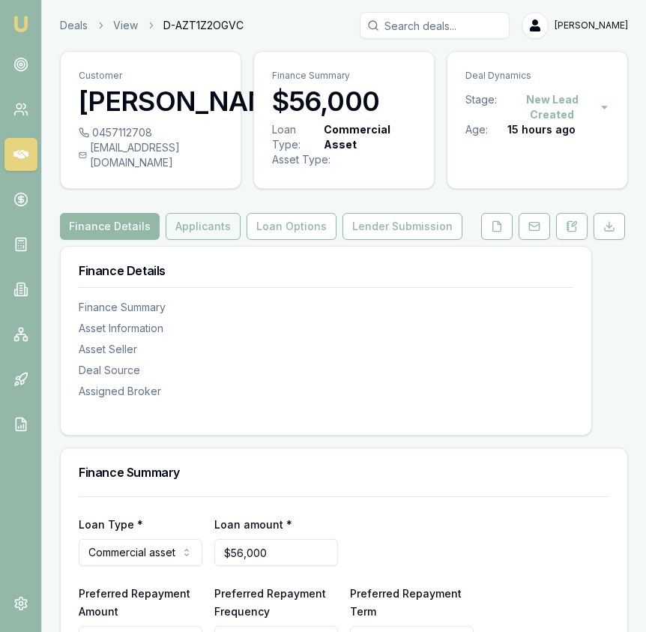
click at [177, 240] on button "Applicants" at bounding box center [203, 226] width 75 height 27
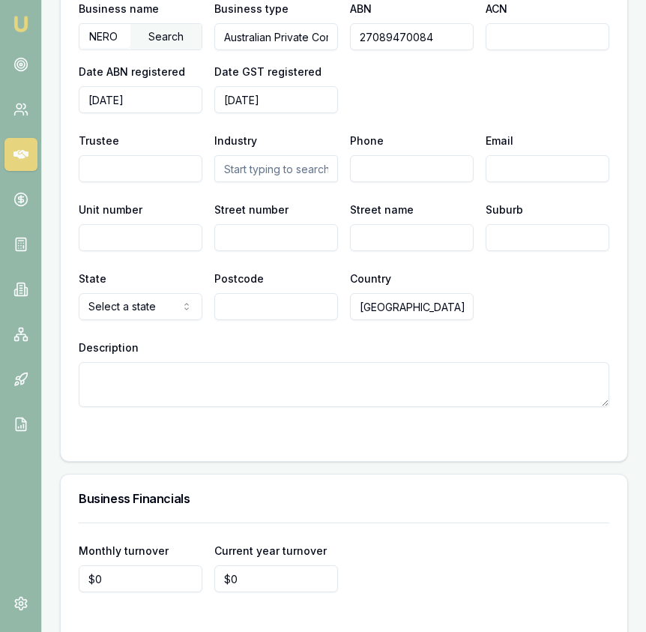
scroll to position [3940, 0]
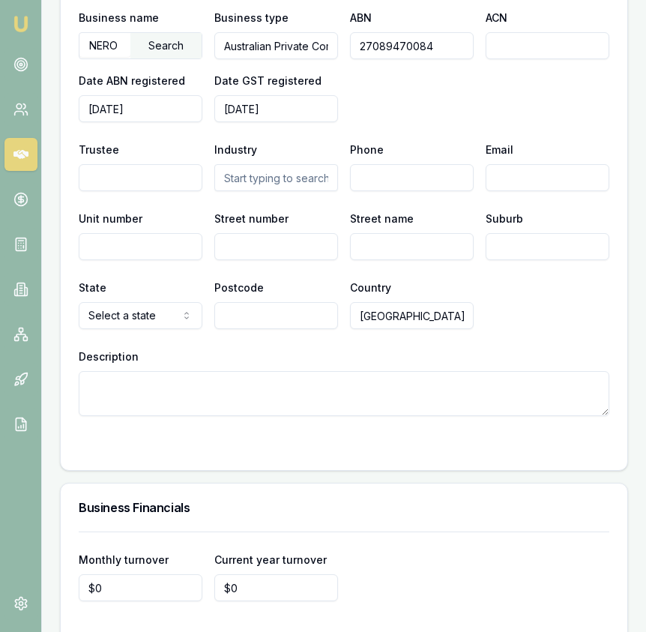
click at [377, 59] on input "27089470084" at bounding box center [412, 45] width 124 height 27
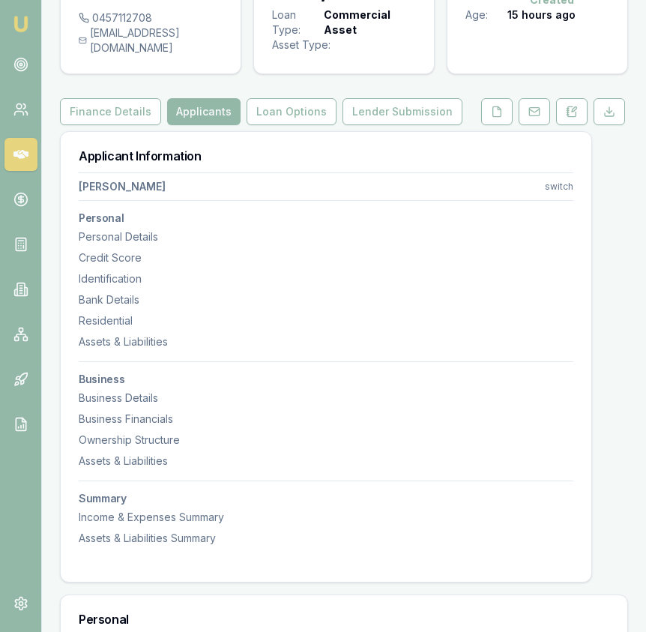
scroll to position [0, 0]
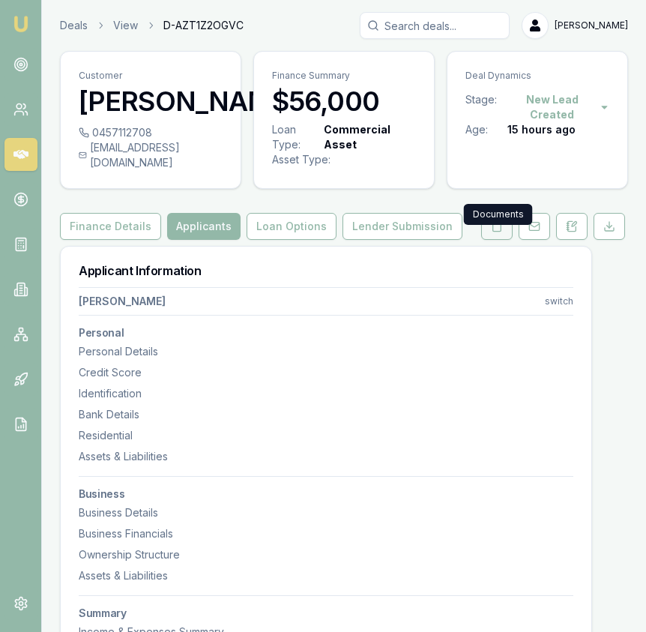
click at [500, 232] on icon at bounding box center [497, 226] width 12 height 12
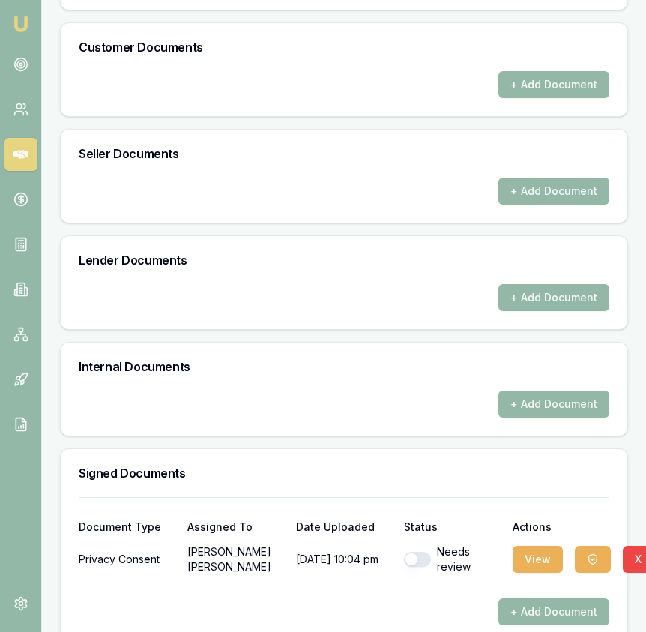
scroll to position [552, 0]
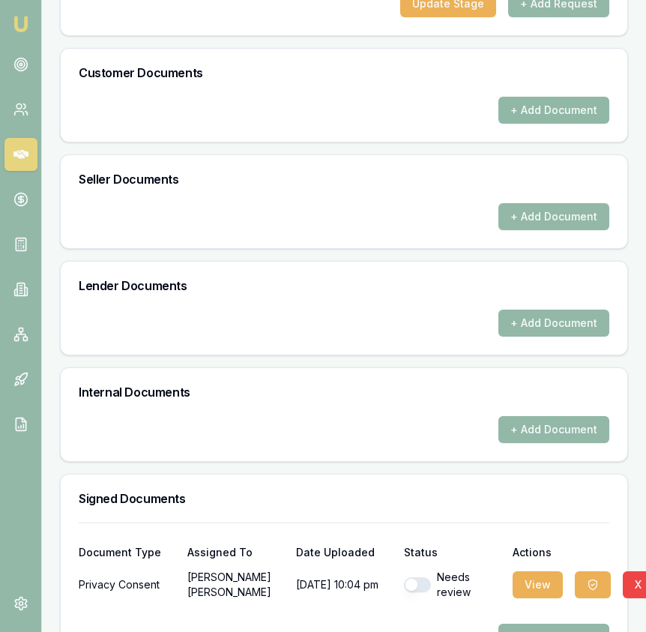
click at [552, 120] on button "+ Add Document" at bounding box center [554, 110] width 111 height 27
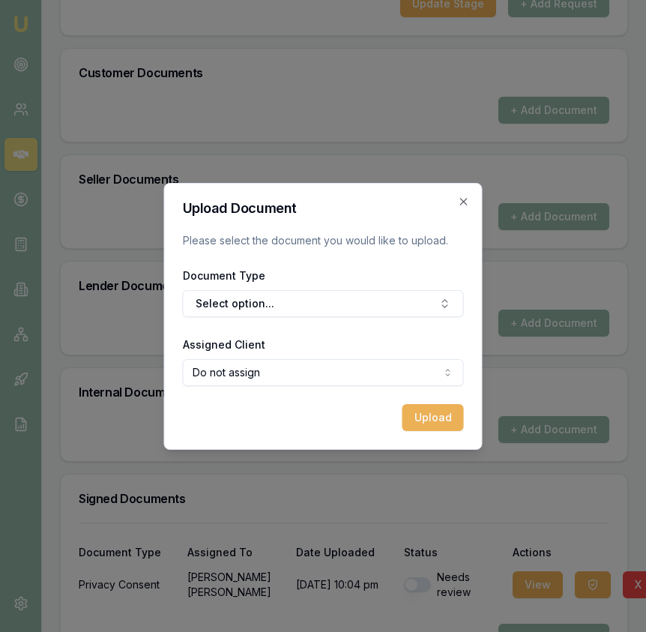
click at [337, 320] on form "Upload Document Please select the document you would like to upload. Document T…" at bounding box center [323, 316] width 281 height 229
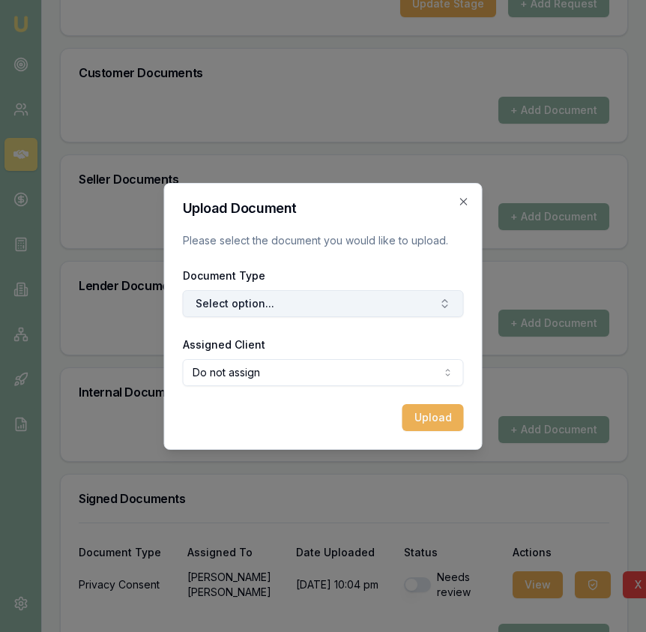
click at [337, 304] on button "Select option..." at bounding box center [323, 303] width 281 height 27
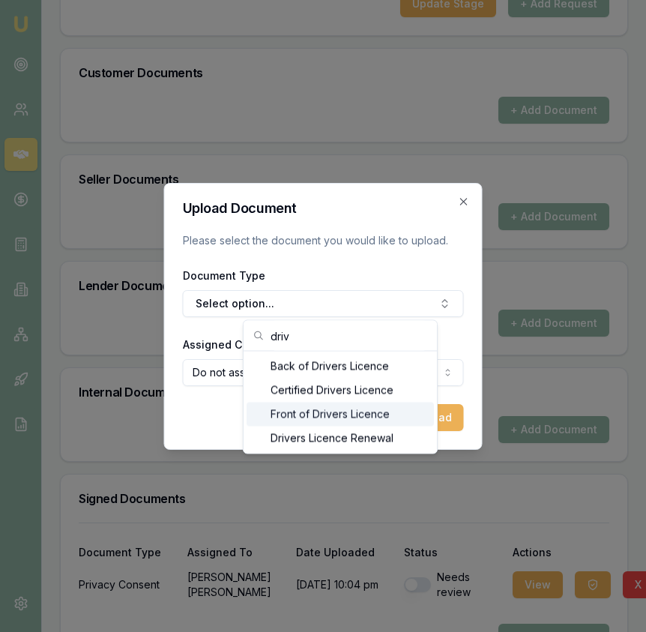
type input "driv"
click at [301, 415] on div "Front of Drivers Licence" at bounding box center [340, 415] width 187 height 24
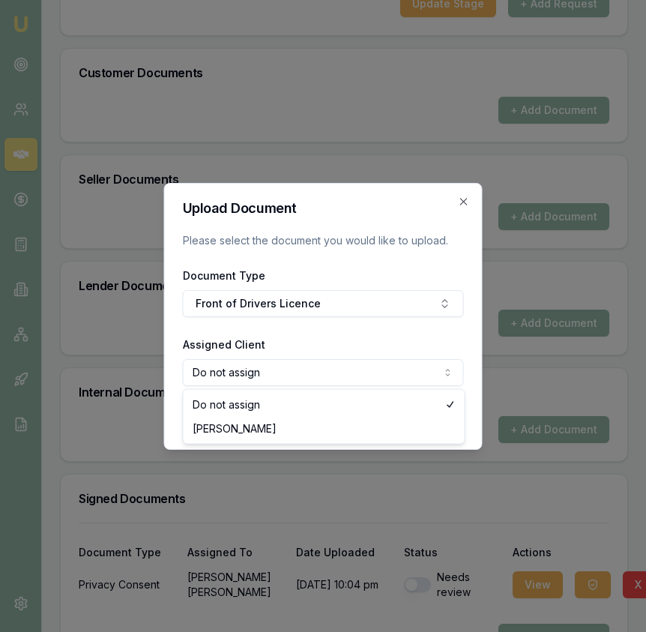
select select "U-CO3FPP197Z"
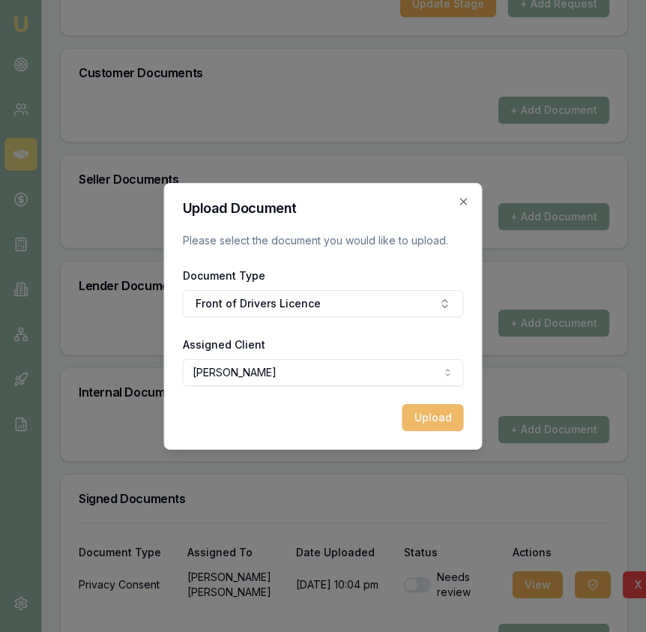
click at [433, 429] on button "Upload" at bounding box center [433, 417] width 61 height 27
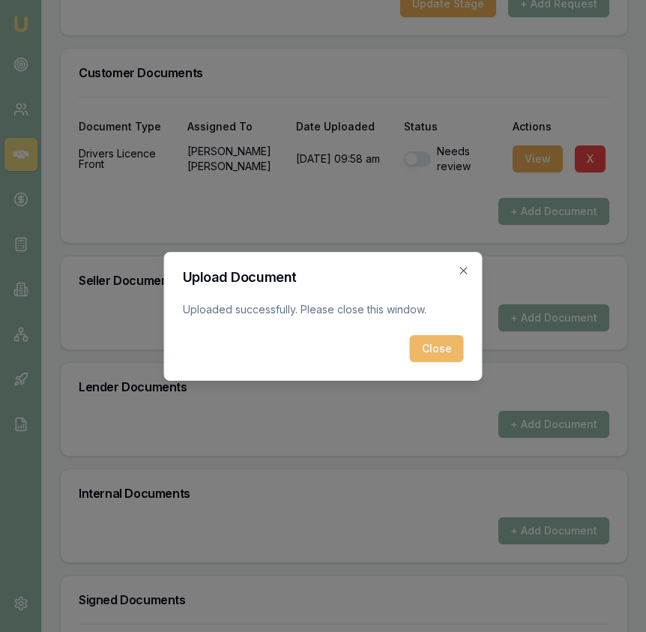
click at [442, 346] on button "Close" at bounding box center [437, 348] width 54 height 27
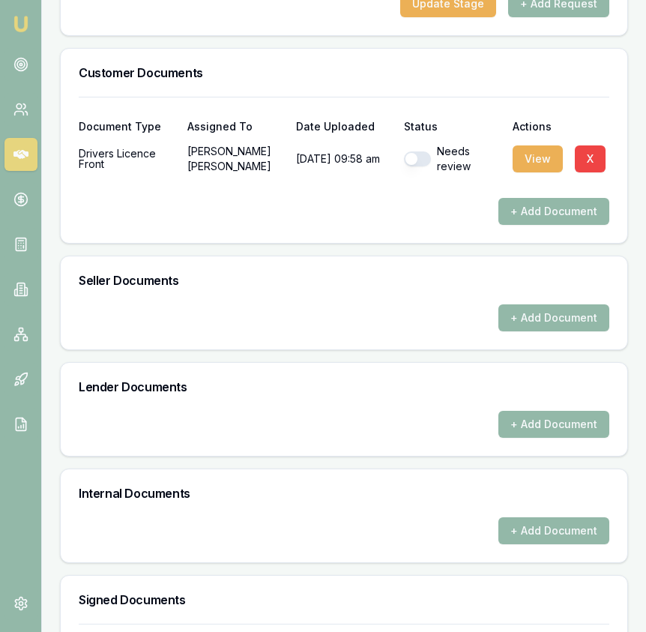
click at [405, 166] on button "button" at bounding box center [417, 158] width 27 height 15
checkbox input "true"
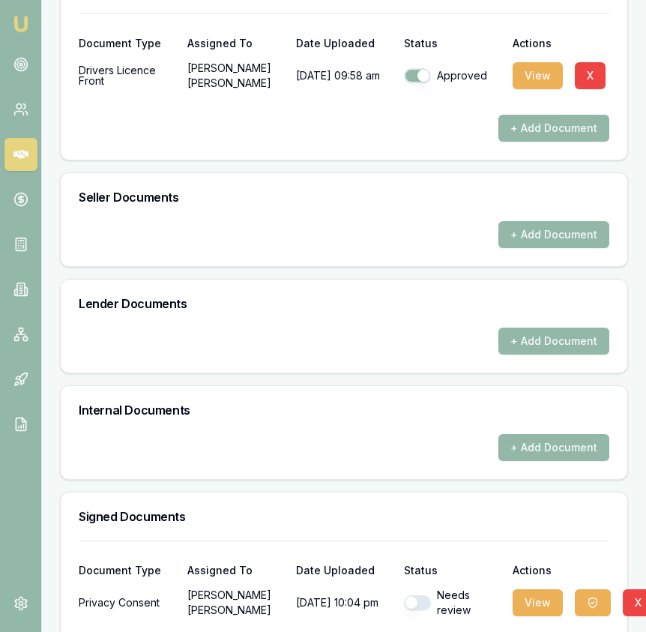
scroll to position [717, 0]
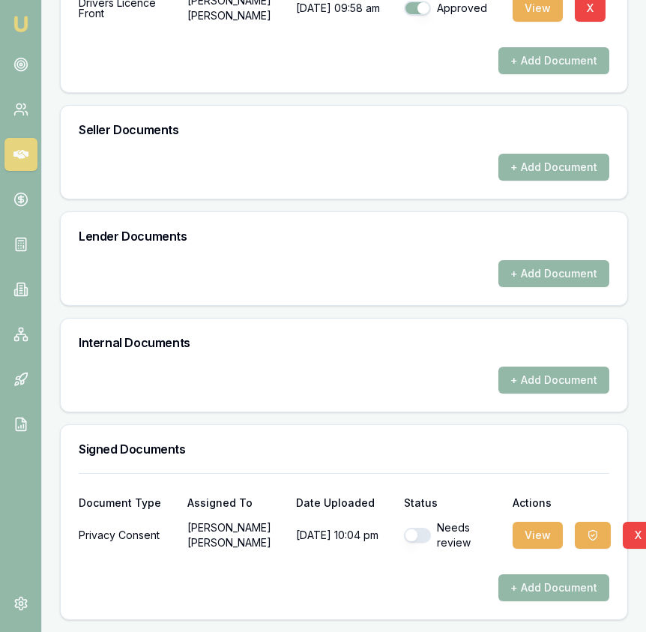
click at [416, 534] on button "button" at bounding box center [417, 535] width 27 height 15
checkbox input "true"
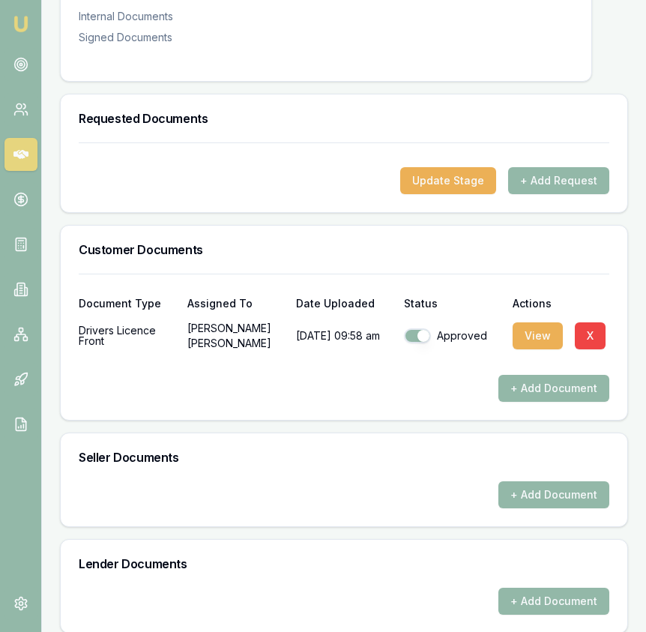
scroll to position [0, 0]
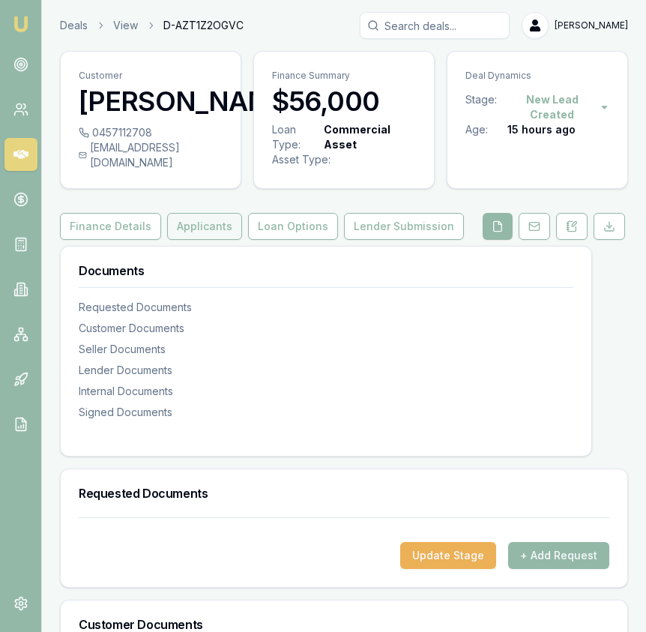
click at [190, 240] on button "Applicants" at bounding box center [204, 226] width 75 height 27
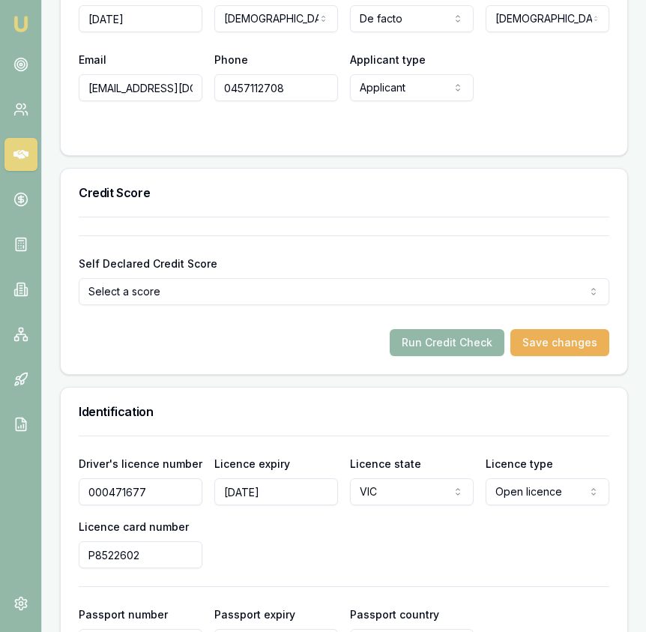
scroll to position [872, 0]
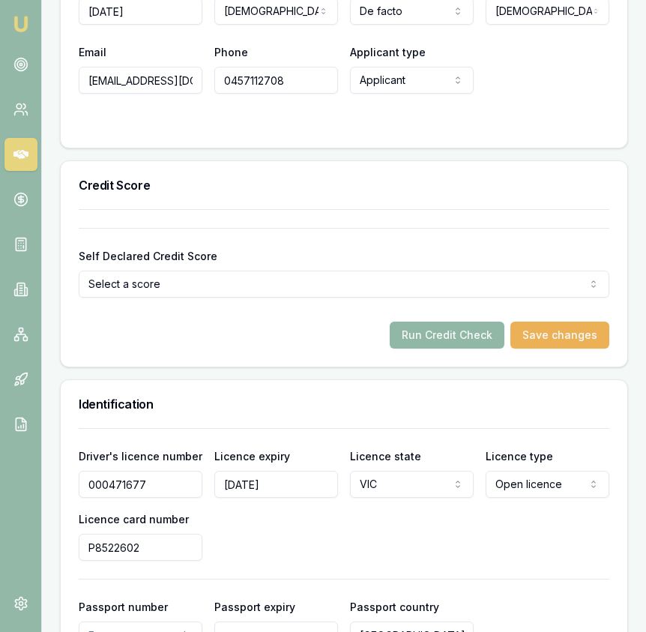
click at [463, 349] on button "Run Credit Check" at bounding box center [447, 335] width 115 height 27
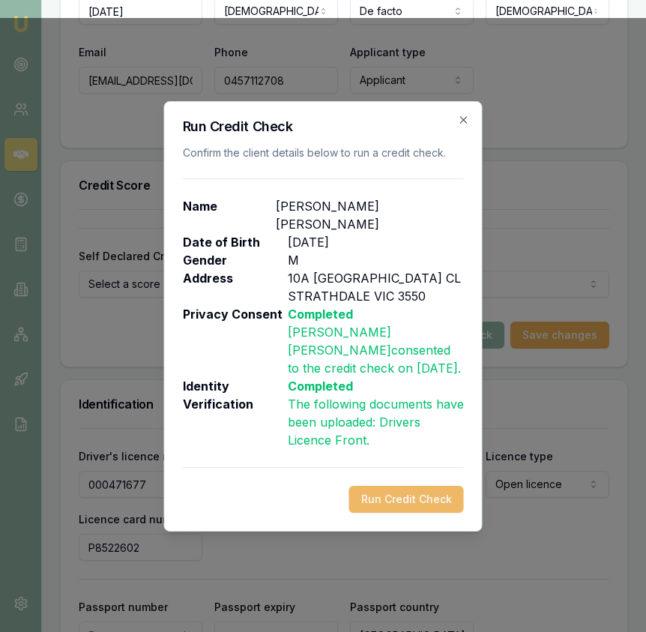
click at [433, 487] on button "Run Credit Check" at bounding box center [406, 499] width 115 height 27
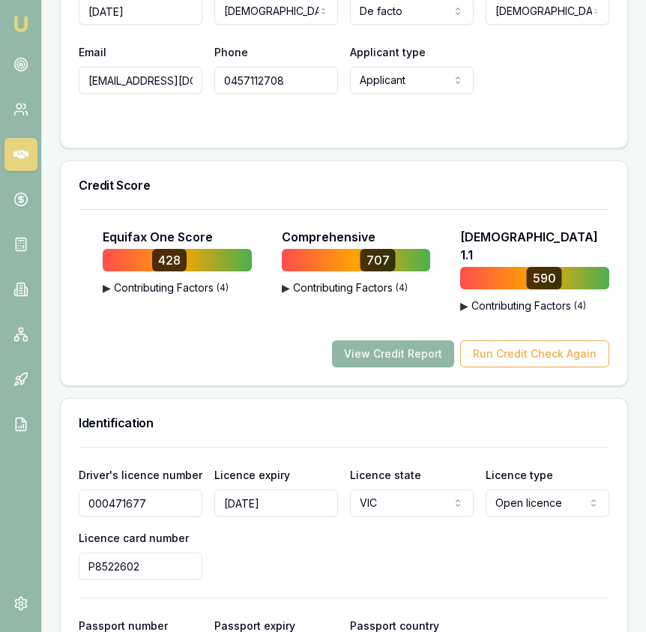
click at [409, 362] on button "View Credit Report" at bounding box center [393, 353] width 122 height 27
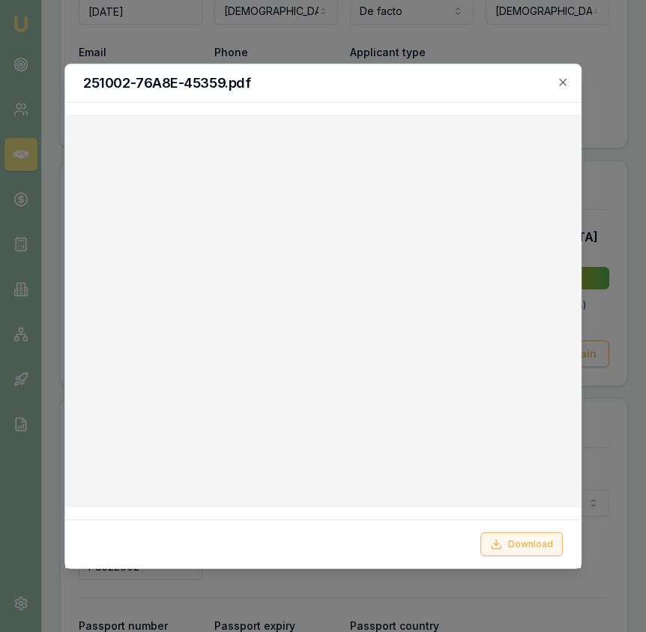
click at [525, 550] on button "Download" at bounding box center [522, 544] width 82 height 24
click at [563, 79] on icon "button" at bounding box center [563, 82] width 12 height 12
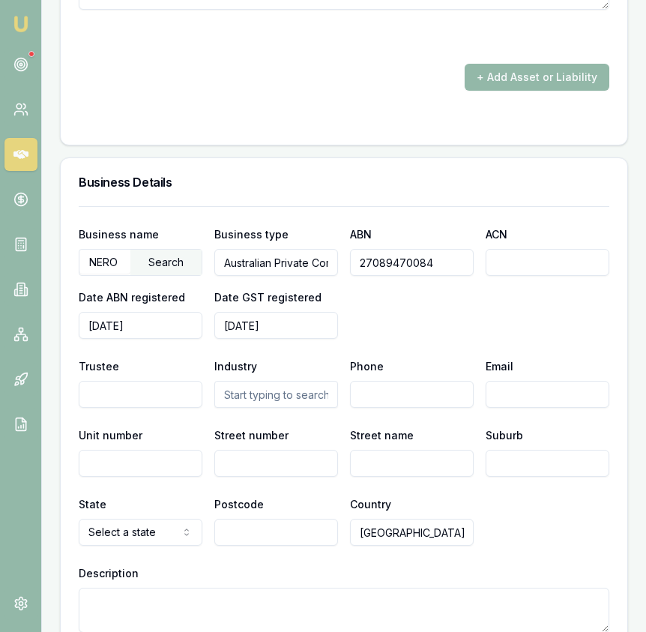
scroll to position [3732, 0]
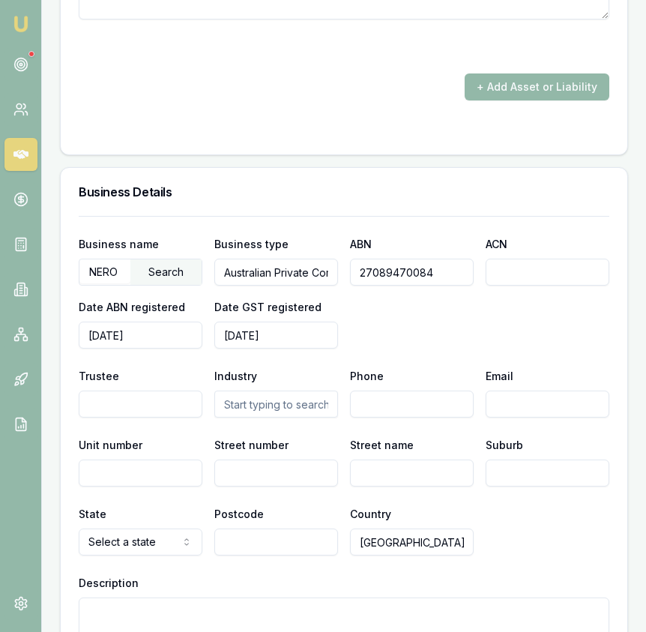
click at [386, 278] on input "27089470084" at bounding box center [412, 272] width 124 height 27
click at [387, 278] on input "27089470084" at bounding box center [412, 272] width 124 height 27
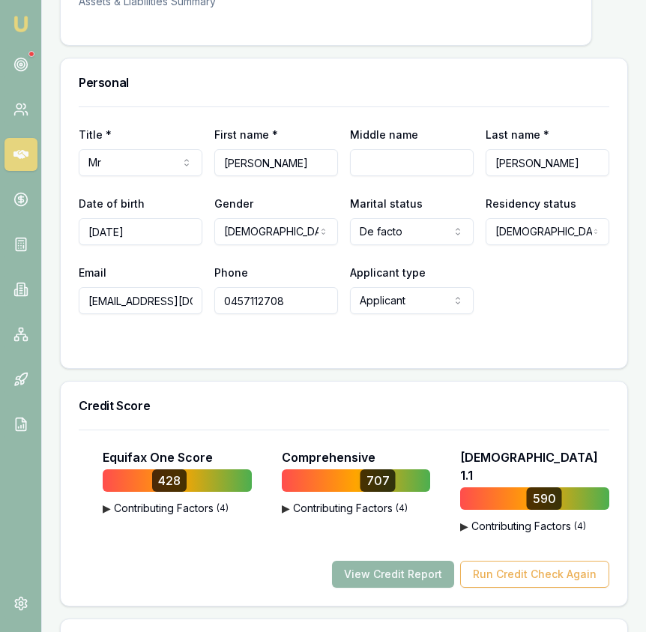
scroll to position [0, 0]
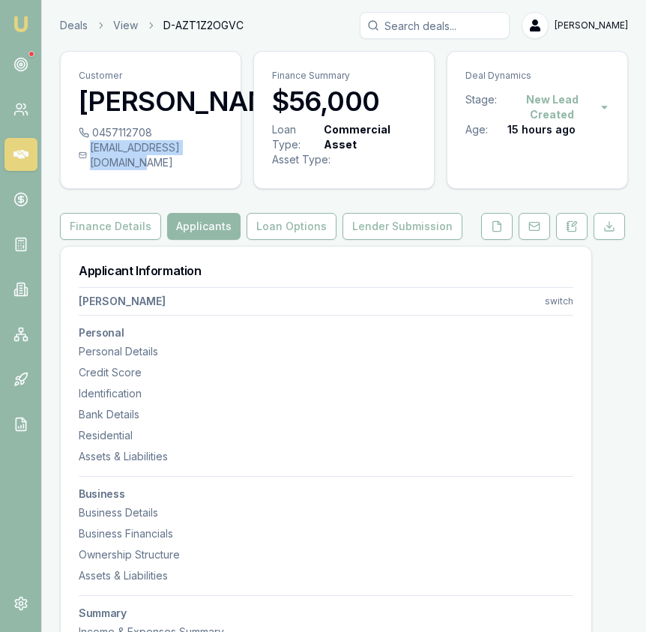
drag, startPoint x: 82, startPoint y: 176, endPoint x: 220, endPoint y: 181, distance: 137.3
click at [220, 170] on div "singhavtar6432@gmail.com" at bounding box center [151, 155] width 144 height 30
copy div "singhavtar6432@gmail.com"
click at [142, 140] on div "0457112708" at bounding box center [151, 132] width 144 height 15
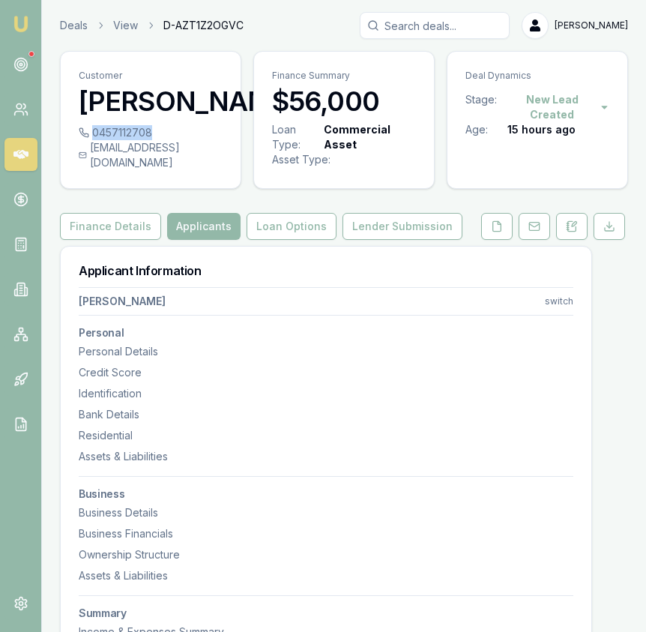
click at [142, 140] on div "0457112708" at bounding box center [151, 132] width 144 height 15
copy div "0457112708"
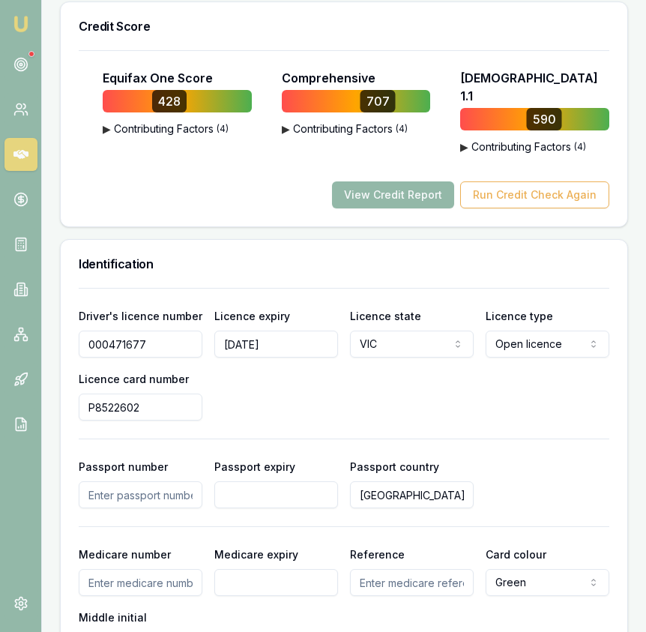
scroll to position [1028, 0]
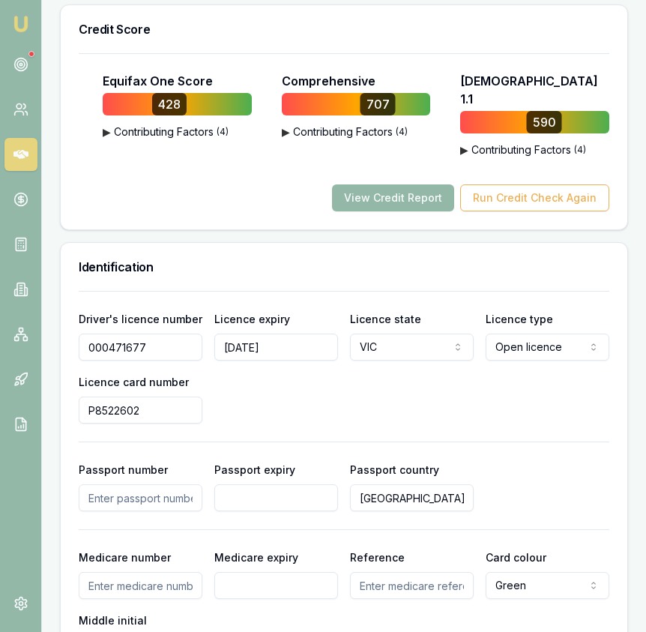
click at [172, 412] on input "P8522602" at bounding box center [141, 410] width 124 height 27
click at [172, 413] on input "P8522602" at bounding box center [141, 410] width 124 height 27
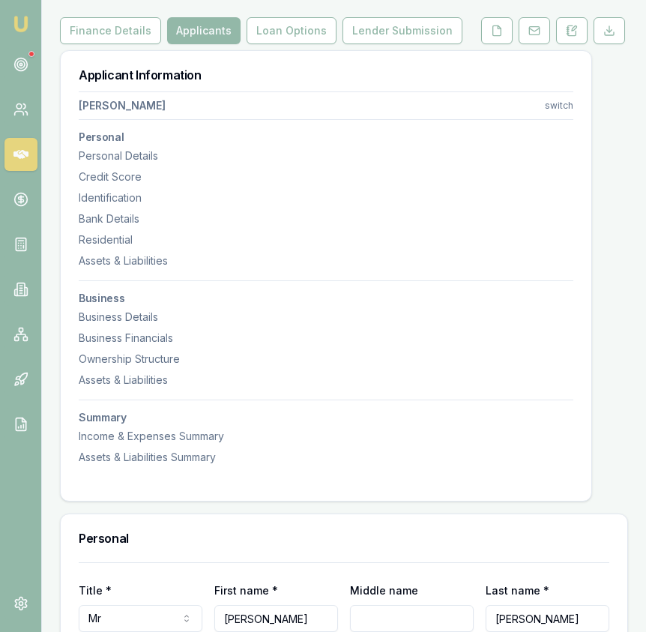
scroll to position [0, 0]
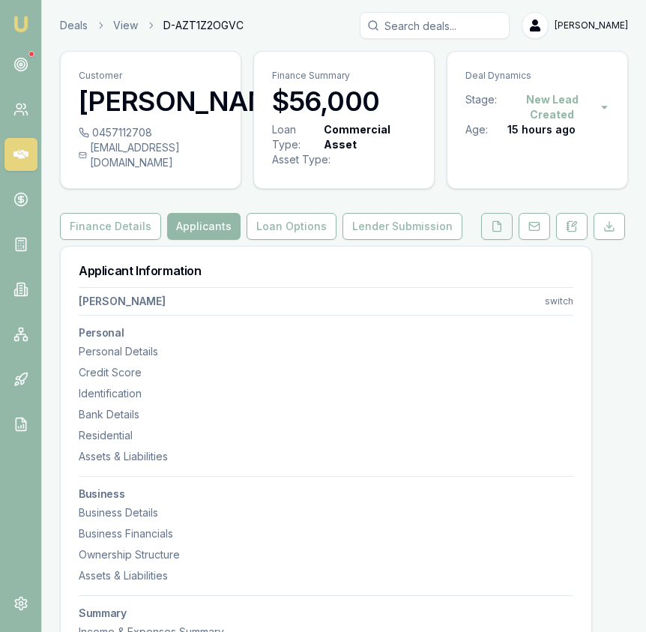
click at [483, 237] on button at bounding box center [496, 226] width 31 height 27
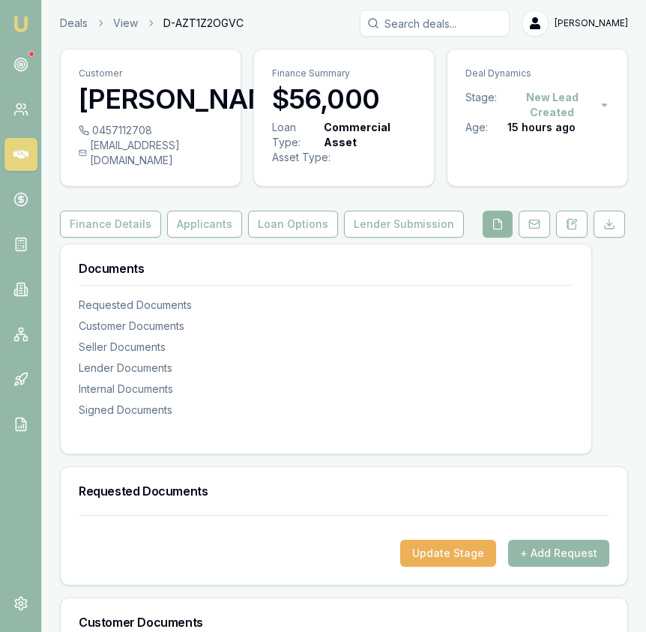
scroll to position [239, 0]
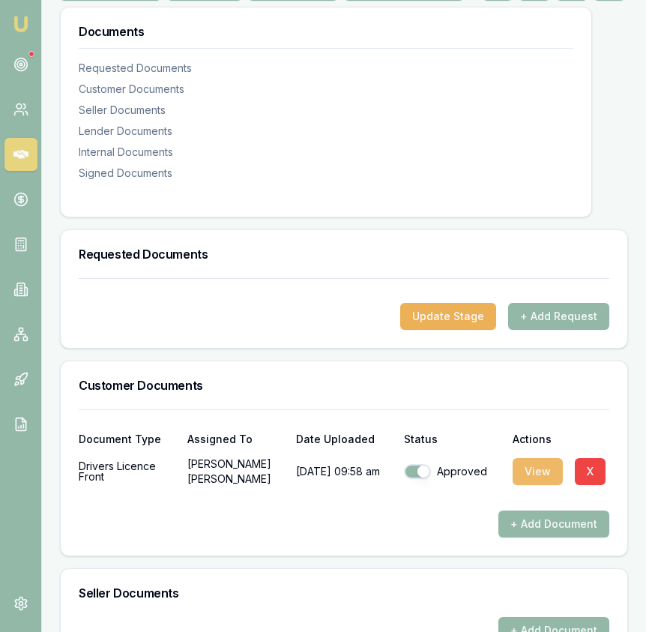
click at [539, 482] on button "View" at bounding box center [538, 471] width 50 height 27
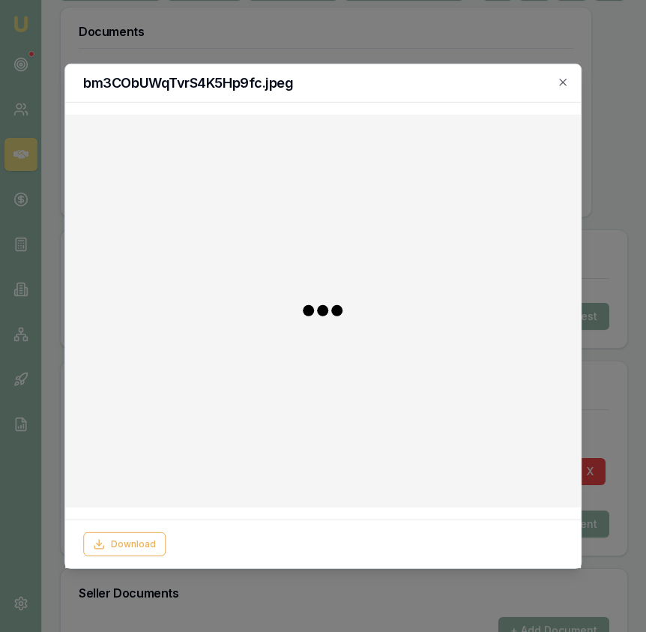
click at [606, 441] on div at bounding box center [323, 316] width 646 height 632
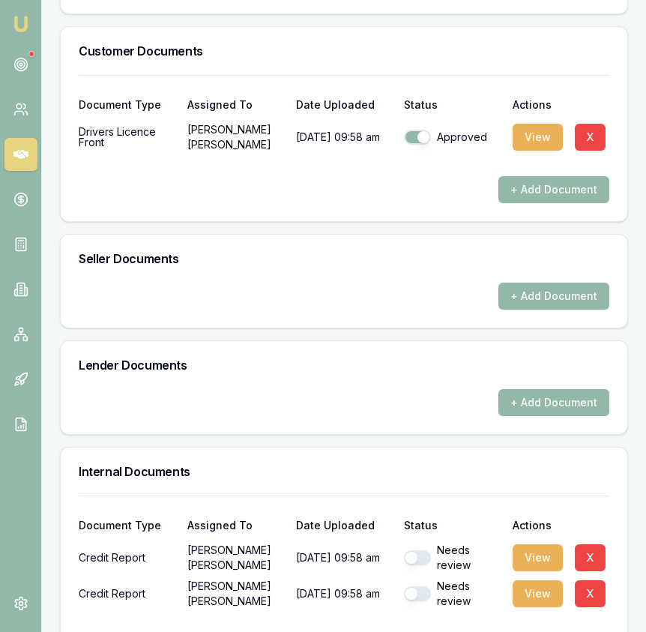
scroll to position [714, 0]
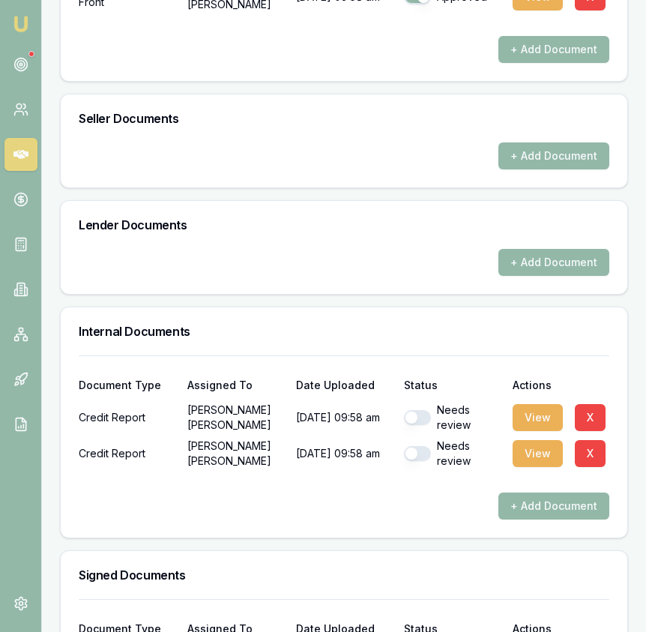
click at [420, 461] on button "button" at bounding box center [417, 453] width 27 height 15
checkbox input "true"
click at [419, 425] on button "button" at bounding box center [417, 417] width 27 height 15
checkbox input "true"
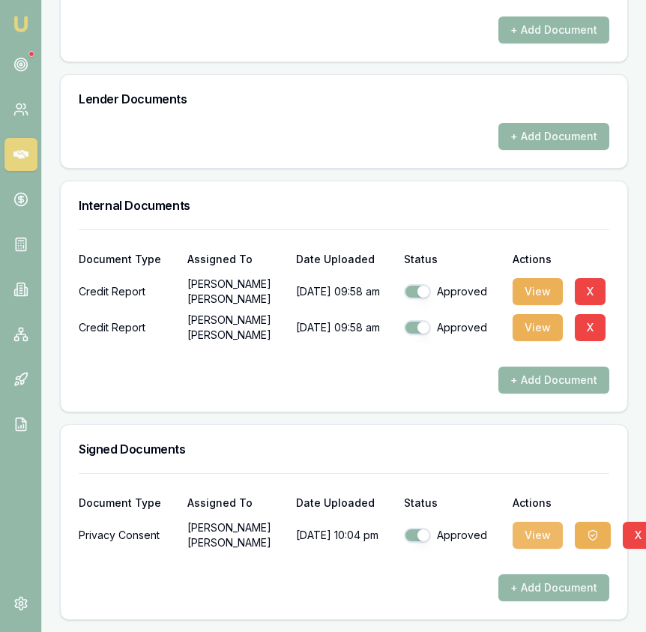
click at [524, 530] on button "View" at bounding box center [538, 535] width 50 height 27
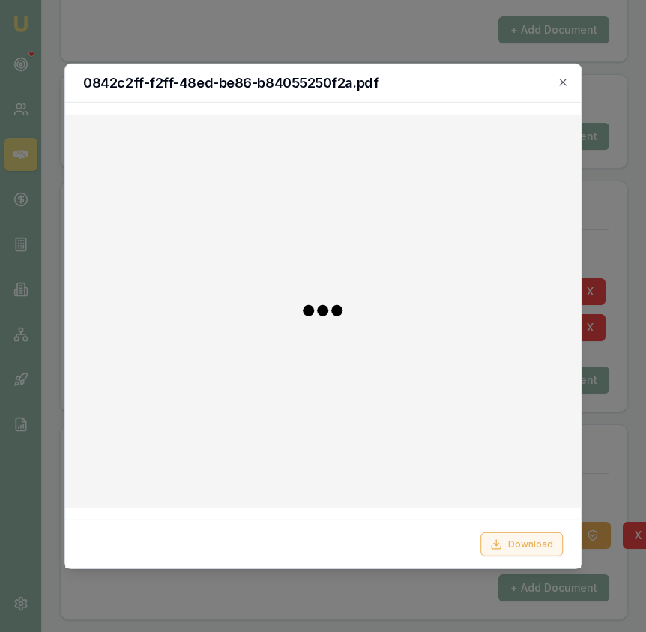
click at [519, 540] on button "Download" at bounding box center [522, 544] width 82 height 24
click at [614, 489] on div at bounding box center [323, 316] width 646 height 632
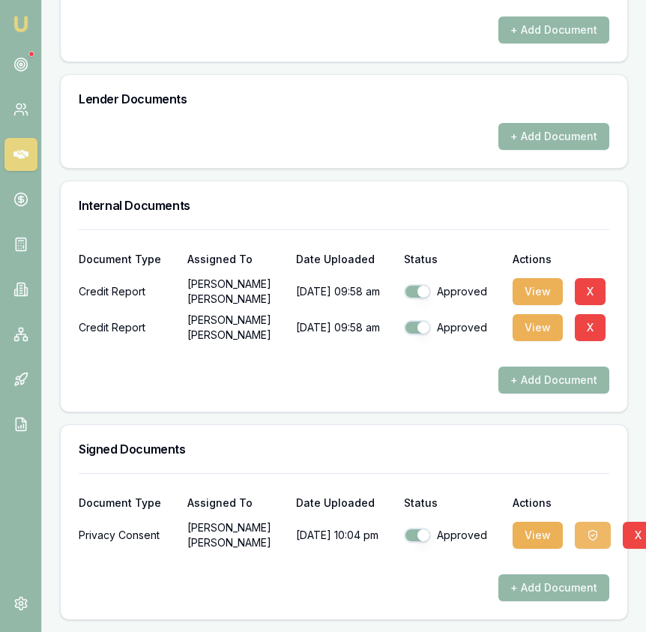
click at [585, 540] on button "button" at bounding box center [593, 535] width 36 height 27
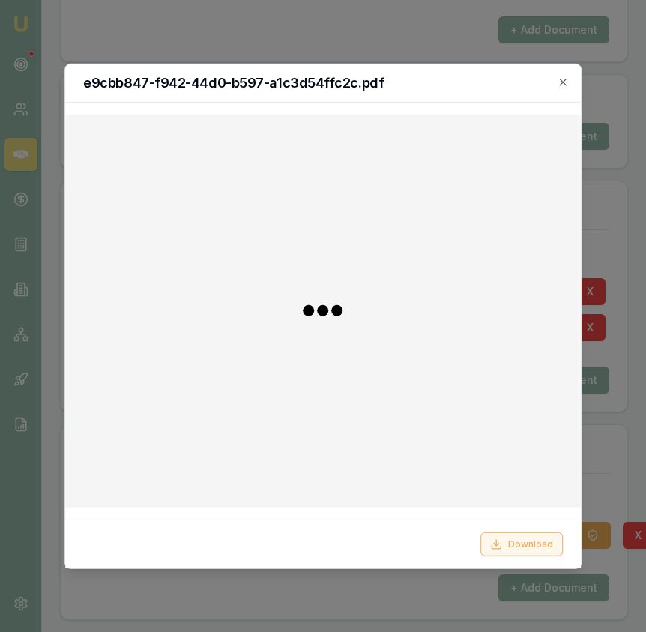
click at [542, 547] on button "Download" at bounding box center [522, 544] width 82 height 24
click at [622, 459] on div at bounding box center [323, 316] width 646 height 632
